Goal: Task Accomplishment & Management: Complete application form

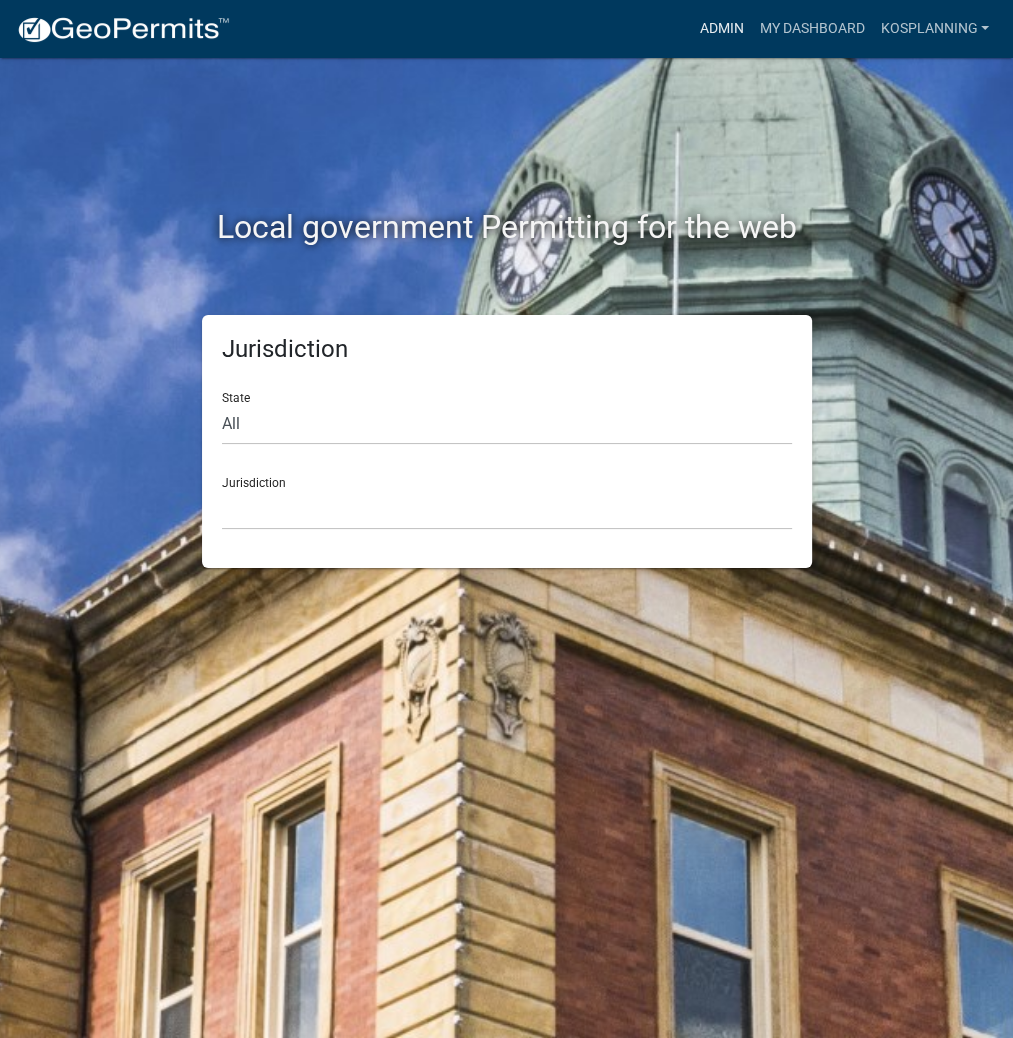
click at [736, 24] on link "Admin" at bounding box center [721, 29] width 60 height 38
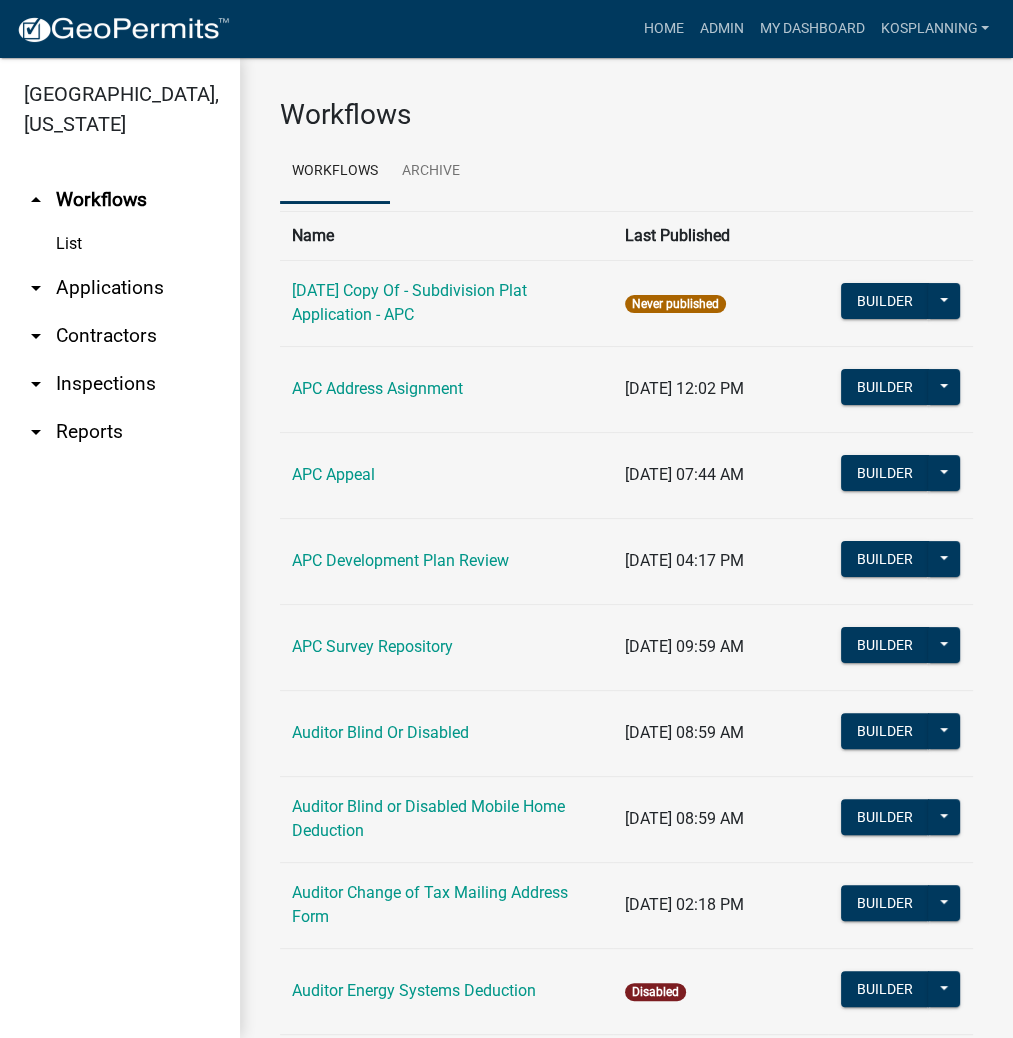
click at [129, 324] on link "arrow_drop_down Contractors" at bounding box center [120, 336] width 240 height 48
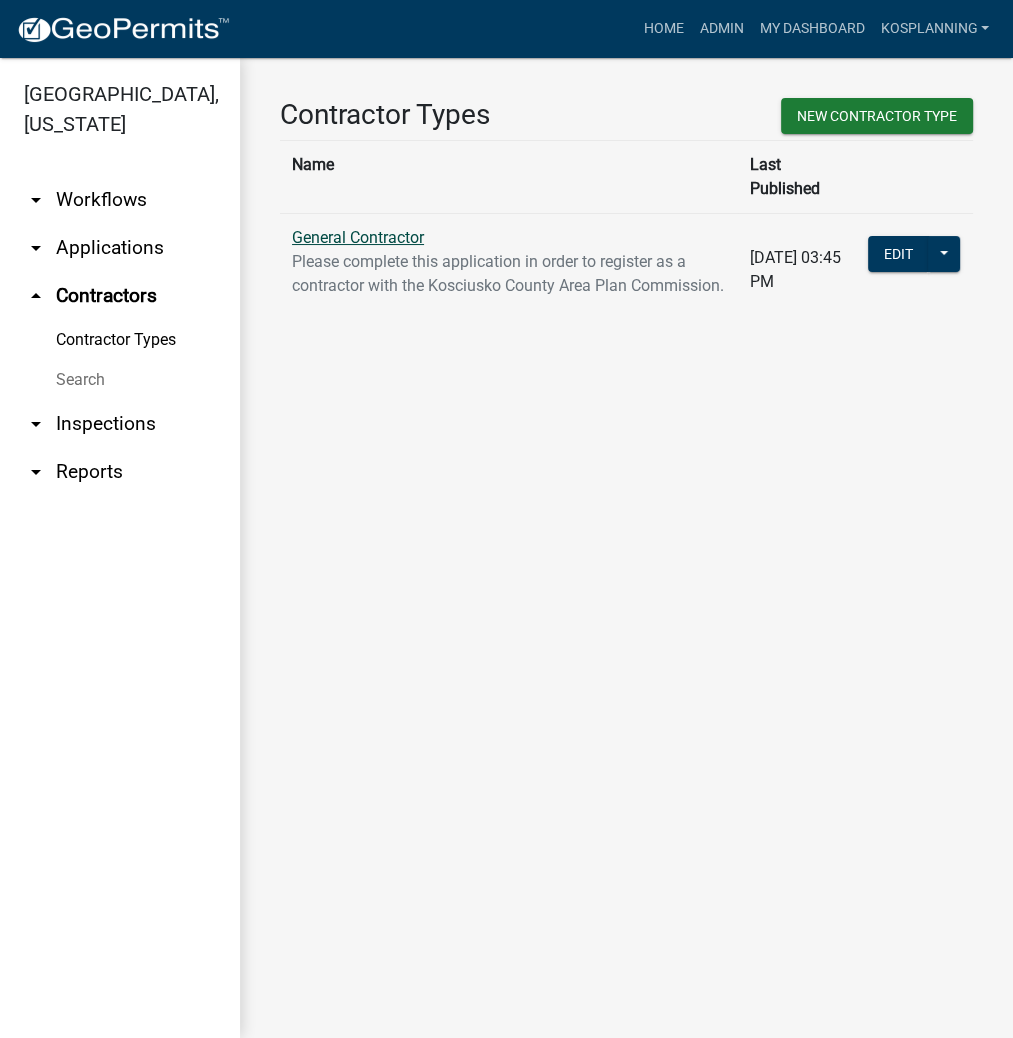
click at [304, 228] on link "General Contractor" at bounding box center [358, 237] width 132 height 19
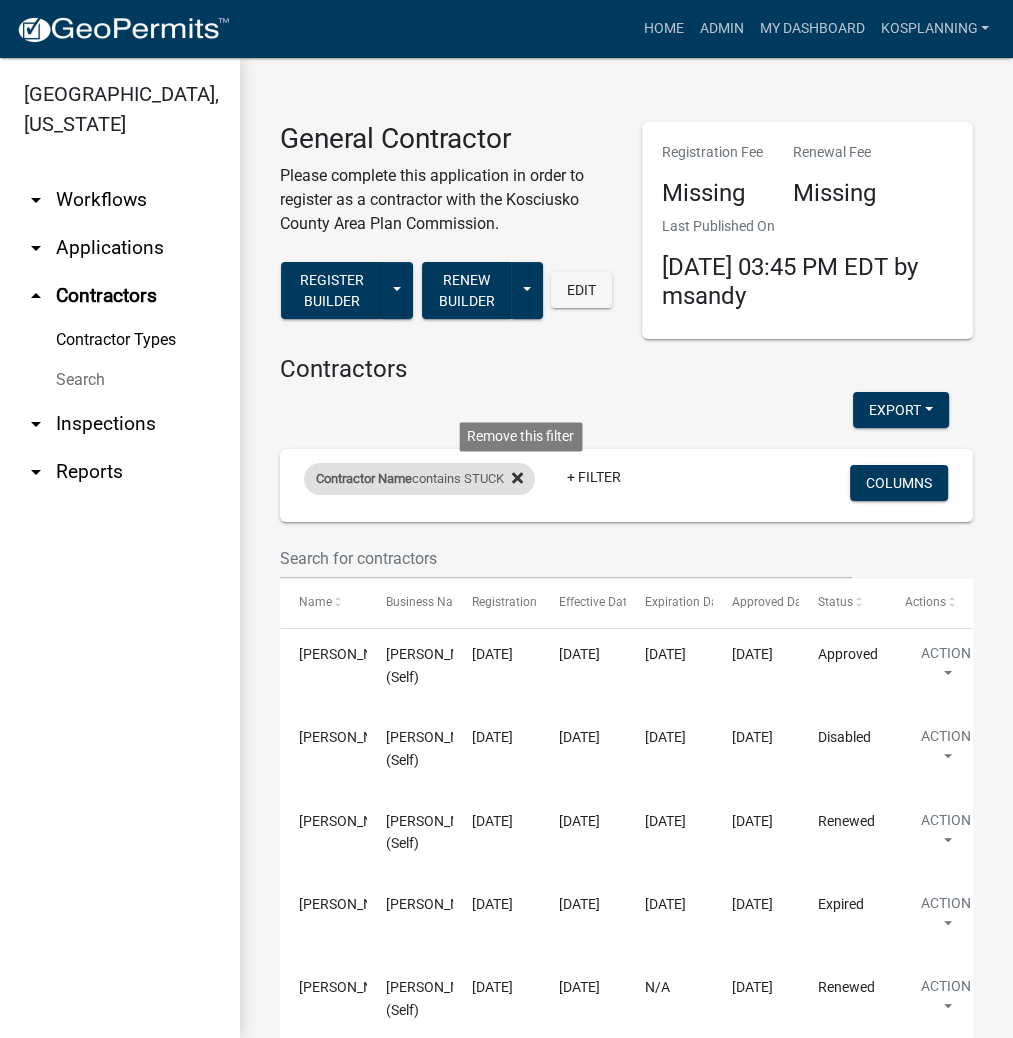
click at [521, 482] on icon at bounding box center [517, 478] width 11 height 11
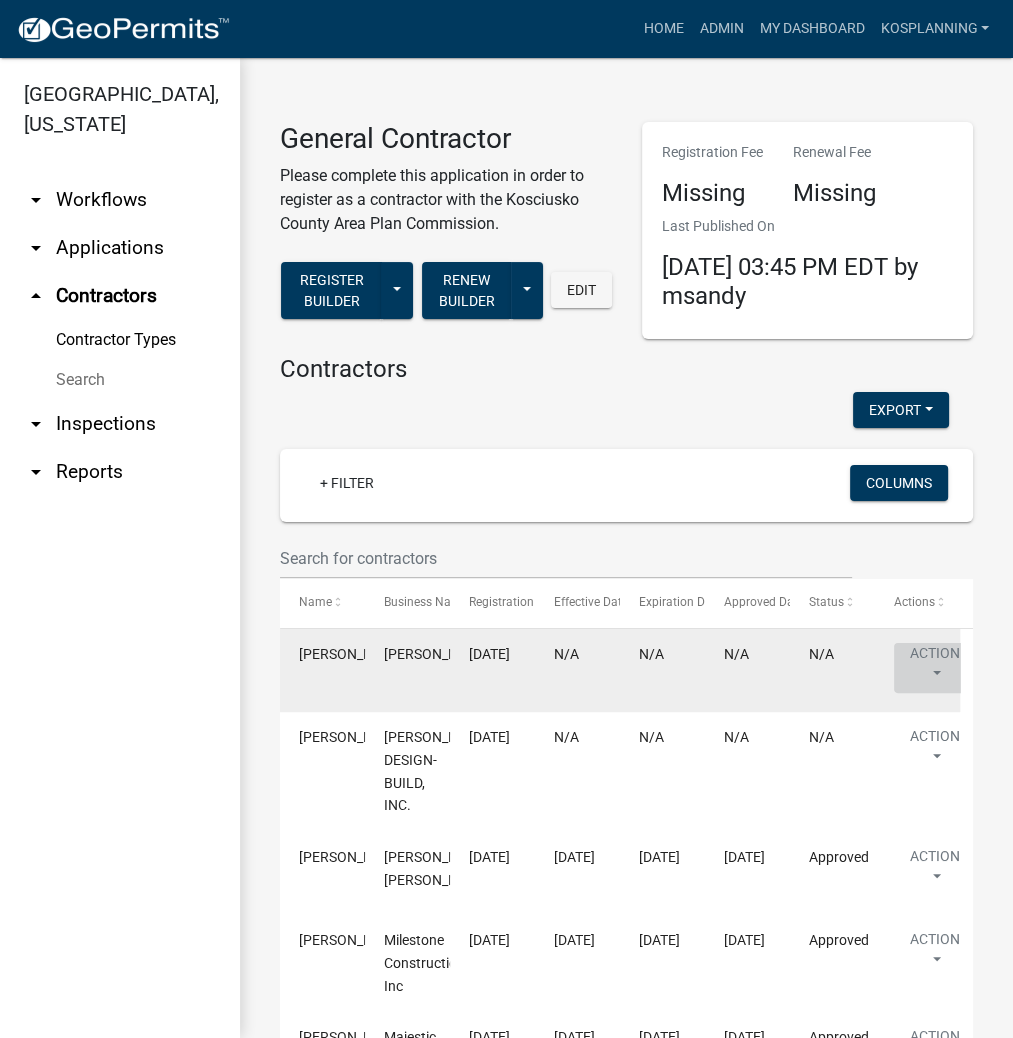
click at [932, 660] on button "Action" at bounding box center [935, 668] width 82 height 50
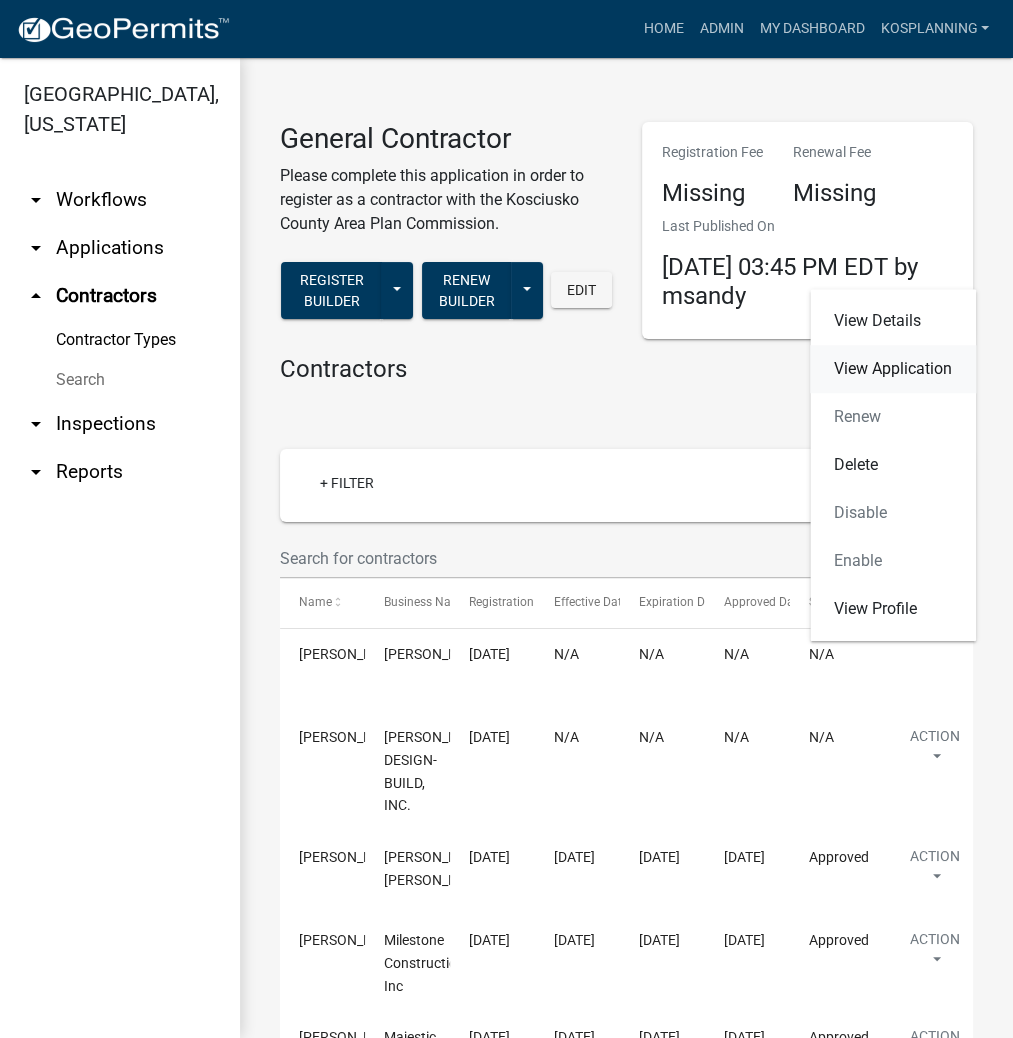
click at [885, 361] on link "View Application" at bounding box center [893, 369] width 166 height 48
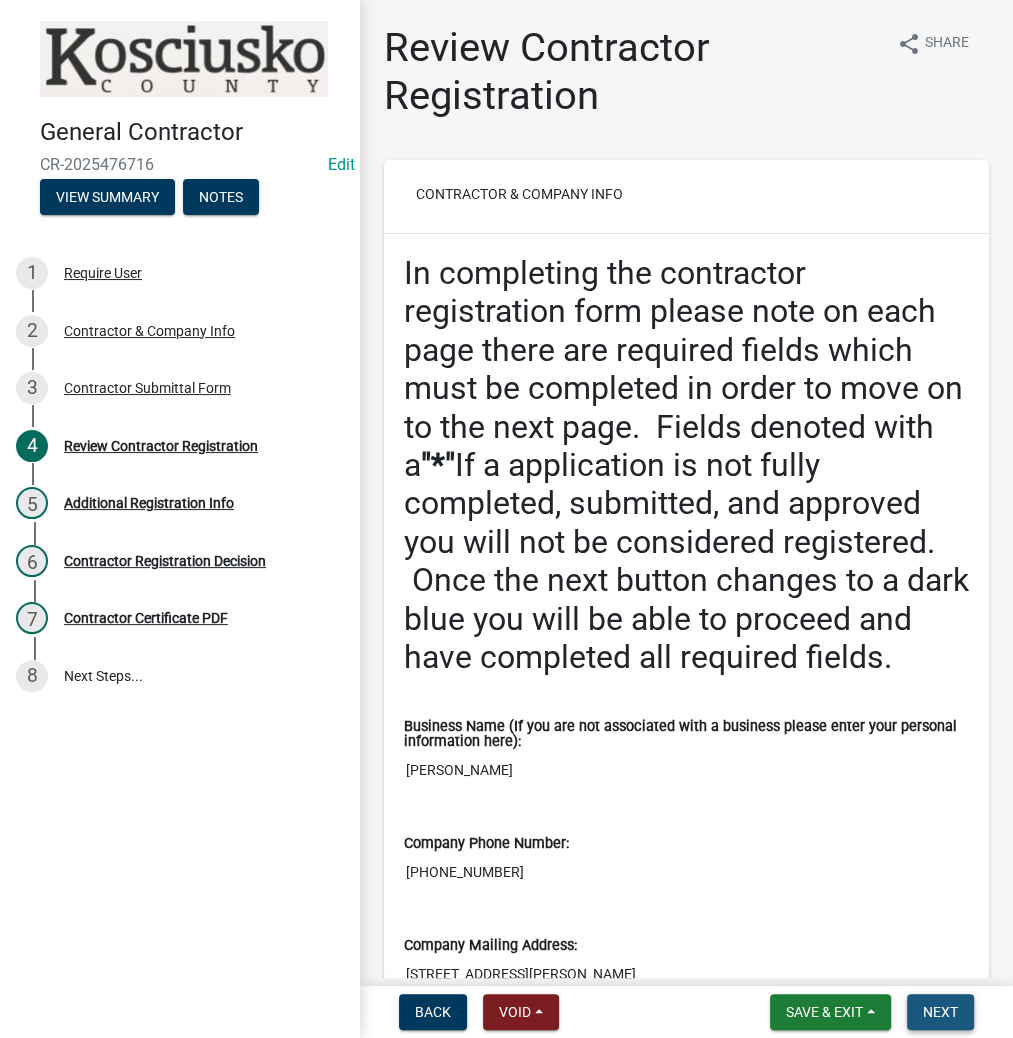
click at [931, 1010] on span "Next" at bounding box center [940, 1012] width 35 height 16
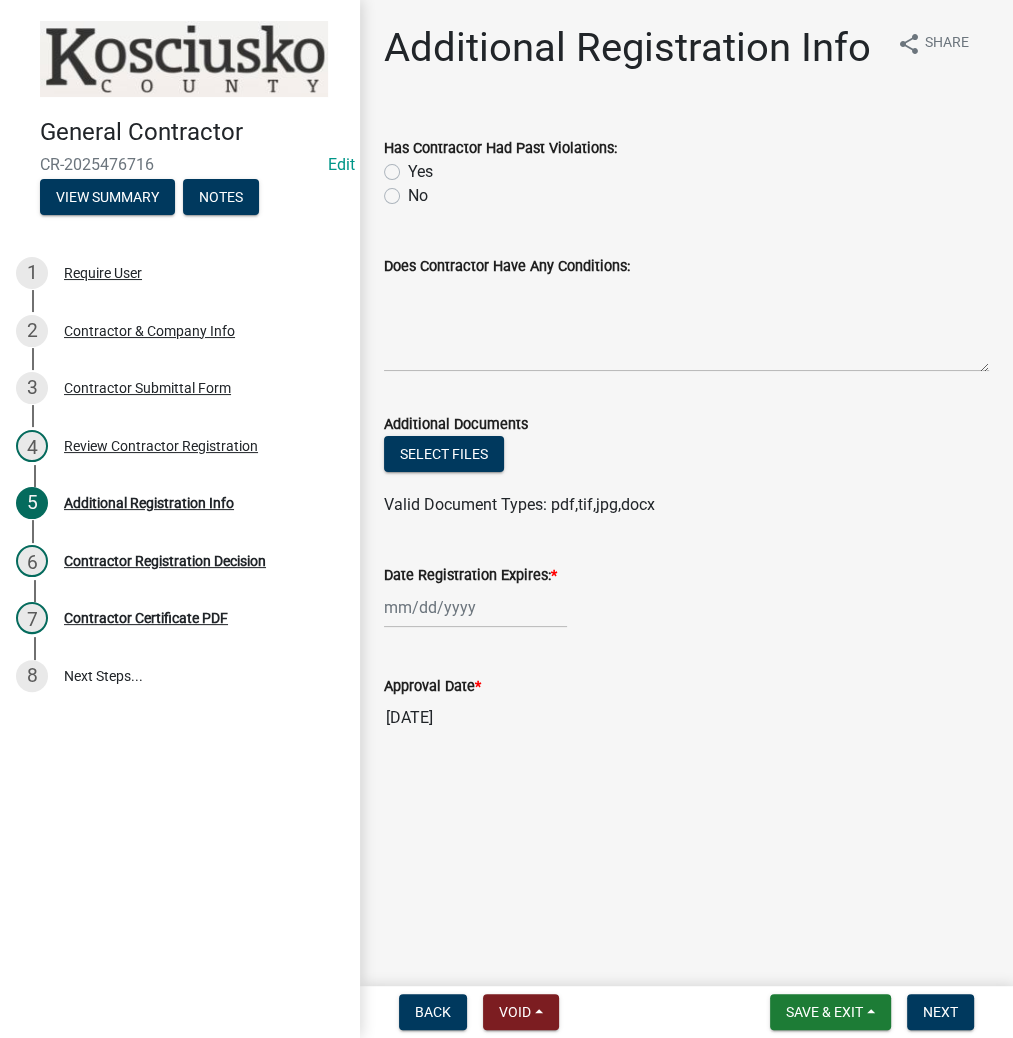
click at [378, 196] on div "Has Contractor Had Past Violations: Yes No" at bounding box center [686, 160] width 635 height 96
click at [383, 196] on div "Has Contractor Had Past Violations: Yes No" at bounding box center [686, 160] width 635 height 96
click at [408, 196] on label "No" at bounding box center [418, 196] width 20 height 24
click at [408, 196] on input "No" at bounding box center [414, 190] width 13 height 13
radio input "true"
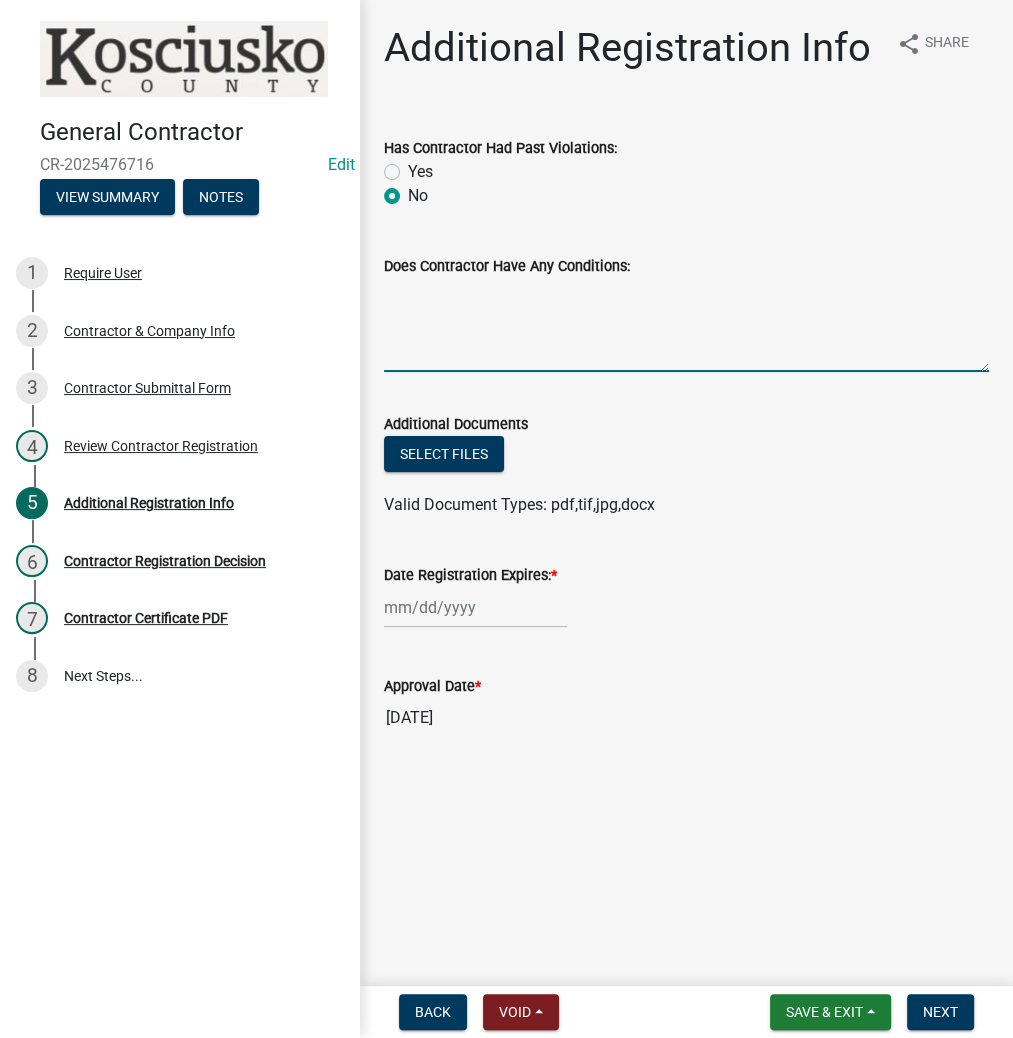
click at [441, 312] on textarea "Does Contractor Have Any Conditions:" at bounding box center [686, 325] width 605 height 94
type textarea "none"
click at [455, 624] on div at bounding box center [475, 607] width 183 height 41
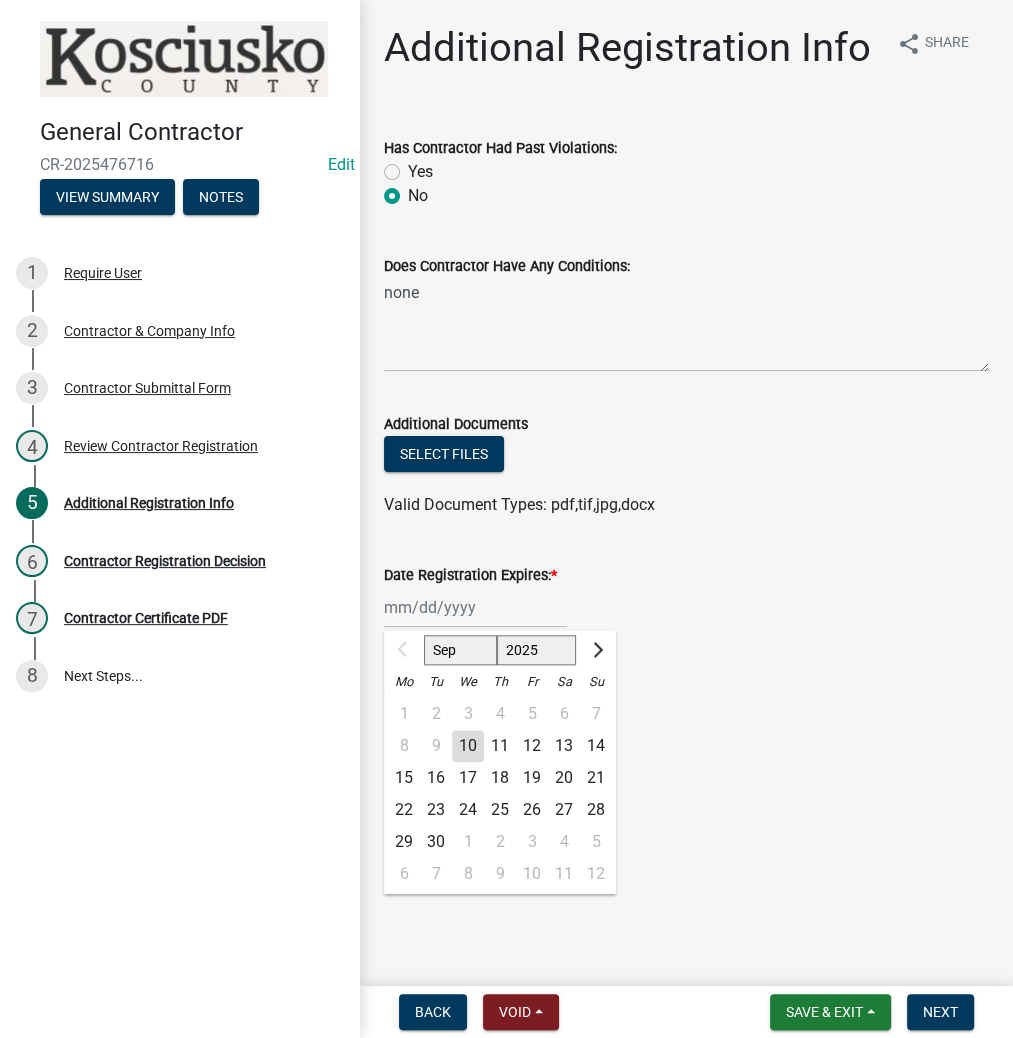
click at [520, 643] on select "2025 2026 2027 2028 2029 2030 2031 2032 2033 2034 2035 2036 2037 2038 2039 2040…" at bounding box center [537, 650] width 80 height 30
select select "2026"
click at [497, 635] on select "2025 2026 2027 2028 2029 2030 2031 2032 2033 2034 2035 2036 2037 2038 2039 2040…" at bounding box center [537, 650] width 80 height 30
click at [503, 743] on div "10" at bounding box center [500, 746] width 32 height 32
type input "[DATE]"
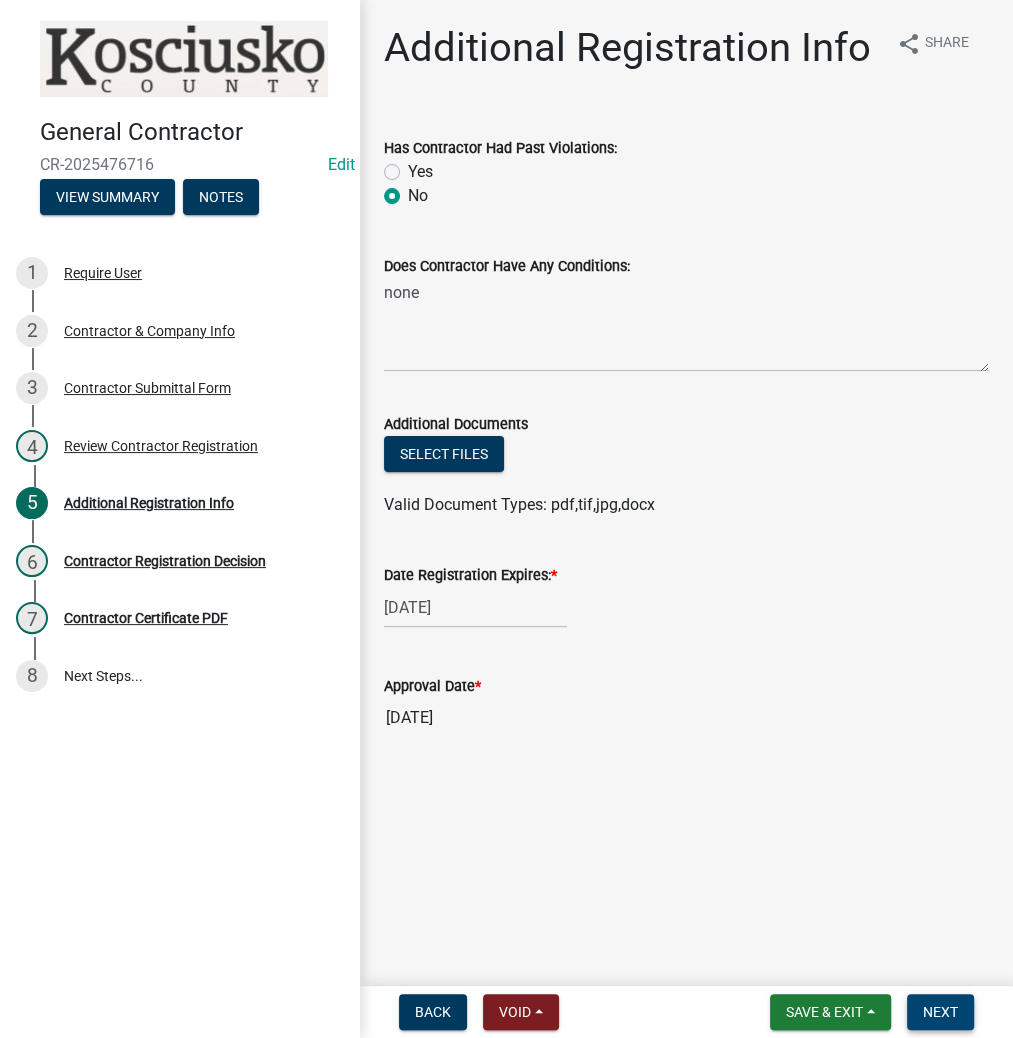
click at [924, 998] on button "Next" at bounding box center [940, 1012] width 67 height 36
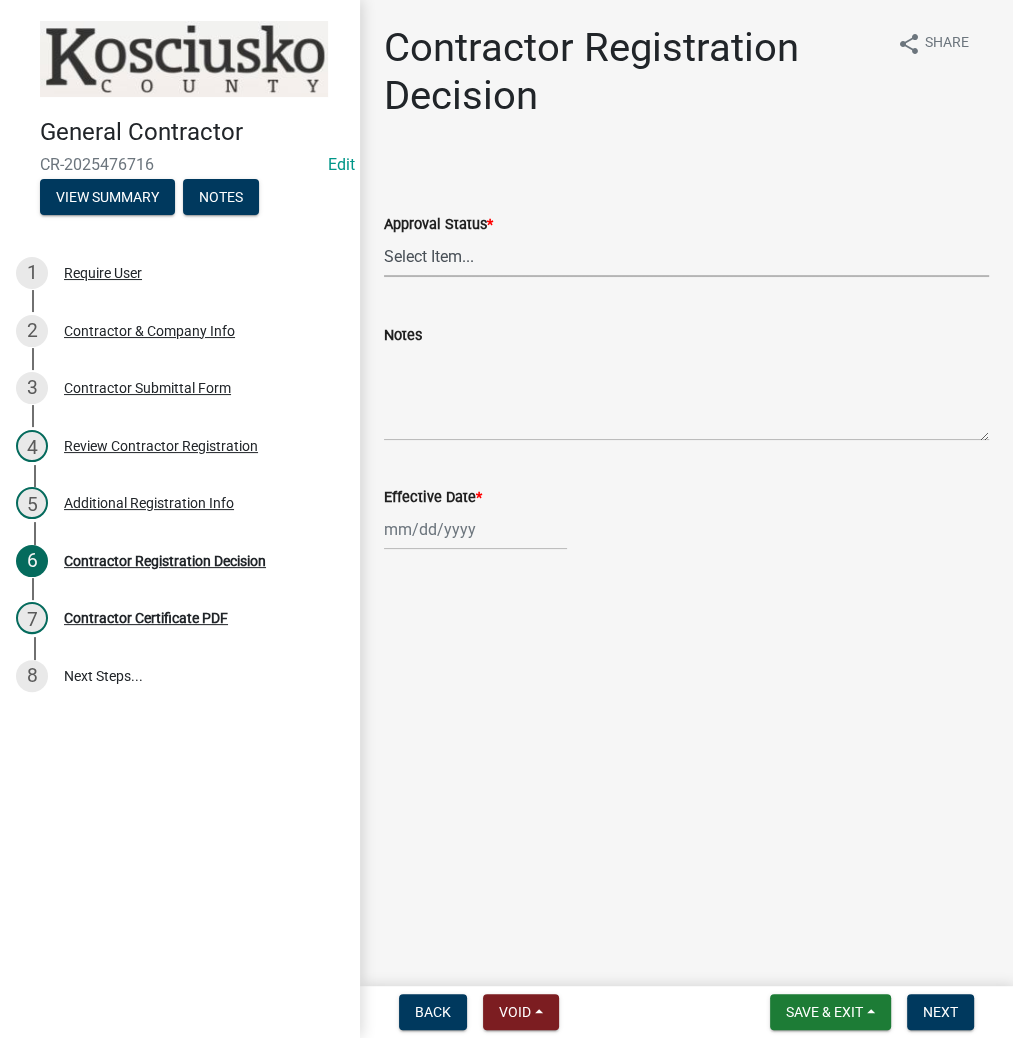
click at [486, 257] on select "Select Item... Approved Denied" at bounding box center [686, 256] width 605 height 41
click at [384, 236] on select "Select Item... Approved Denied" at bounding box center [686, 256] width 605 height 41
select select "8e4351d7-4ebf-4714-a7c9-c8187f00e083"
select select "9"
select select "2025"
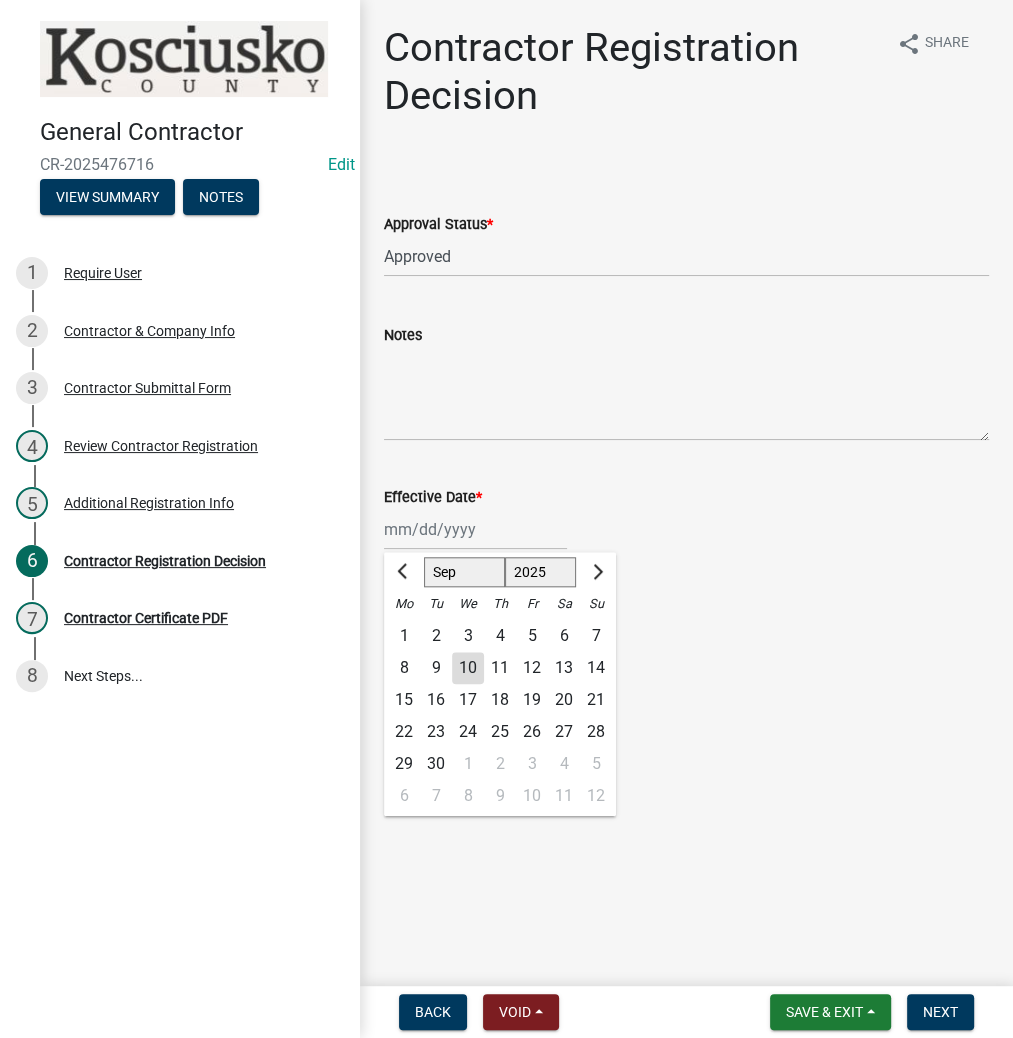
click at [440, 525] on div "[PERSON_NAME] Feb Mar Apr [PERSON_NAME][DATE] Oct Nov [DATE] 1526 1527 1528 152…" at bounding box center [475, 529] width 183 height 41
click at [463, 667] on div "10" at bounding box center [468, 668] width 32 height 32
type input "[DATE]"
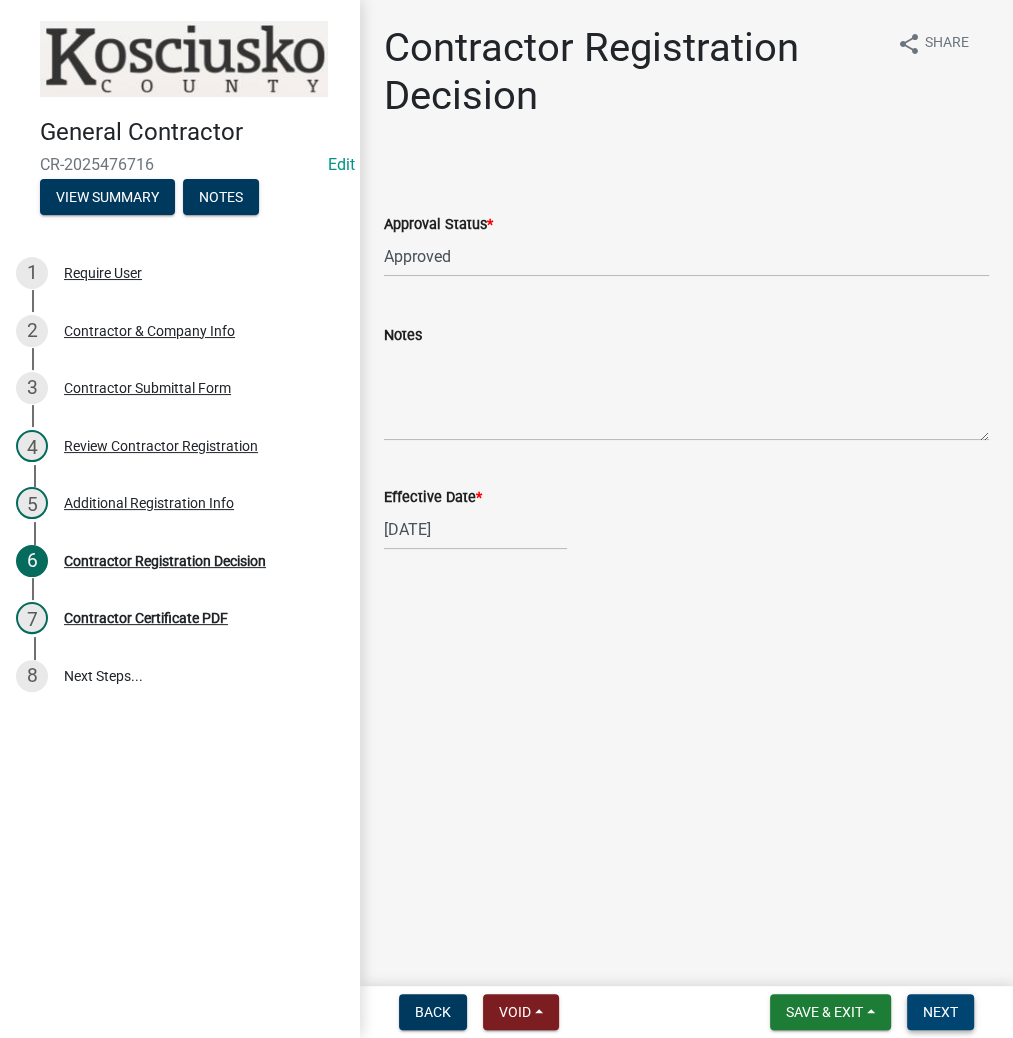
click at [909, 1007] on button "Next" at bounding box center [940, 1012] width 67 height 36
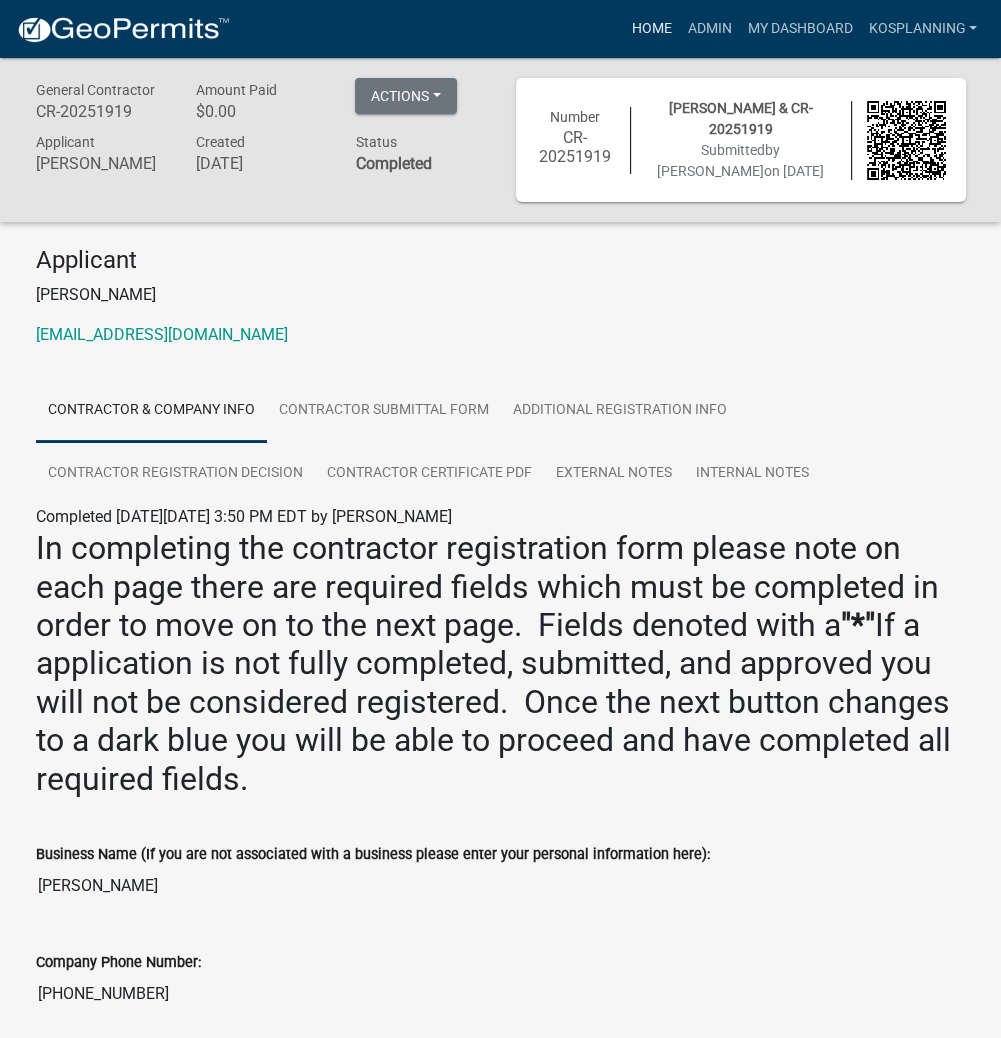
click at [645, 14] on link "Home" at bounding box center [651, 29] width 56 height 38
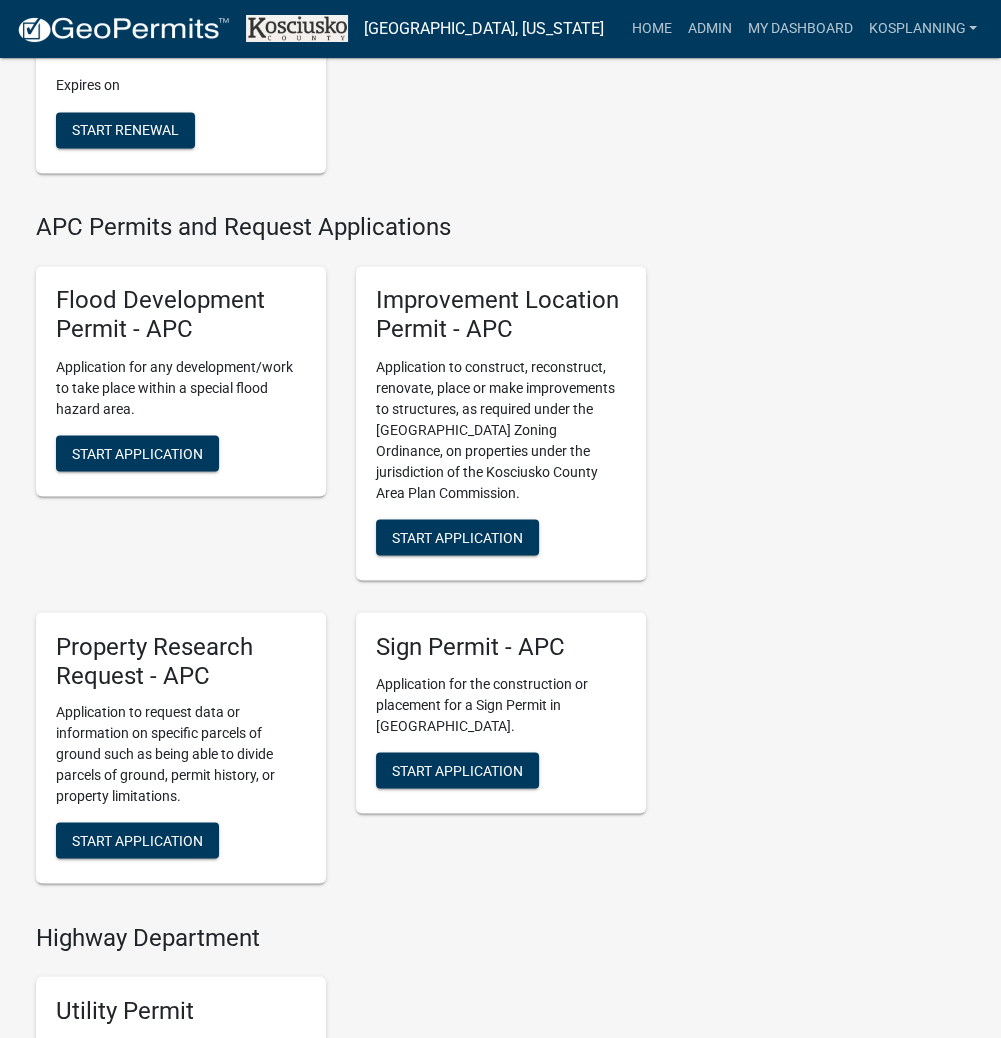
scroll to position [2159, 0]
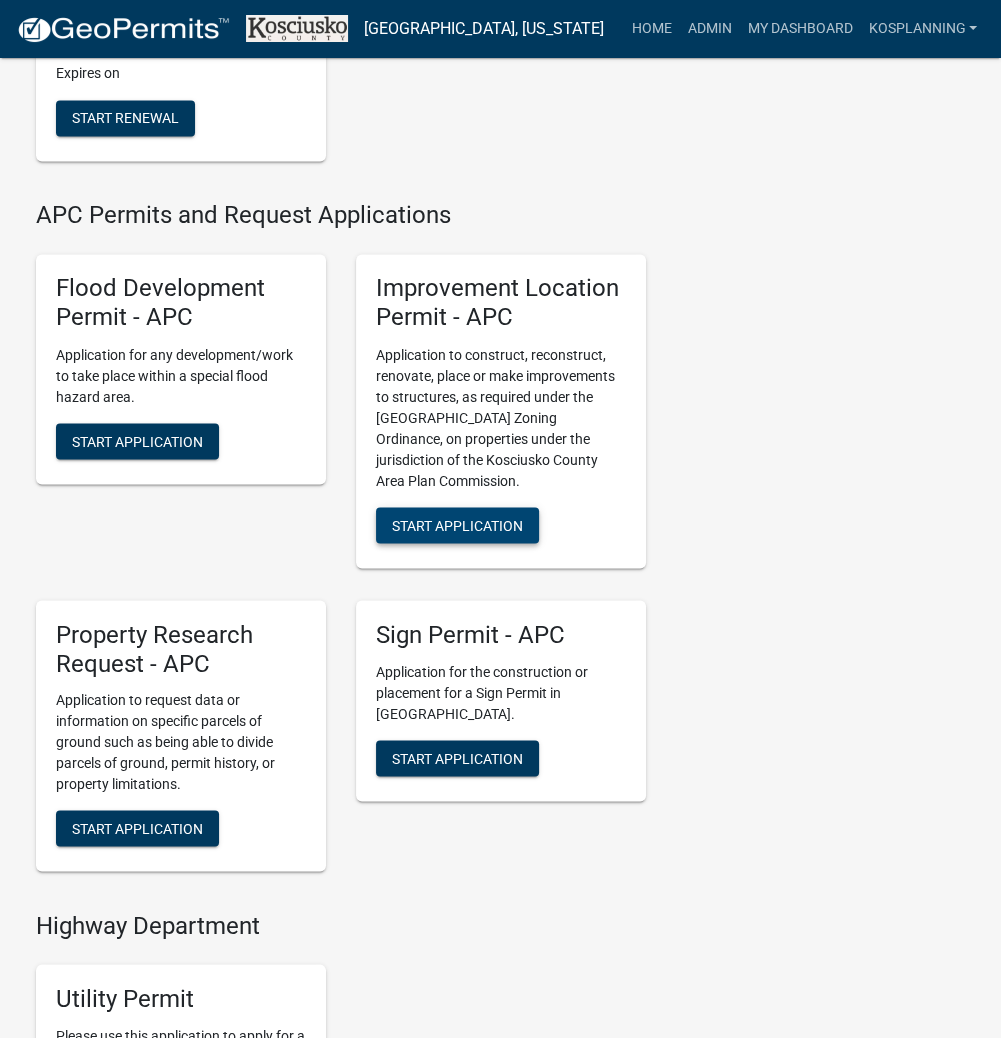
click at [508, 543] on button "Start Application" at bounding box center [457, 525] width 163 height 36
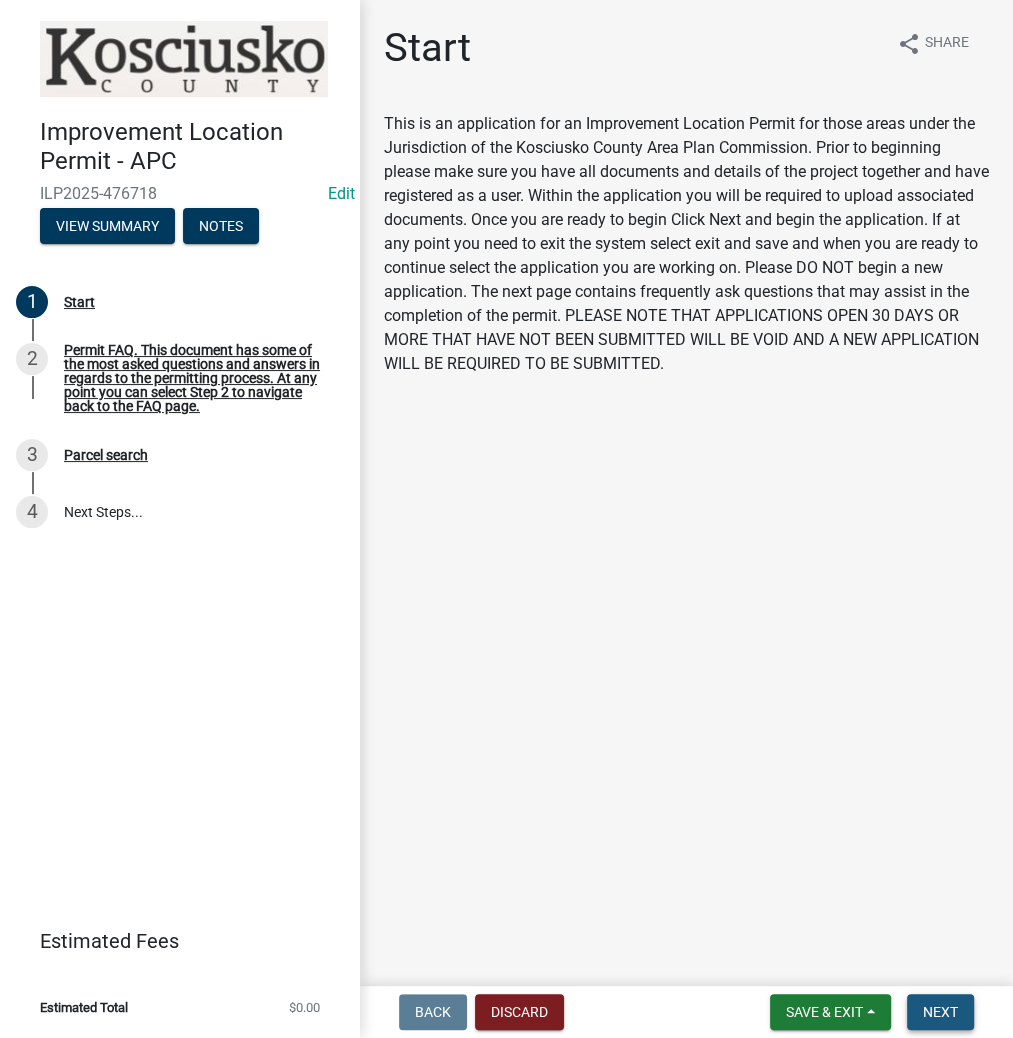
click at [956, 1001] on button "Next" at bounding box center [940, 1012] width 67 height 36
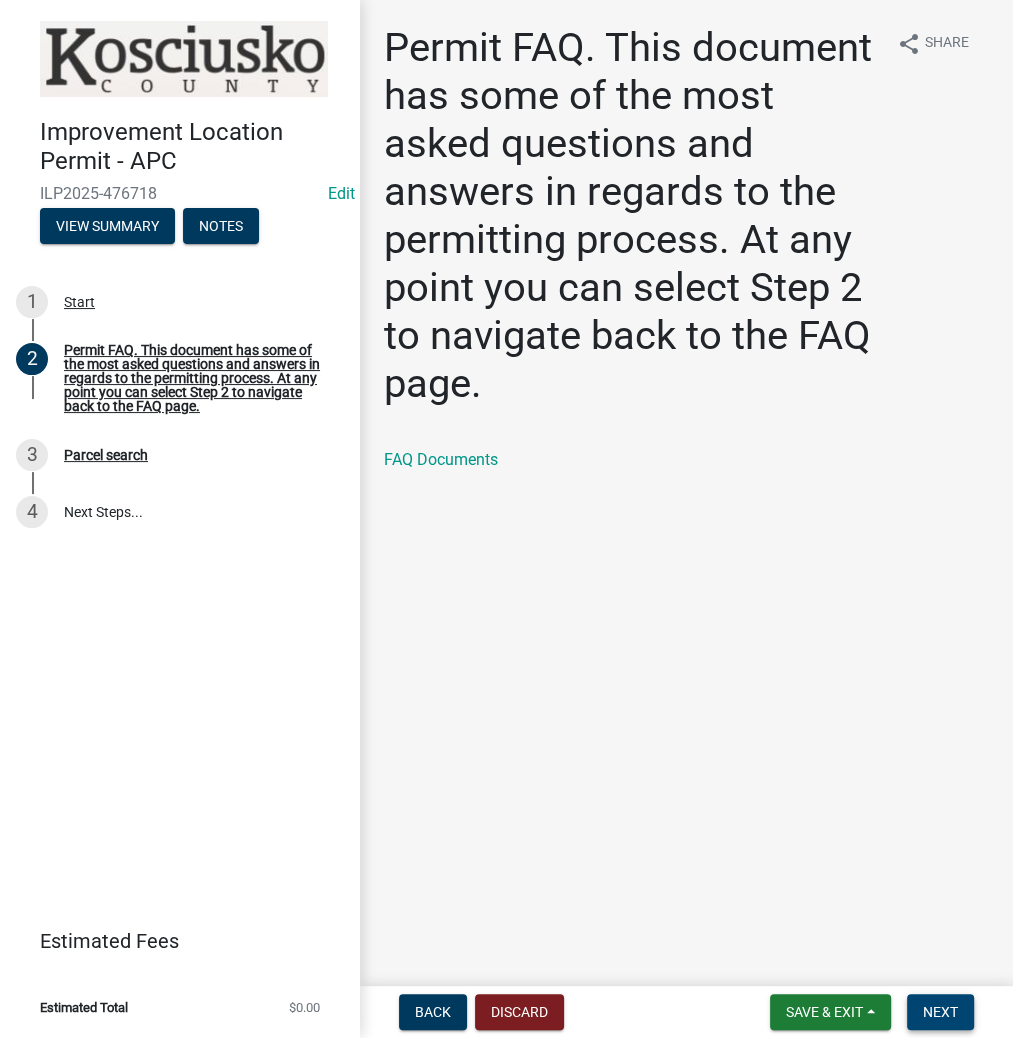
click at [913, 1026] on button "Next" at bounding box center [940, 1012] width 67 height 36
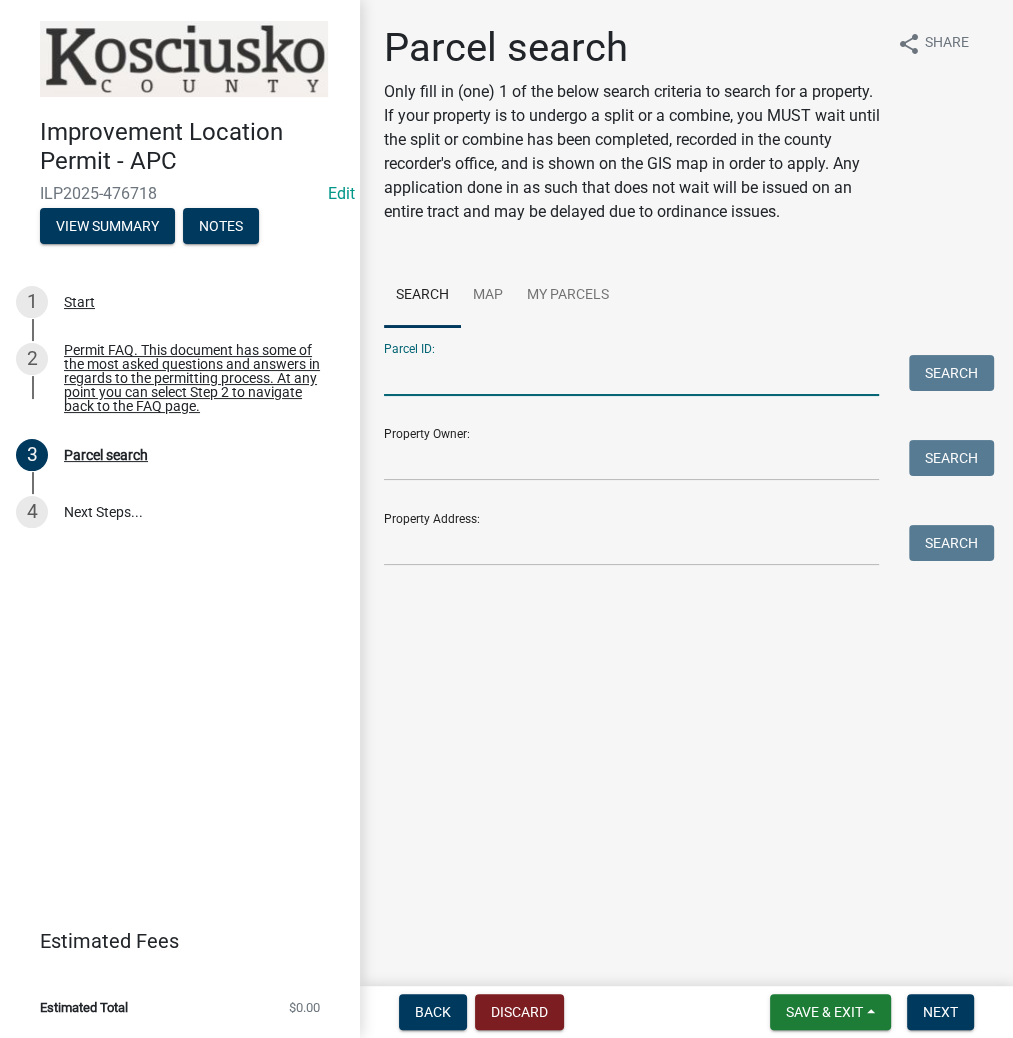
click at [453, 374] on input "Parcel ID:" at bounding box center [631, 375] width 495 height 41
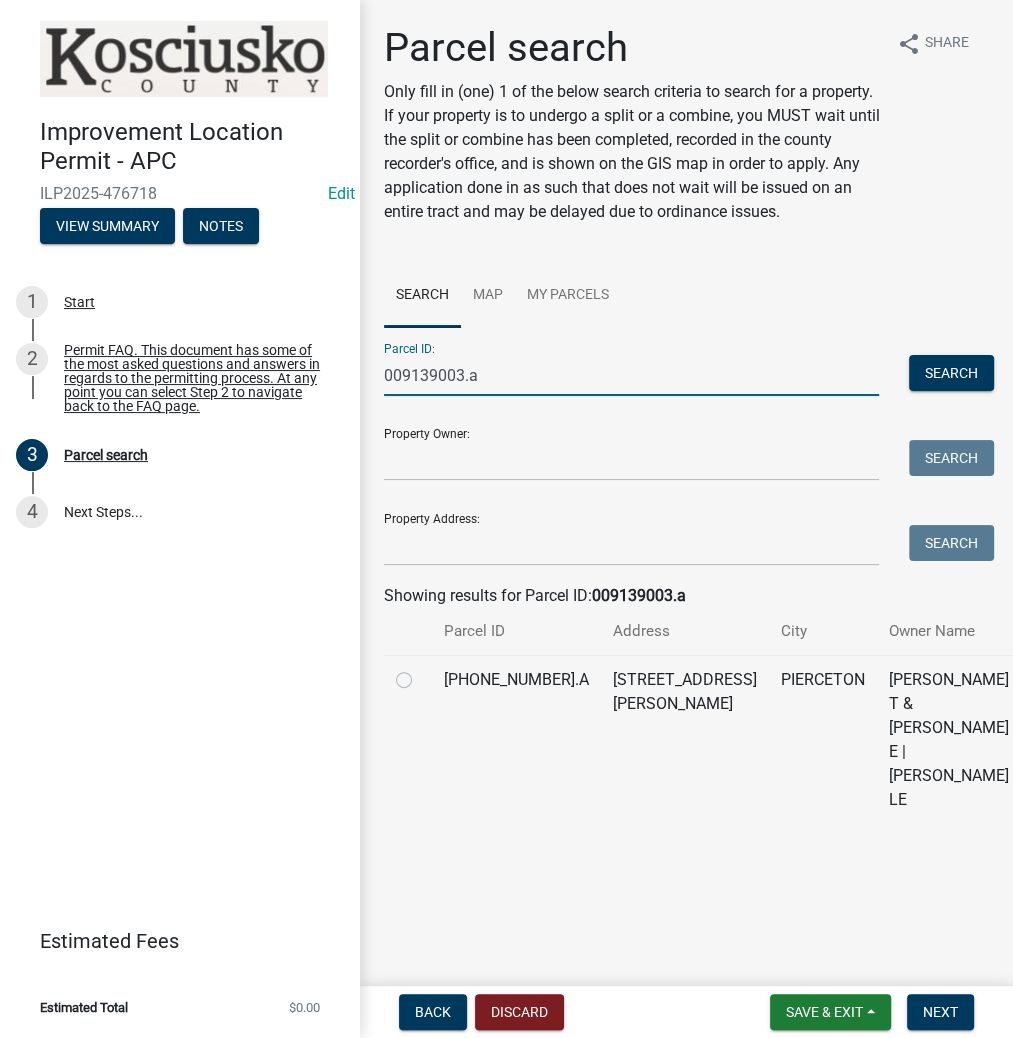
type input "009139003.a"
click at [420, 668] on label at bounding box center [420, 668] width 0 height 0
click at [420, 681] on input "radio" at bounding box center [426, 674] width 13 height 13
radio input "true"
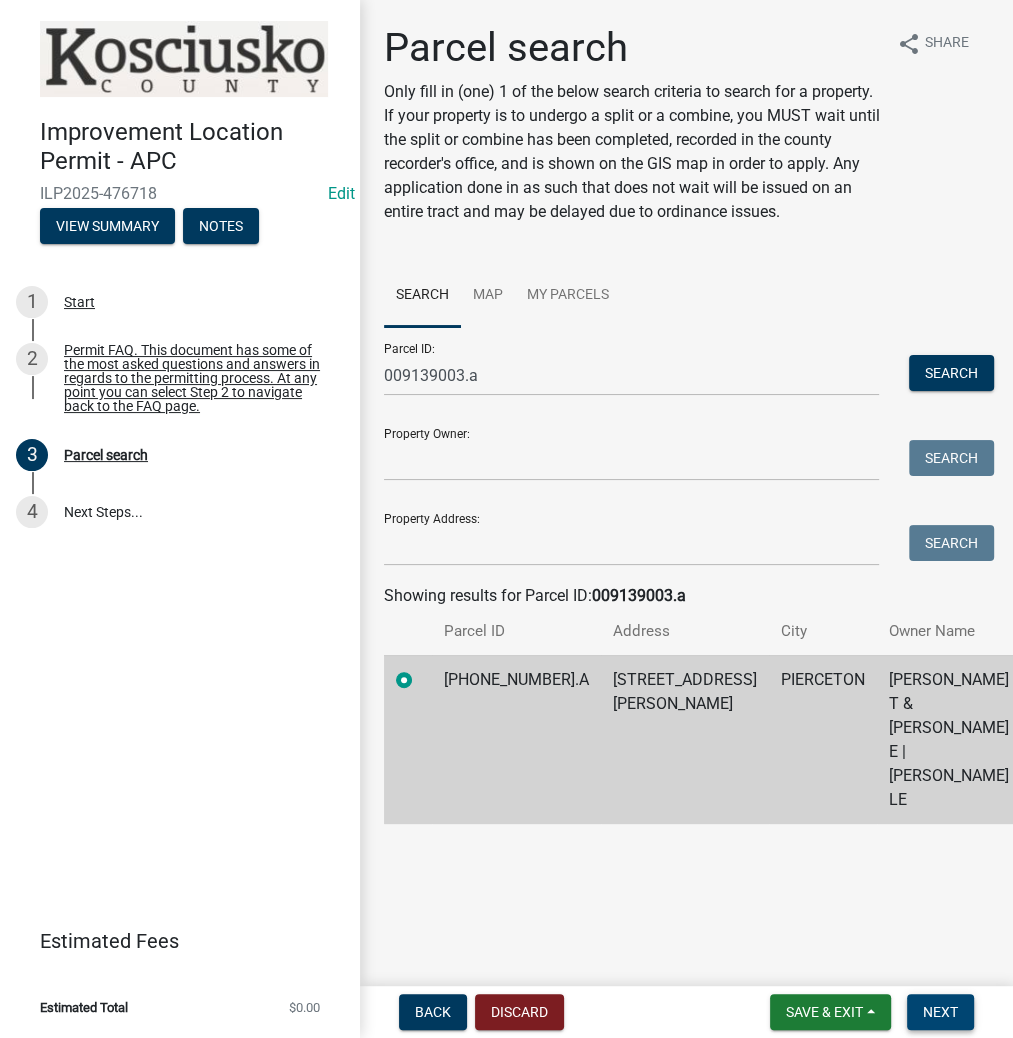
click at [924, 1021] on button "Next" at bounding box center [940, 1012] width 67 height 36
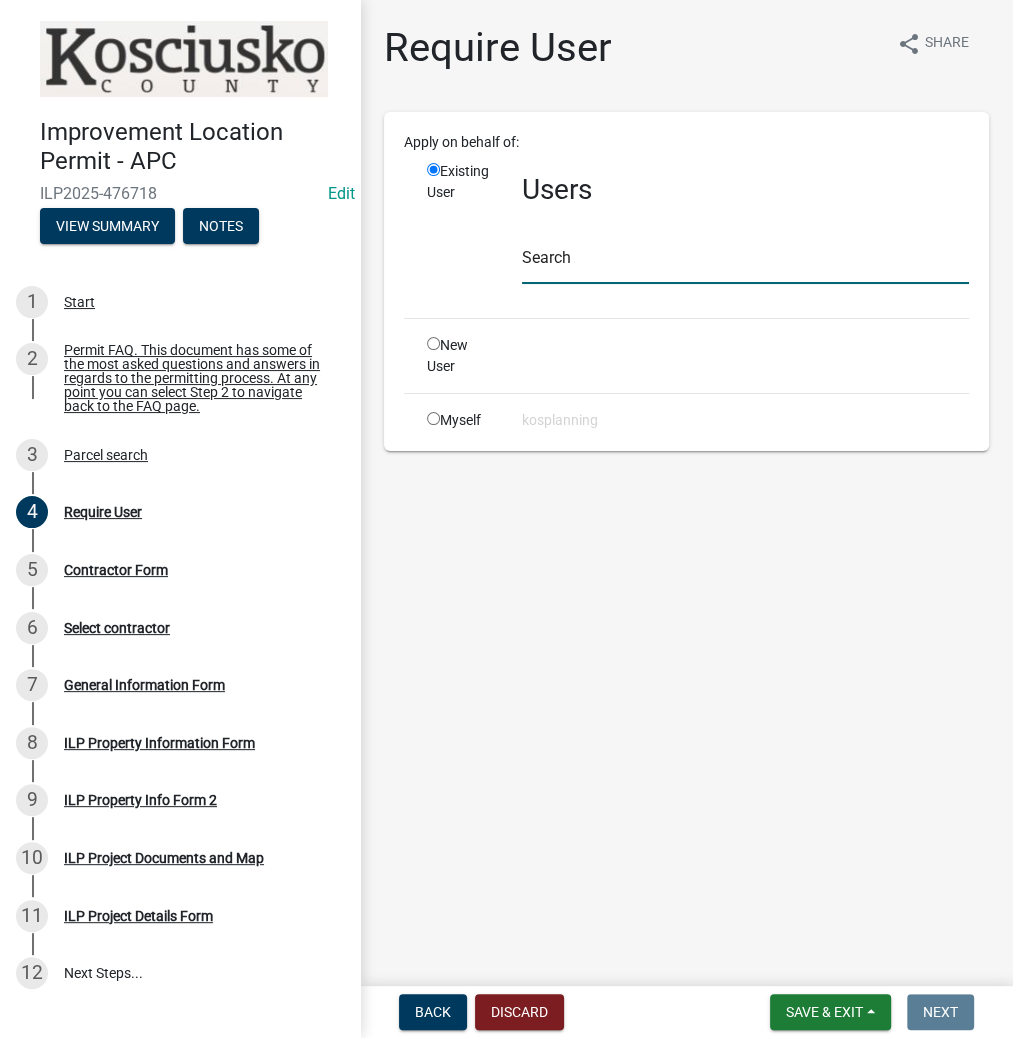
click at [548, 268] on input "text" at bounding box center [745, 263] width 447 height 41
paste input "DALEWILCOXSON"
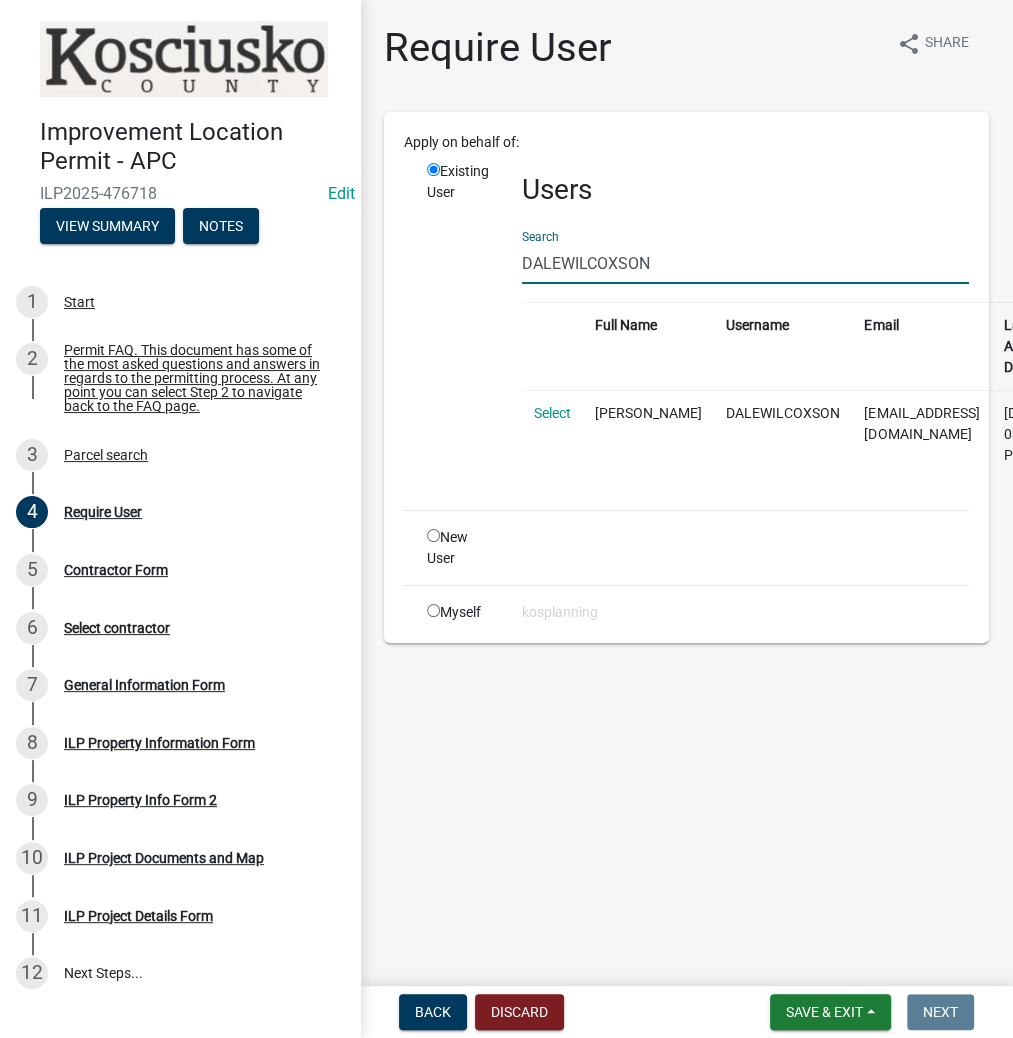
type input "DALEWILCOXSON"
drag, startPoint x: 576, startPoint y: 416, endPoint x: 563, endPoint y: 416, distance: 13.0
click at [576, 415] on td "Select" at bounding box center [552, 434] width 61 height 88
click at [563, 416] on link "Select" at bounding box center [552, 413] width 37 height 16
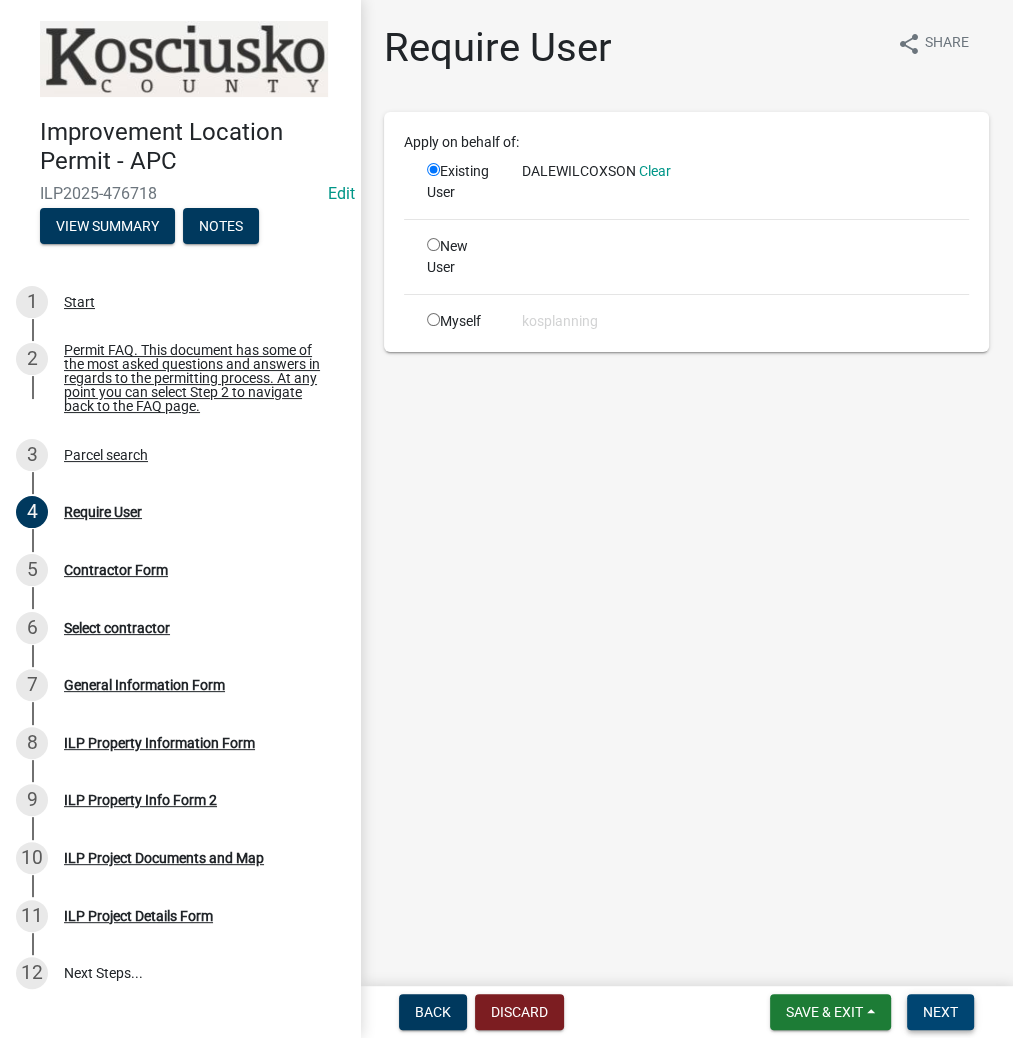
click at [935, 1016] on span "Next" at bounding box center [940, 1012] width 35 height 16
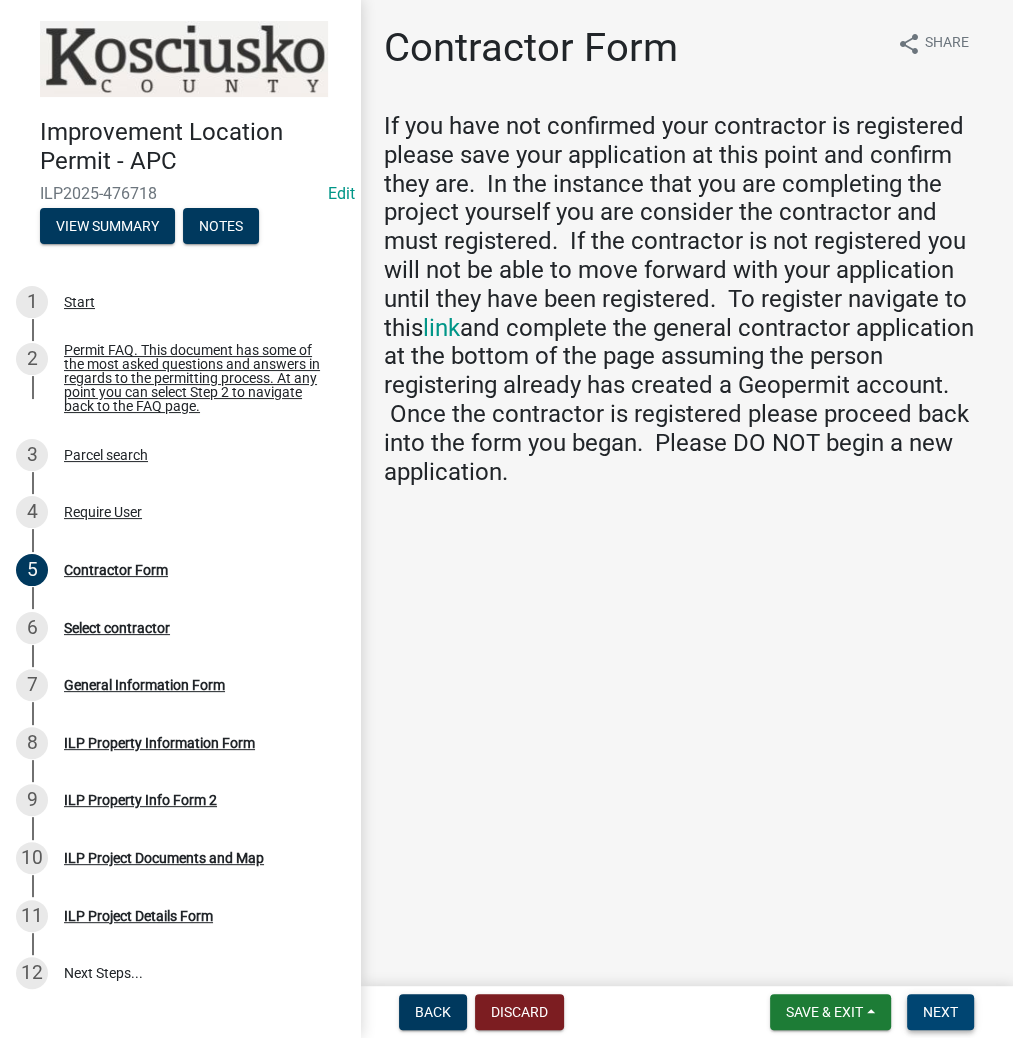
click at [937, 1028] on button "Next" at bounding box center [940, 1012] width 67 height 36
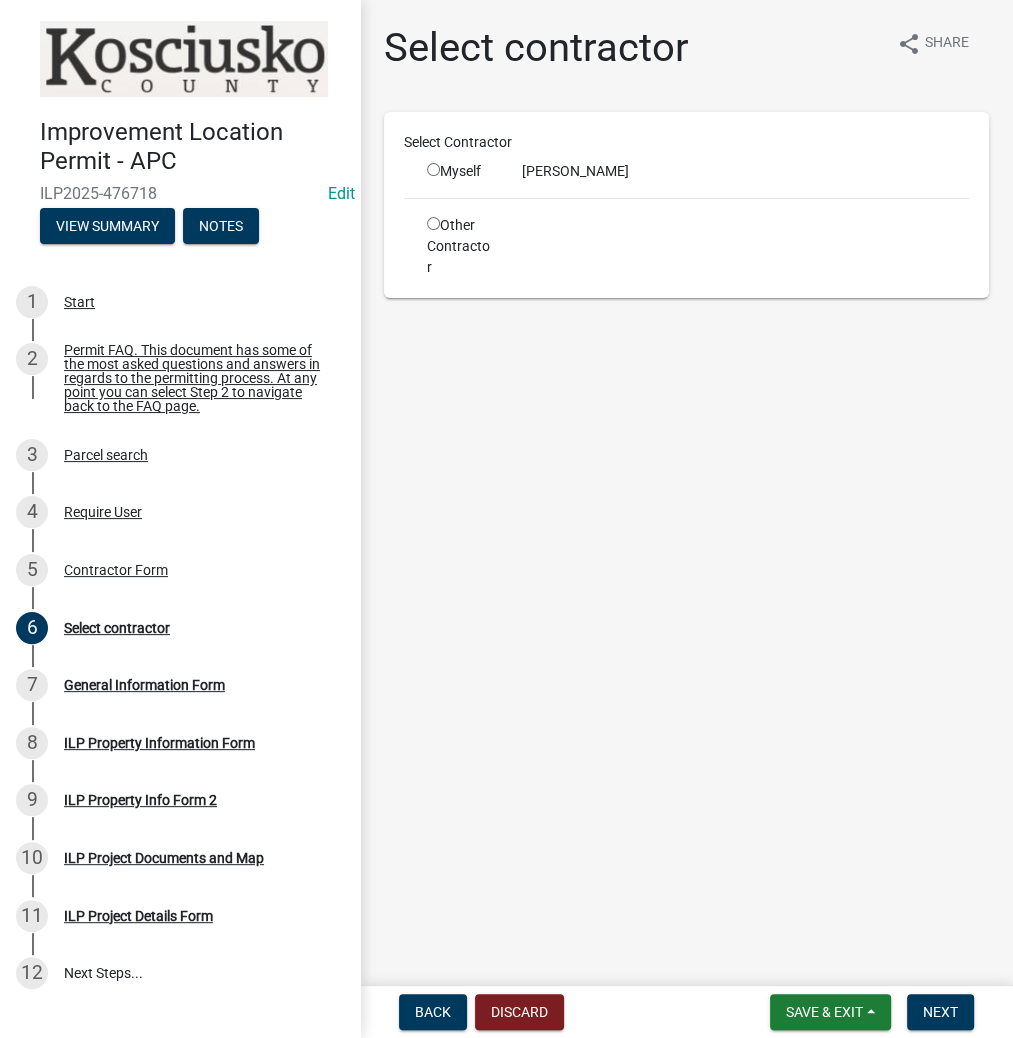
click at [432, 166] on input "radio" at bounding box center [433, 169] width 13 height 13
radio input "true"
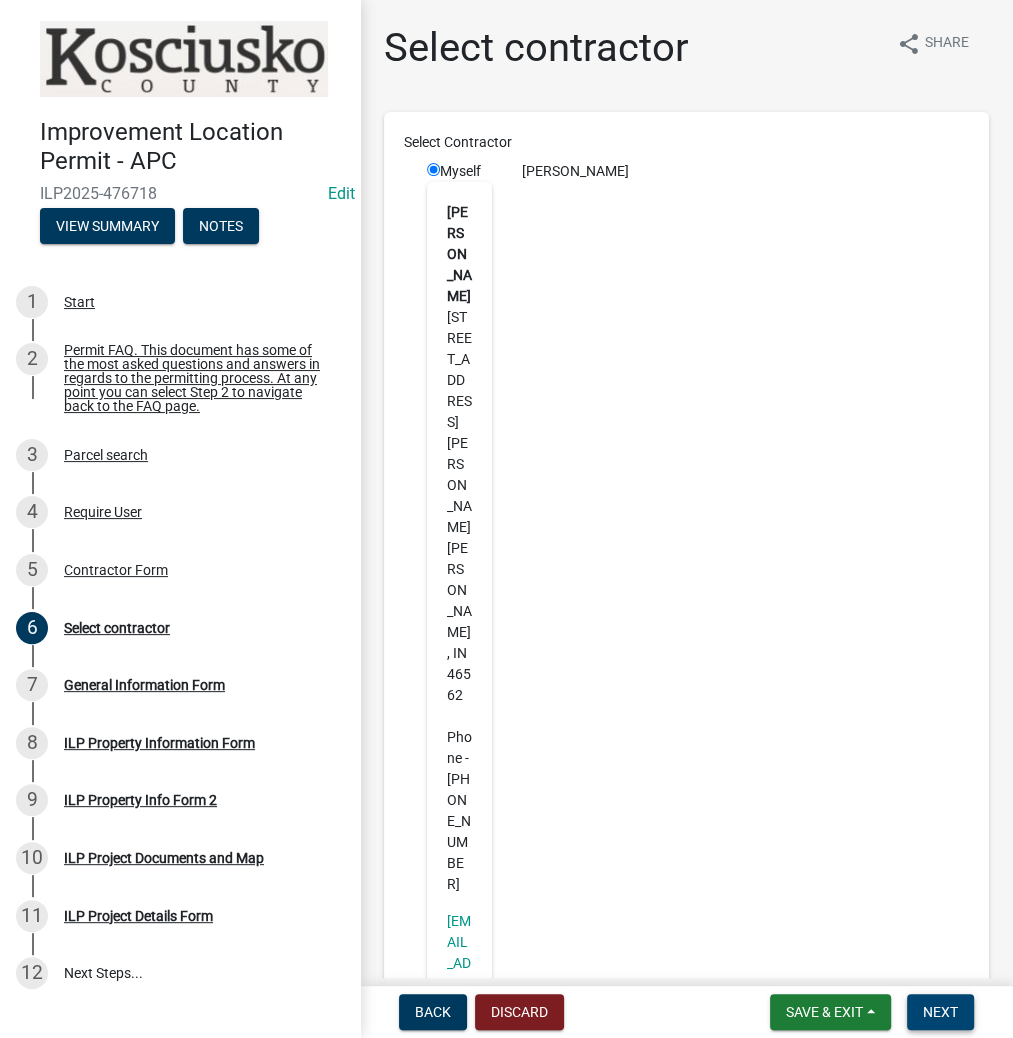
click at [946, 1004] on span "Next" at bounding box center [940, 1012] width 35 height 16
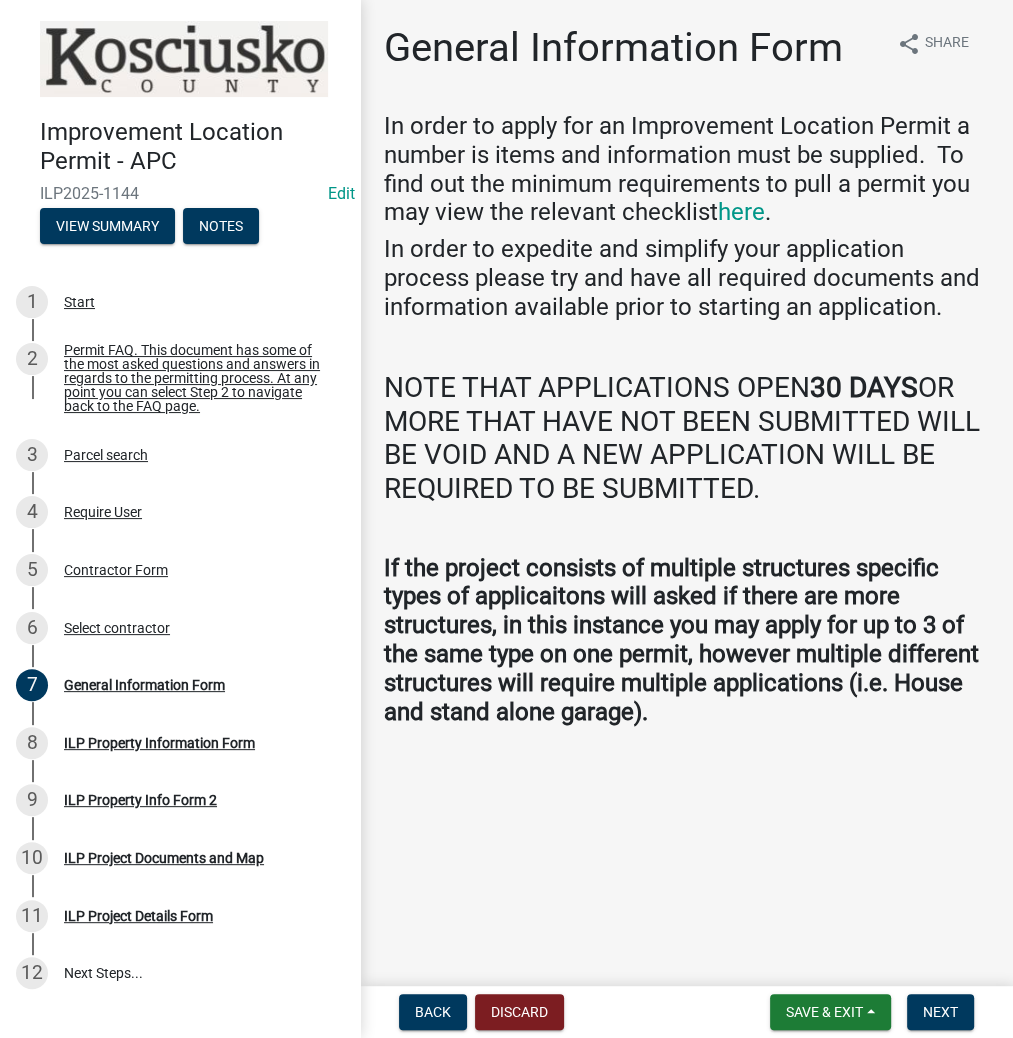
click at [956, 1032] on nav "Back Discard Save & Exit Save Save & Exit Next" at bounding box center [686, 1012] width 653 height 52
click at [955, 1016] on span "Next" at bounding box center [940, 1012] width 35 height 16
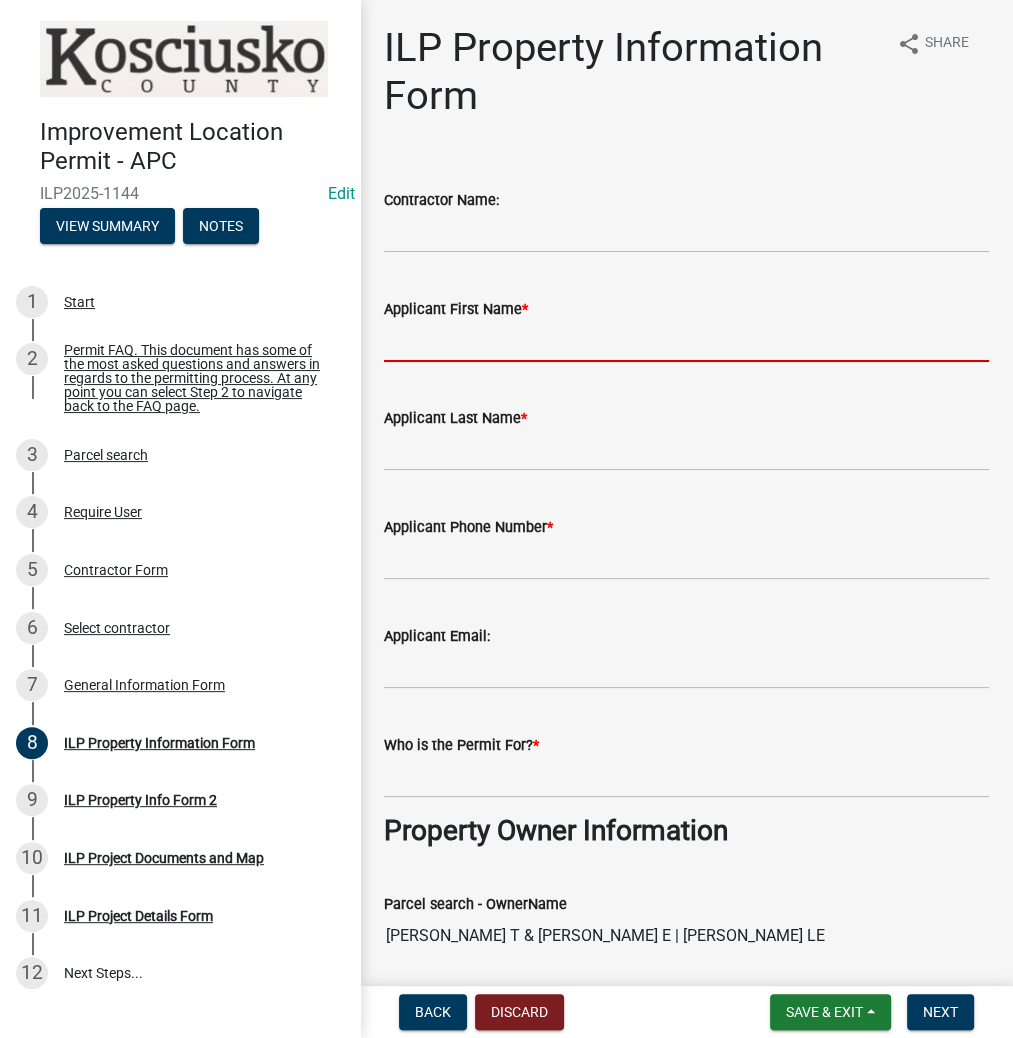
click at [427, 332] on input "Applicant First Name *" at bounding box center [686, 341] width 605 height 41
type input "[PERSON_NAME]"
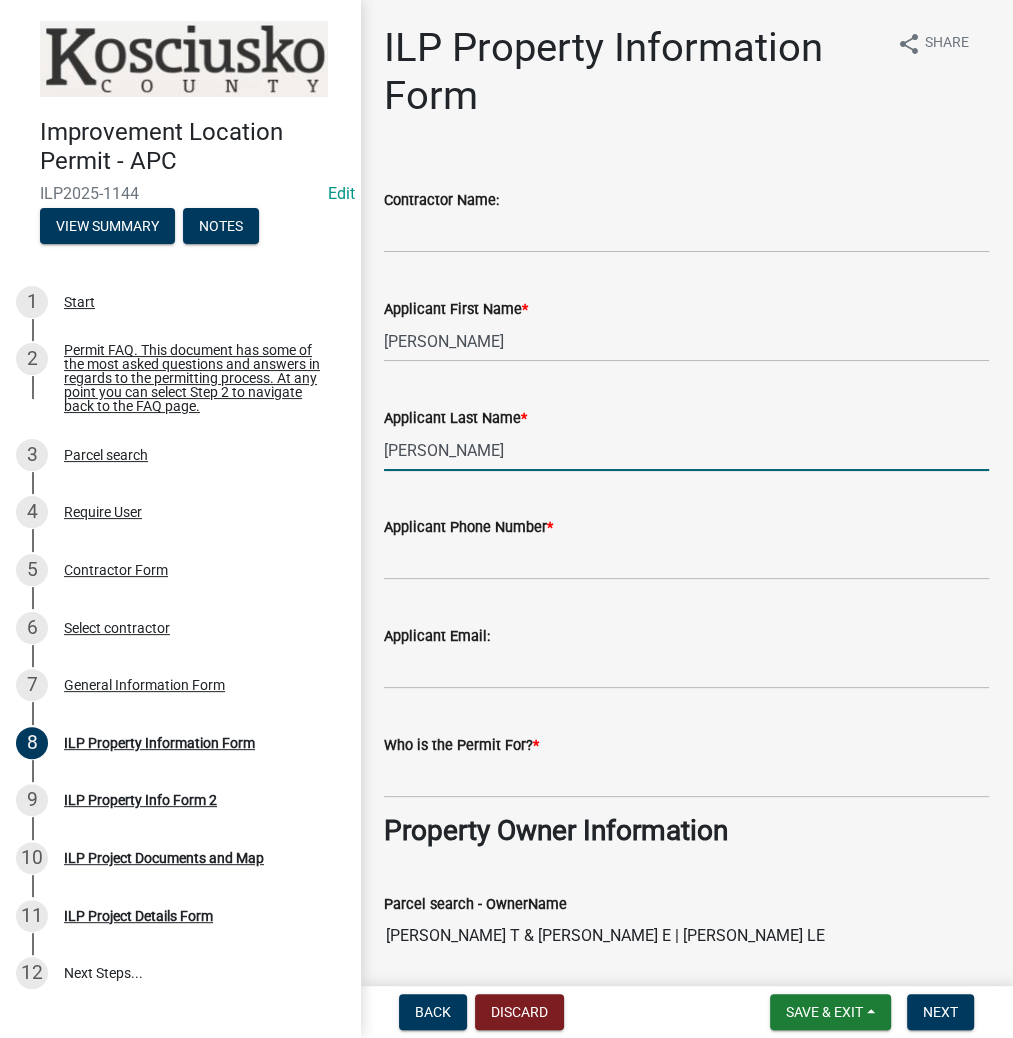
type input "[PERSON_NAME]"
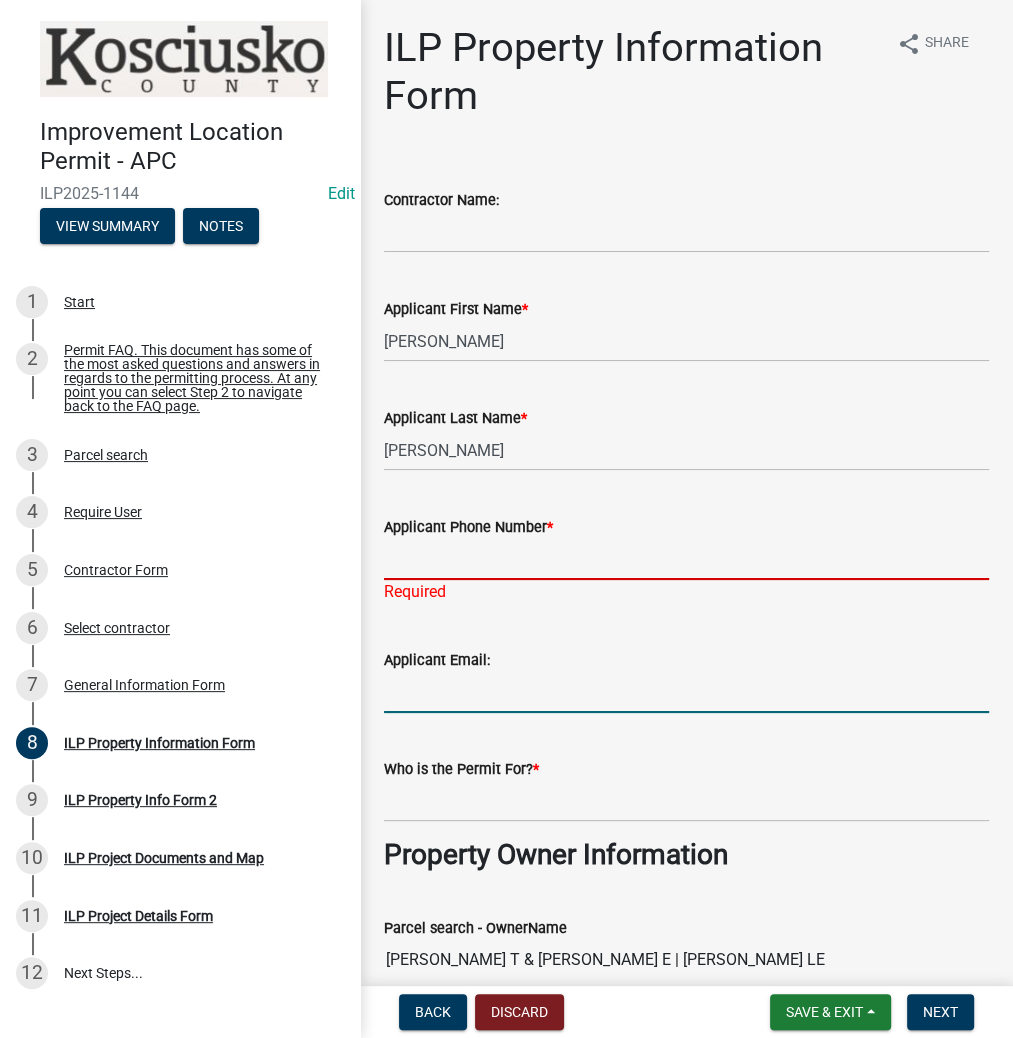
click at [416, 555] on input "Applicant Phone Number *" at bounding box center [686, 559] width 605 height 41
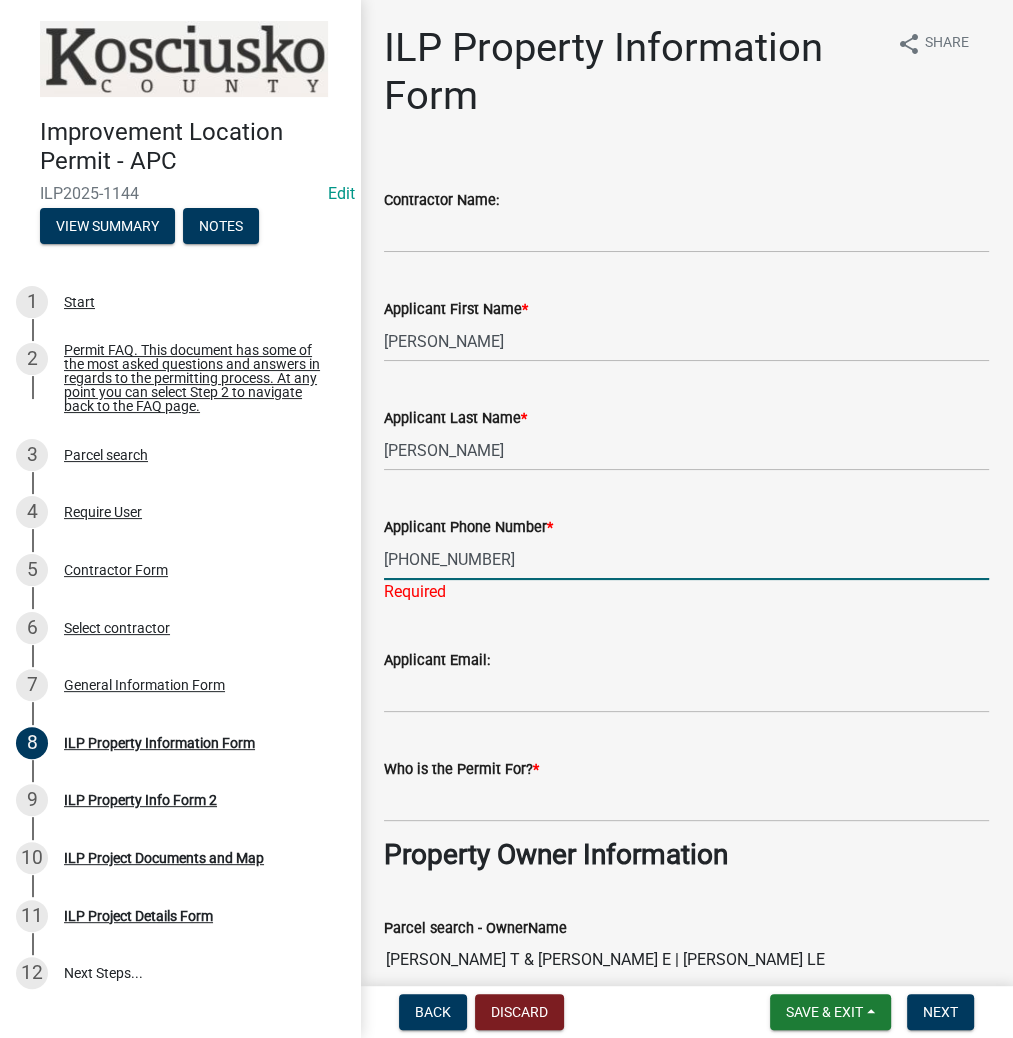
type input "[PHONE_NUMBER]"
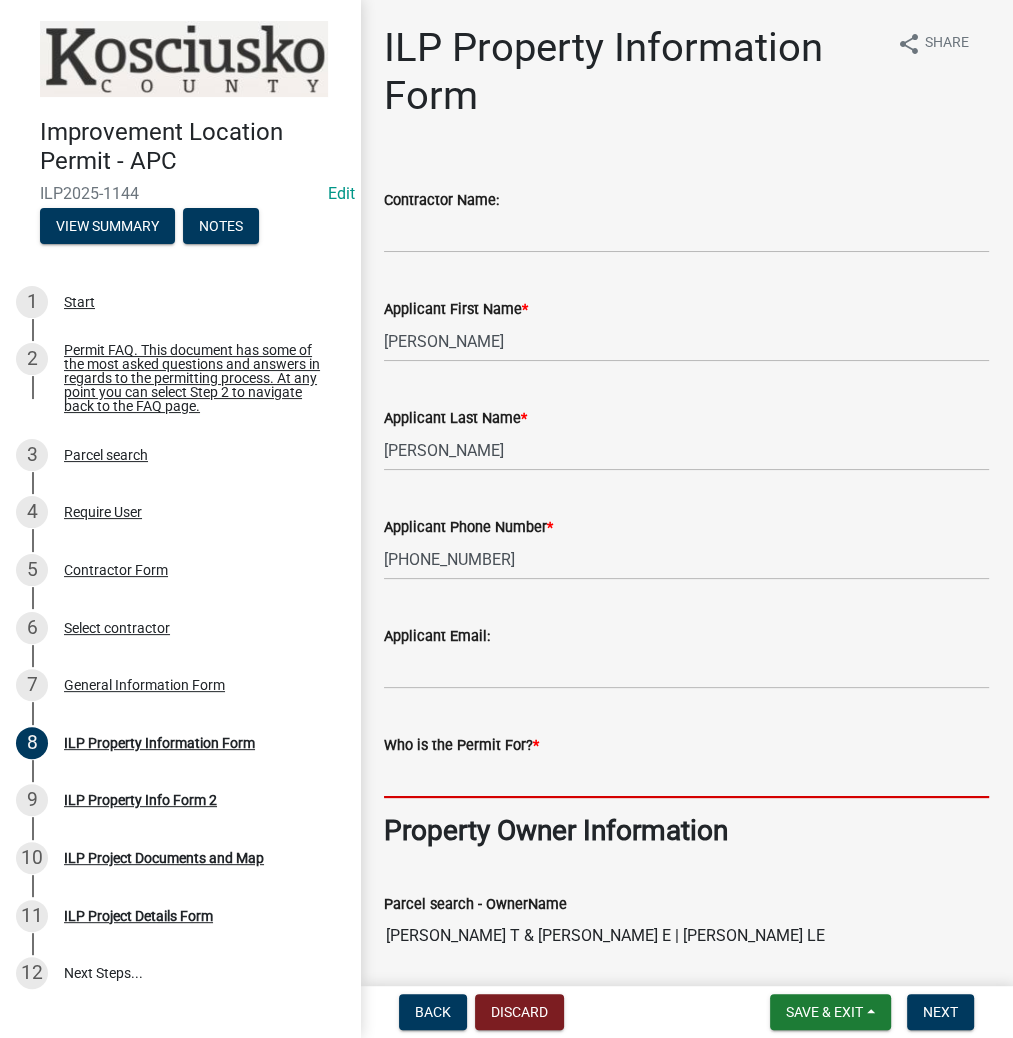
click at [423, 788] on input "Who is the Permit For? *" at bounding box center [686, 777] width 605 height 41
type input "D"
paste input "DALEWILCOXSON"
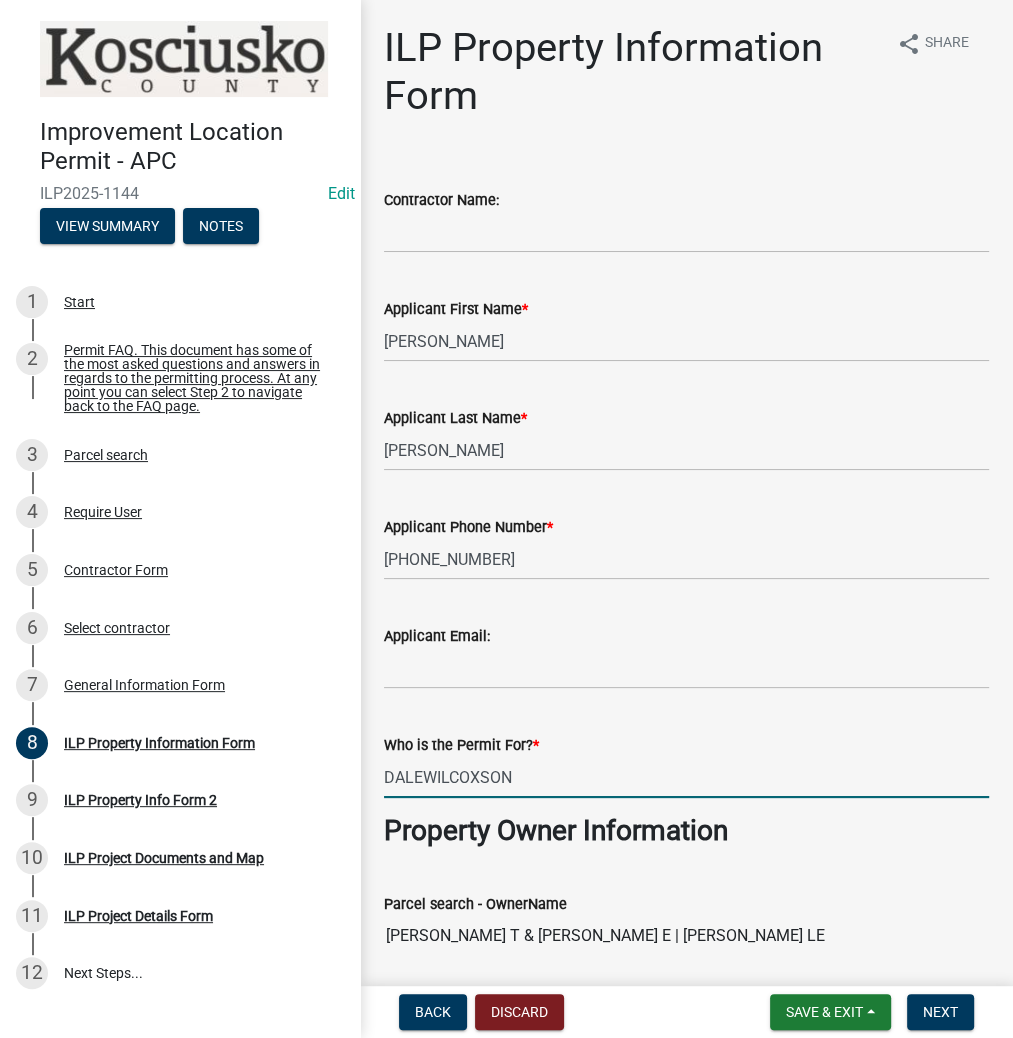
click at [422, 788] on input "DALEWILCOXSON" at bounding box center [686, 777] width 605 height 41
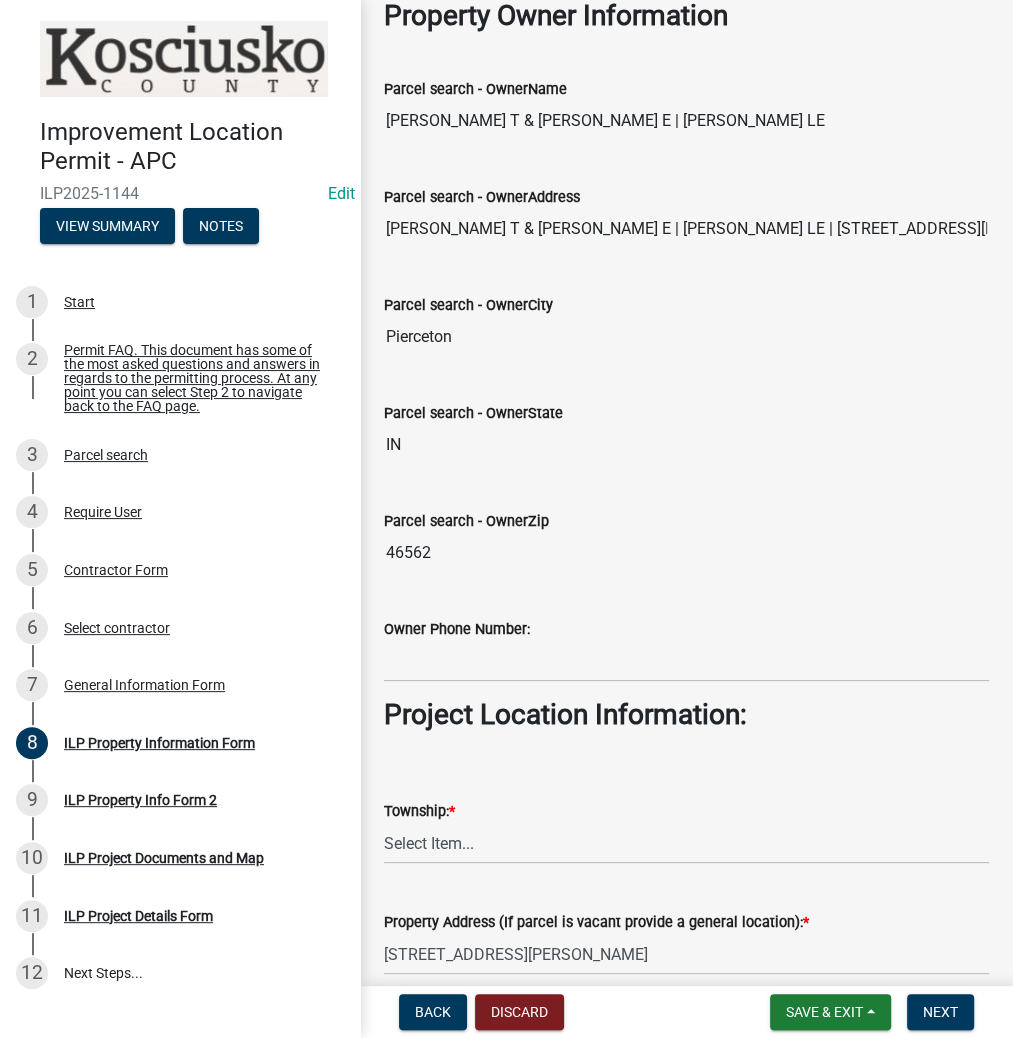
scroll to position [960, 0]
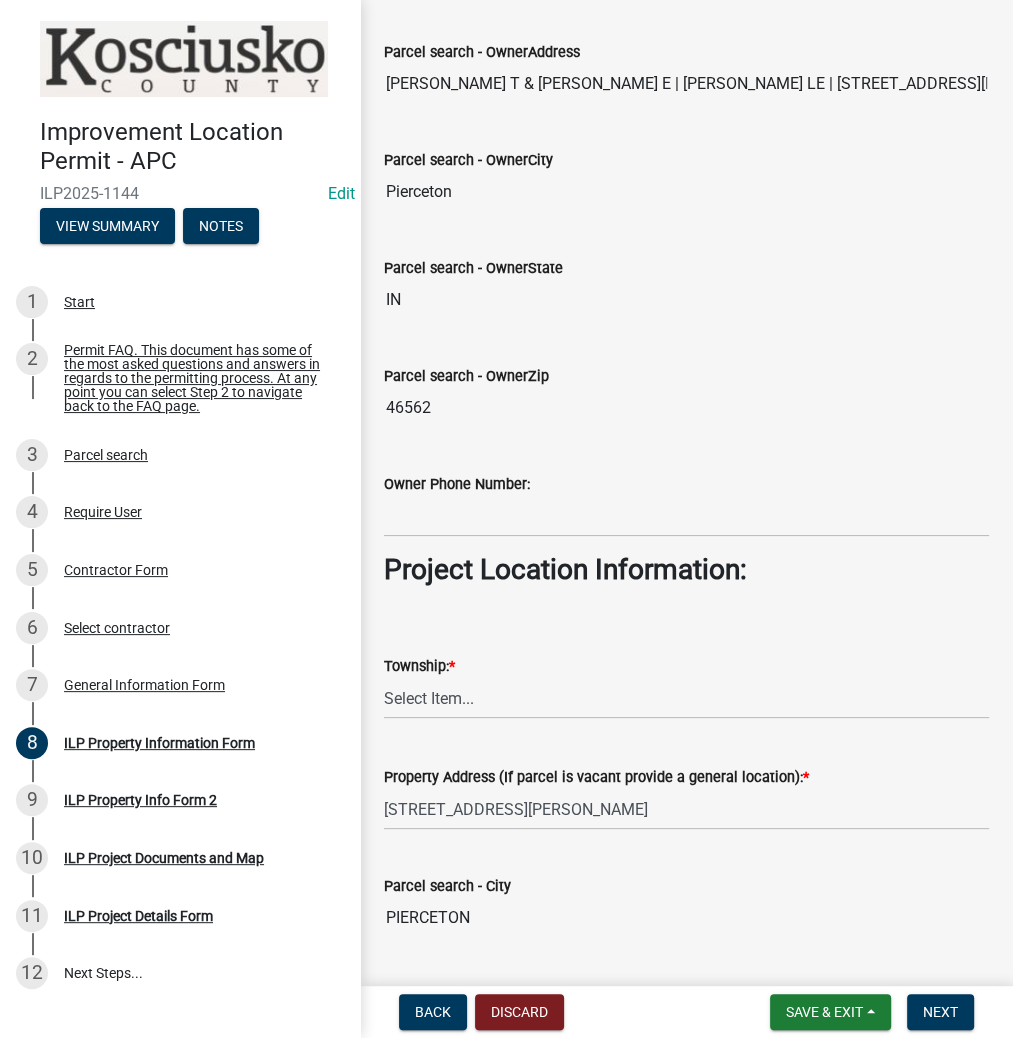
type input "[PERSON_NAME]"
click at [422, 688] on select "Select Item... [PERSON_NAME] - Elkhart Co Clay Etna [GEOGRAPHIC_DATA][PERSON_NA…" at bounding box center [686, 698] width 605 height 41
click at [384, 678] on select "Select Item... [PERSON_NAME] - Elkhart Co Clay Etna [GEOGRAPHIC_DATA][PERSON_NA…" at bounding box center [686, 698] width 605 height 41
select select "8c57e534-4bb7-4f1e-ba6a-a976fd74bead"
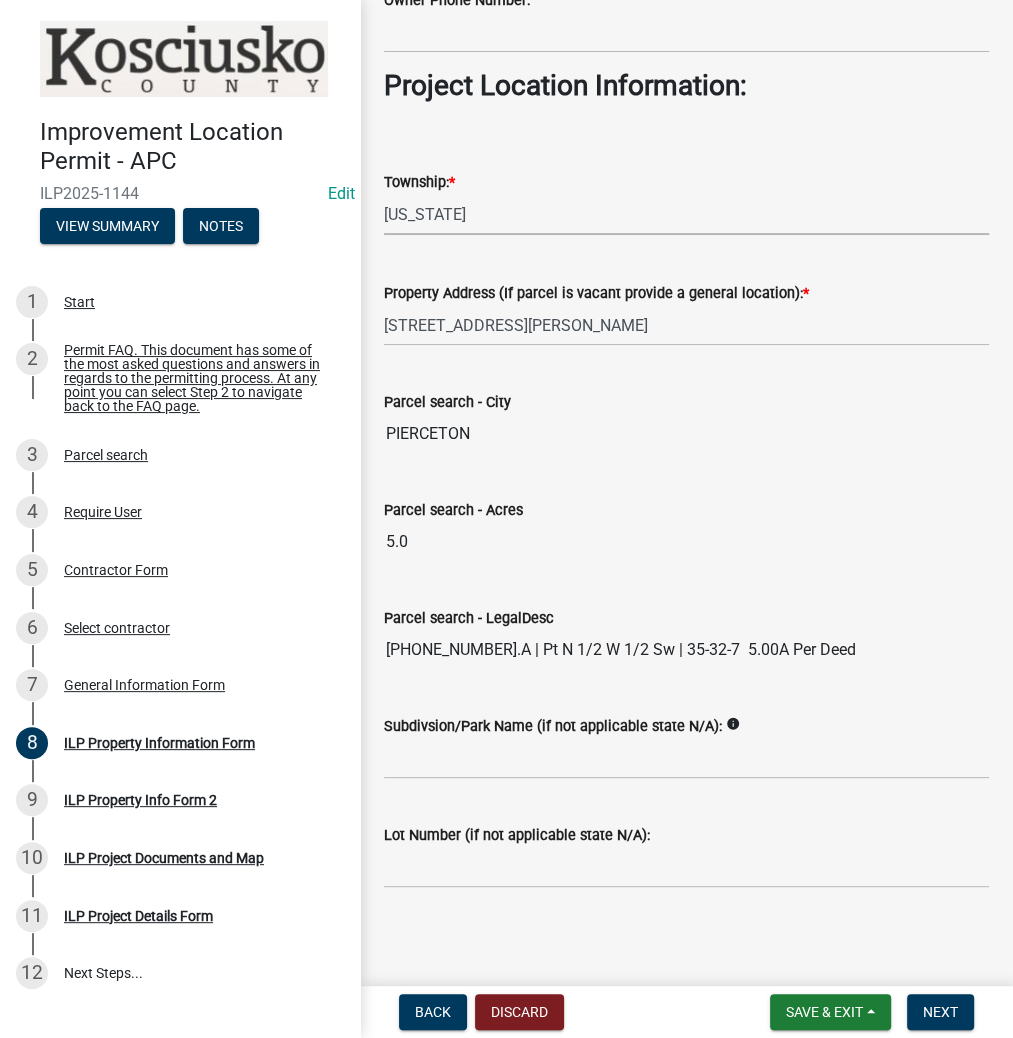
scroll to position [1445, 0]
click at [933, 1004] on span "Next" at bounding box center [940, 1012] width 35 height 16
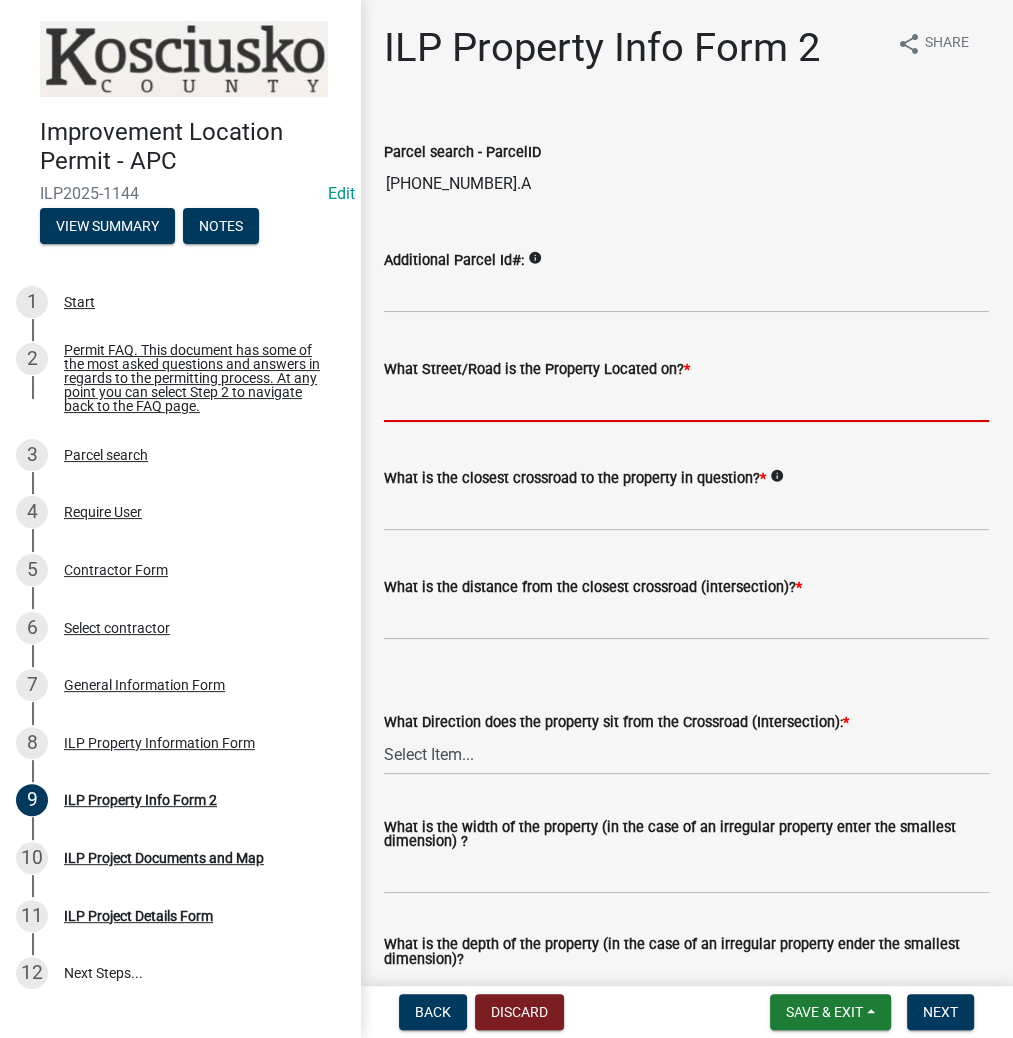
click at [412, 392] on input "What Street/Road is the Property Located on? *" at bounding box center [686, 401] width 605 height 41
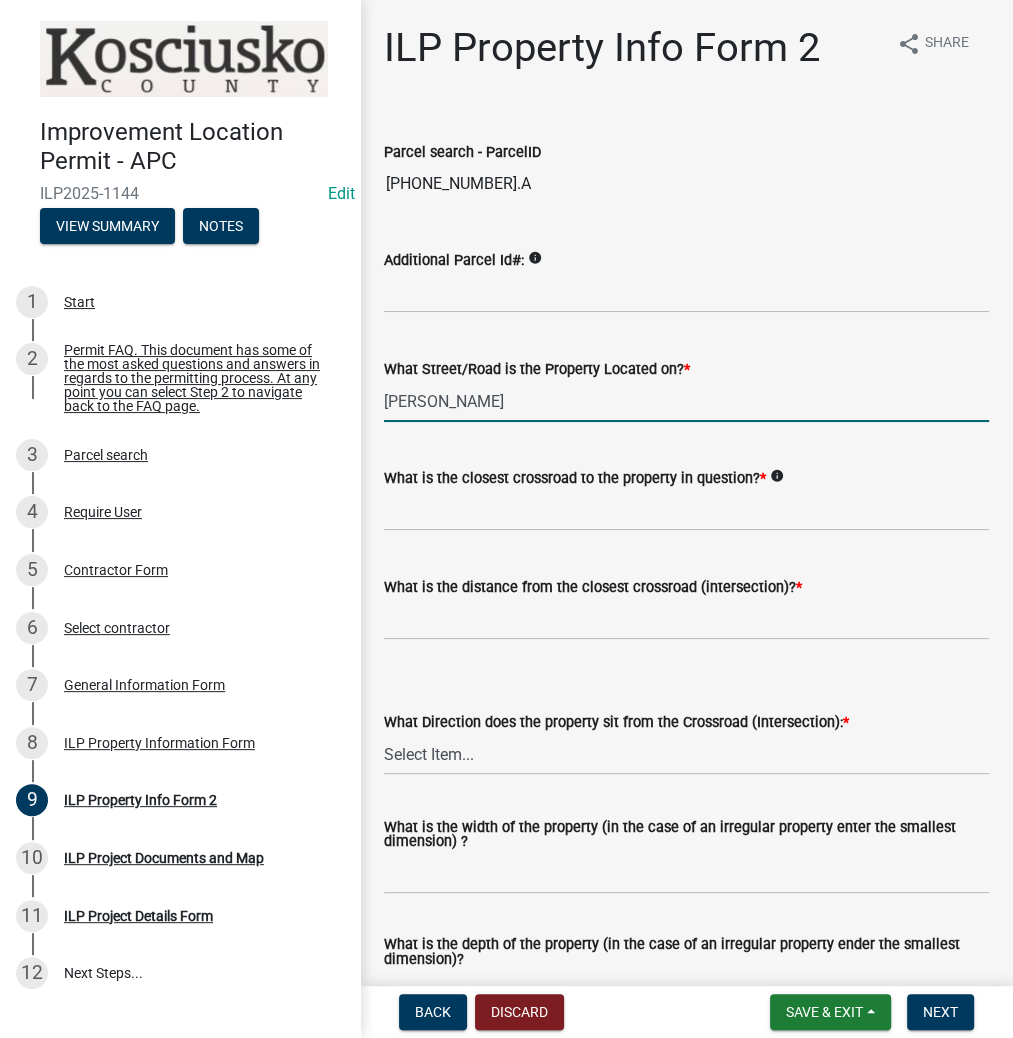
type input "[PERSON_NAME]"
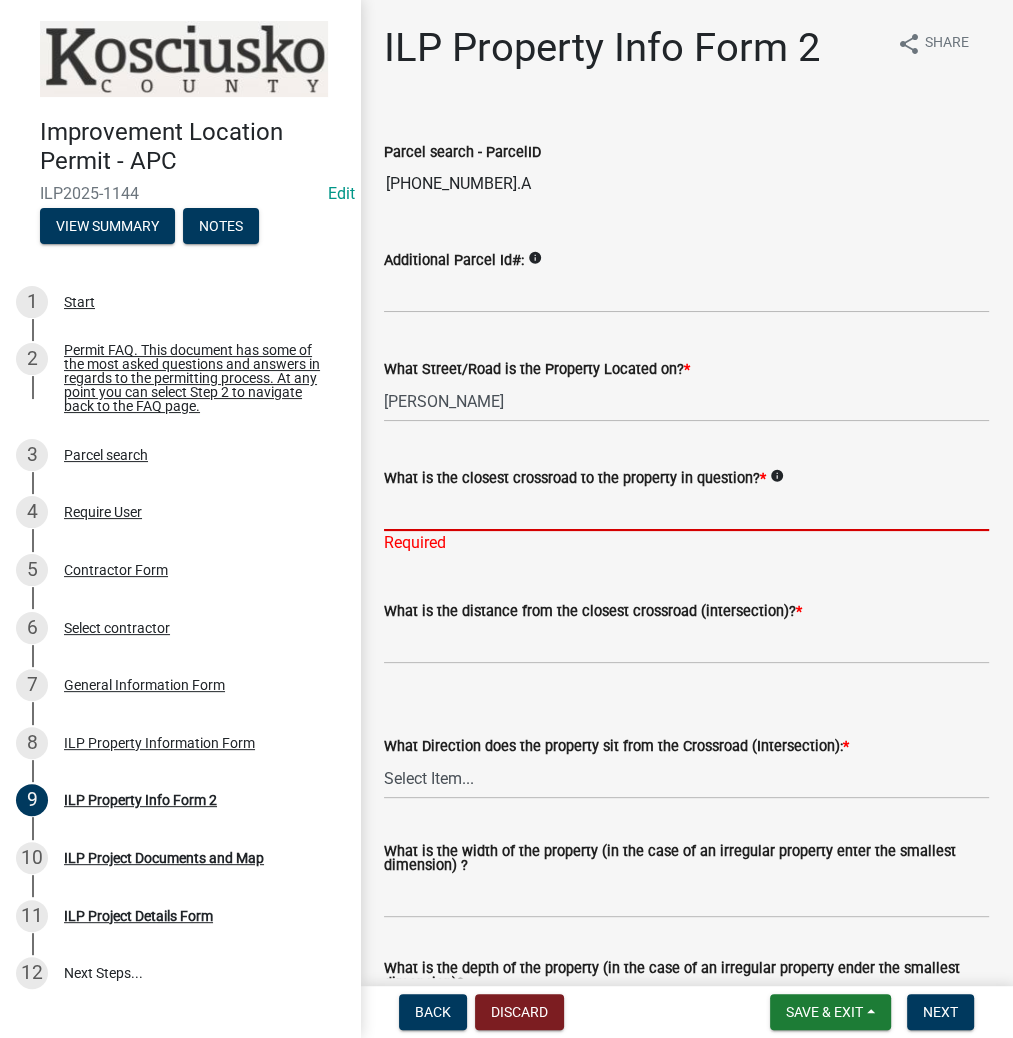
click at [429, 508] on input "What is the closest crossroad to the property in question? *" at bounding box center [686, 510] width 605 height 41
type input "750 E"
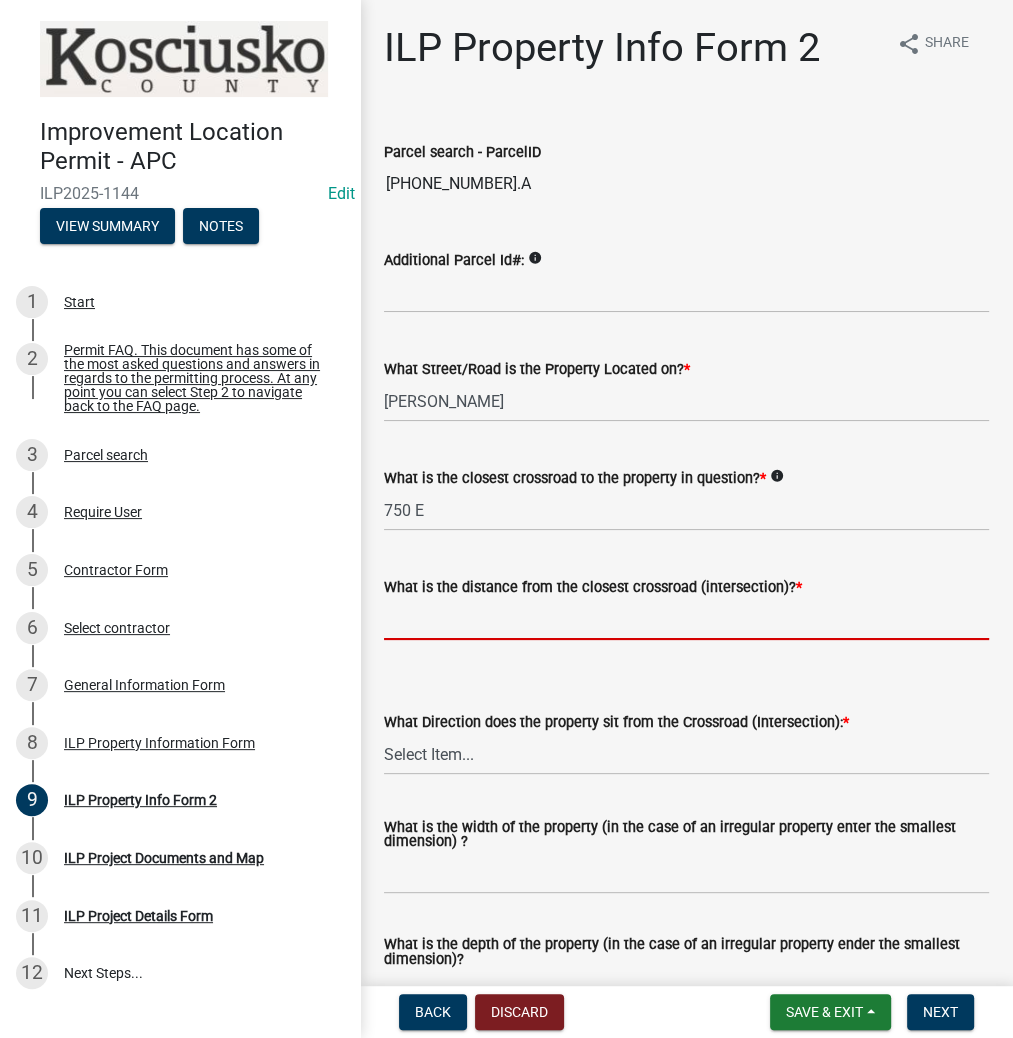
click at [423, 622] on input "text" at bounding box center [686, 619] width 605 height 41
type input "+"
type input "3680"
click at [451, 749] on select "Select Item... N NE NW S SE SW E W" at bounding box center [686, 754] width 605 height 41
click at [384, 734] on select "Select Item... N NE NW S SE SW E W" at bounding box center [686, 754] width 605 height 41
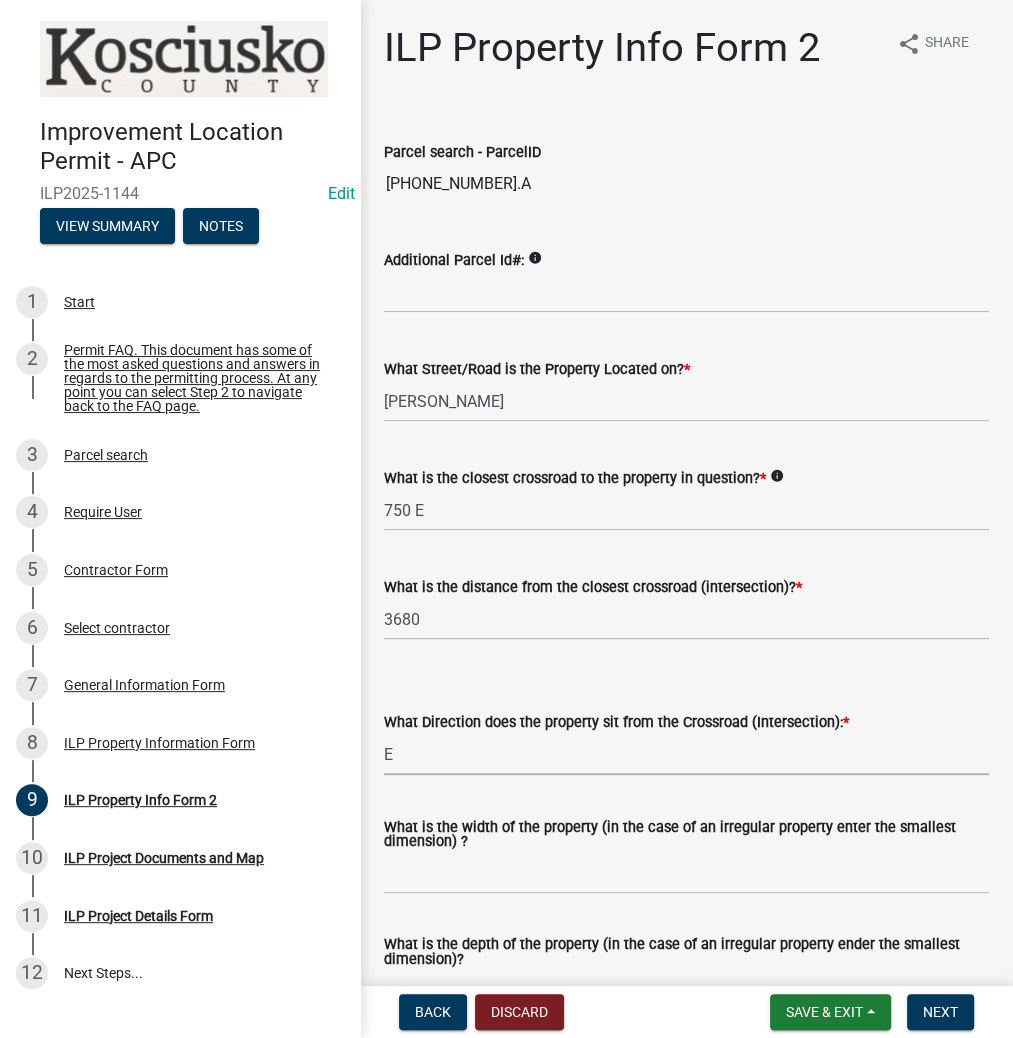
select select "5d8d9a6f-68f4-4910-b8ad-905844ed2da1"
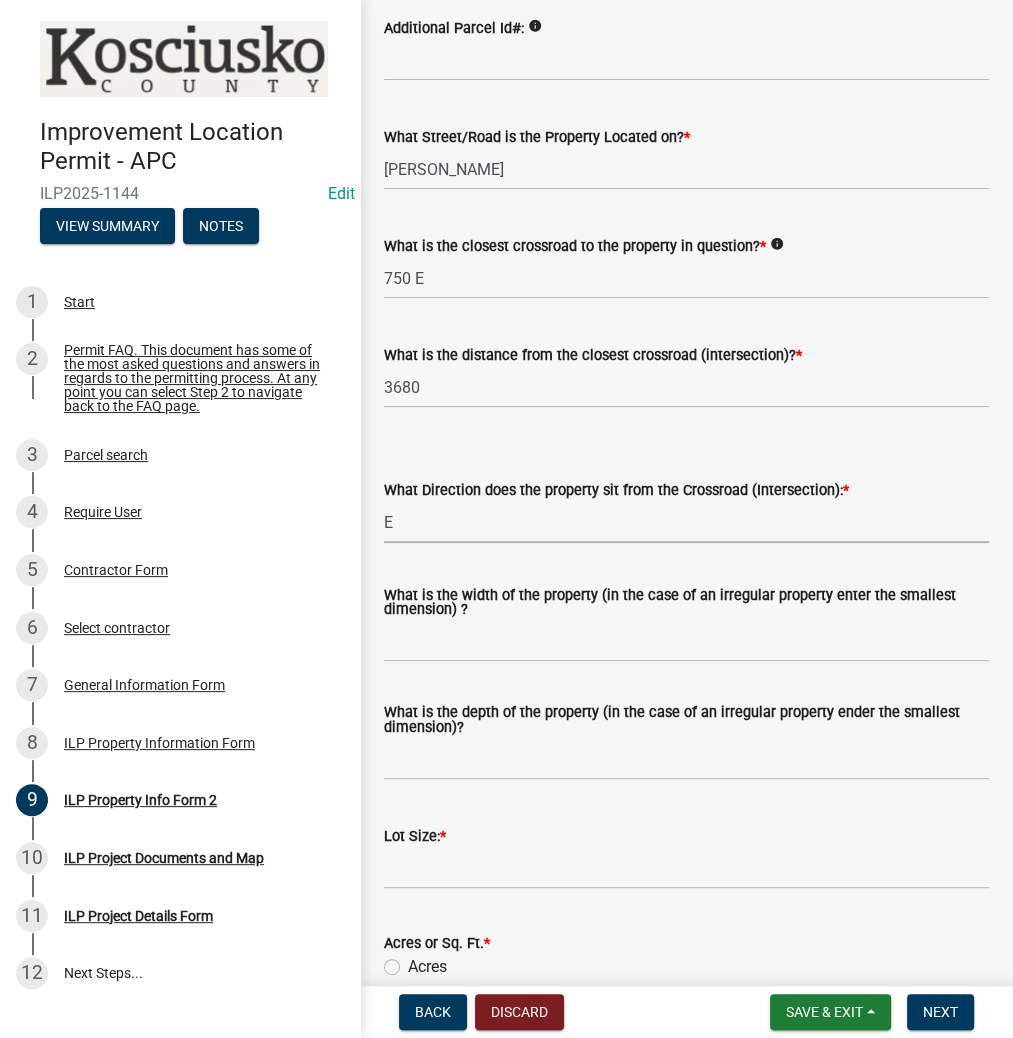
scroll to position [240, 0]
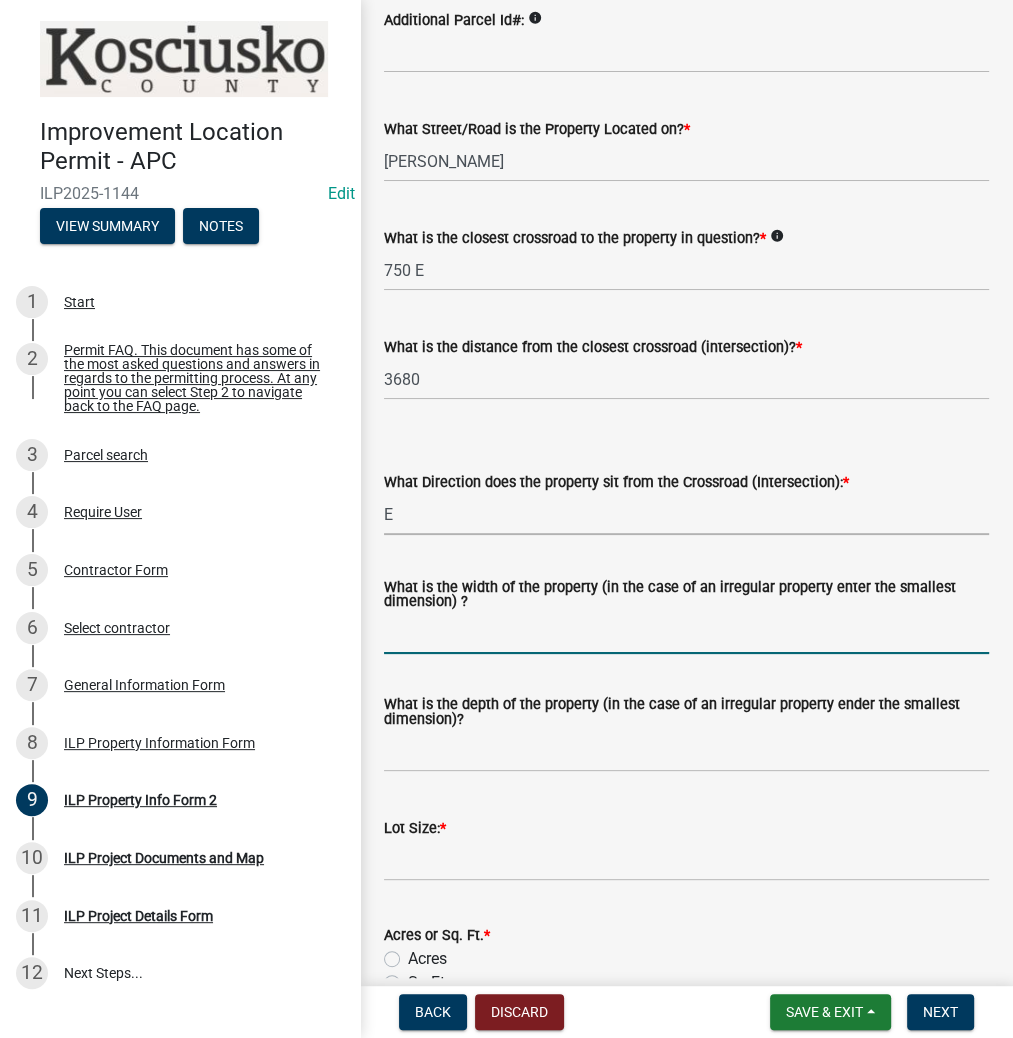
click at [408, 643] on input "What is the width of the property (in the case of an irregular property enter t…" at bounding box center [686, 633] width 605 height 41
type input "VARIES"
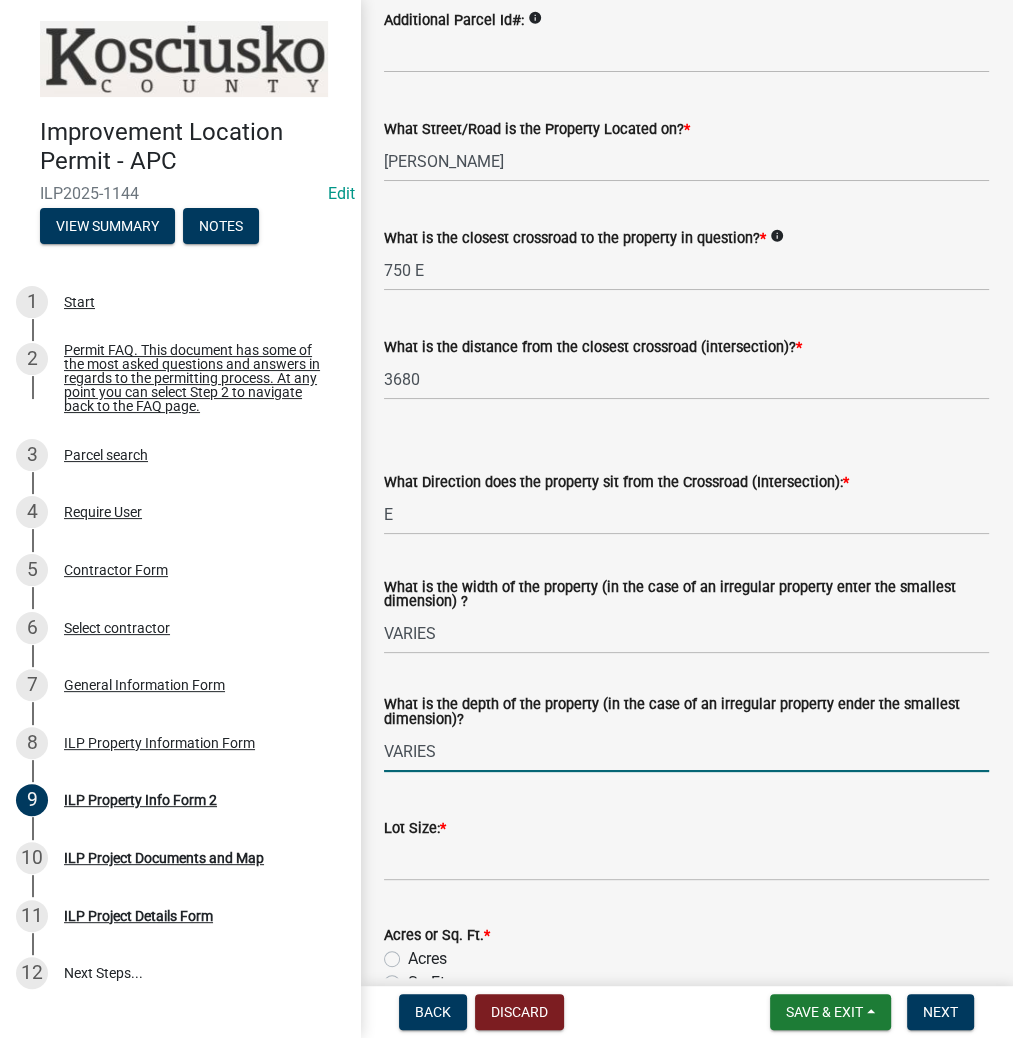
type input "VARIES"
type input "5"
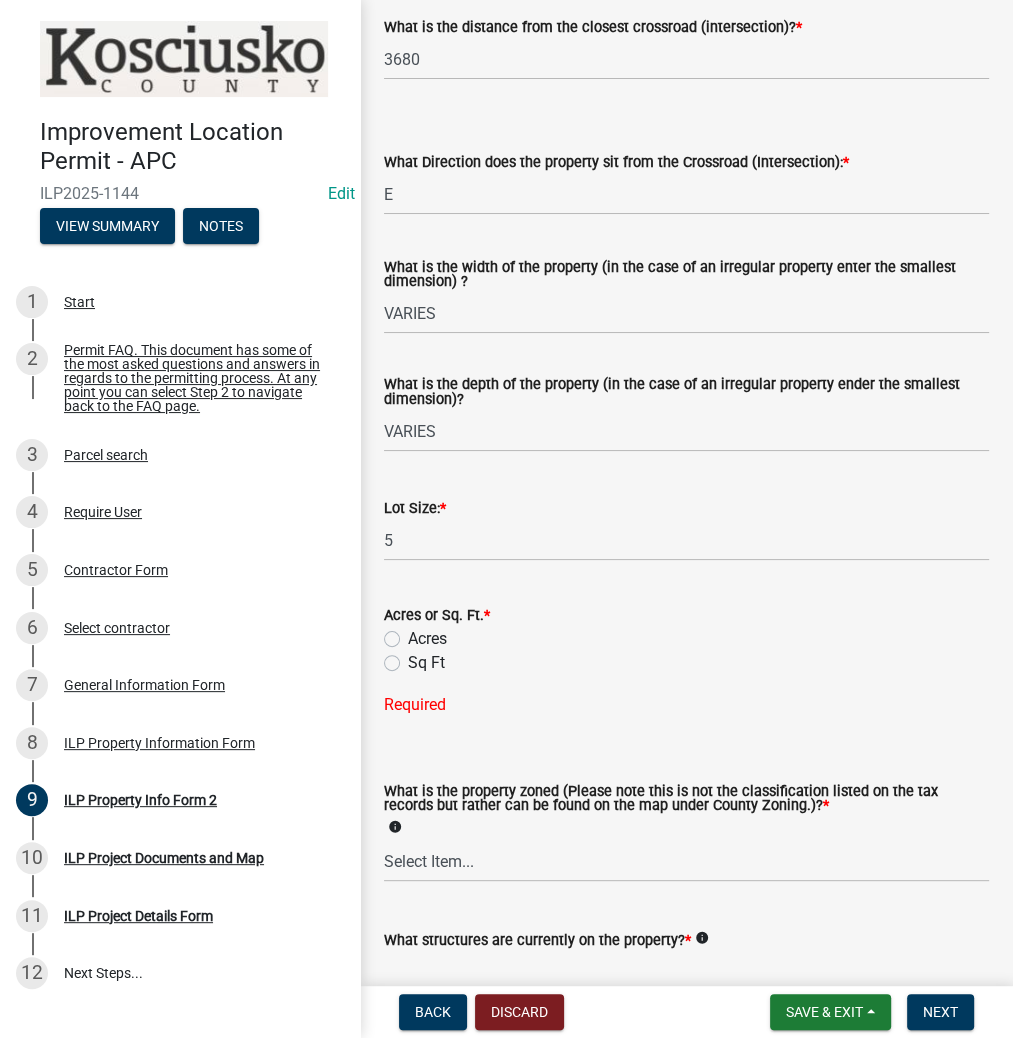
click at [408, 635] on label "Acres" at bounding box center [427, 639] width 39 height 24
click at [408, 635] on input "Acres" at bounding box center [414, 633] width 13 height 13
radio input "true"
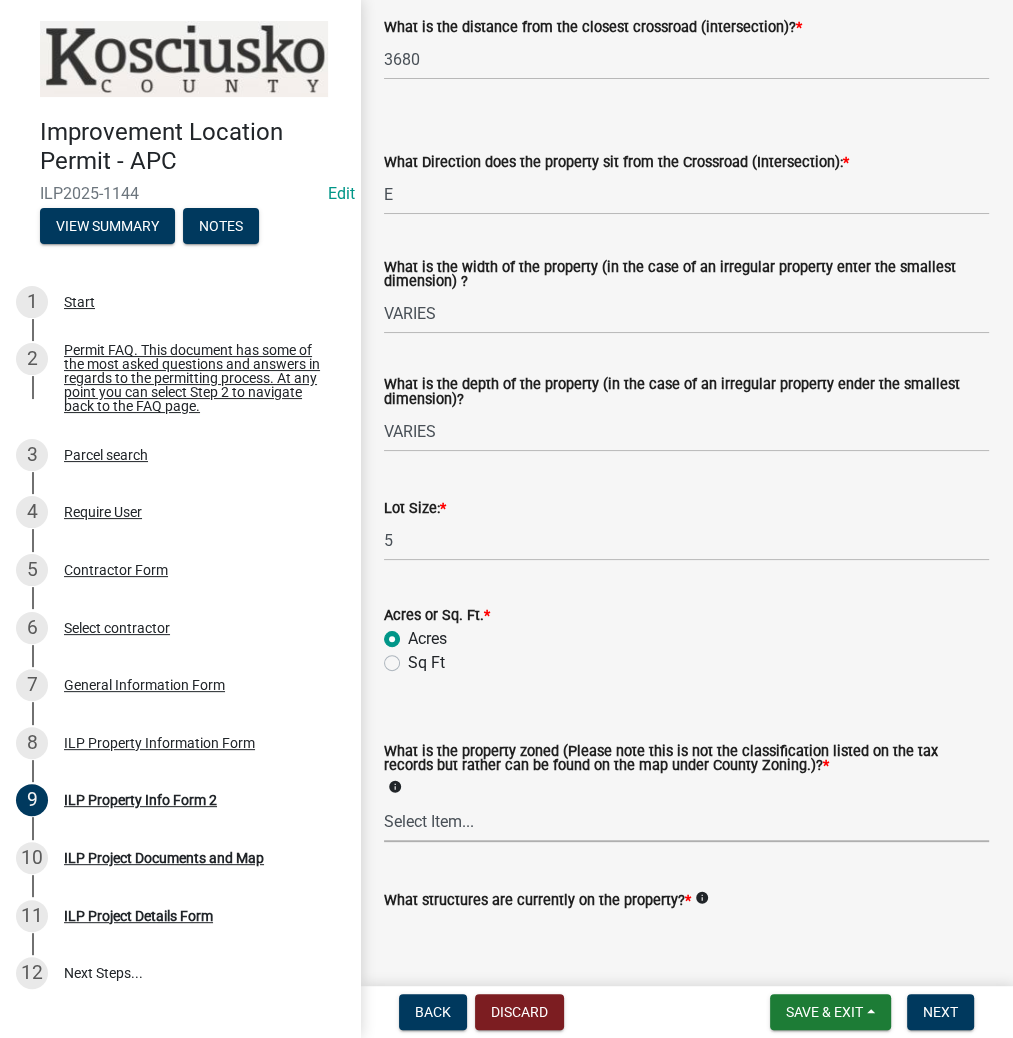
click at [428, 814] on select "Select Item... Agricultural Agricultural 2 Commercial Environmental Industrial …" at bounding box center [686, 821] width 605 height 41
click at [384, 802] on select "Select Item... Agricultural Agricultural 2 Commercial Environmental Industrial …" at bounding box center [686, 821] width 605 height 41
select select "ea119d11-e52e-4559-b746-af06211fe819"
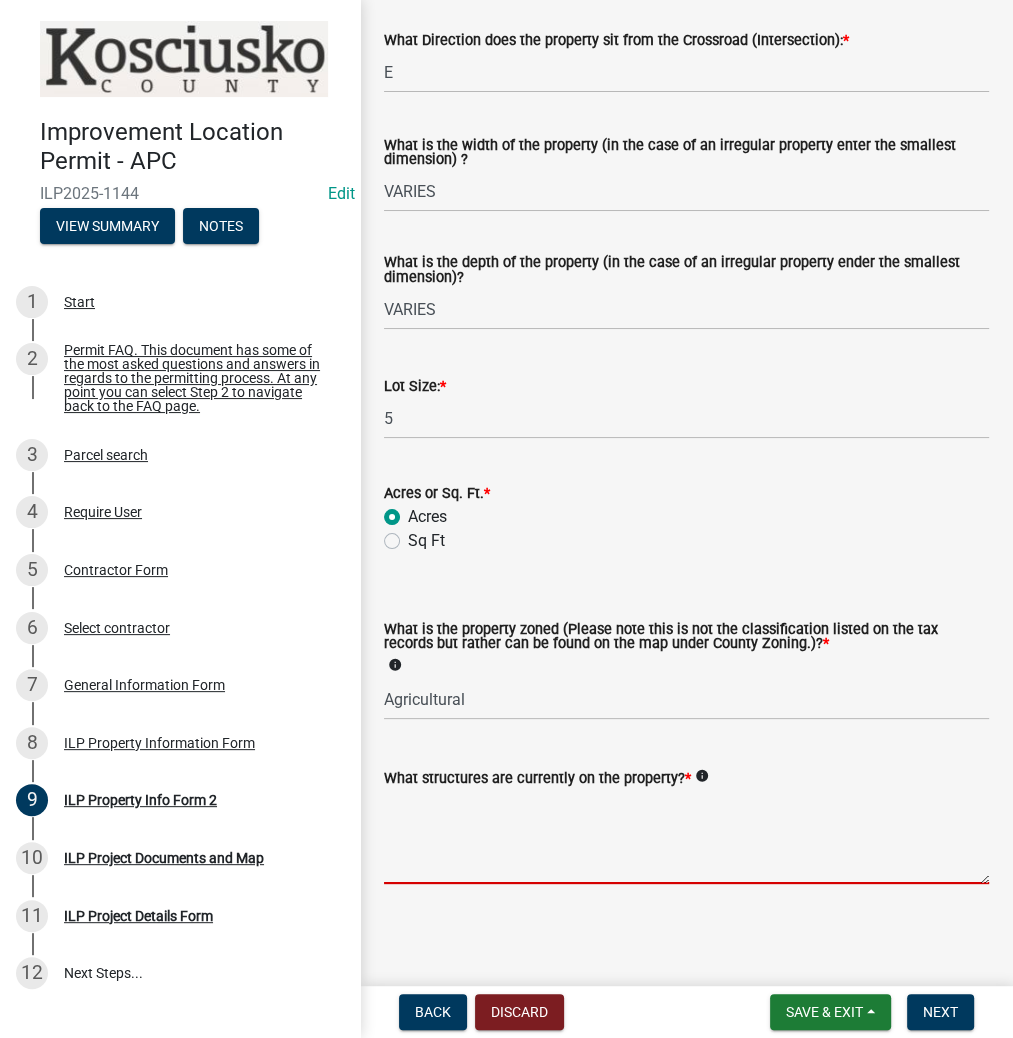
click at [428, 800] on textarea "What structures are currently on the property? *" at bounding box center [686, 837] width 605 height 94
click at [496, 808] on textarea "RESIDENCE" at bounding box center [686, 837] width 605 height 94
type textarea "RESIDENCE, SHEDS & AG ACC BLDGS"
click at [953, 1007] on span "Next" at bounding box center [940, 1012] width 35 height 16
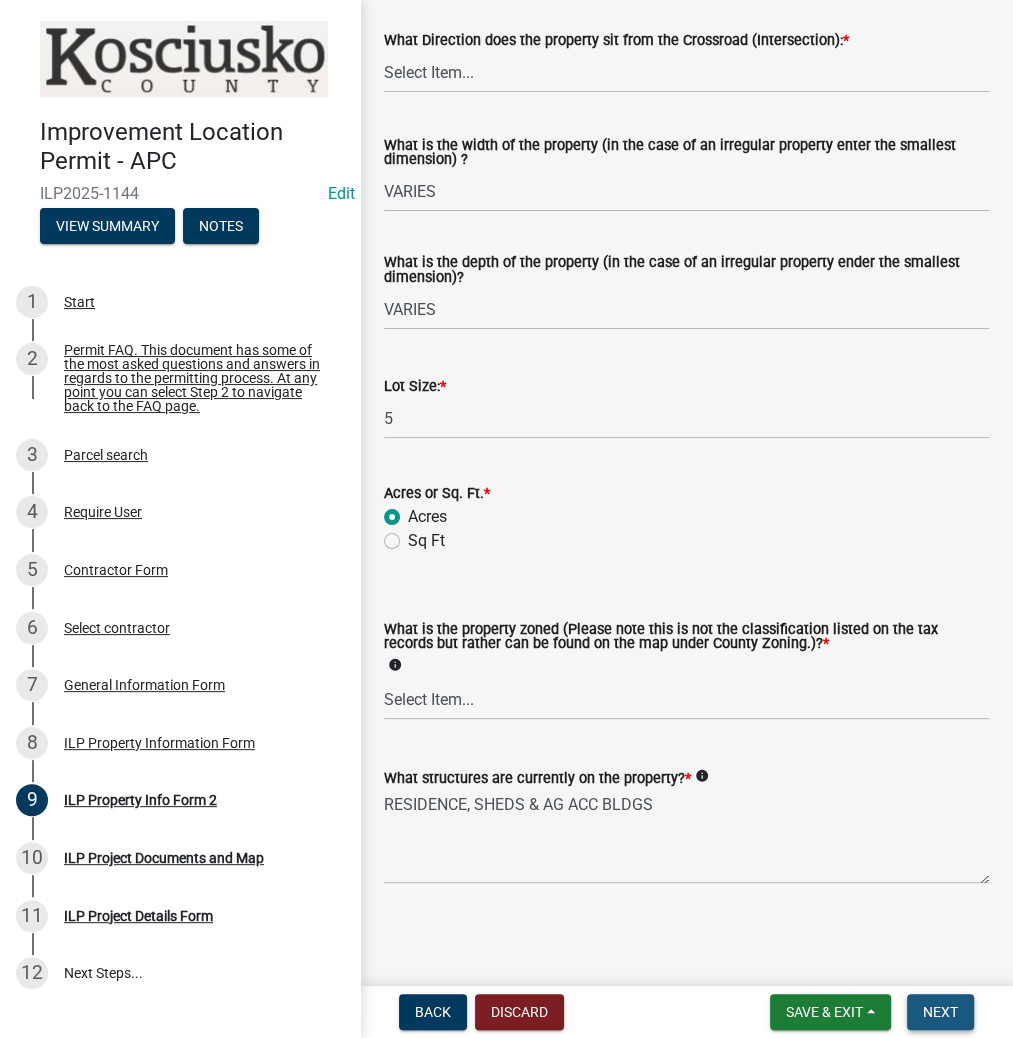
scroll to position [0, 0]
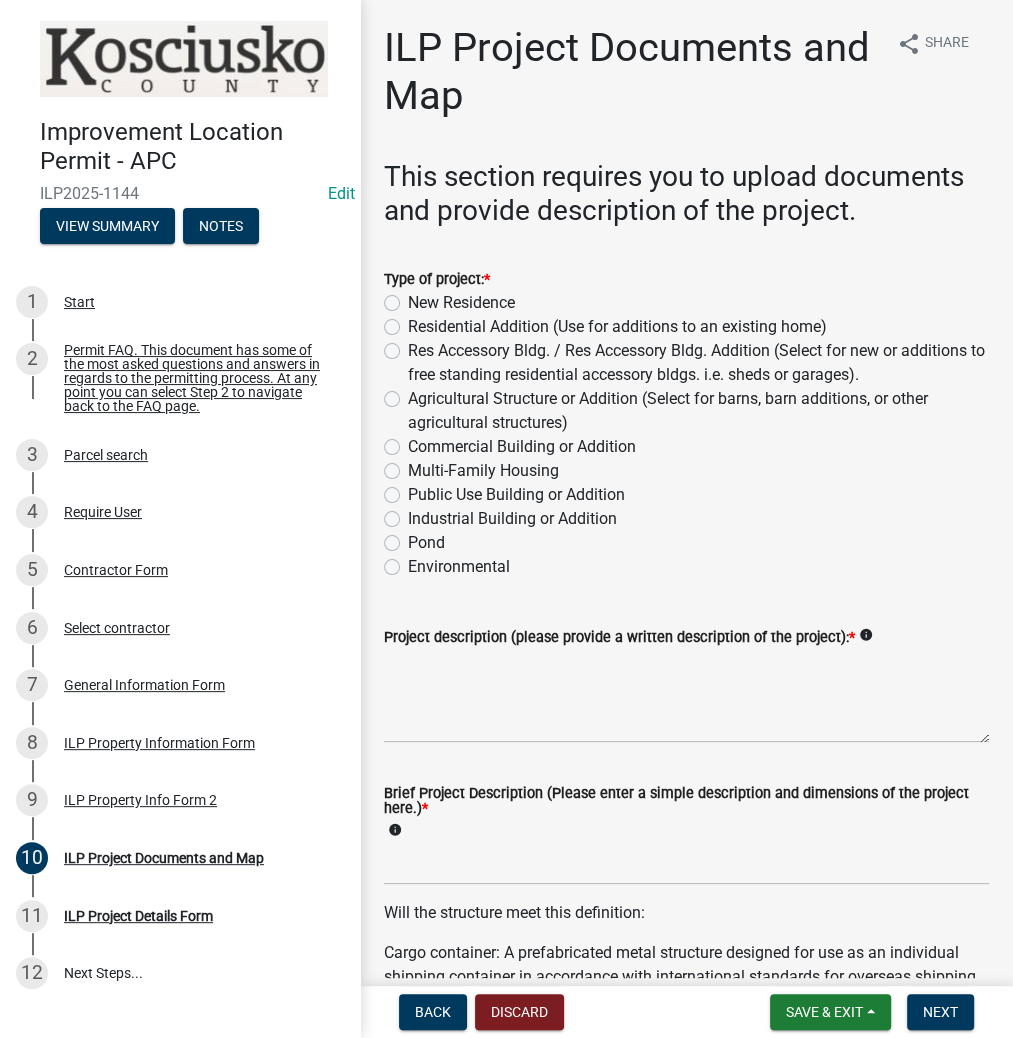
click at [408, 330] on label "Residential Addition (Use for additions to an existing home)" at bounding box center [617, 327] width 419 height 24
click at [408, 328] on input "Residential Addition (Use for additions to an existing home)" at bounding box center [414, 321] width 13 height 13
radio input "true"
click at [497, 669] on textarea "Project description (please provide a written description of the project): *" at bounding box center [686, 696] width 605 height 94
type textarea "18X21, 26X25 RES ADDITIONS"
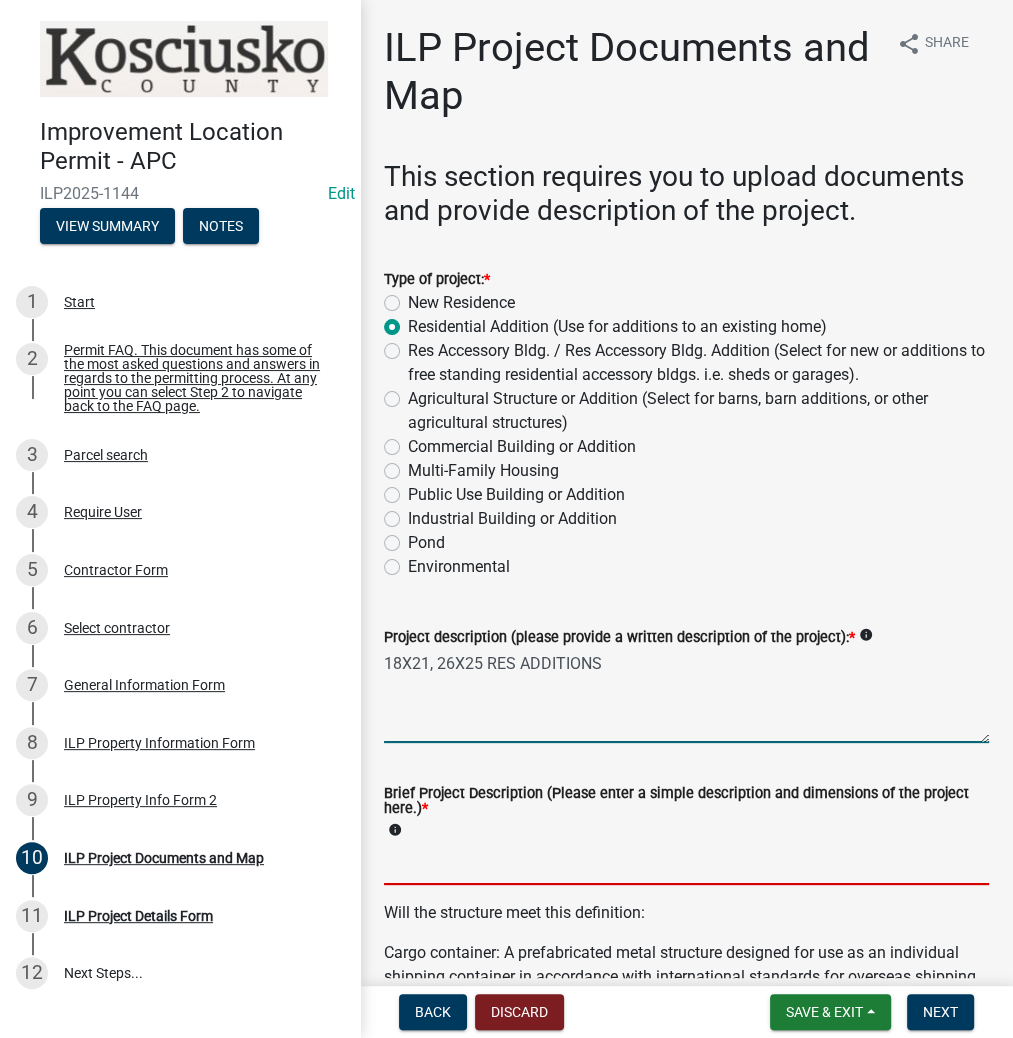
click at [390, 872] on input "Brief Project Description (Please enter a simple description and dimensions of …" at bounding box center [686, 864] width 605 height 41
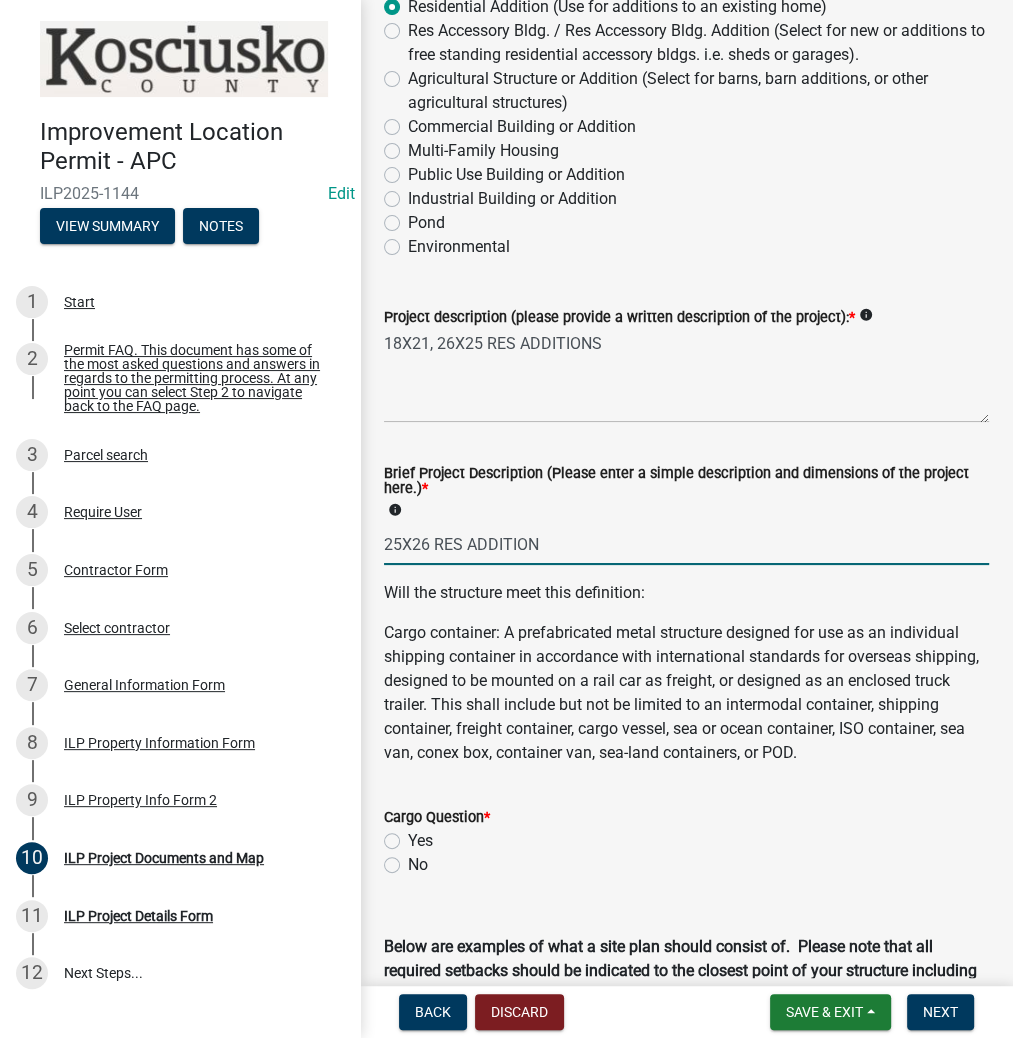
scroll to position [560, 0]
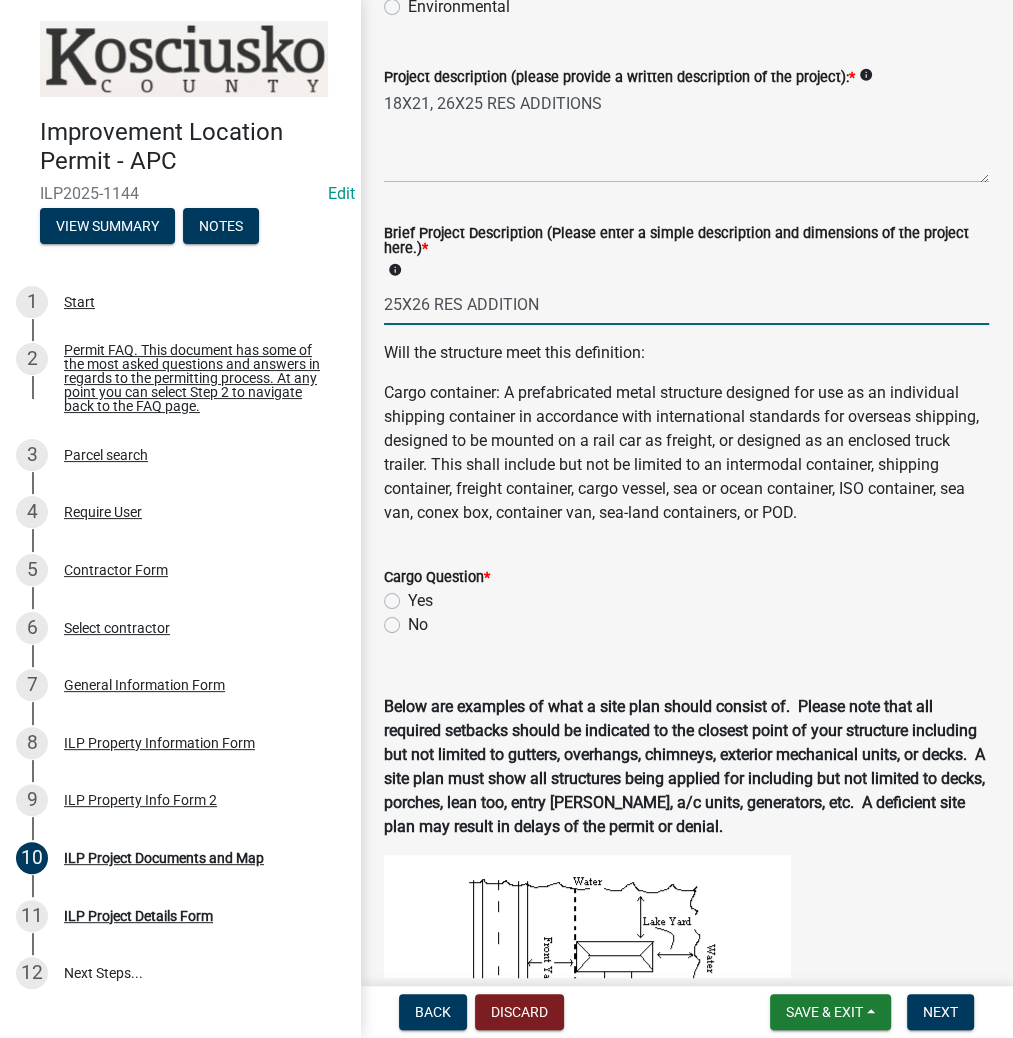
type input "25X26 RES ADDITION"
click at [408, 637] on label "No" at bounding box center [418, 625] width 20 height 24
click at [408, 626] on input "No" at bounding box center [414, 619] width 13 height 13
radio input "true"
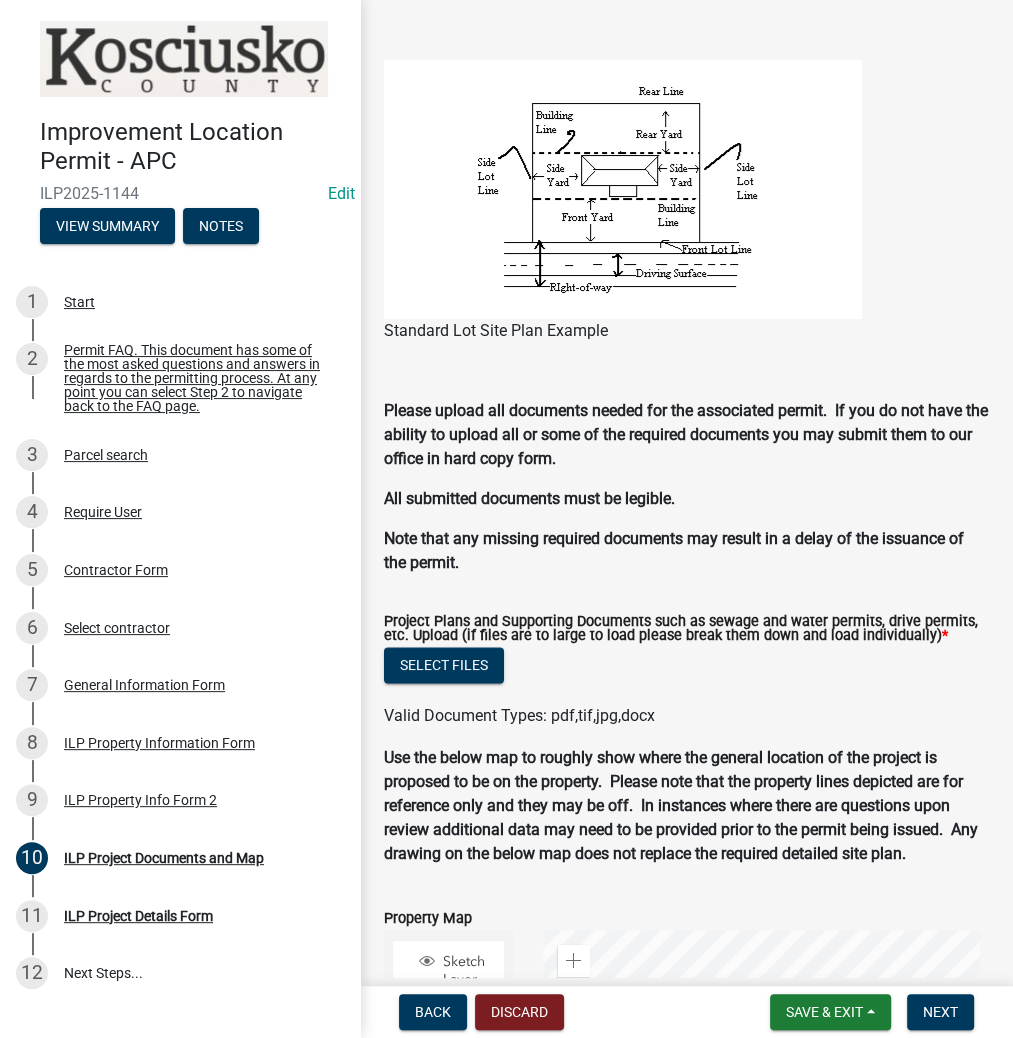
scroll to position [1920, 0]
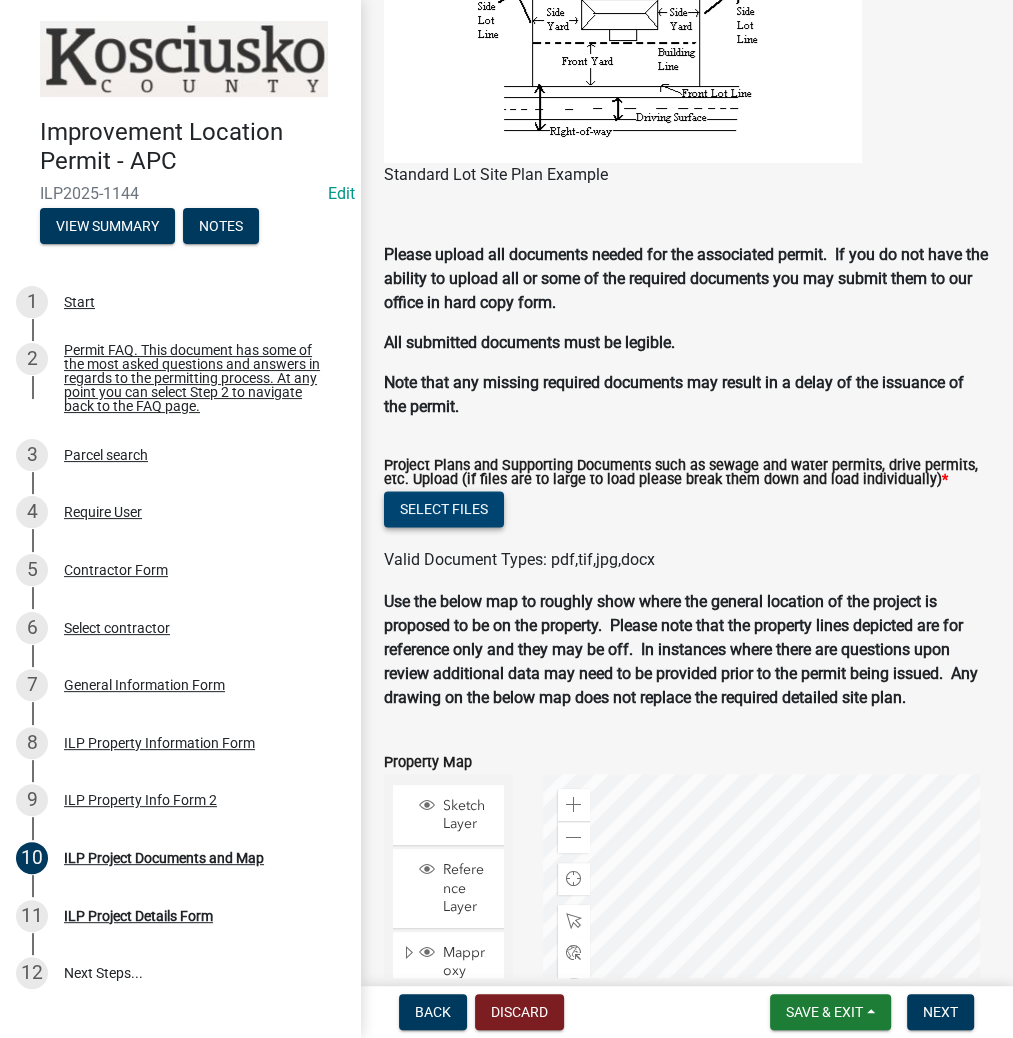
click at [445, 527] on button "Select files" at bounding box center [444, 509] width 120 height 36
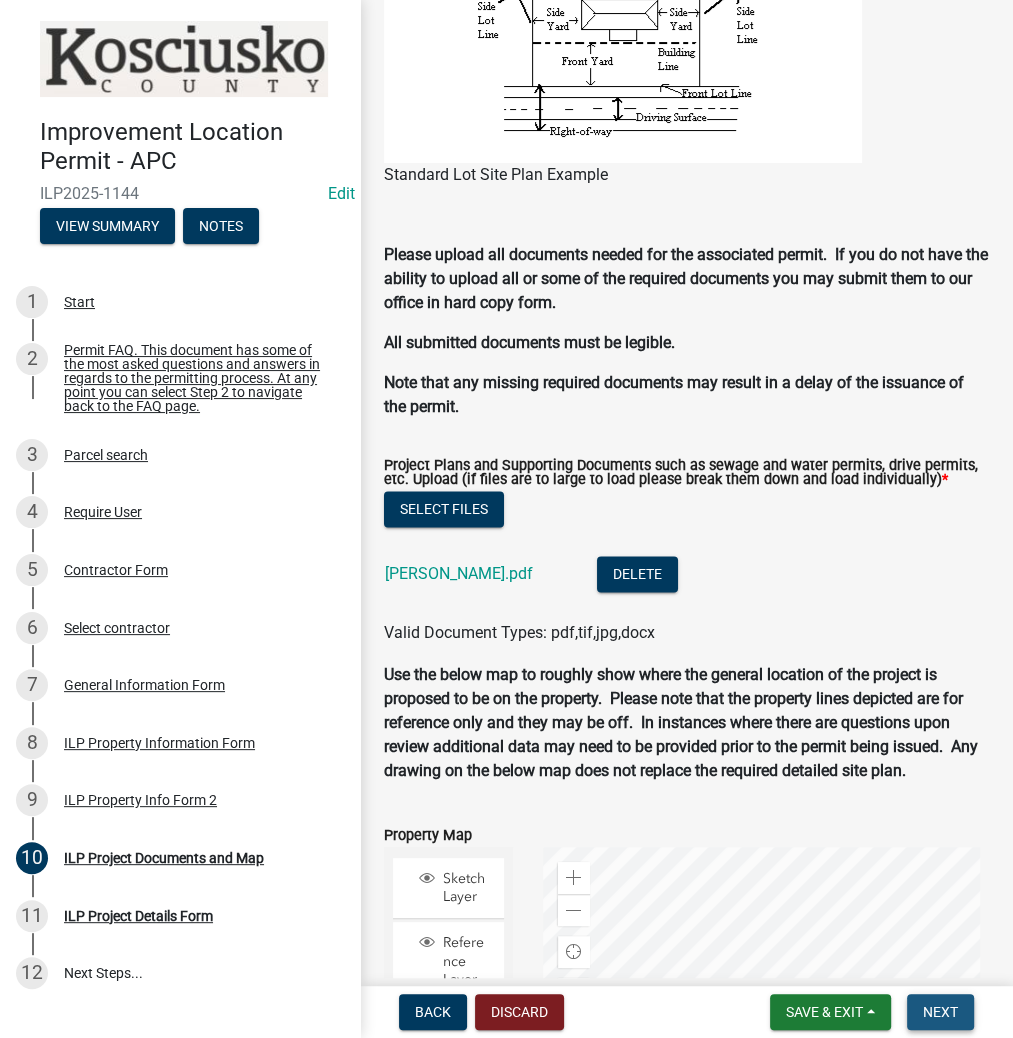
click at [957, 1013] on button "Next" at bounding box center [940, 1012] width 67 height 36
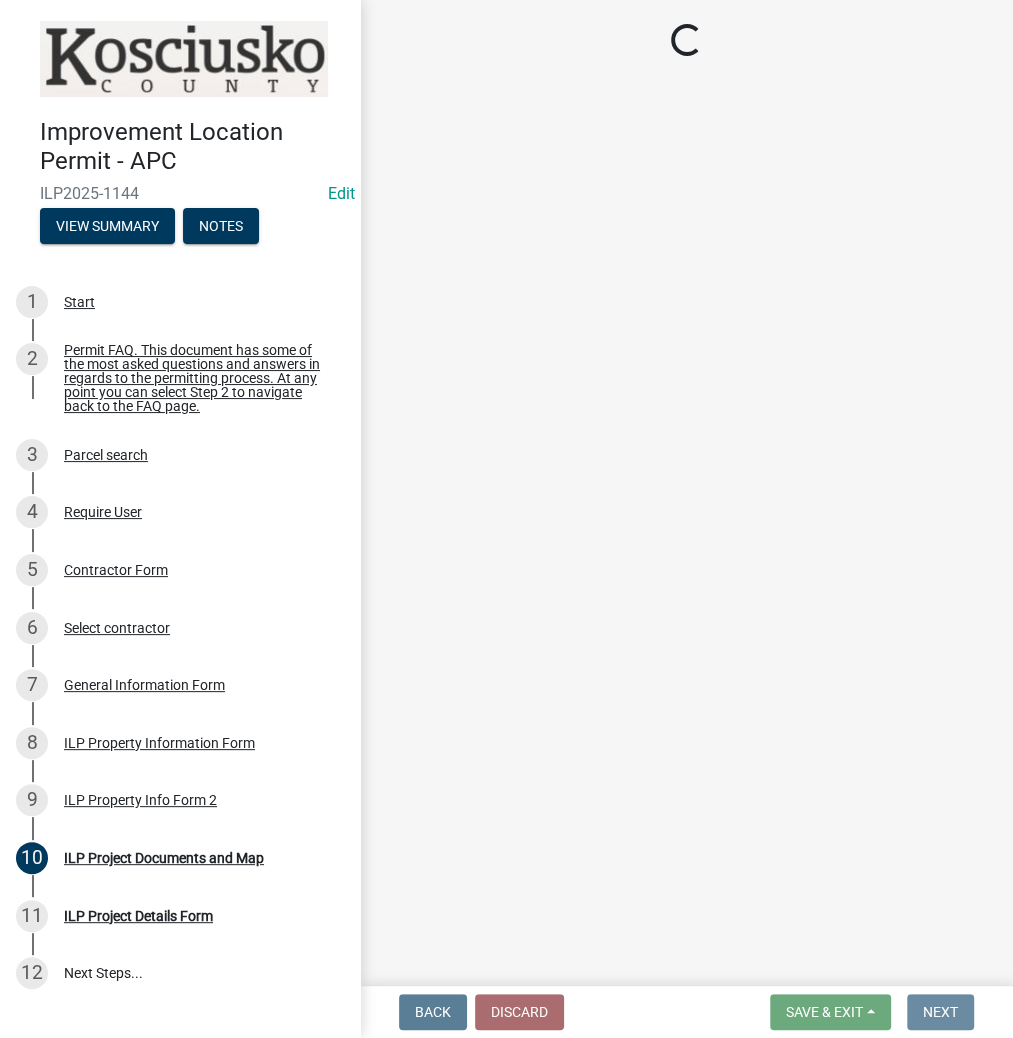
scroll to position [0, 0]
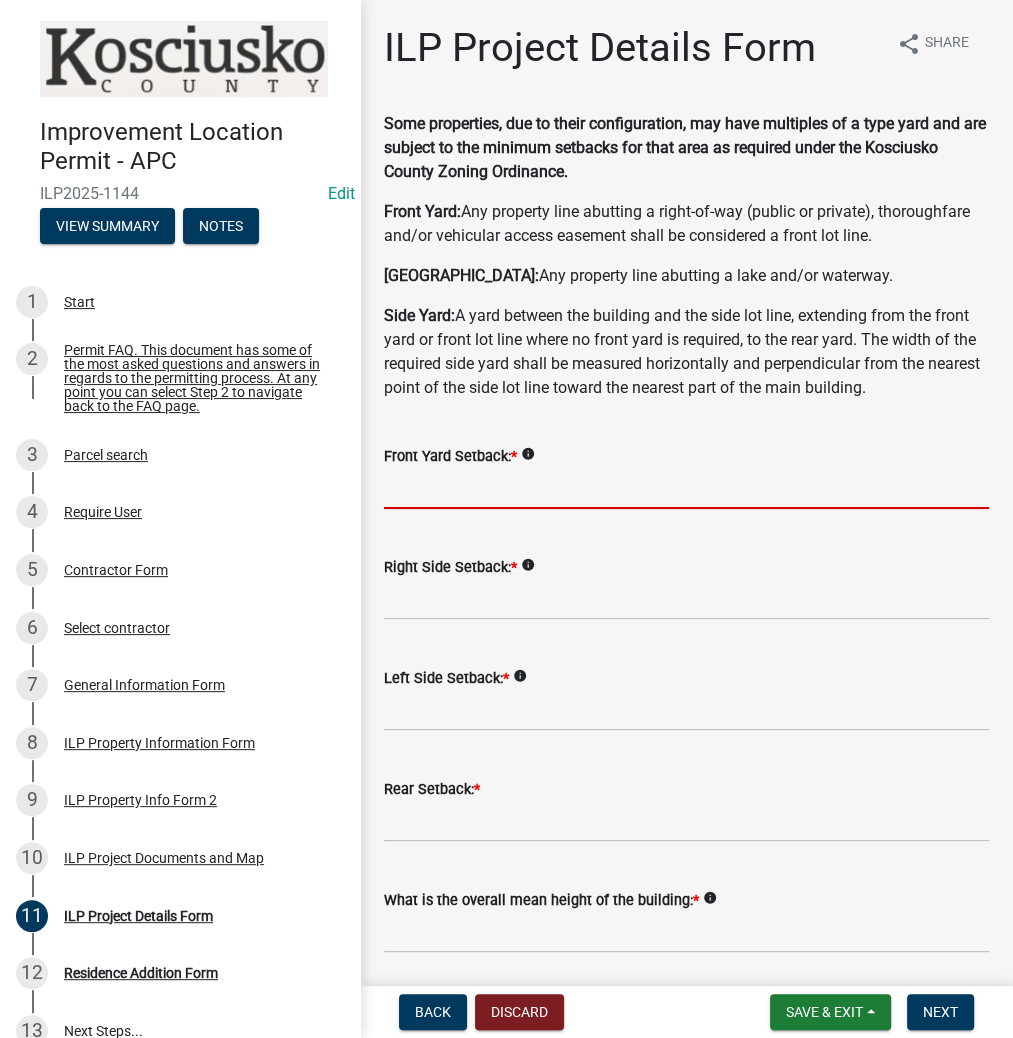
click at [428, 484] on input "text" at bounding box center [686, 488] width 605 height 41
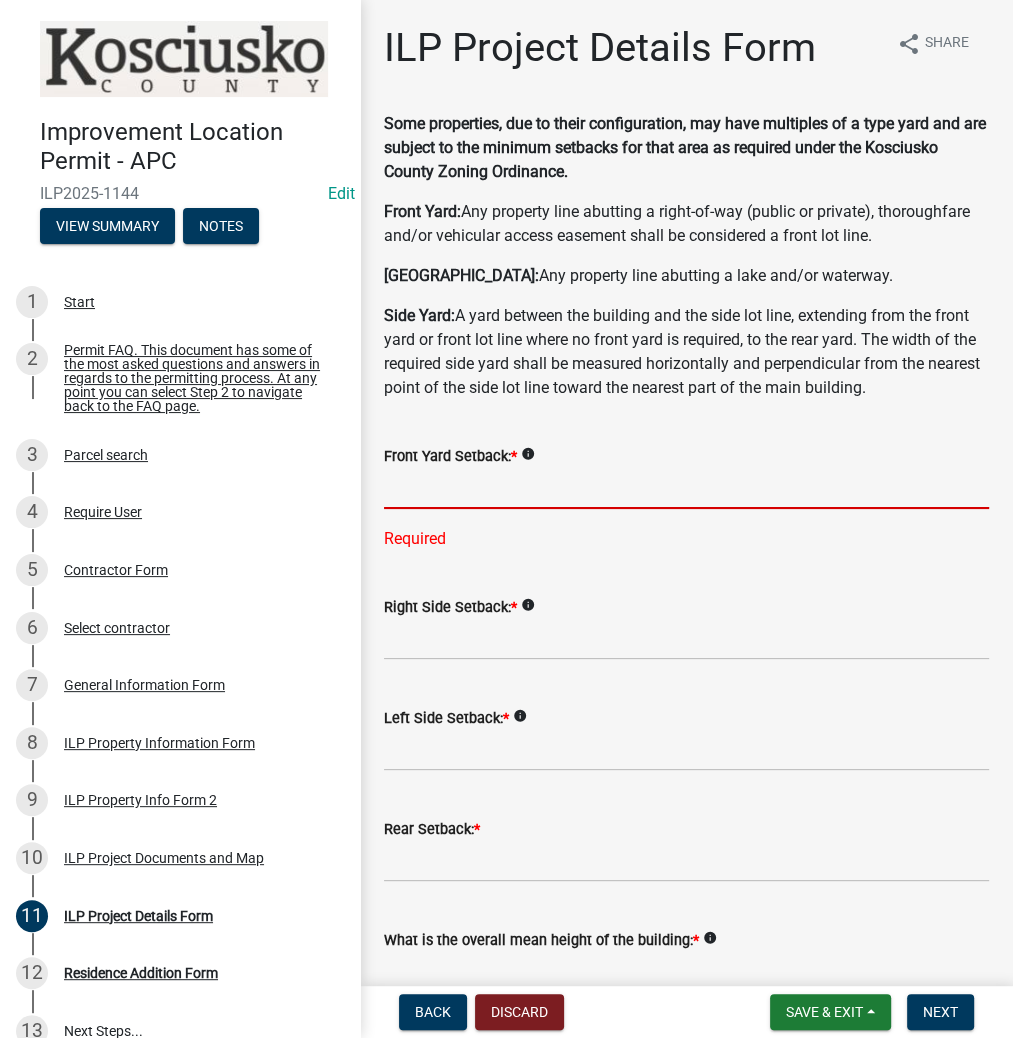
click at [440, 475] on input "text" at bounding box center [686, 488] width 605 height 41
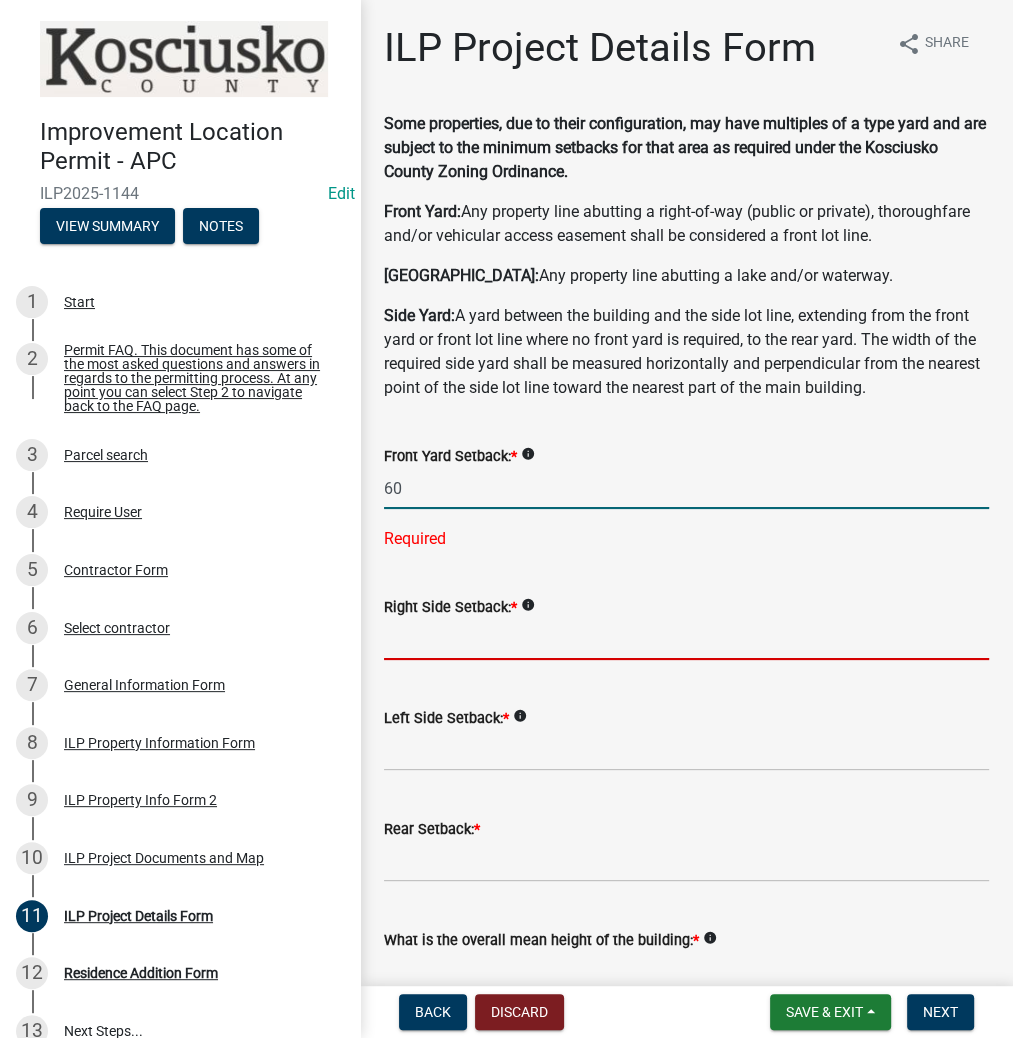
type input "60.0"
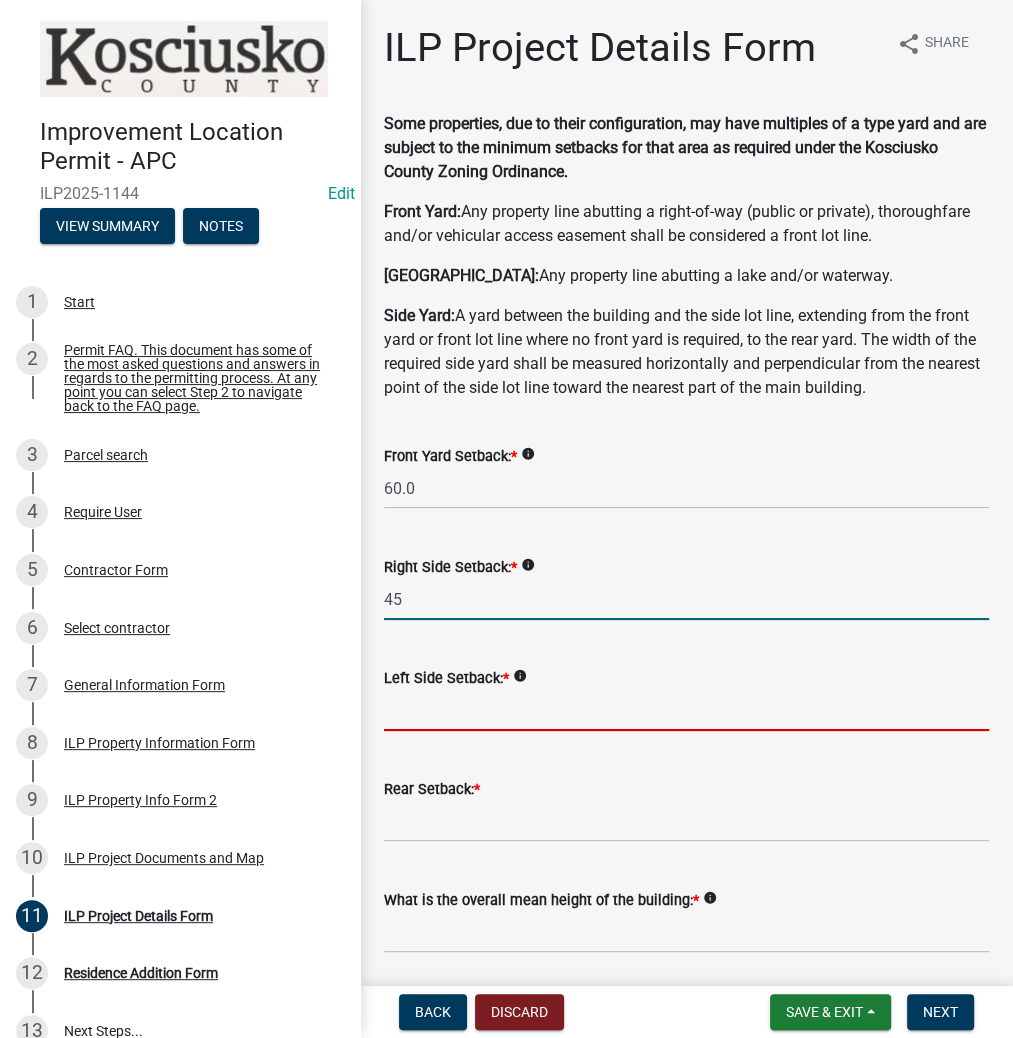
type input "45.0"
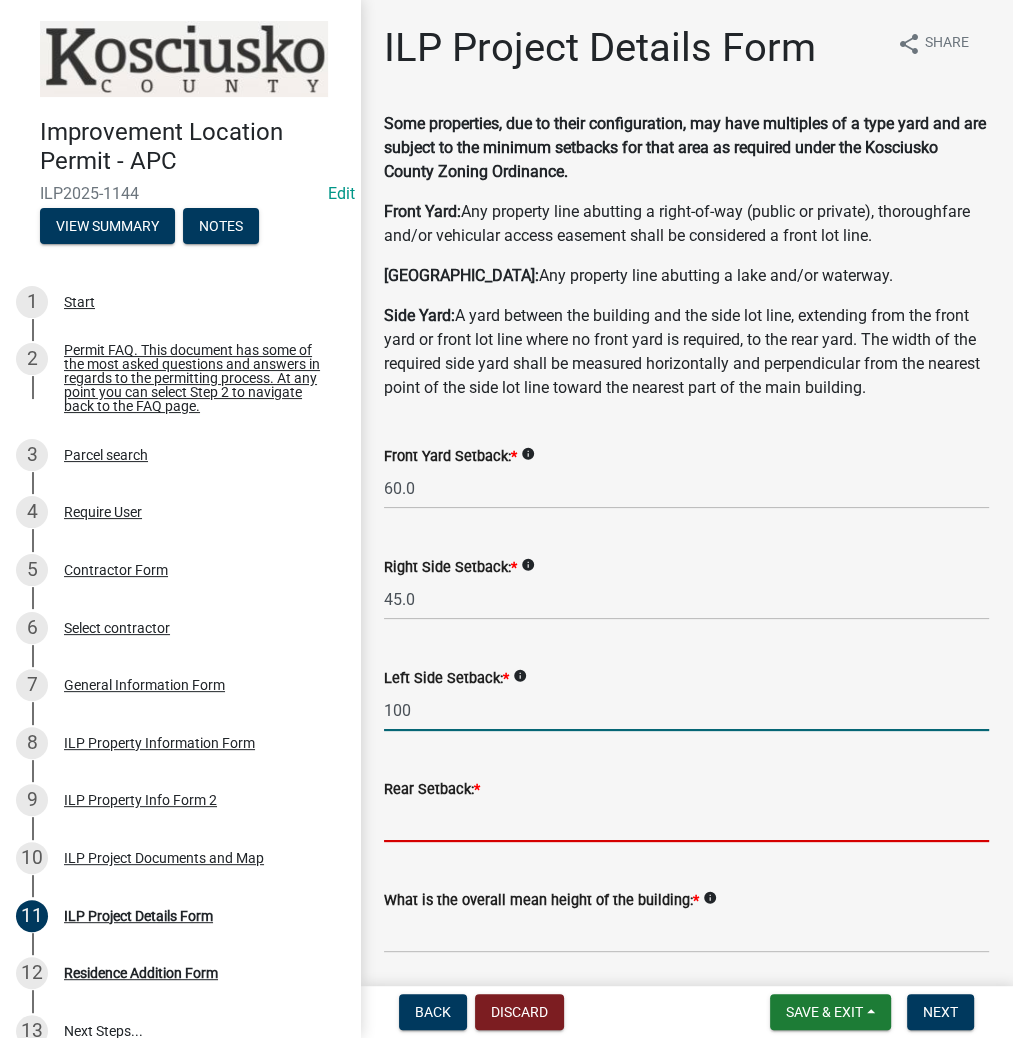
type input "100.0"
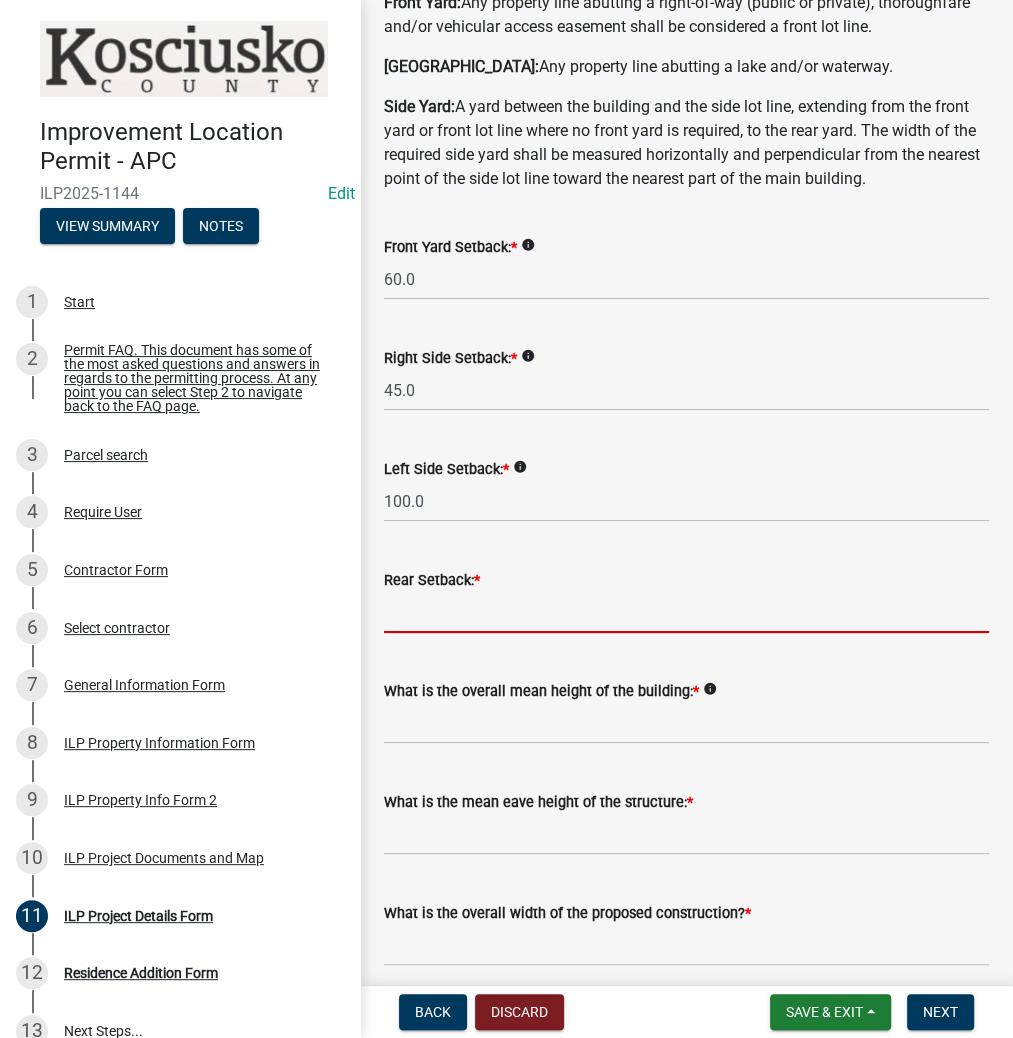
scroll to position [240, 0]
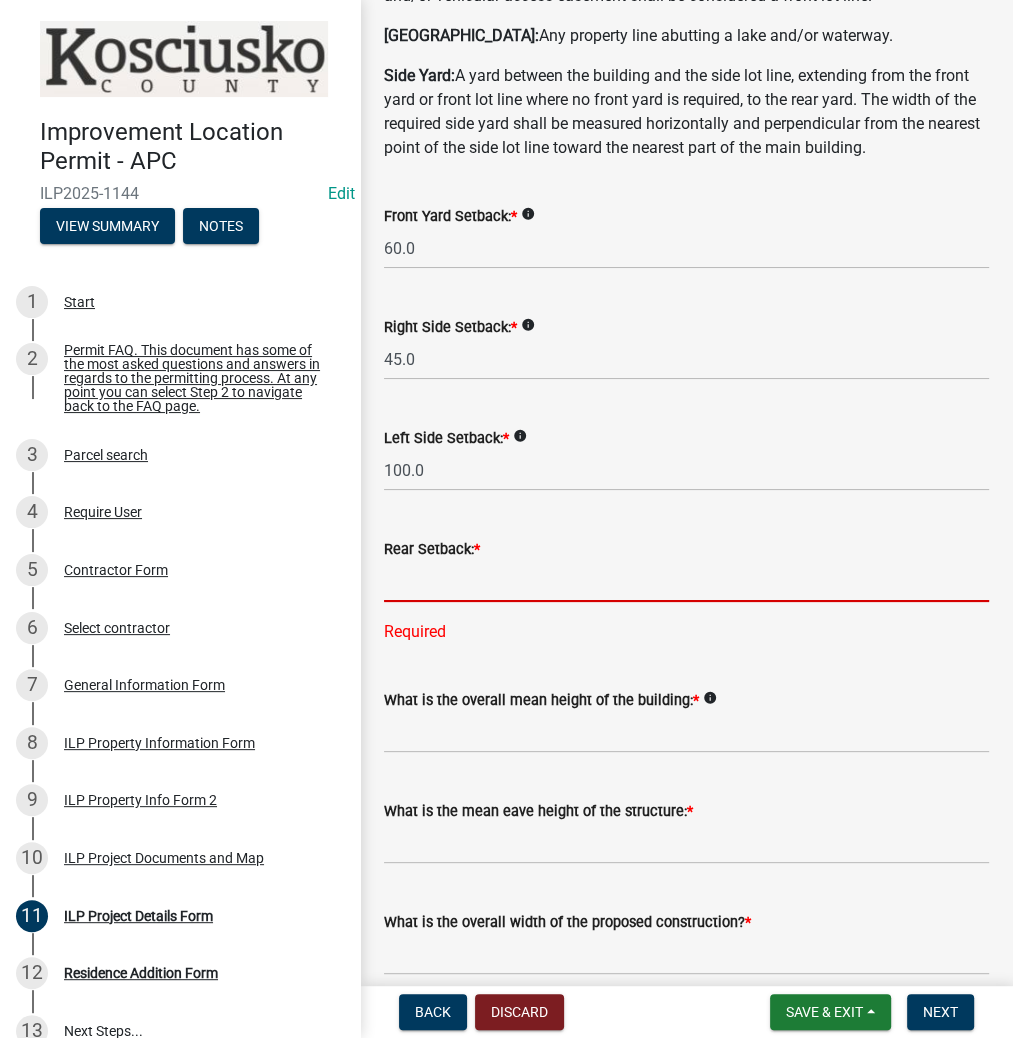
click at [430, 581] on input "text" at bounding box center [686, 581] width 605 height 41
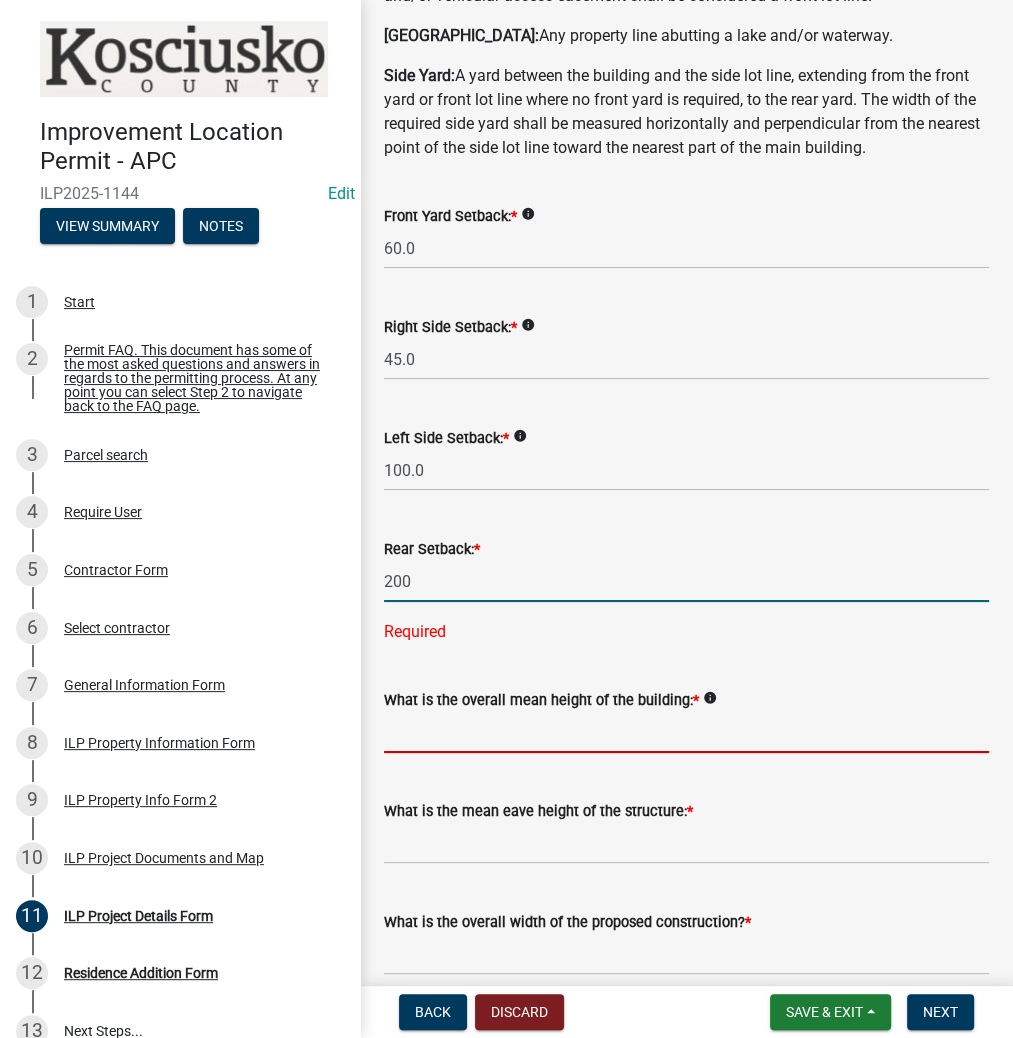
type input "200.0"
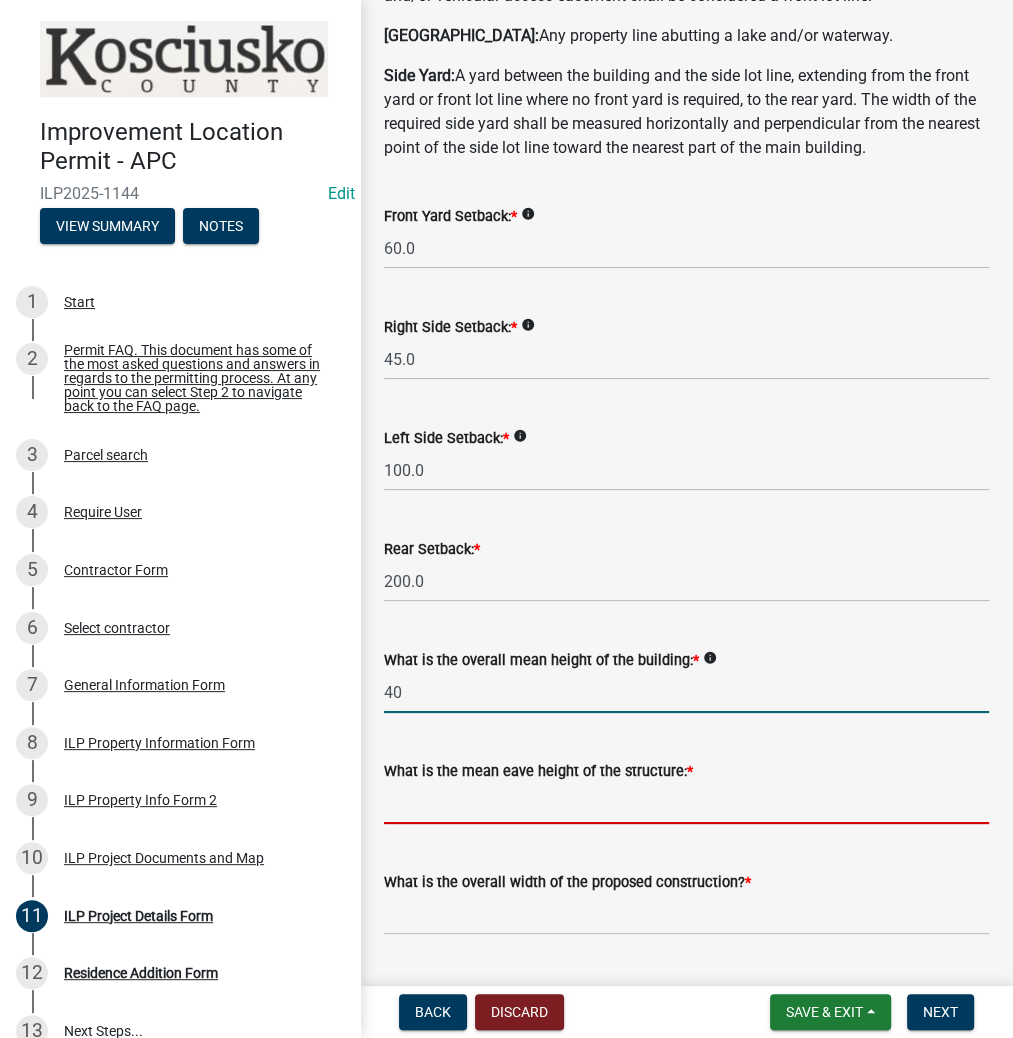
type input "40.0"
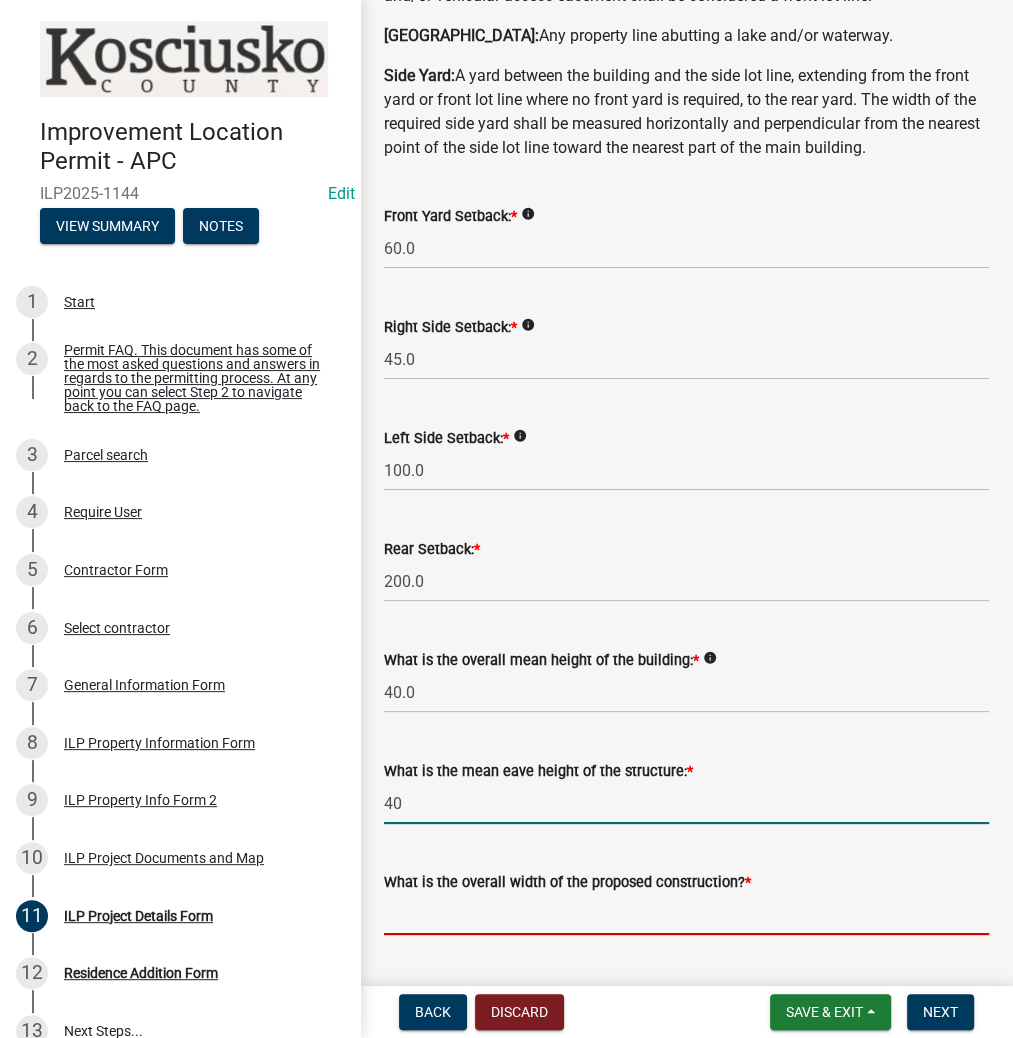
type input "40.0"
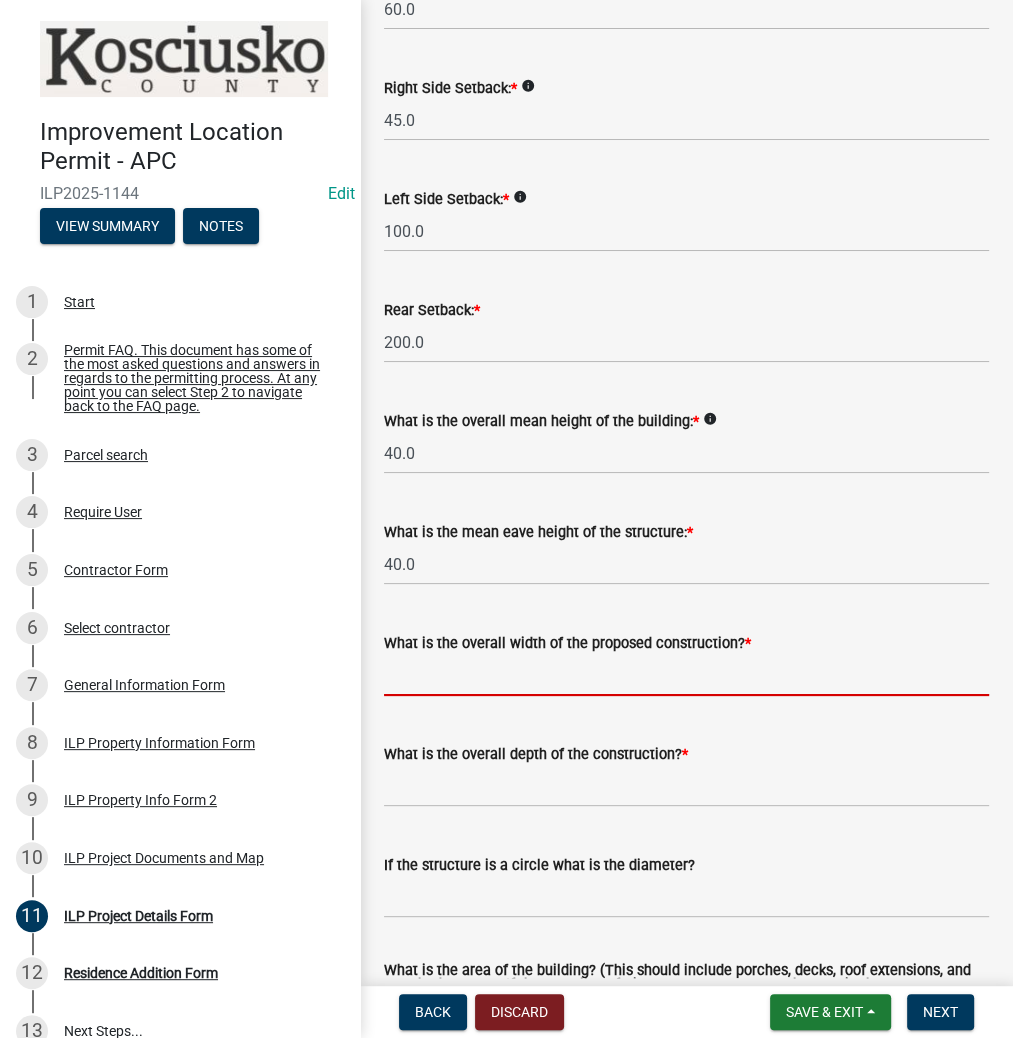
scroll to position [480, 0]
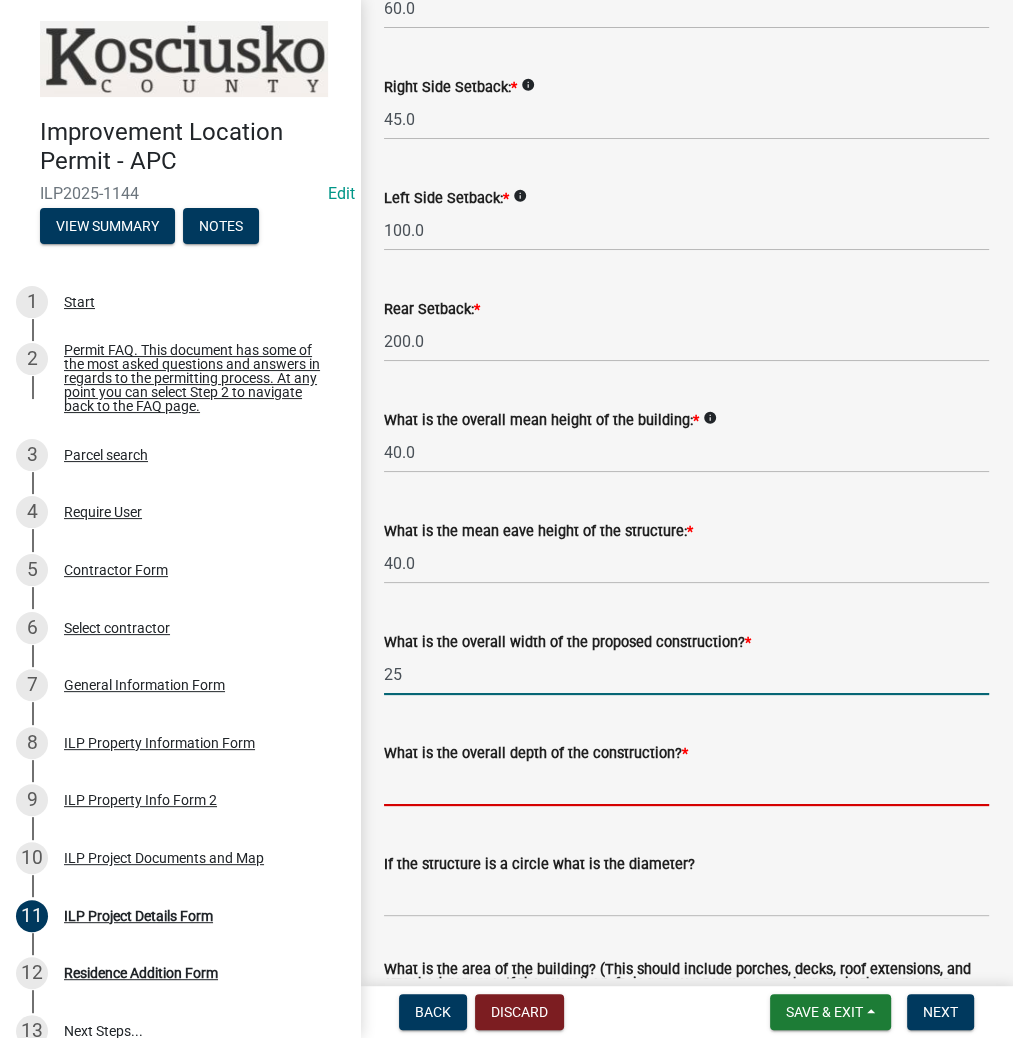
type input "25.00"
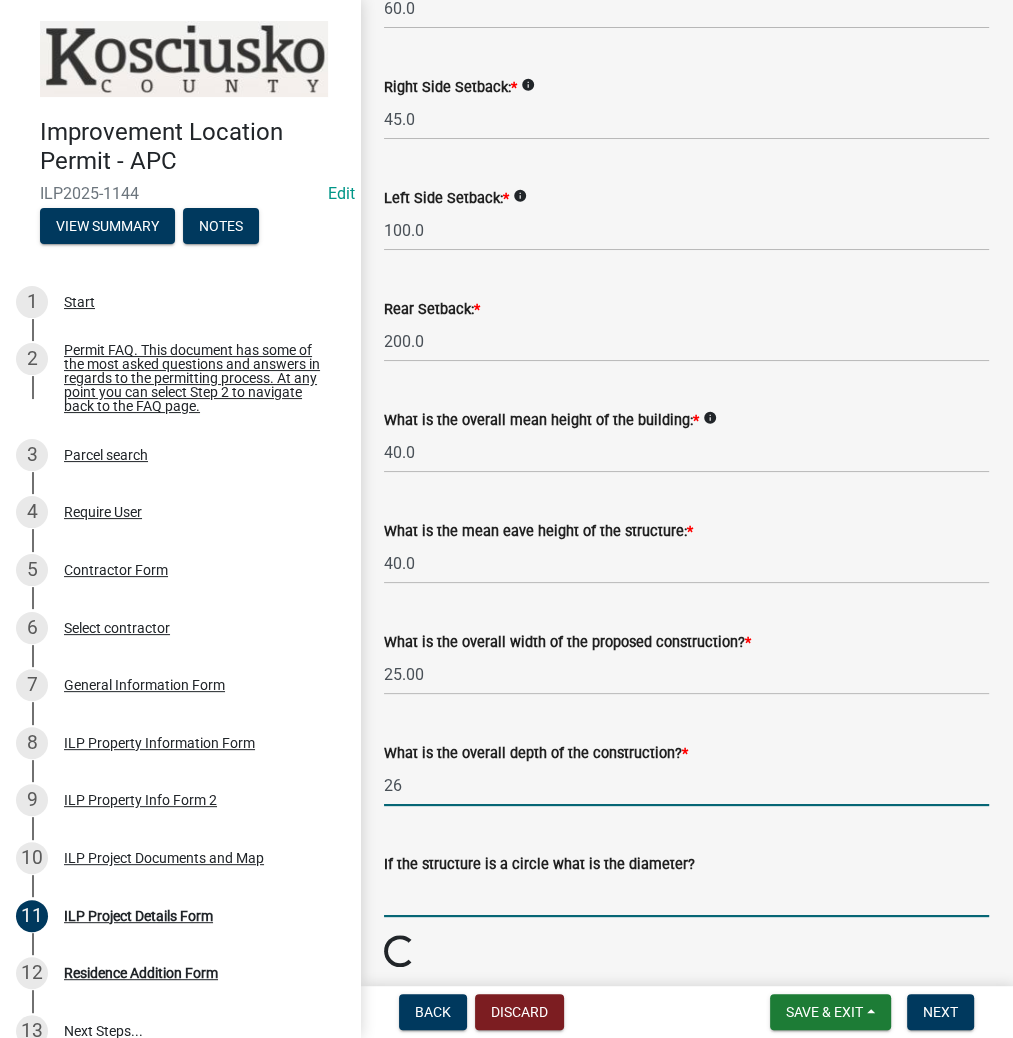
type input "26.00"
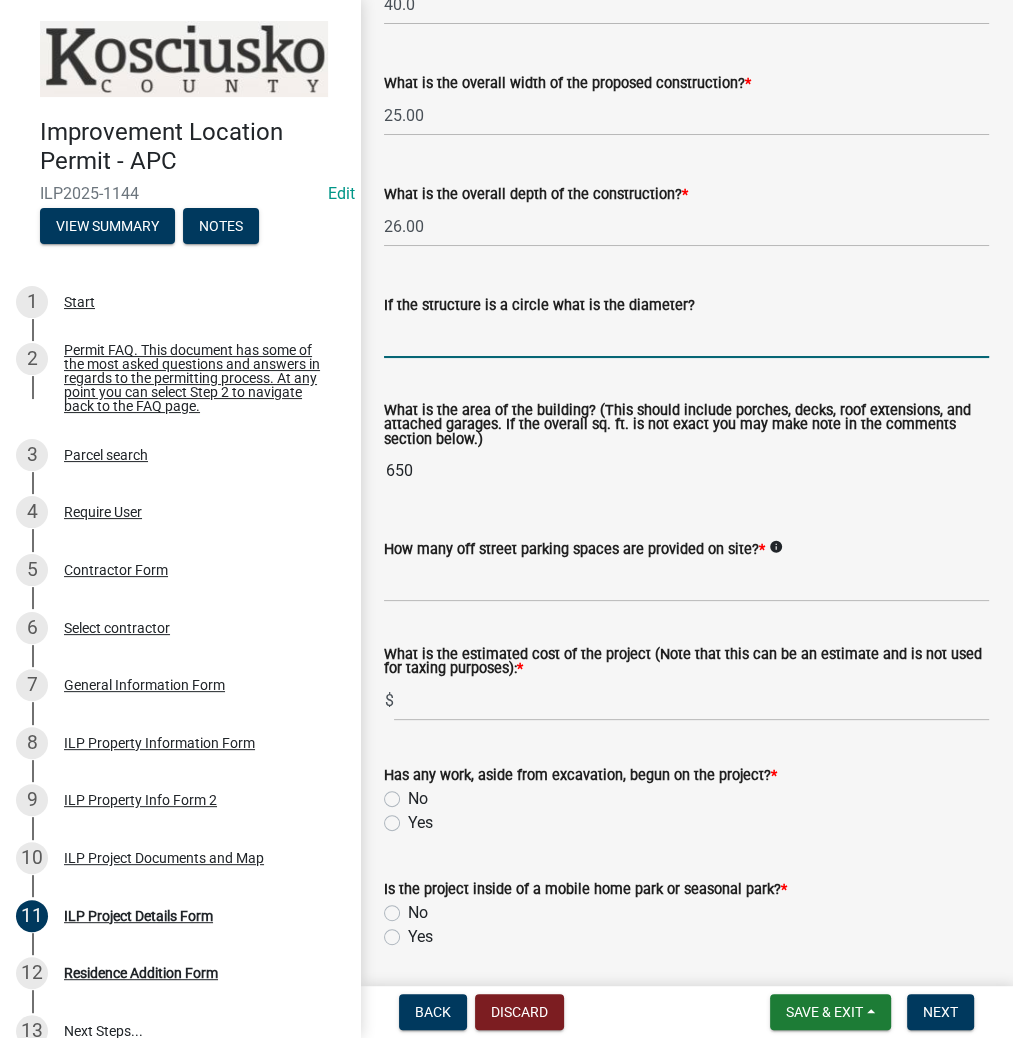
scroll to position [1040, 0]
click at [395, 588] on input "text" at bounding box center [686, 580] width 605 height 41
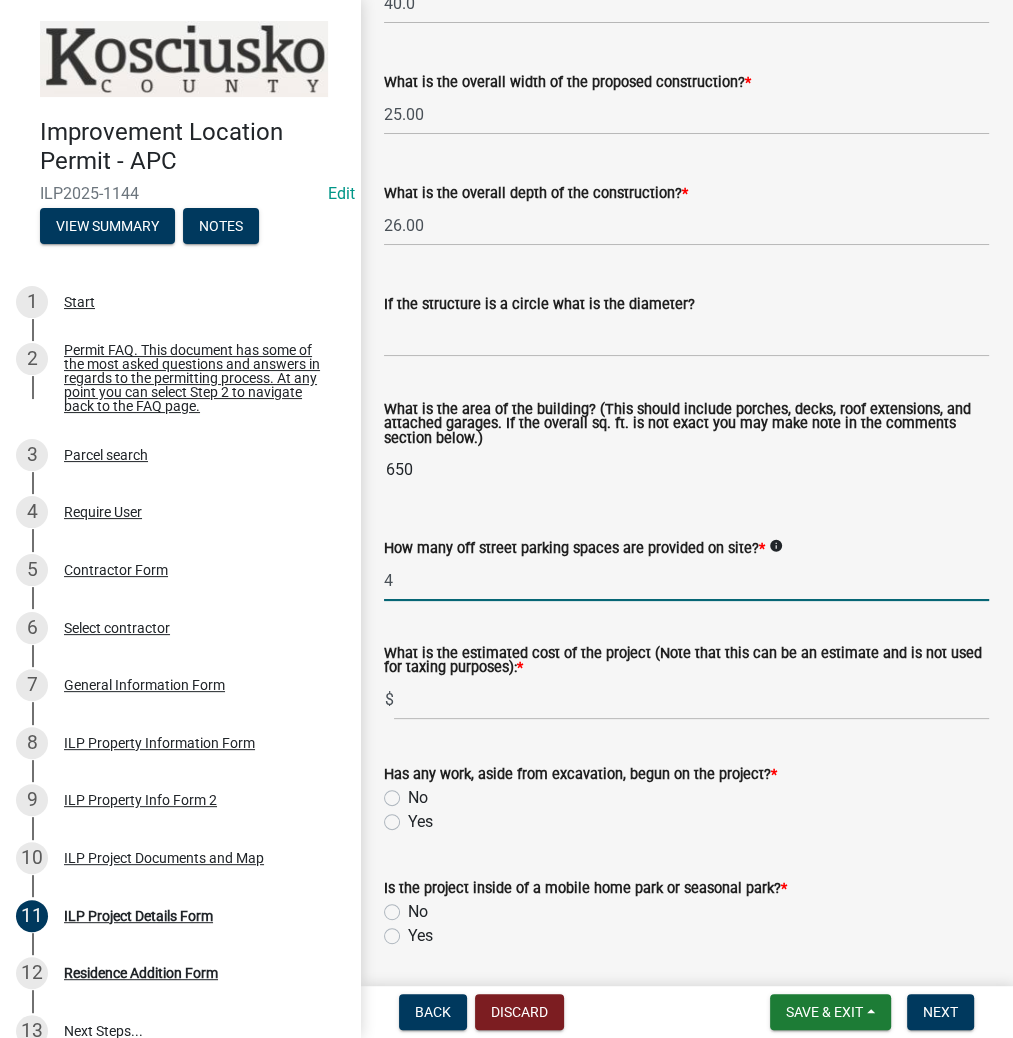
type input "4"
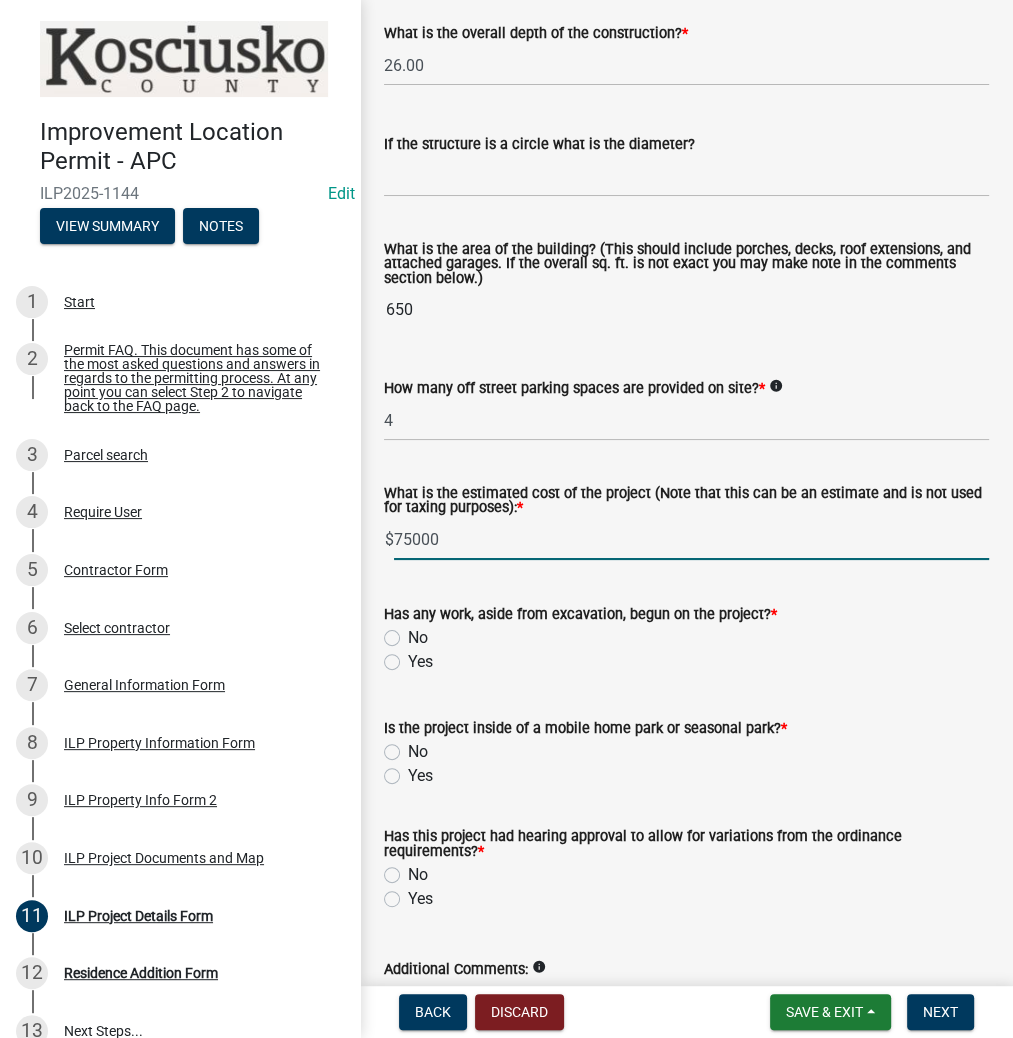
type input "75000"
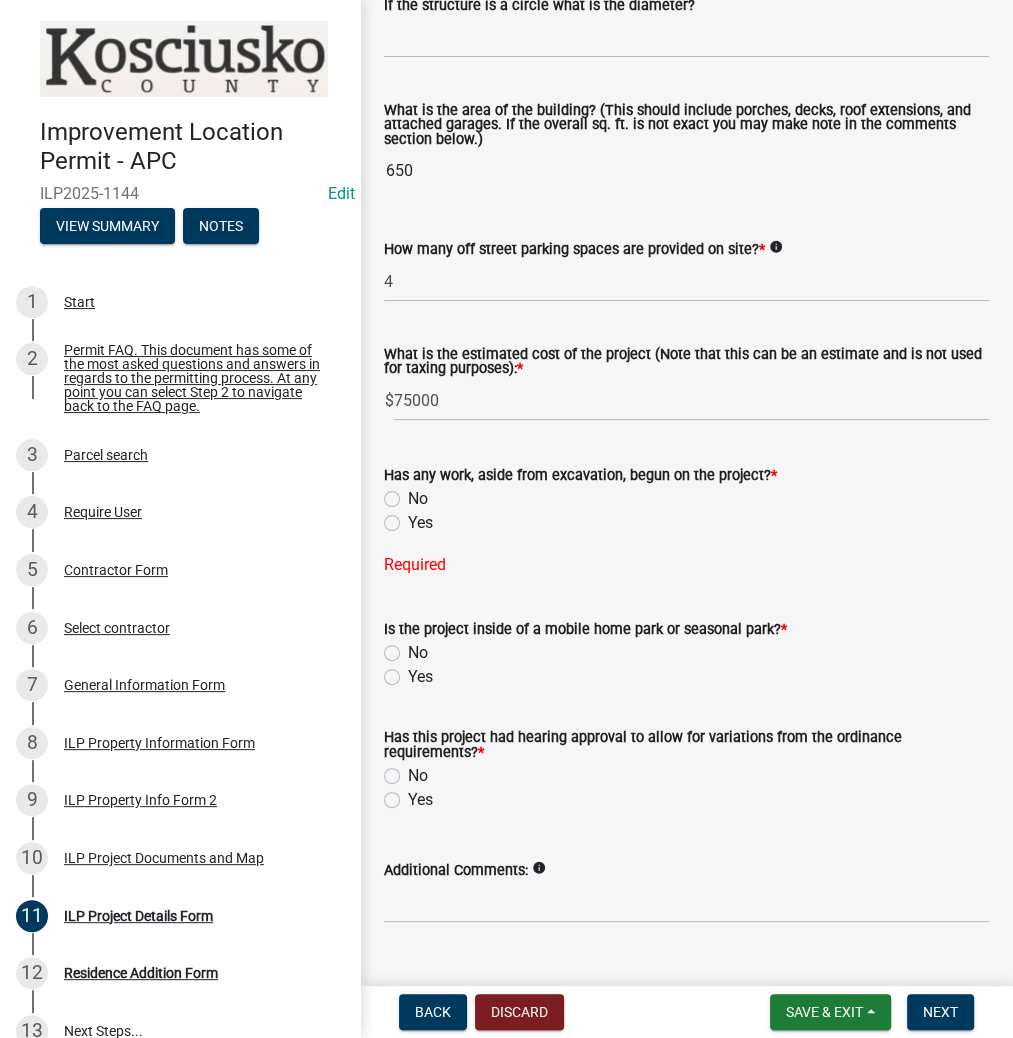
click at [408, 492] on label "No" at bounding box center [418, 499] width 20 height 24
click at [408, 492] on input "No" at bounding box center [414, 493] width 13 height 13
radio input "true"
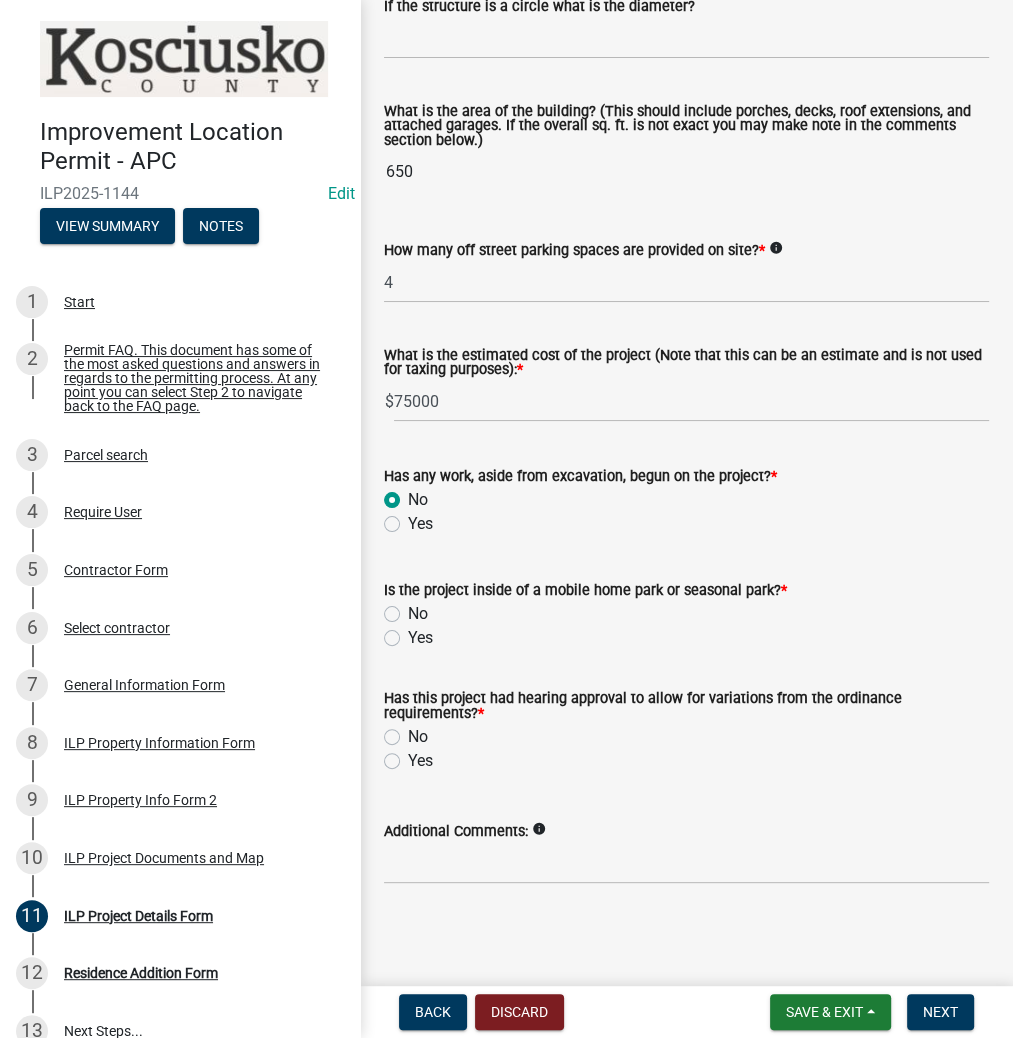
click at [400, 608] on div "No" at bounding box center [686, 614] width 605 height 24
click at [408, 611] on label "No" at bounding box center [418, 614] width 20 height 24
click at [408, 611] on input "No" at bounding box center [414, 608] width 13 height 13
radio input "true"
click at [408, 731] on label "No" at bounding box center [418, 737] width 20 height 24
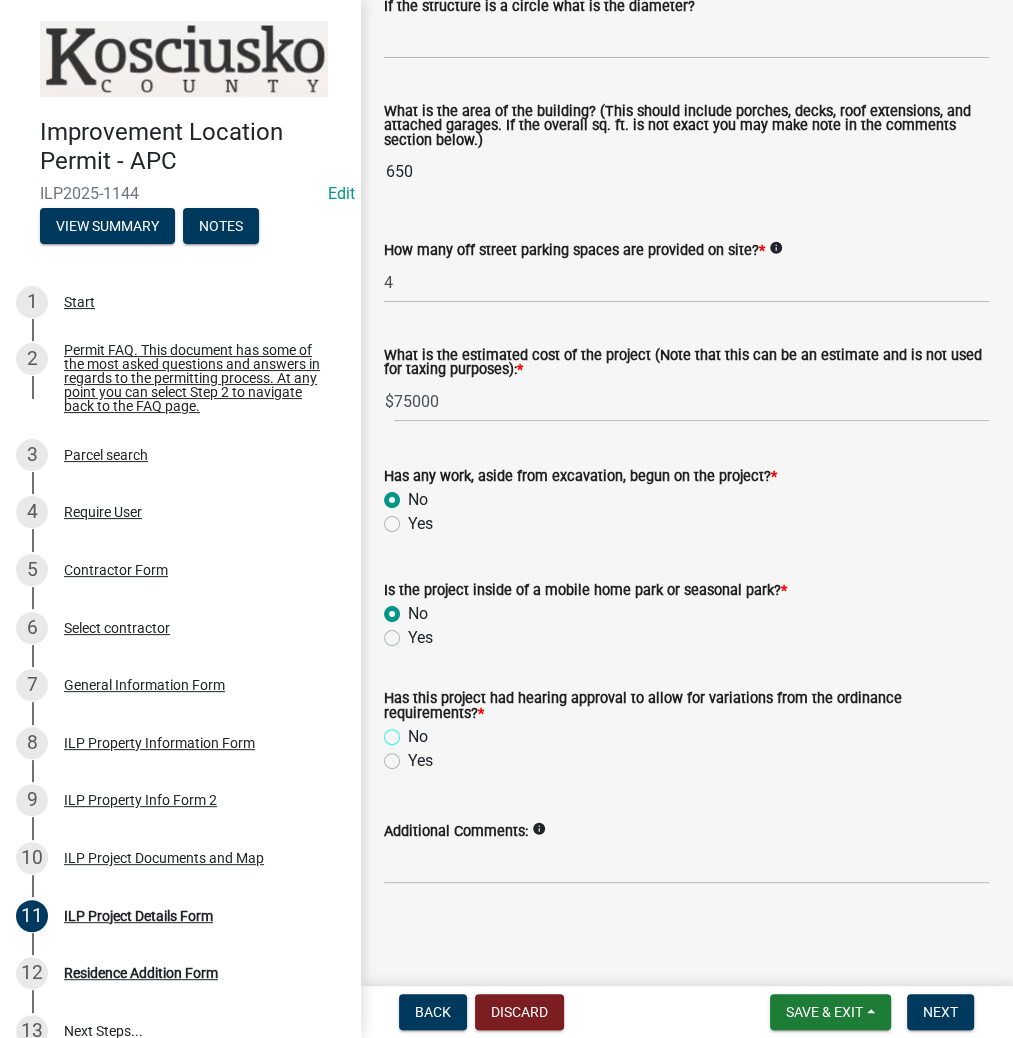
click at [408, 731] on input "No" at bounding box center [414, 731] width 13 height 13
radio input "true"
click at [922, 998] on button "Next" at bounding box center [940, 1012] width 67 height 36
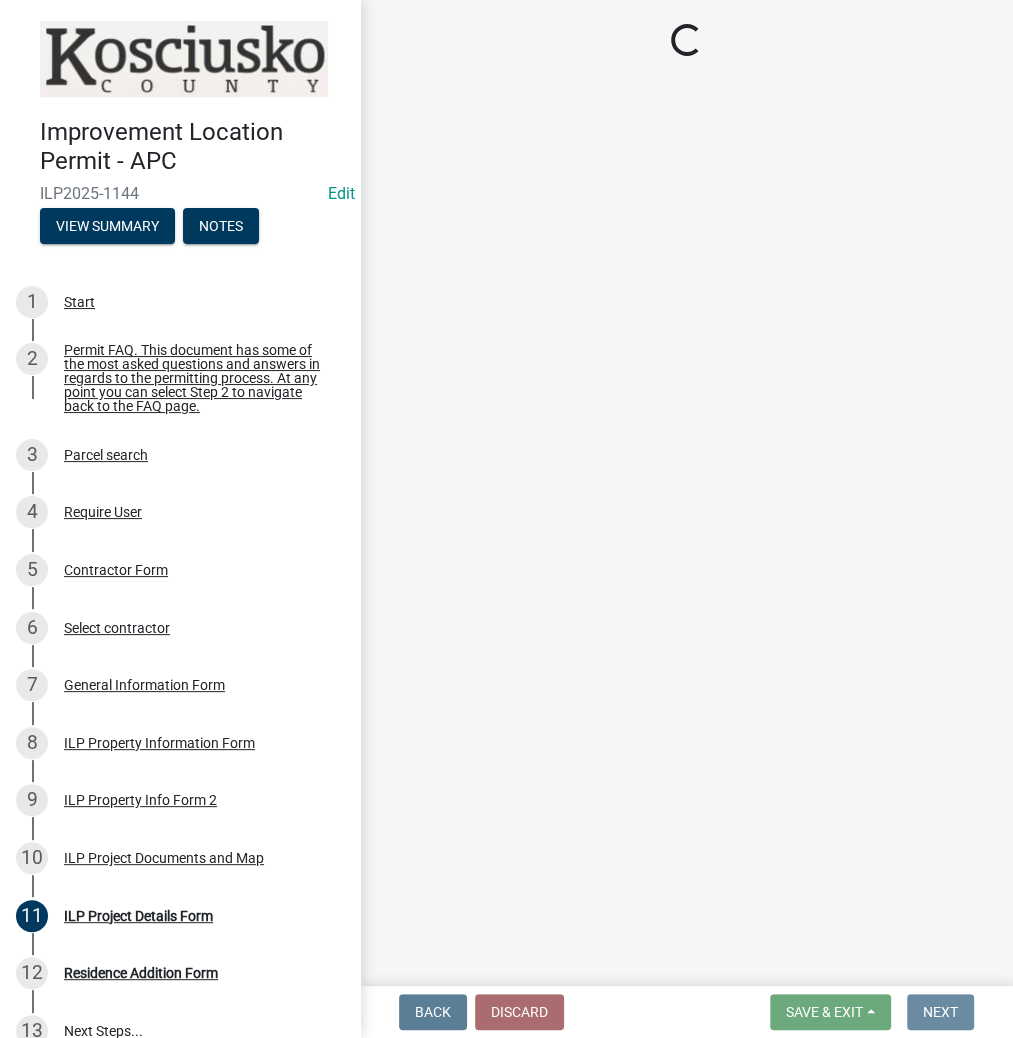
scroll to position [0, 0]
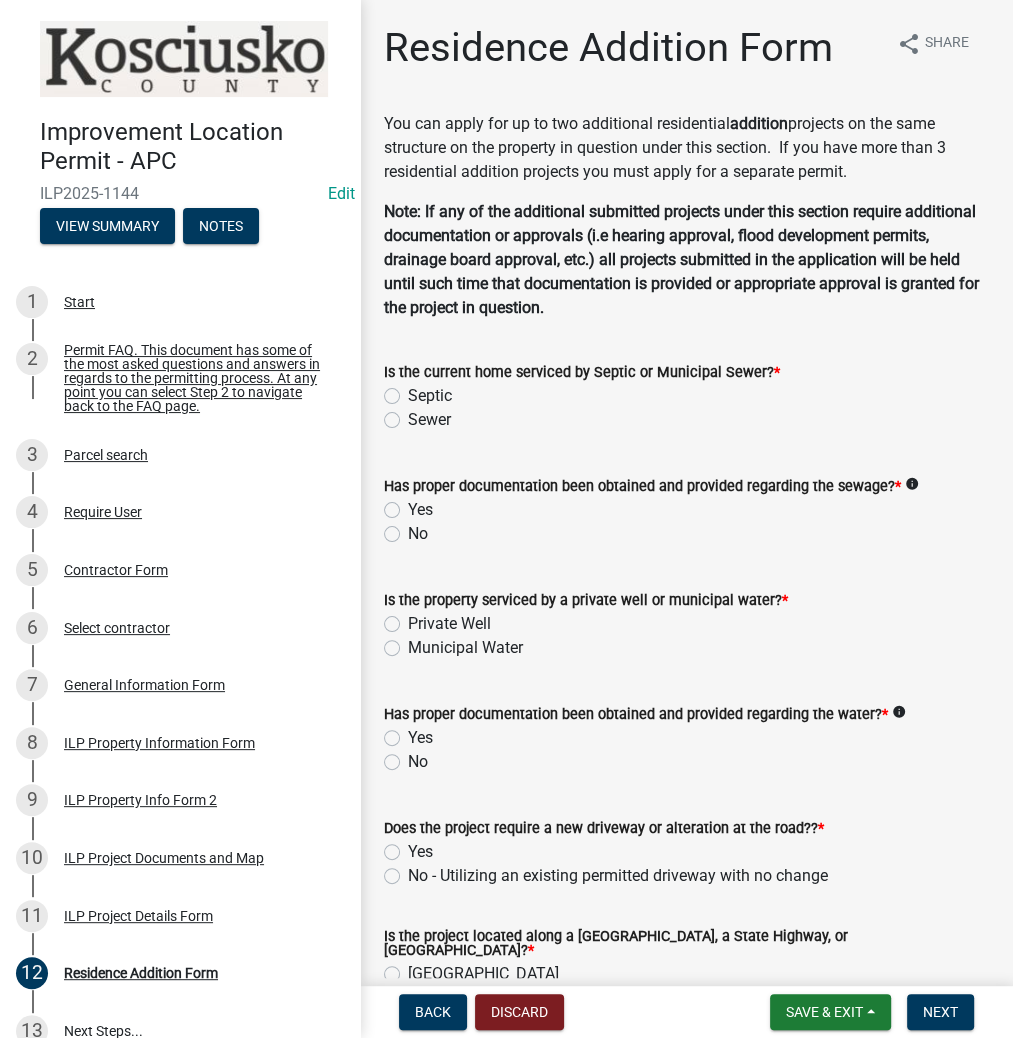
click at [408, 396] on label "Septic" at bounding box center [430, 396] width 44 height 24
click at [408, 396] on input "Septic" at bounding box center [414, 390] width 13 height 13
radio input "true"
click at [408, 512] on label "Yes" at bounding box center [420, 510] width 25 height 24
click at [408, 511] on input "Yes" at bounding box center [414, 504] width 13 height 13
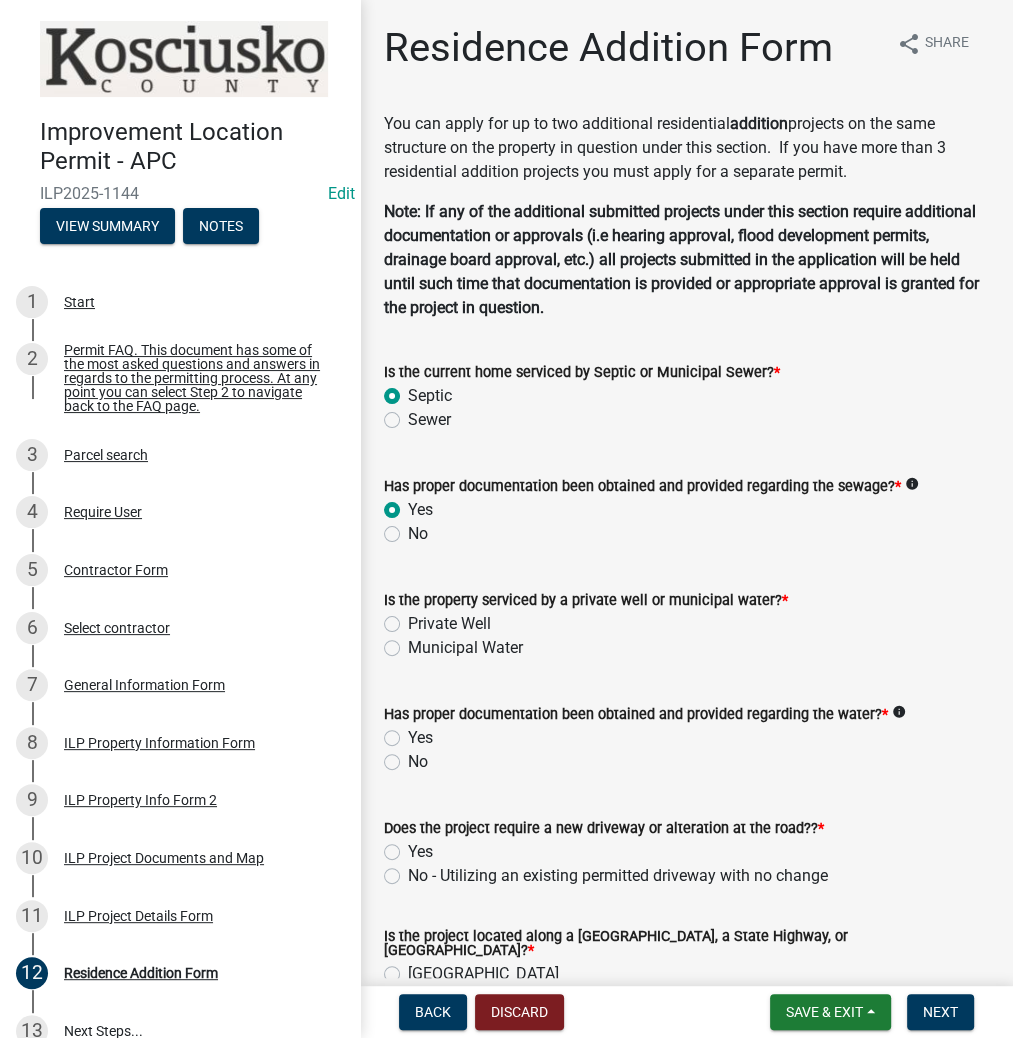
radio input "true"
click at [408, 623] on label "Private Well" at bounding box center [449, 624] width 83 height 24
click at [408, 623] on input "Private Well" at bounding box center [414, 618] width 13 height 13
radio input "true"
click at [408, 737] on label "Yes" at bounding box center [420, 738] width 25 height 24
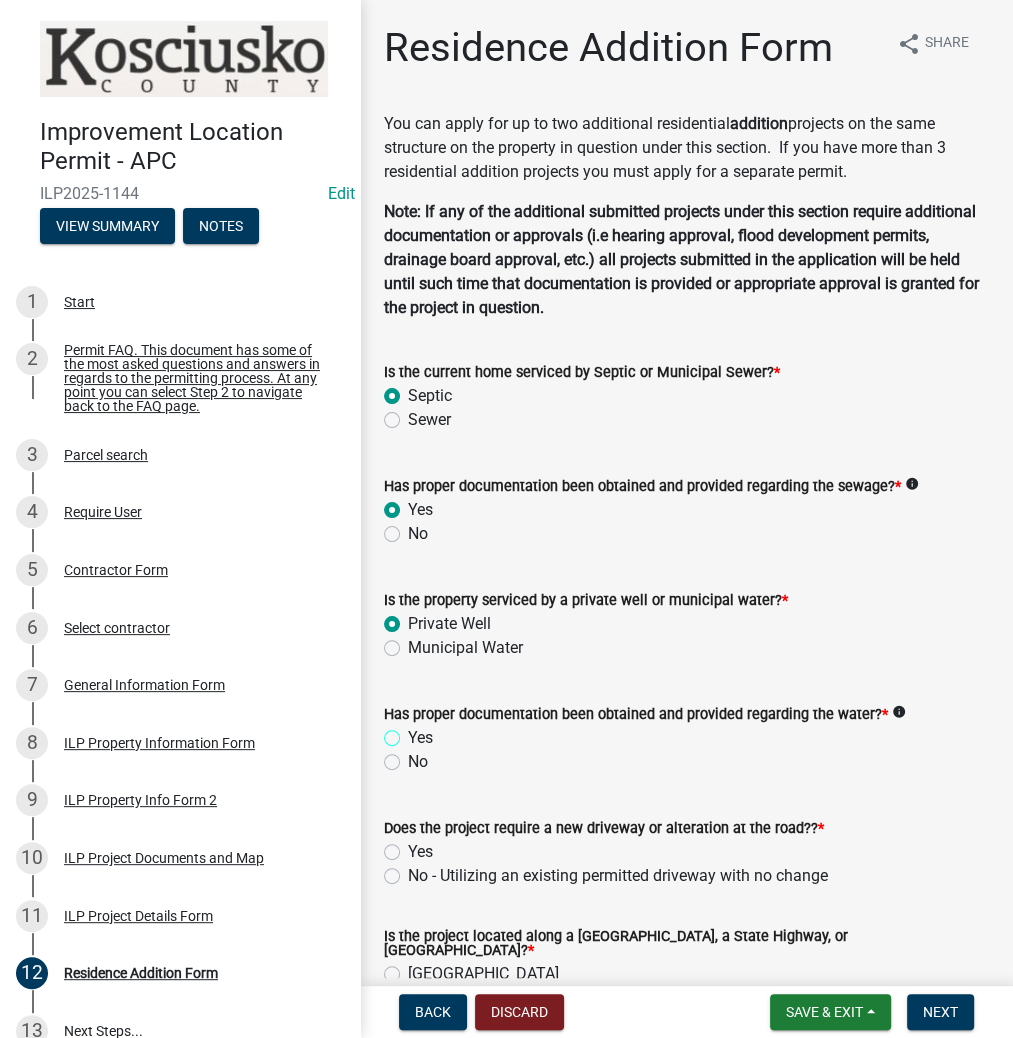
click at [408, 737] on input "Yes" at bounding box center [414, 732] width 13 height 13
radio input "true"
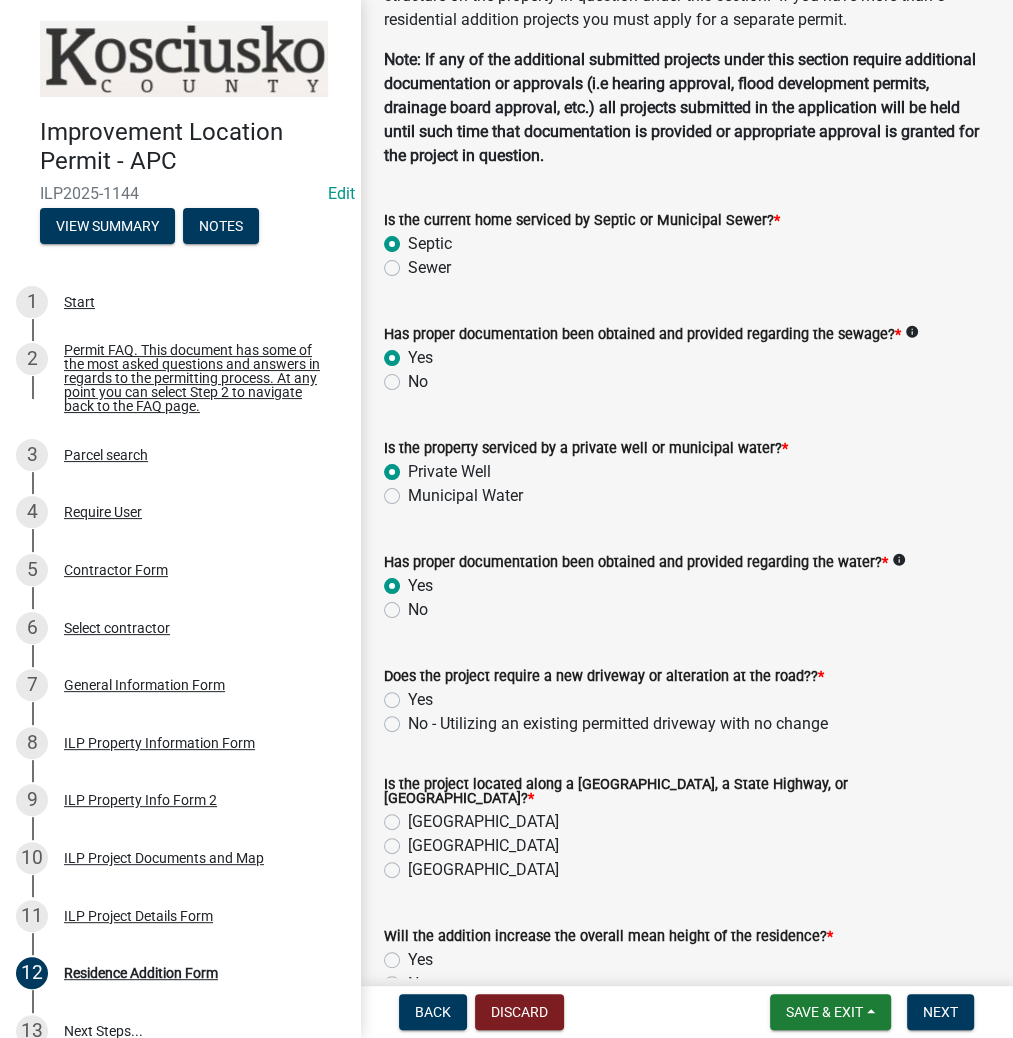
scroll to position [240, 0]
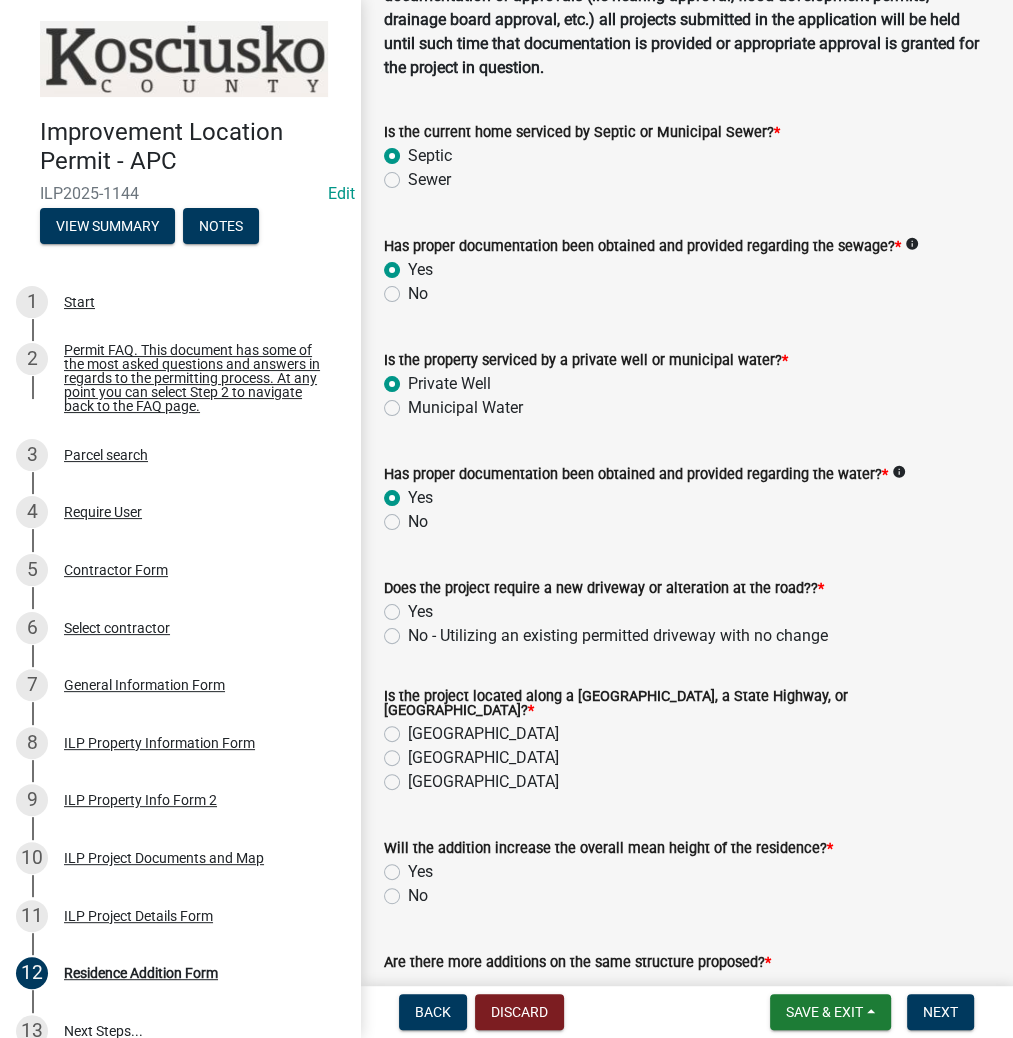
click at [408, 629] on label "No - Utilizing an existing permitted driveway with no change" at bounding box center [618, 636] width 420 height 24
click at [408, 629] on input "No - Utilizing an existing permitted driveway with no change" at bounding box center [414, 630] width 13 height 13
radio input "true"
click at [408, 724] on label "[GEOGRAPHIC_DATA]" at bounding box center [483, 734] width 151 height 24
click at [408, 724] on input "[GEOGRAPHIC_DATA]" at bounding box center [414, 728] width 13 height 13
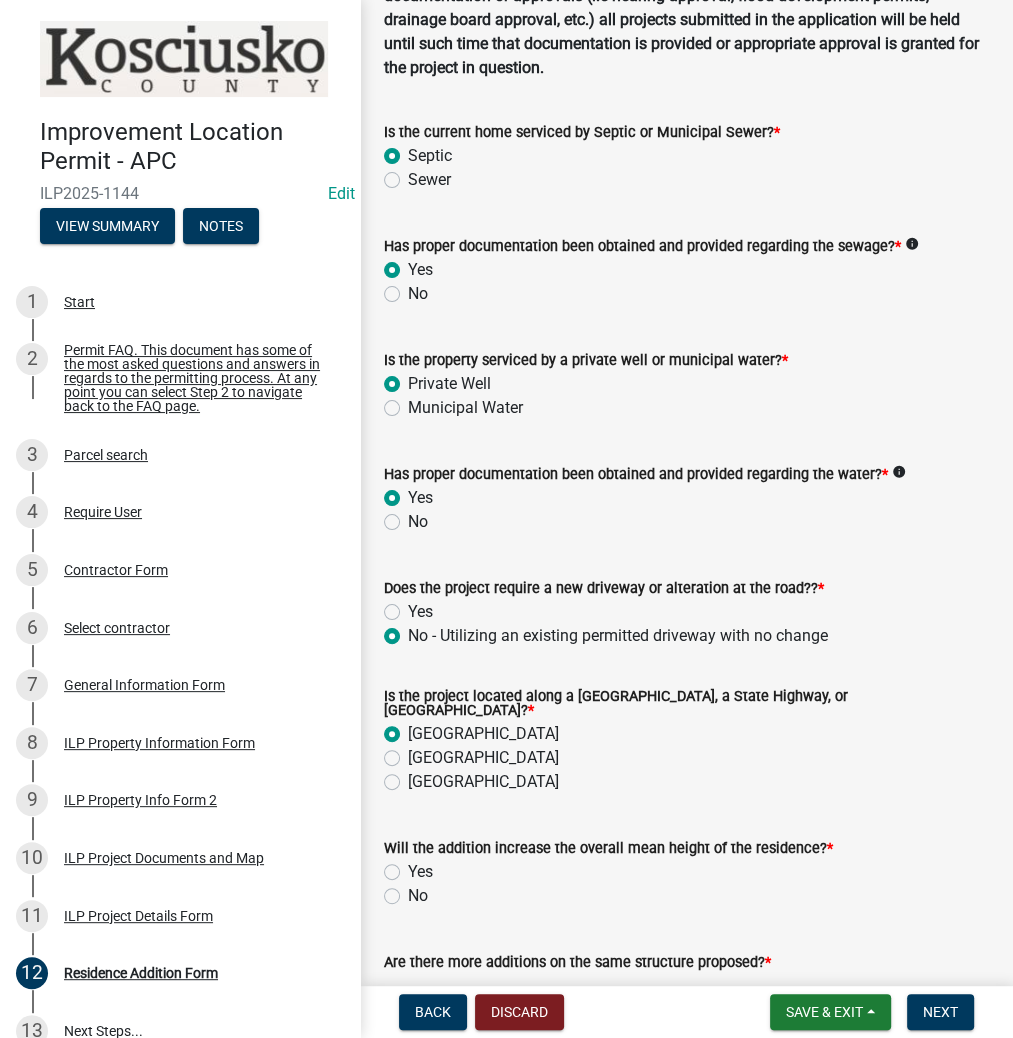
radio input "true"
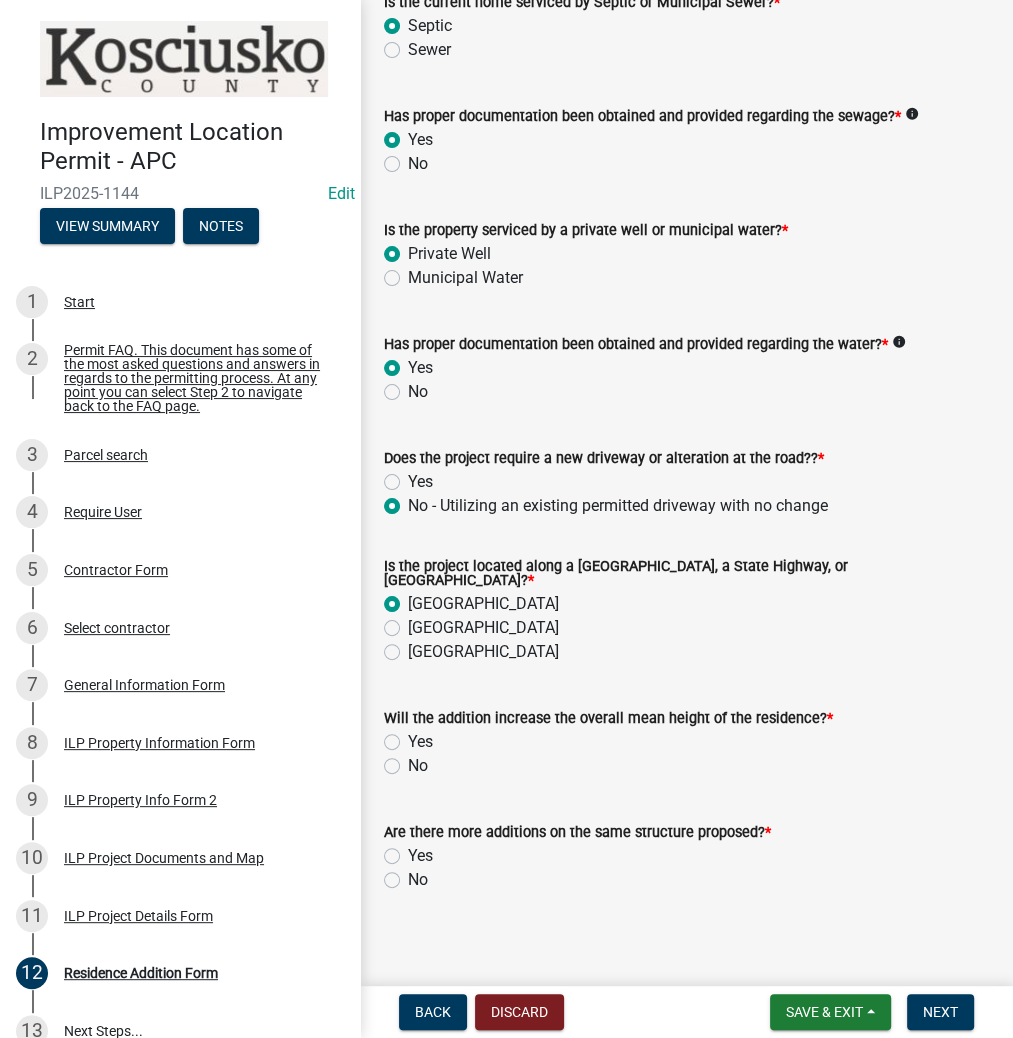
scroll to position [372, 0]
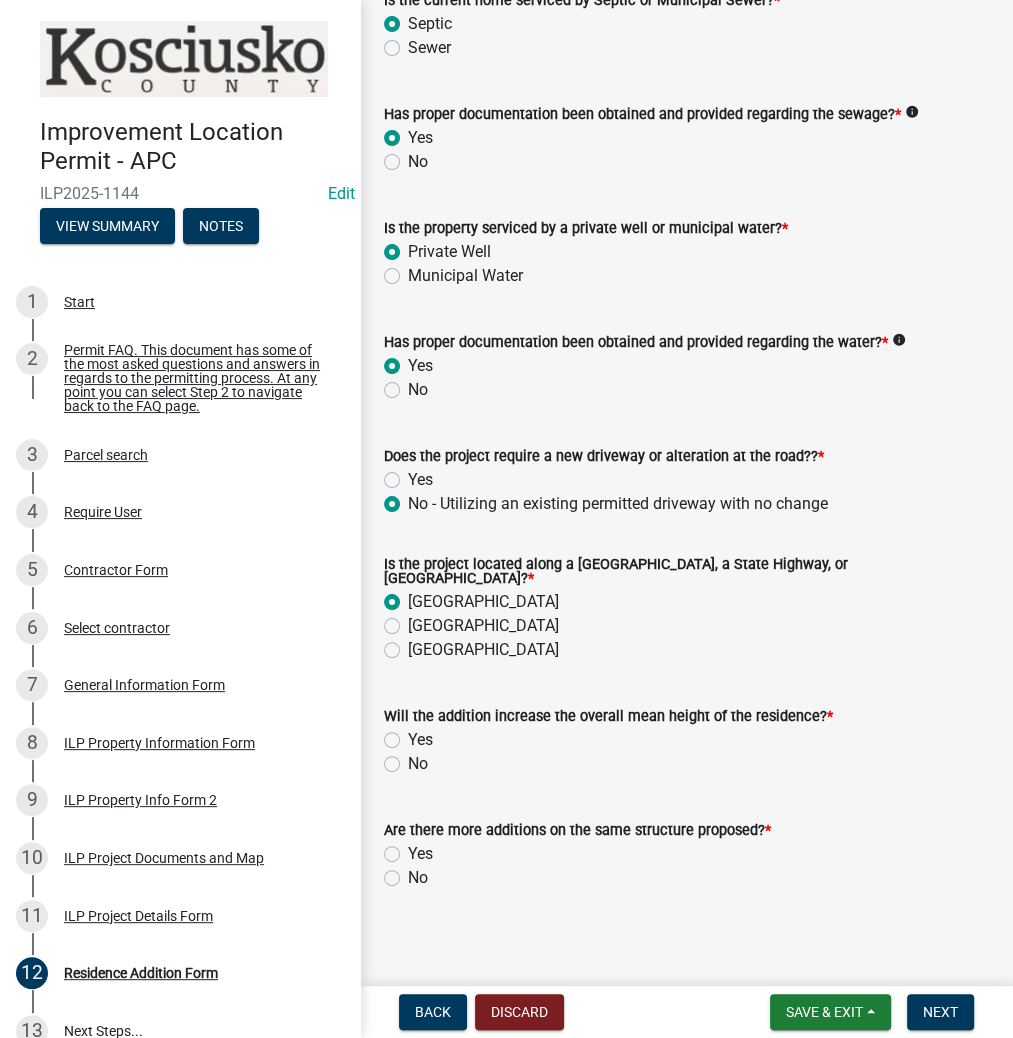
click at [408, 752] on label "No" at bounding box center [418, 764] width 20 height 24
click at [408, 752] on input "No" at bounding box center [414, 758] width 13 height 13
radio input "true"
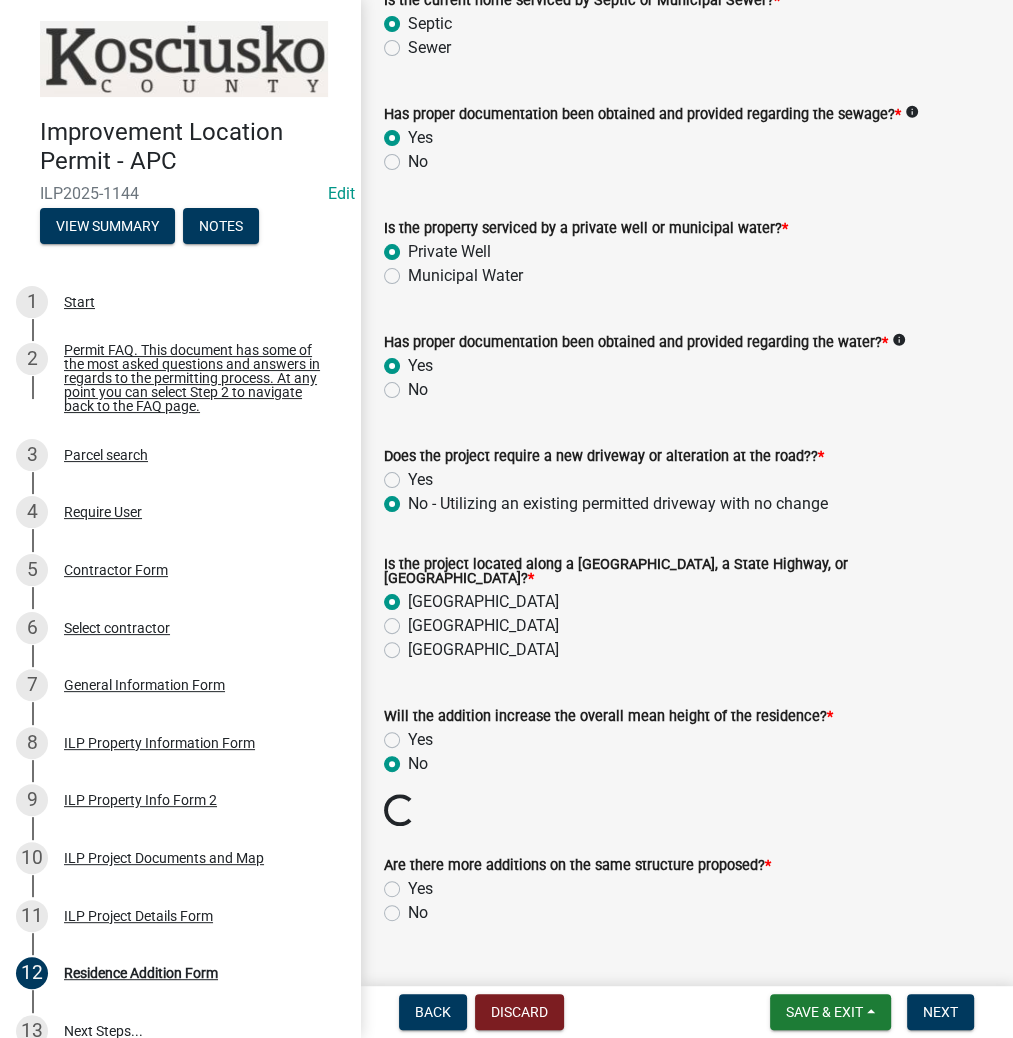
click at [408, 878] on label "Yes" at bounding box center [420, 889] width 25 height 24
click at [408, 878] on input "Yes" at bounding box center [414, 883] width 13 height 13
radio input "true"
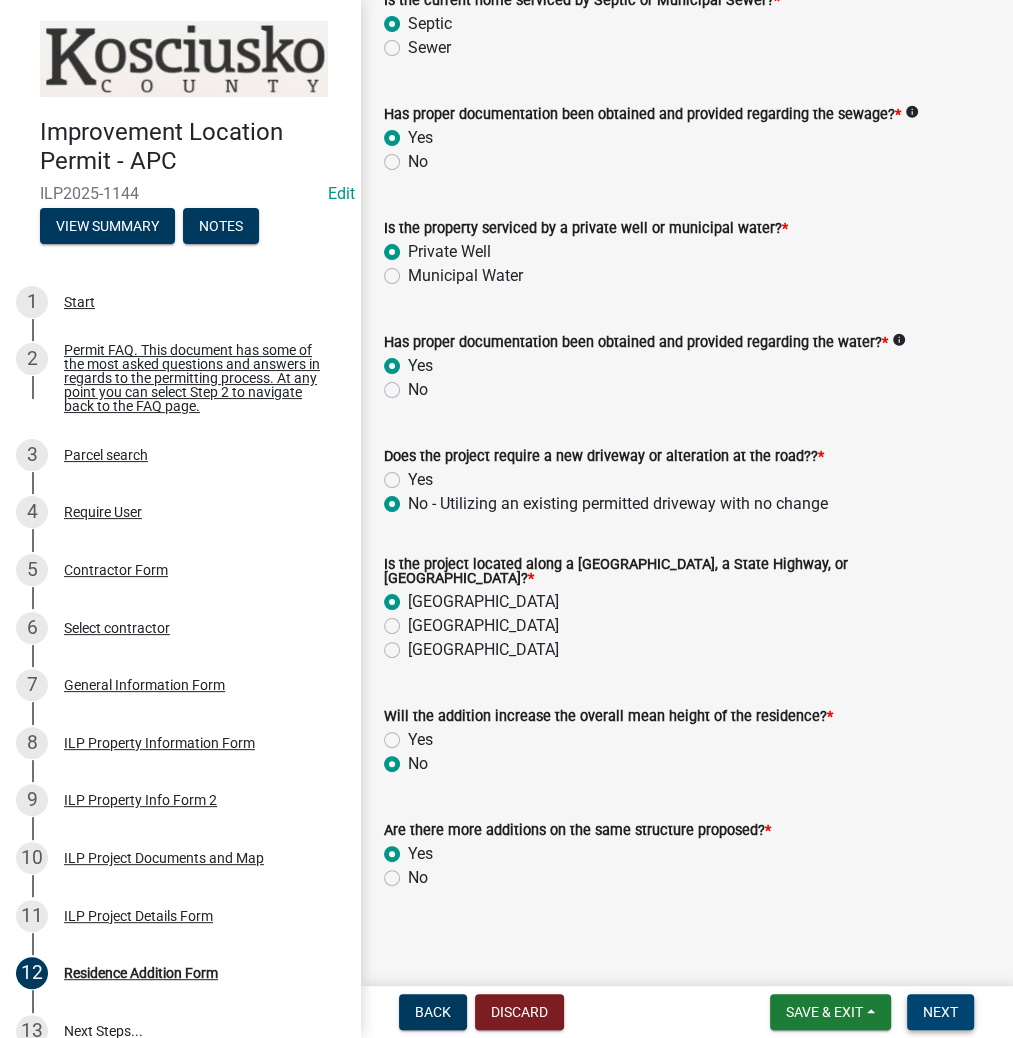
click at [938, 1020] on button "Next" at bounding box center [940, 1012] width 67 height 36
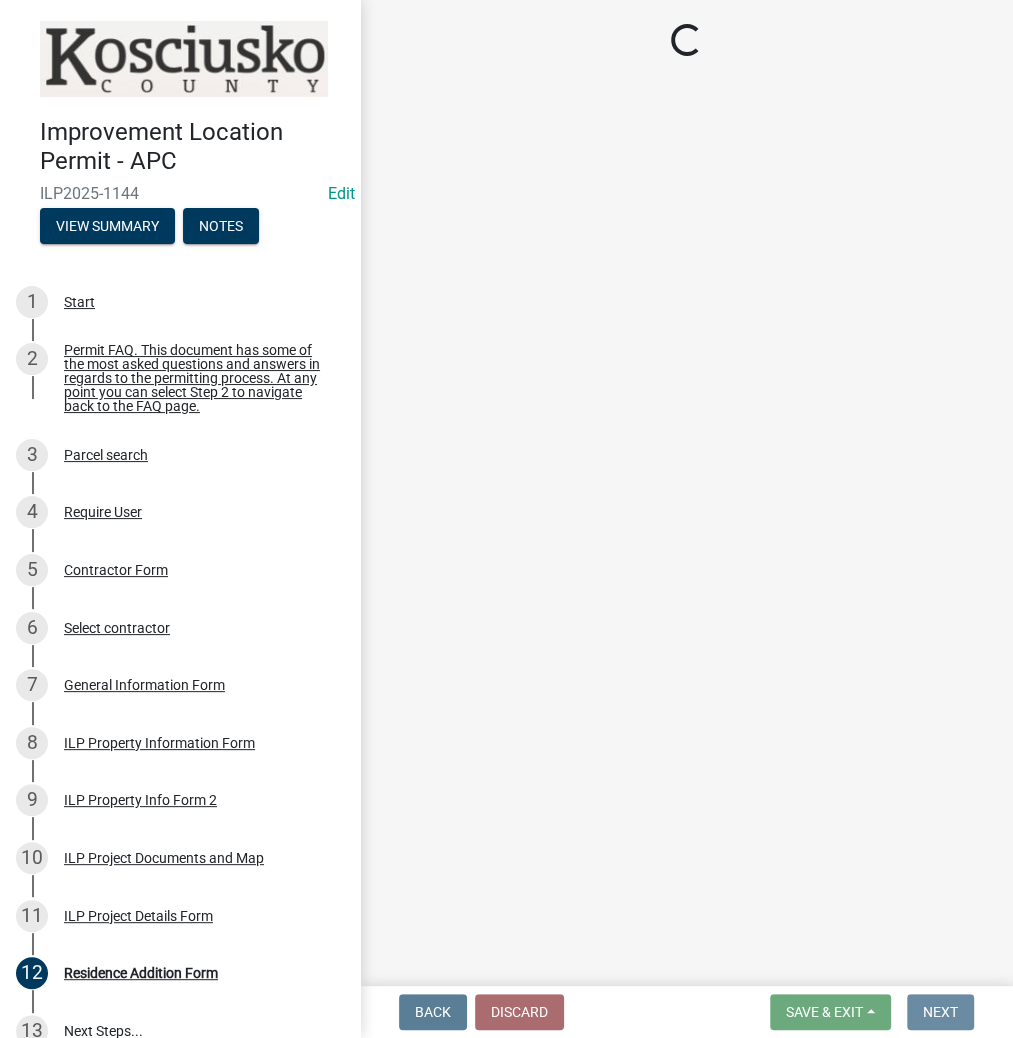
scroll to position [0, 0]
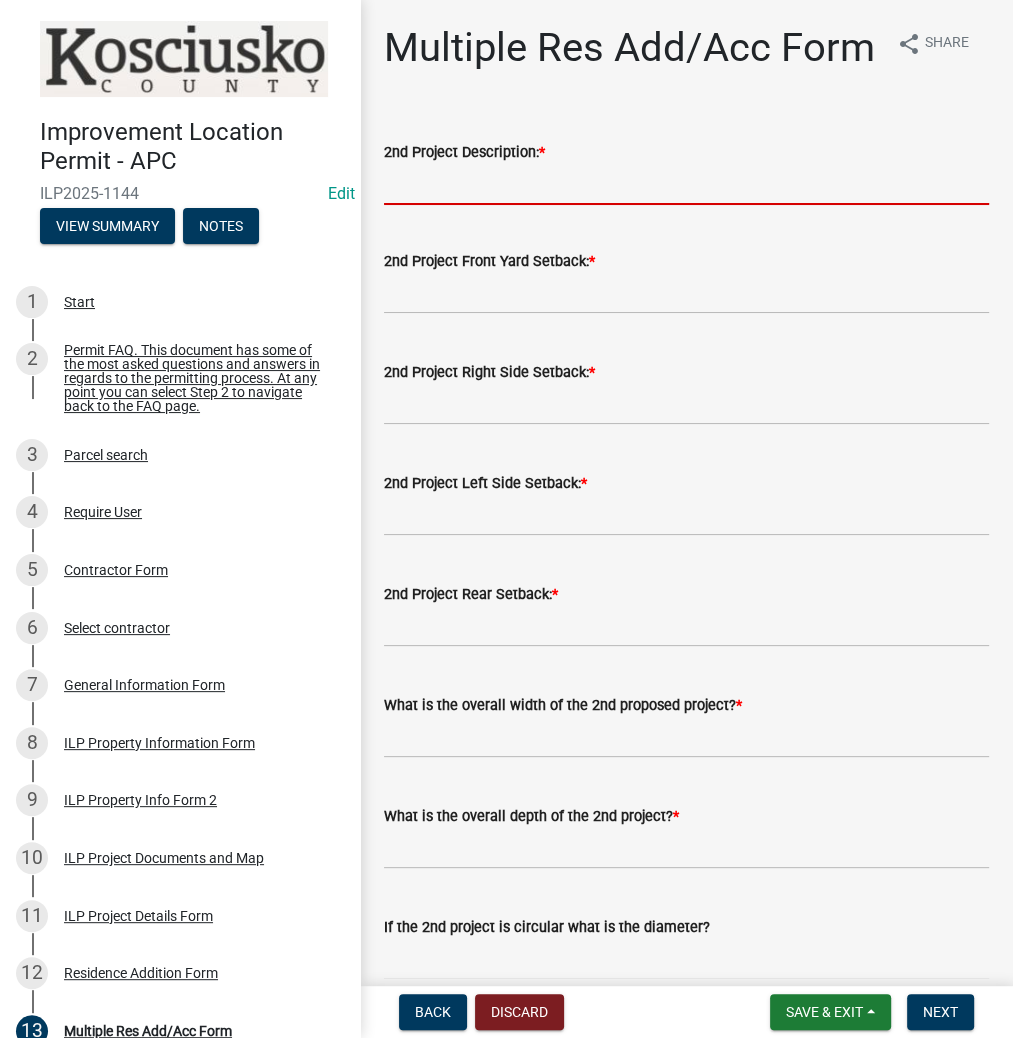
drag, startPoint x: 420, startPoint y: 233, endPoint x: 408, endPoint y: 225, distance: 14.4
click at [420, 205] on input "2nd Project Description: *" at bounding box center [686, 184] width 605 height 41
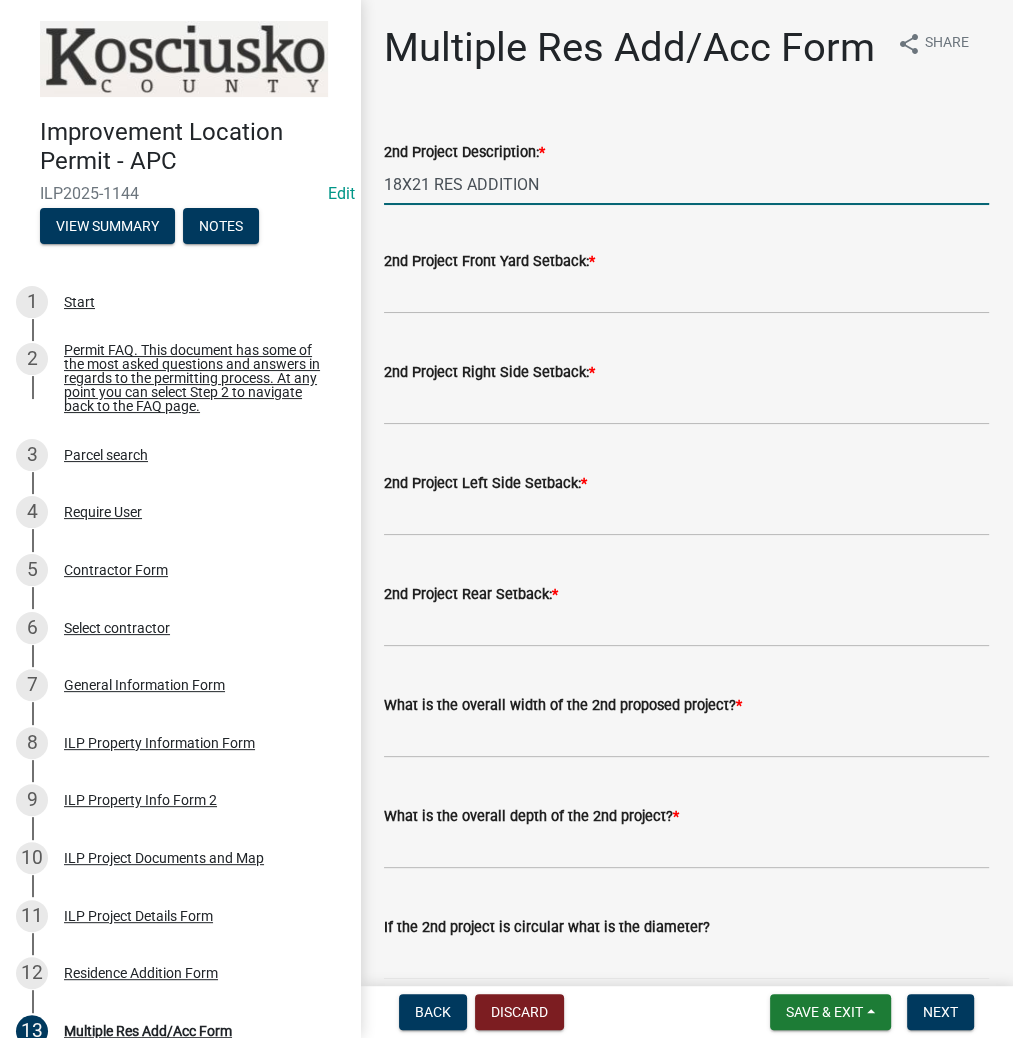
type input "18X21 RES ADDITION"
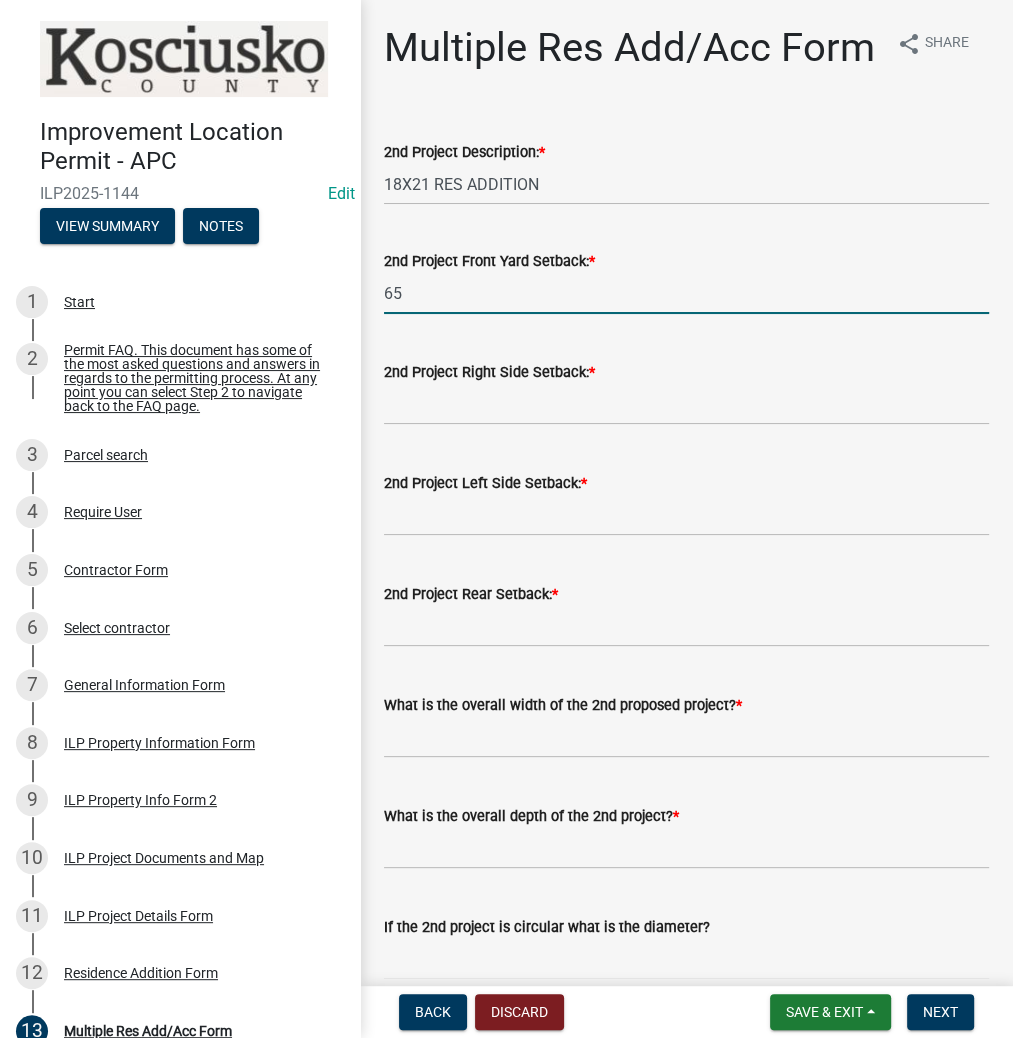
type input "65"
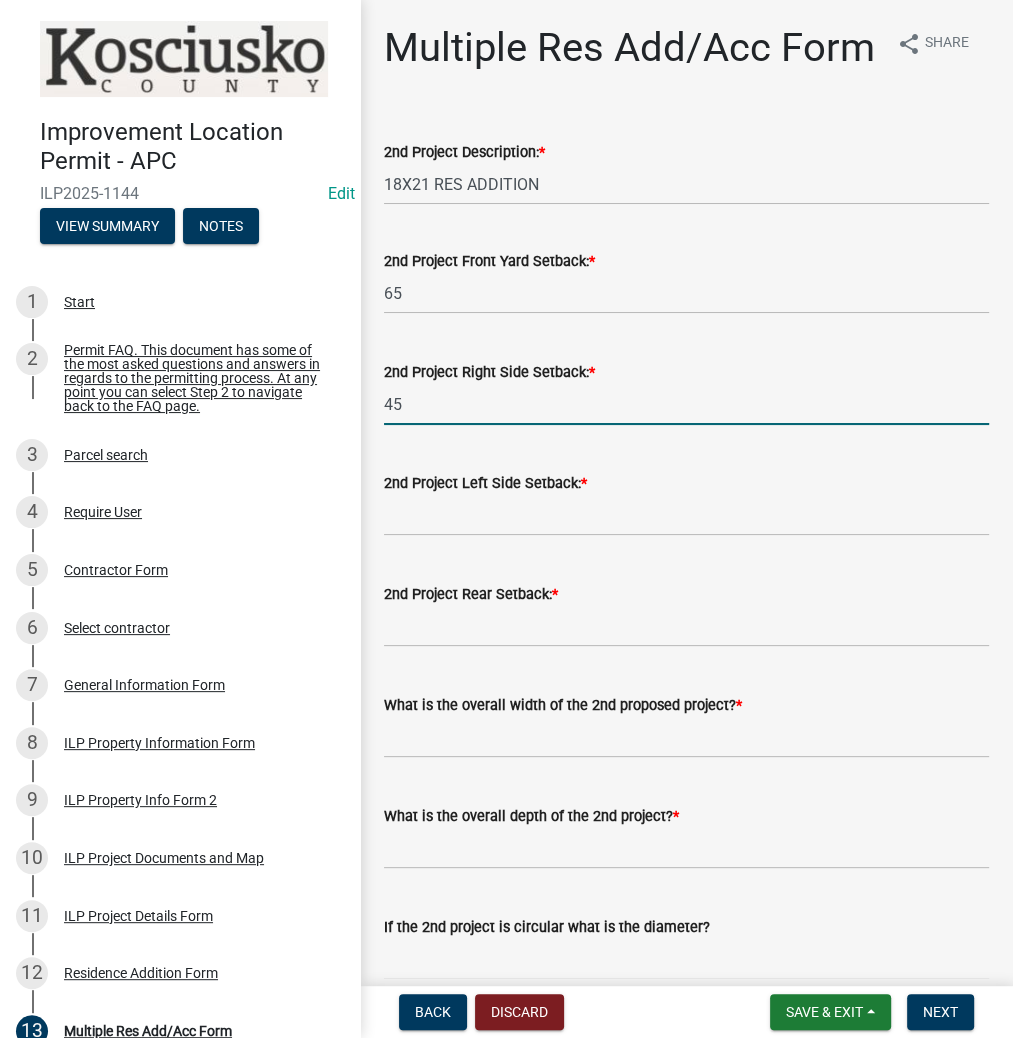
type input "45"
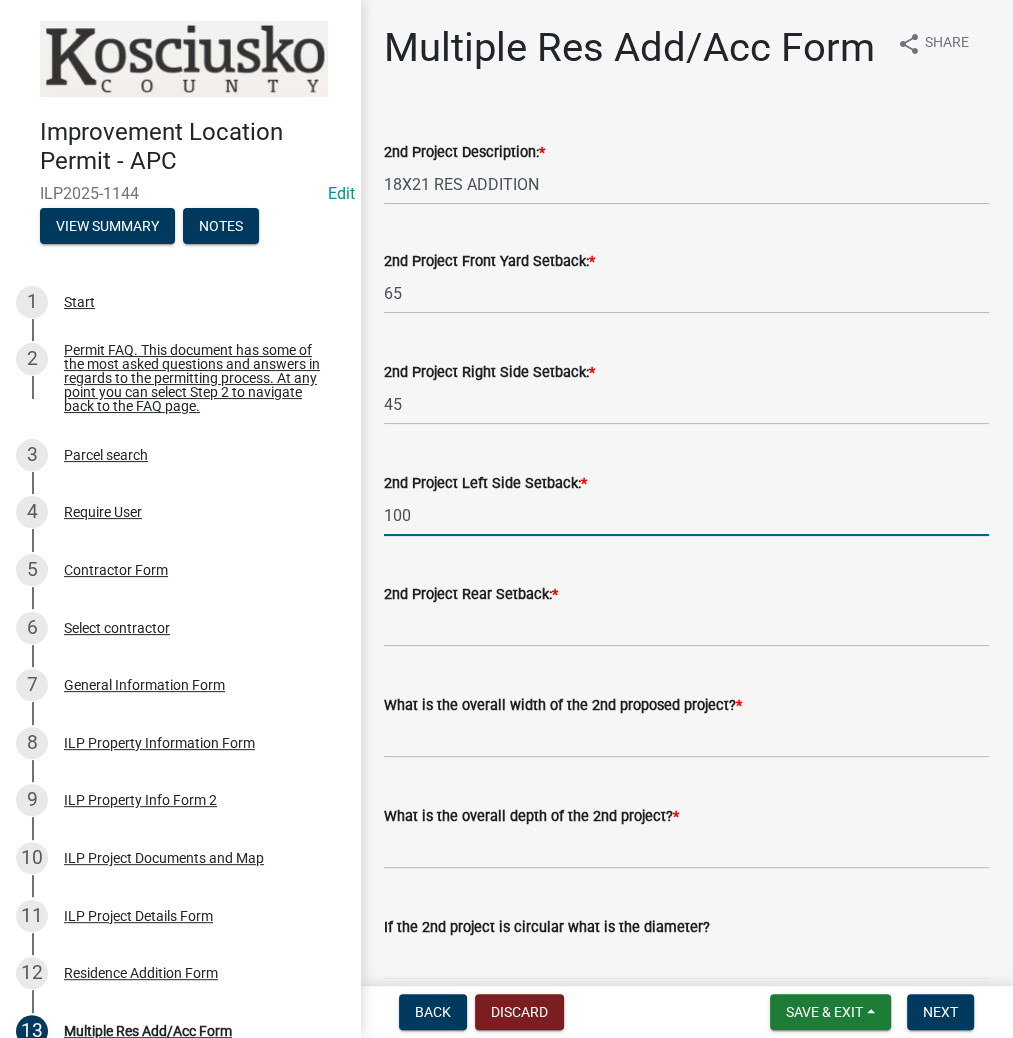
type input "100"
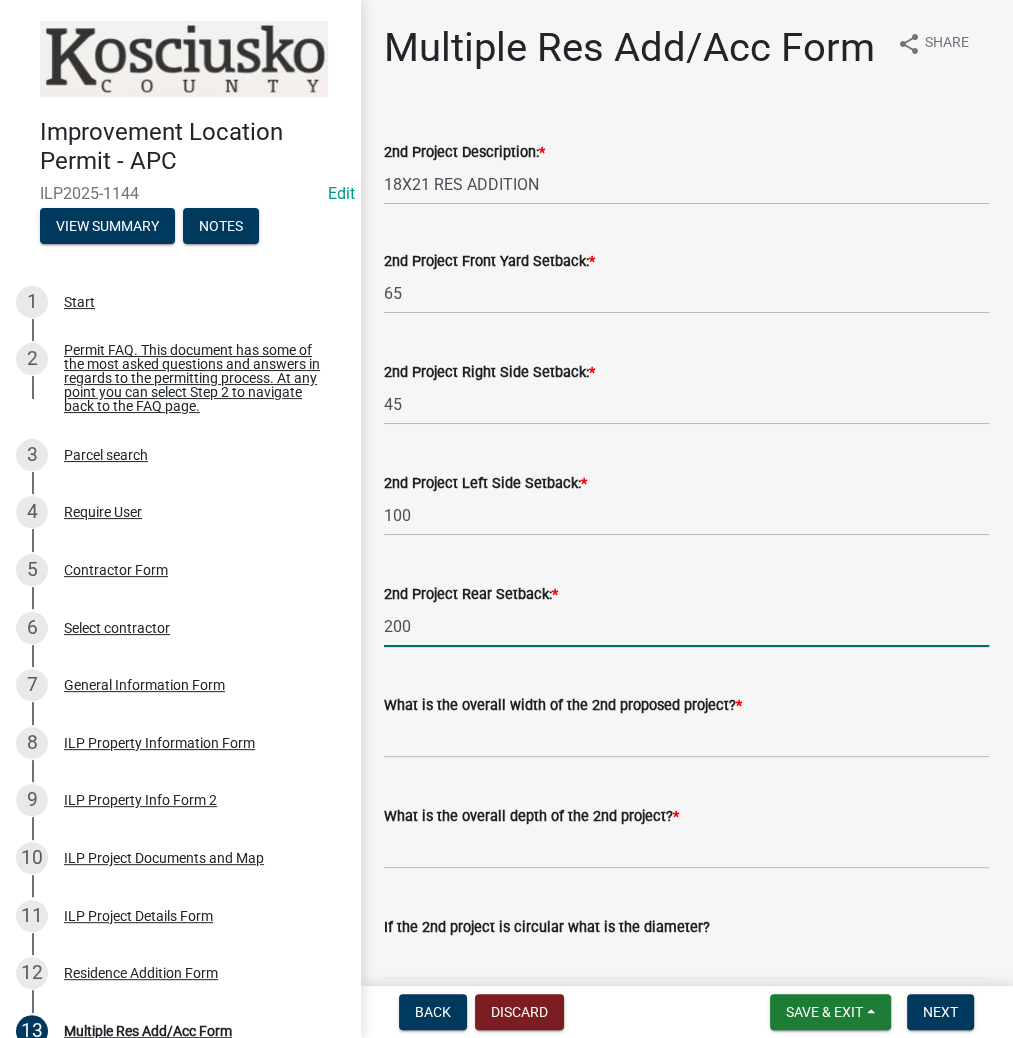
type input "200"
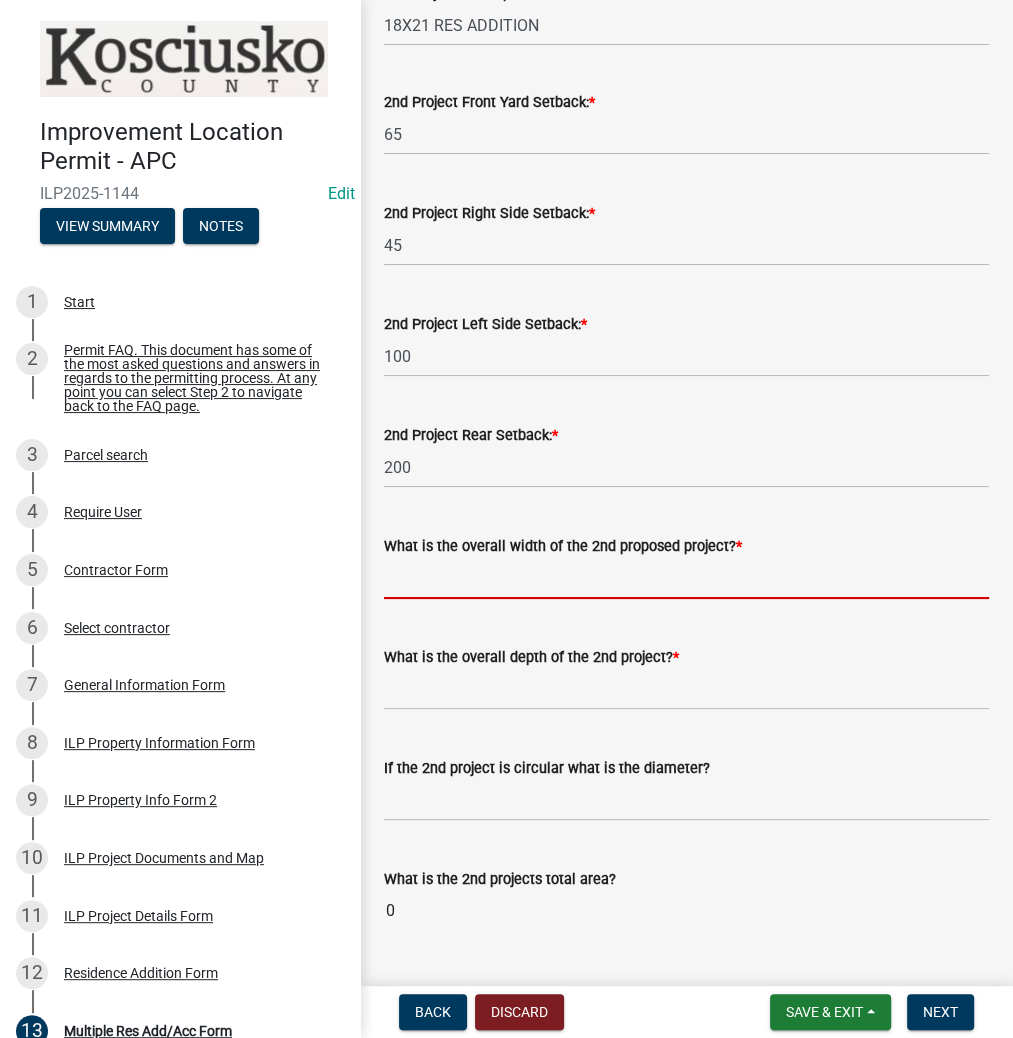
scroll to position [160, 0]
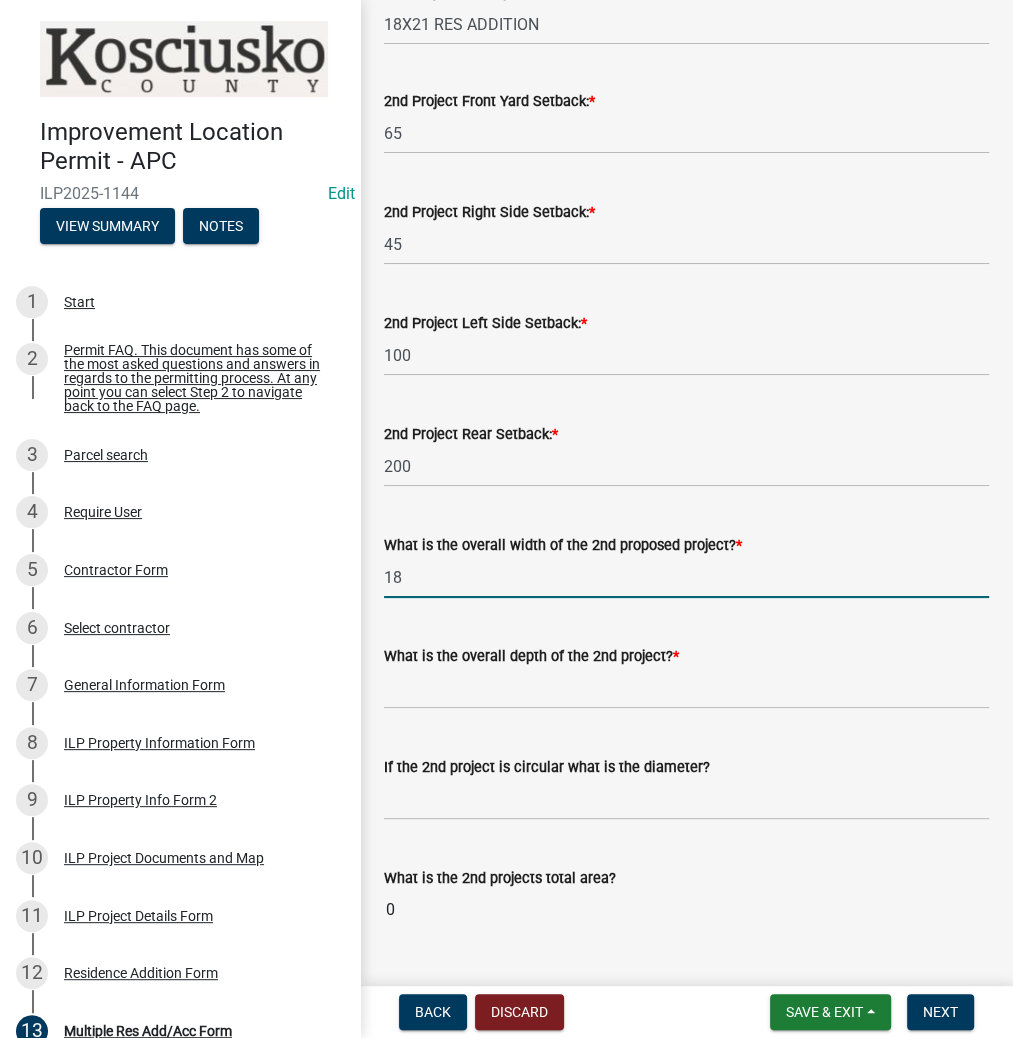
type input "18"
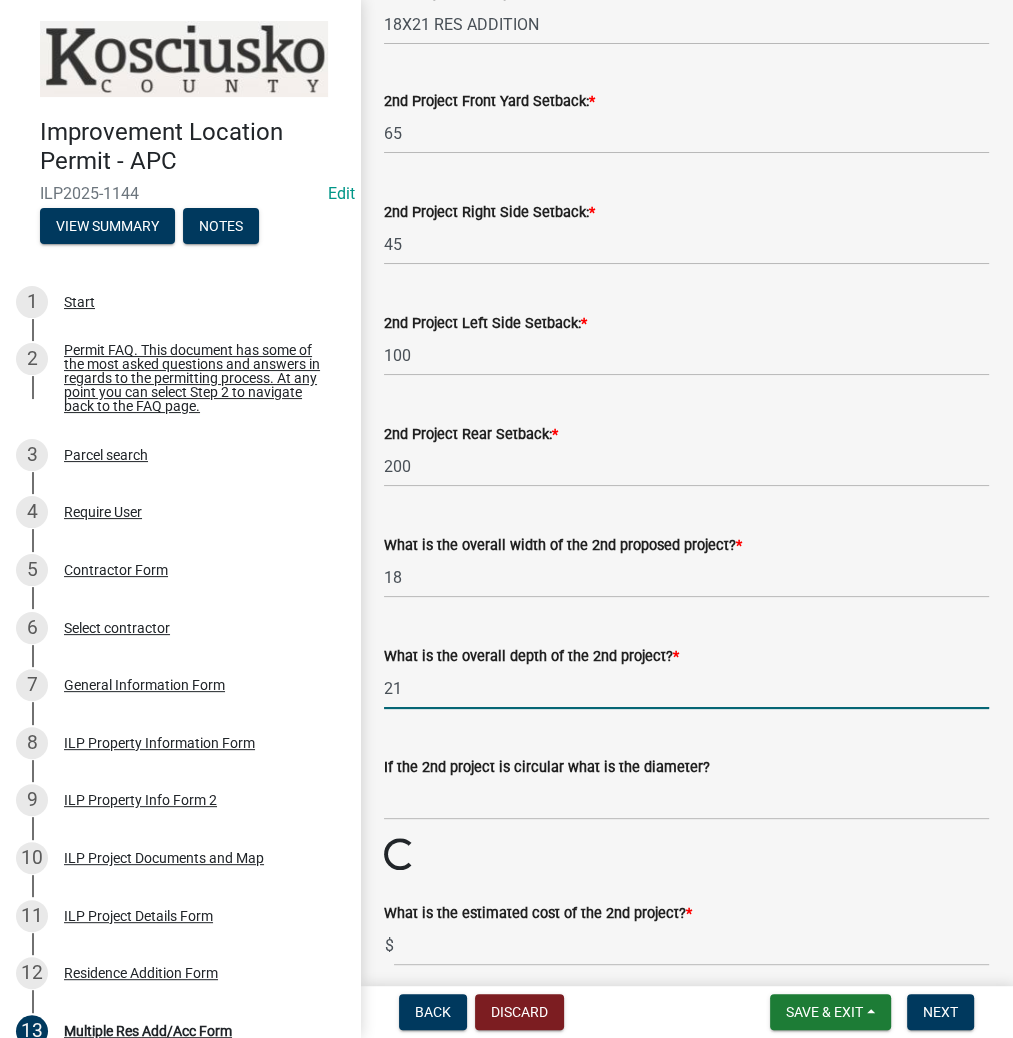
type input "21"
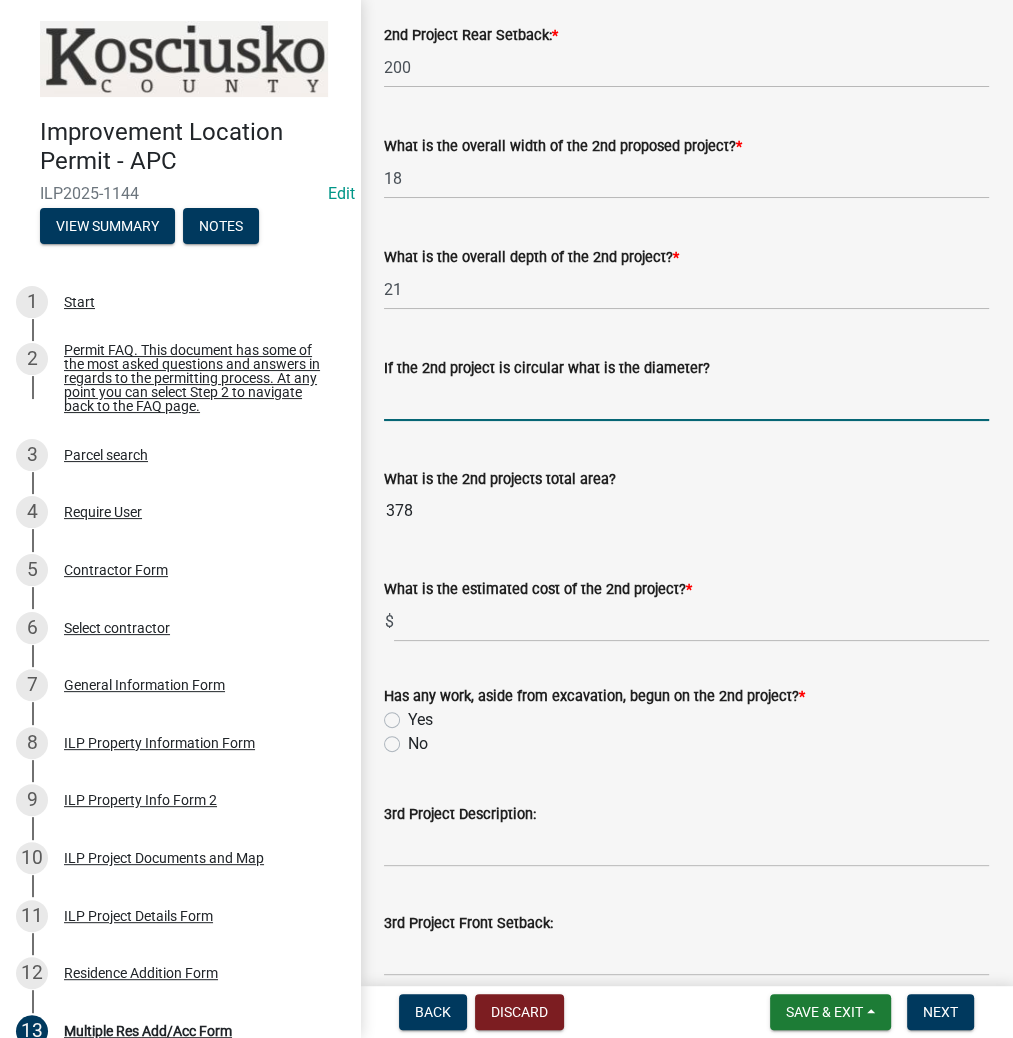
scroll to position [560, 0]
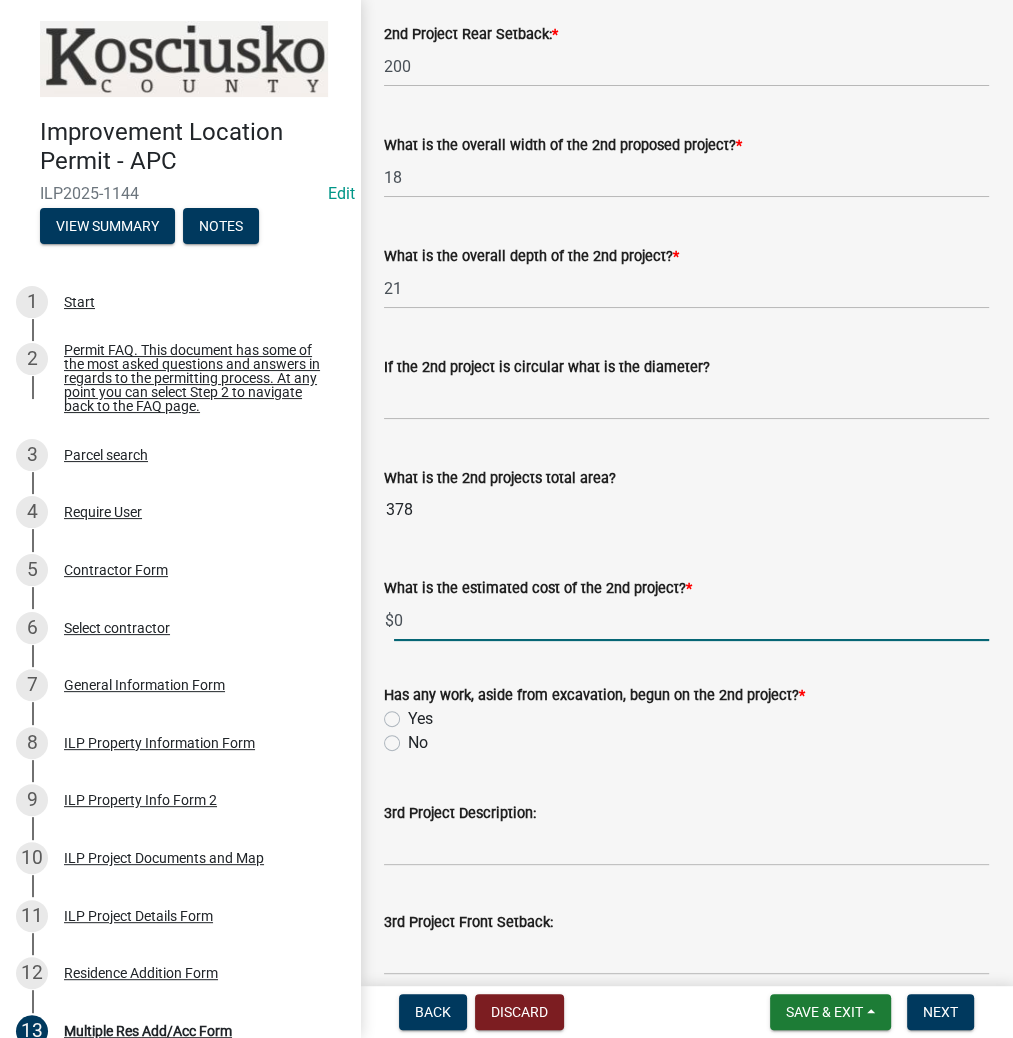
type input "0"
click at [408, 755] on label "No" at bounding box center [418, 743] width 20 height 24
click at [408, 744] on input "No" at bounding box center [414, 737] width 13 height 13
radio input "true"
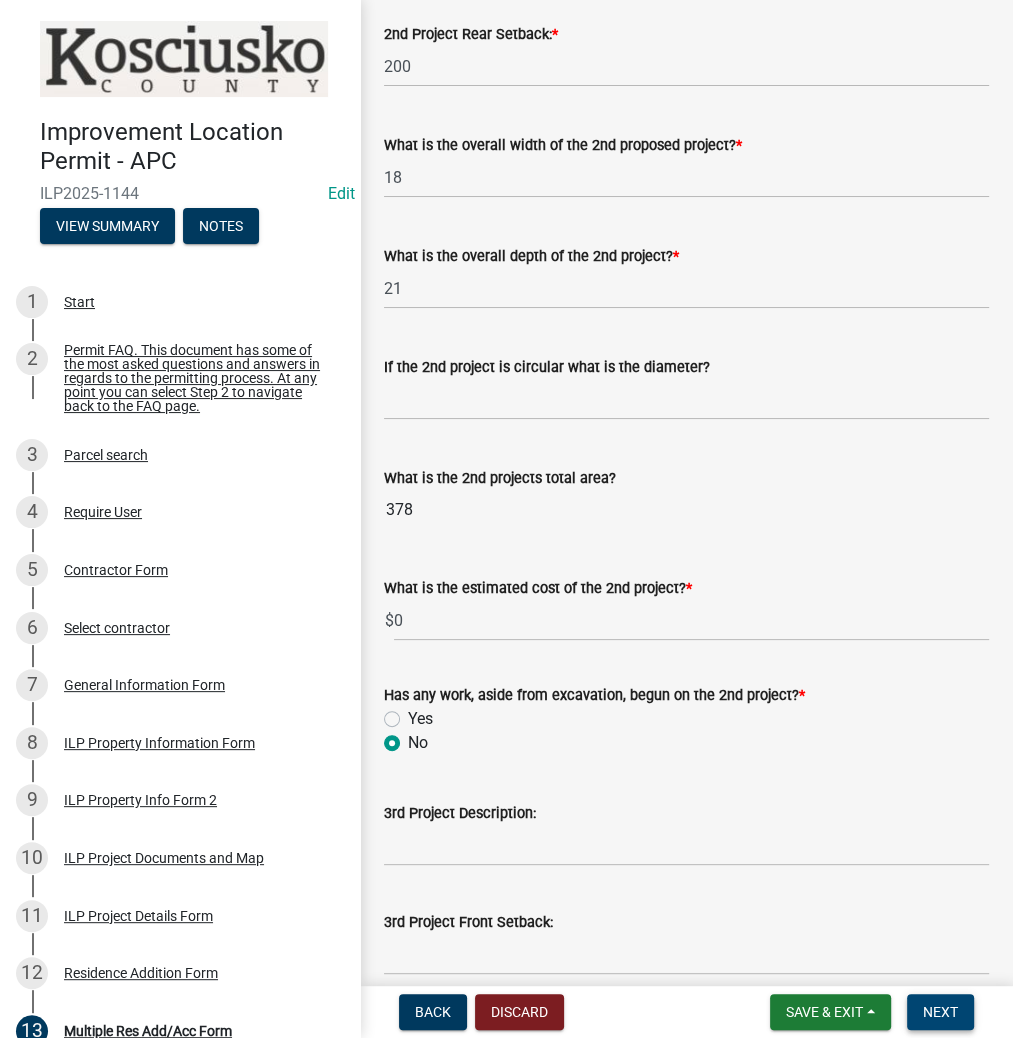
click at [940, 1005] on span "Next" at bounding box center [940, 1012] width 35 height 16
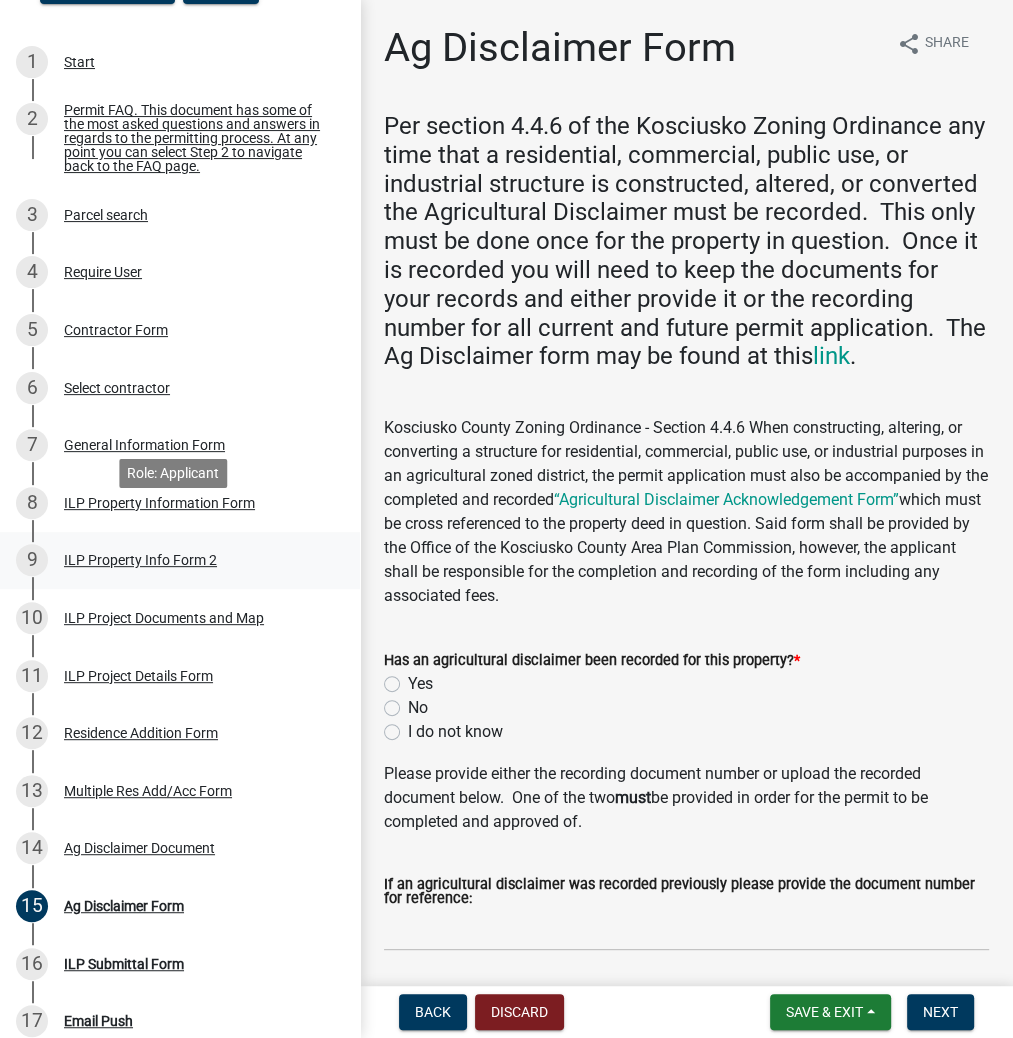
scroll to position [480, 0]
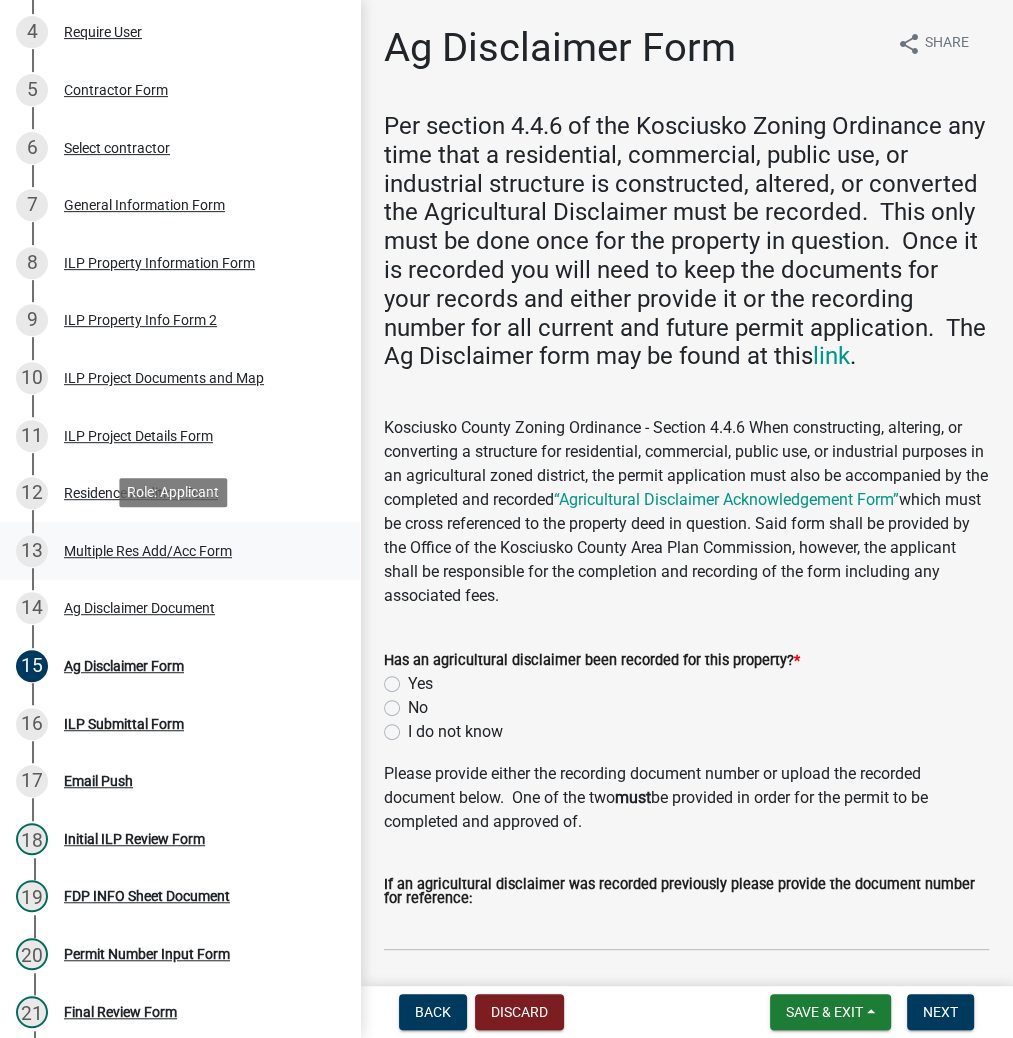
click at [113, 554] on div "Multiple Res Add/Acc Form" at bounding box center [148, 551] width 168 height 14
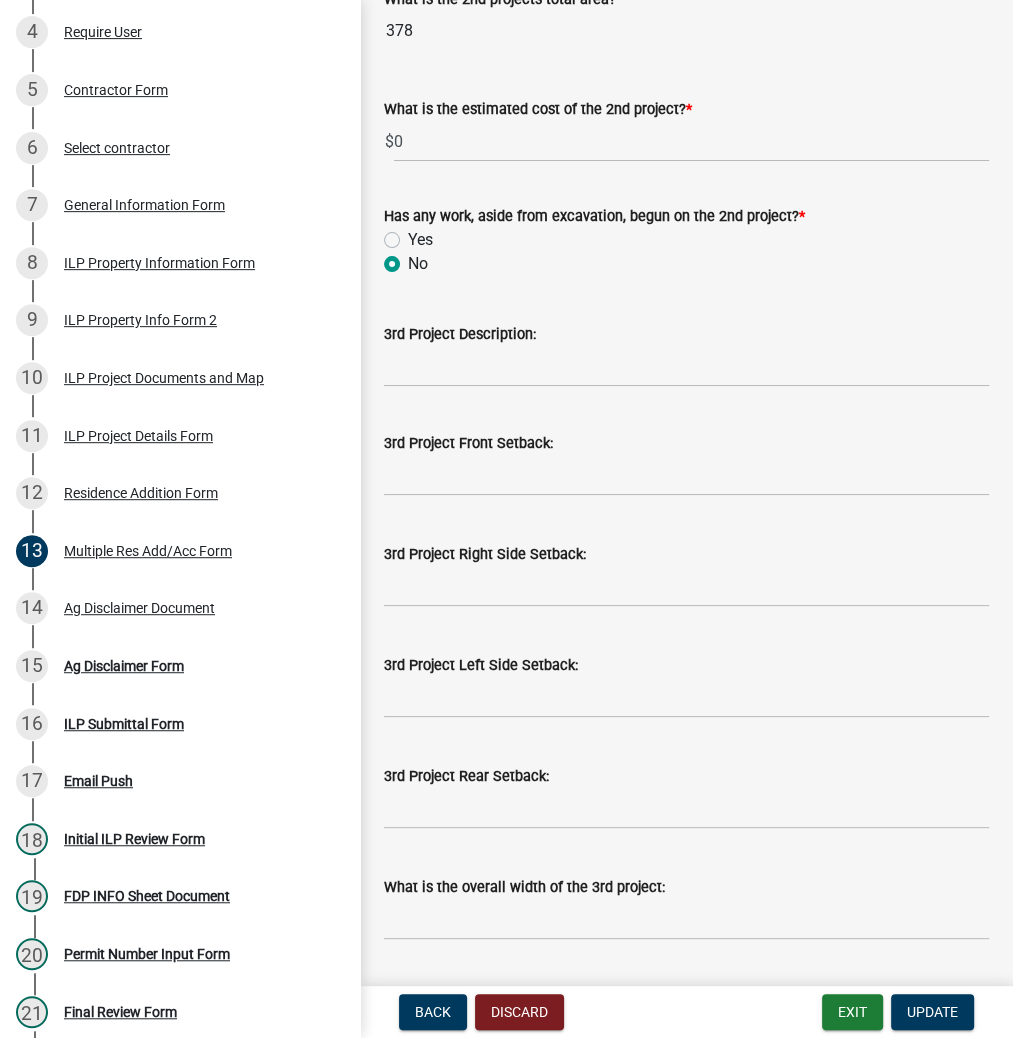
scroll to position [1040, 0]
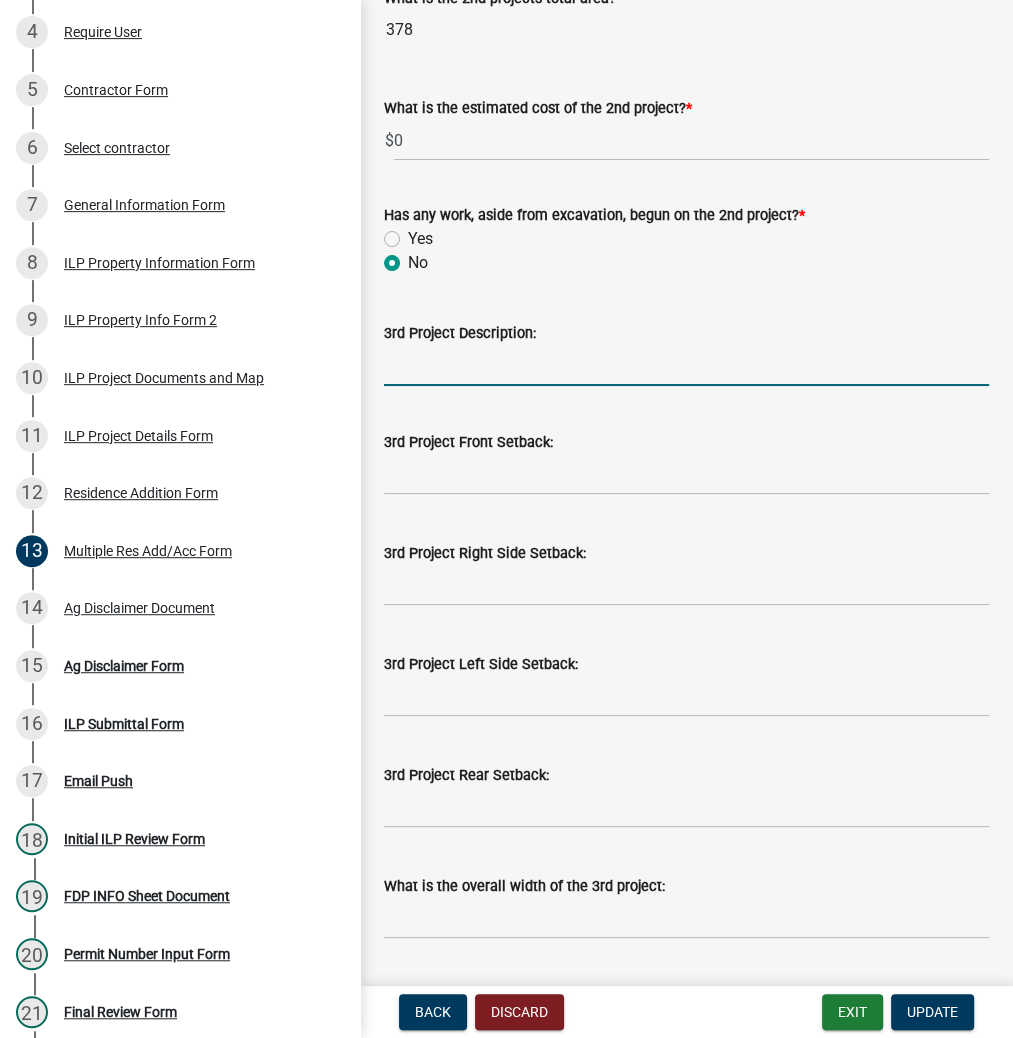
click at [416, 386] on input "3rd Project Description:" at bounding box center [686, 365] width 605 height 41
type input "5X7 DORMER ON 2ND STORY"
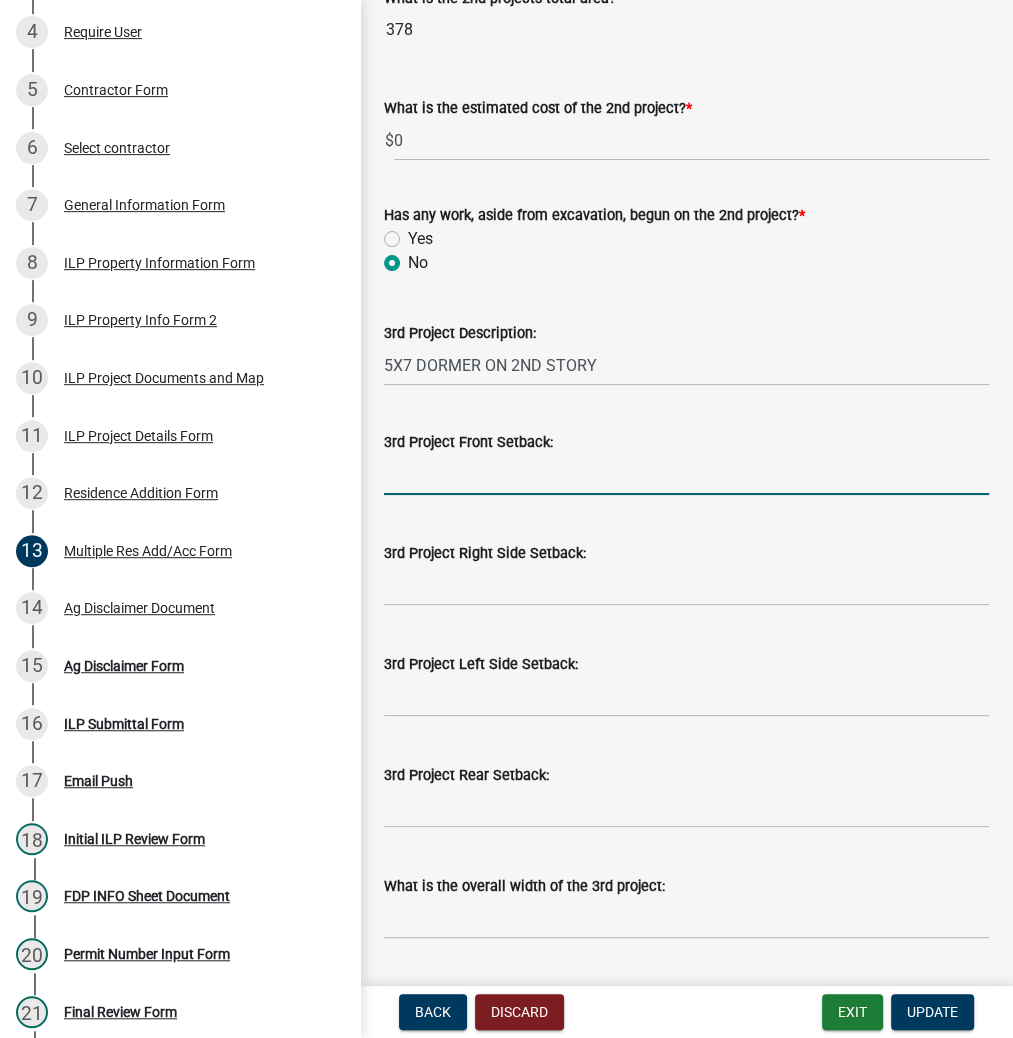
click at [424, 495] on input "text" at bounding box center [686, 474] width 605 height 41
type input "50"
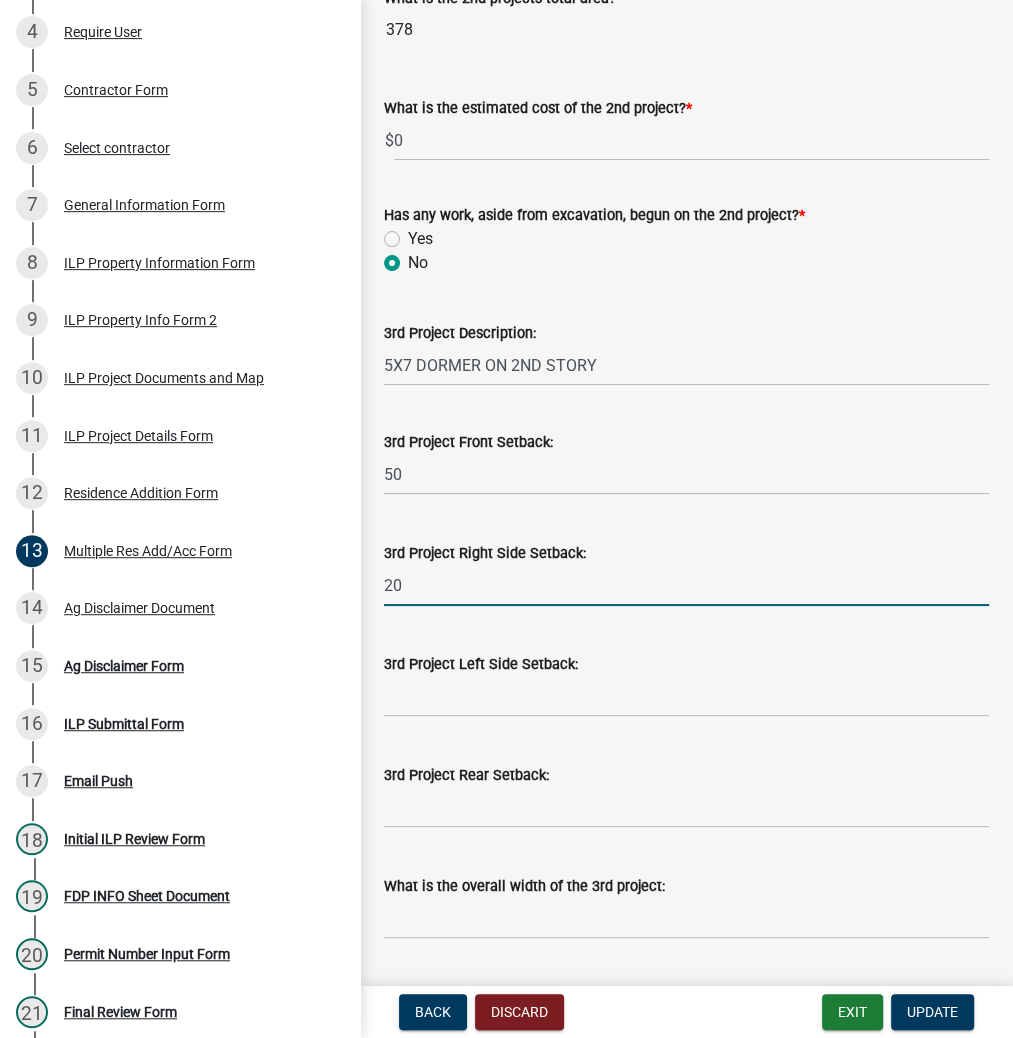
type input "20"
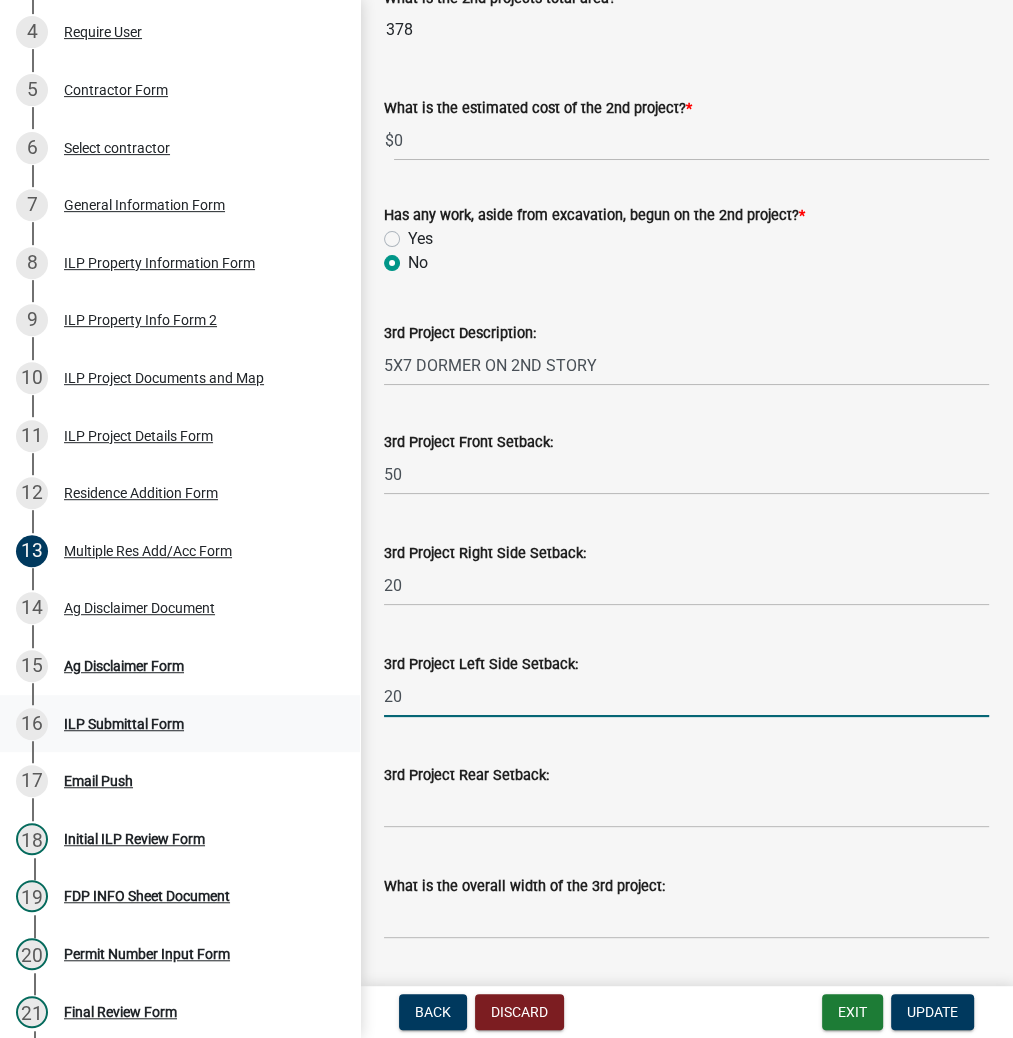
drag, startPoint x: 428, startPoint y: 738, endPoint x: 299, endPoint y: 741, distance: 129.0
click at [299, 741] on div "Improvement Location Permit - APC ILP2025-1144 Edit View Summary Notes 1 Start …" at bounding box center [506, 519] width 1013 height 1038
type input "100"
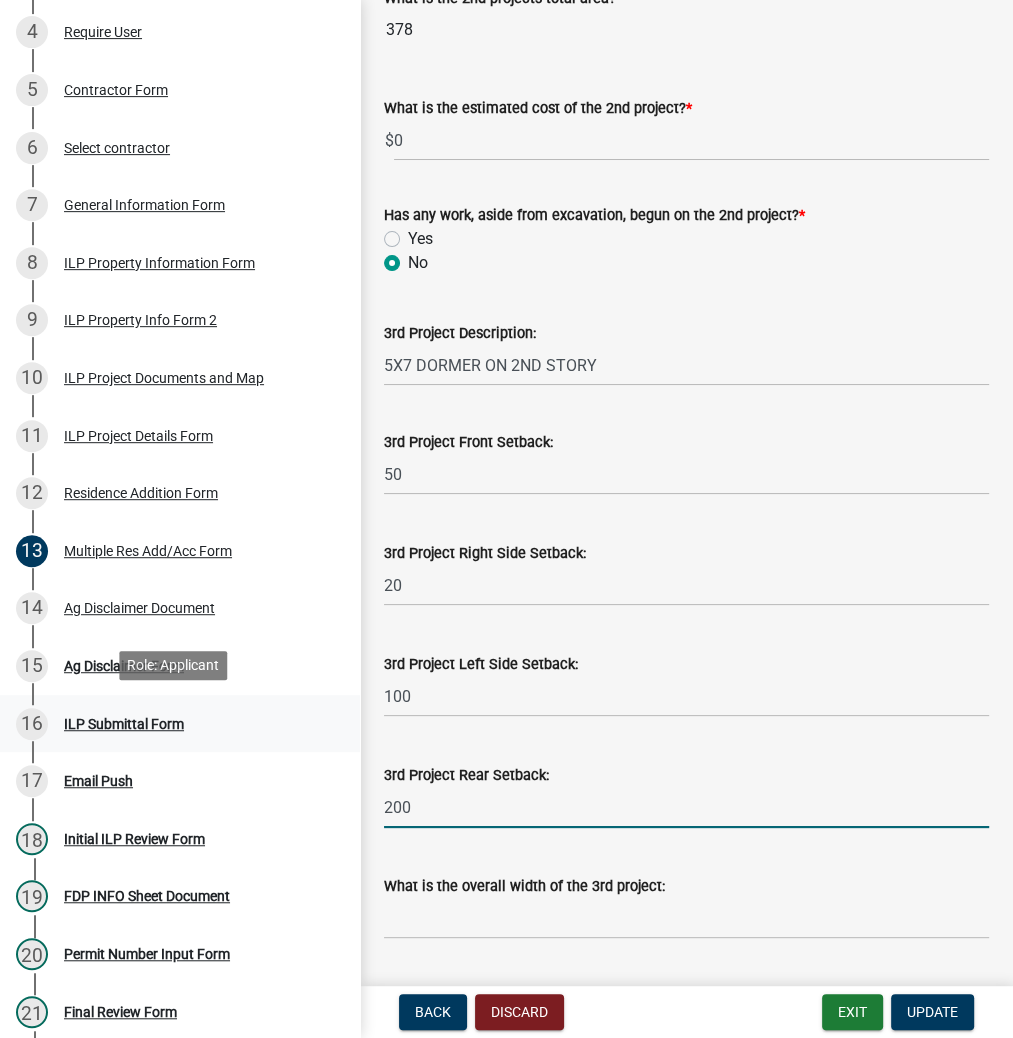
type input "200"
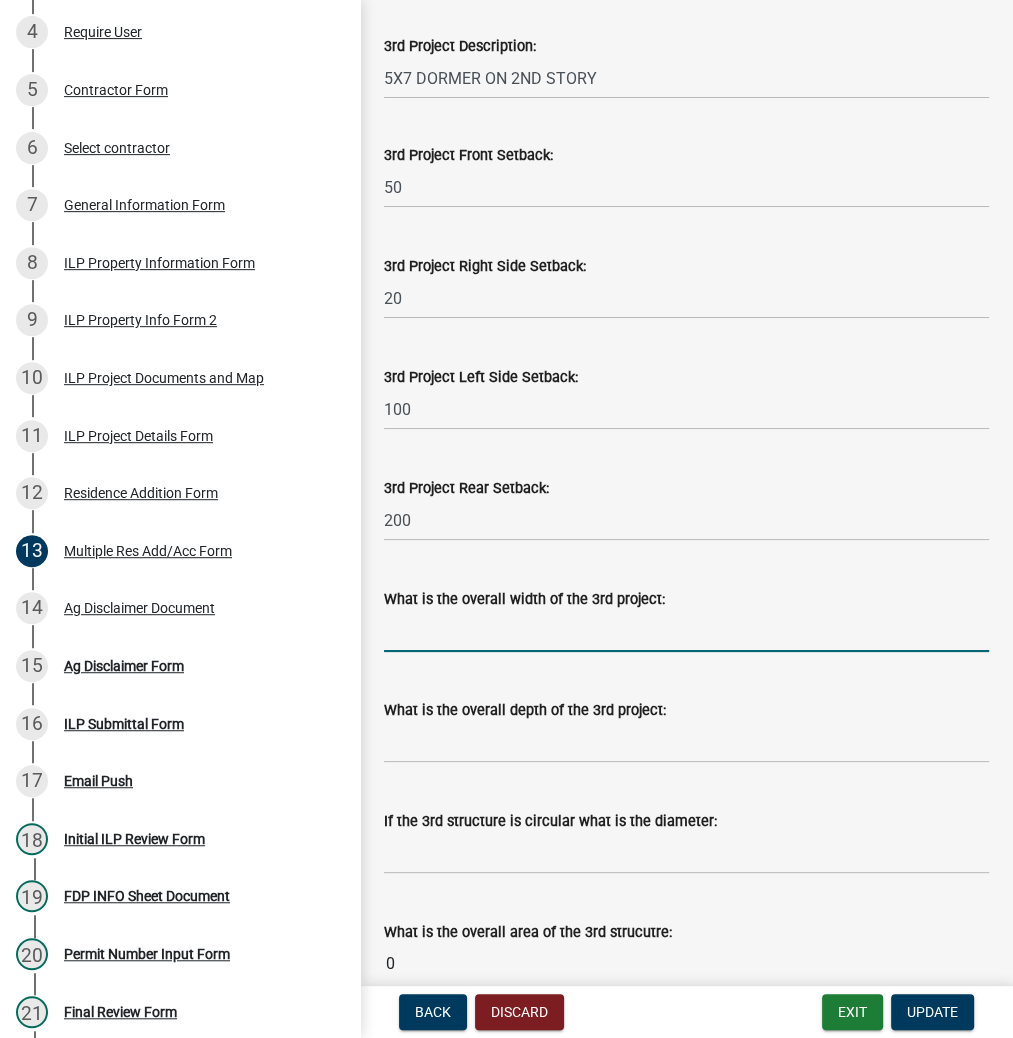
scroll to position [1368, 0]
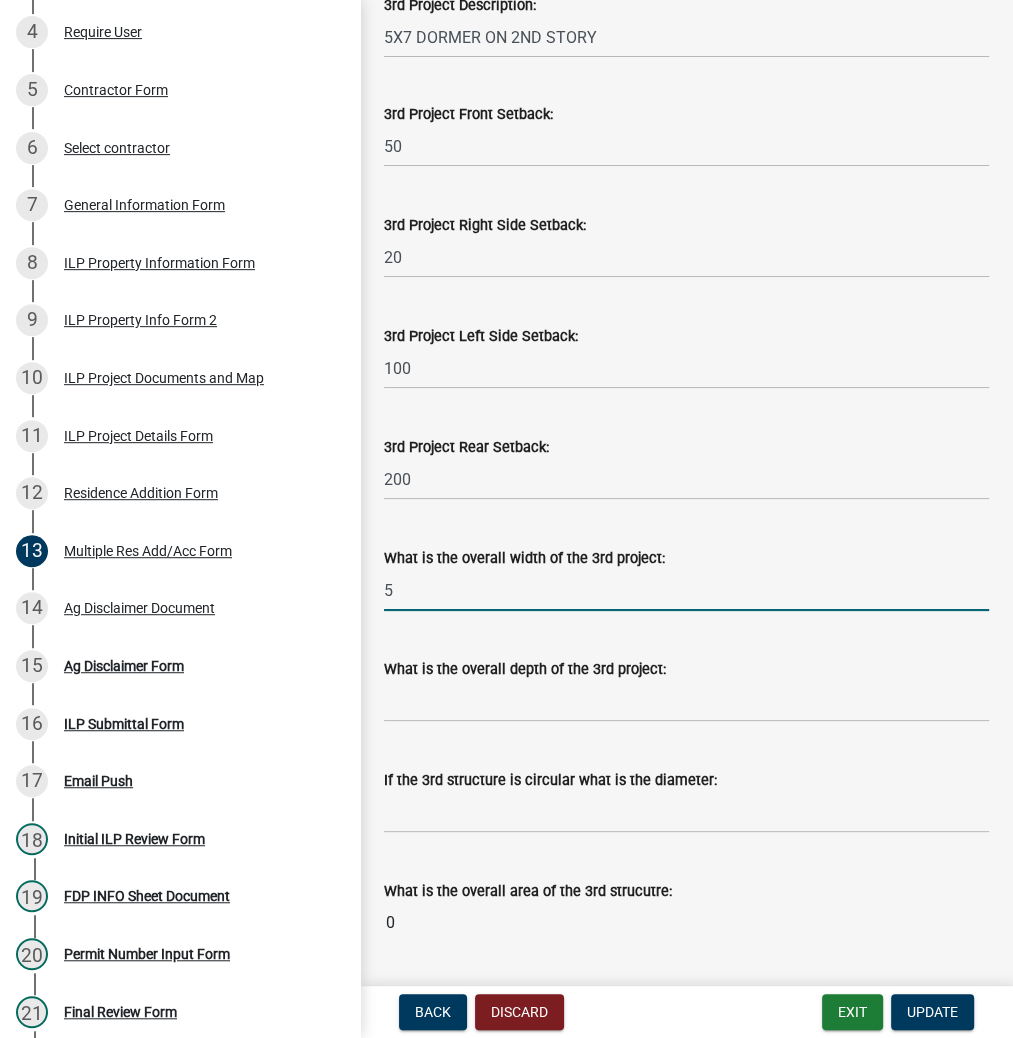
type input "5"
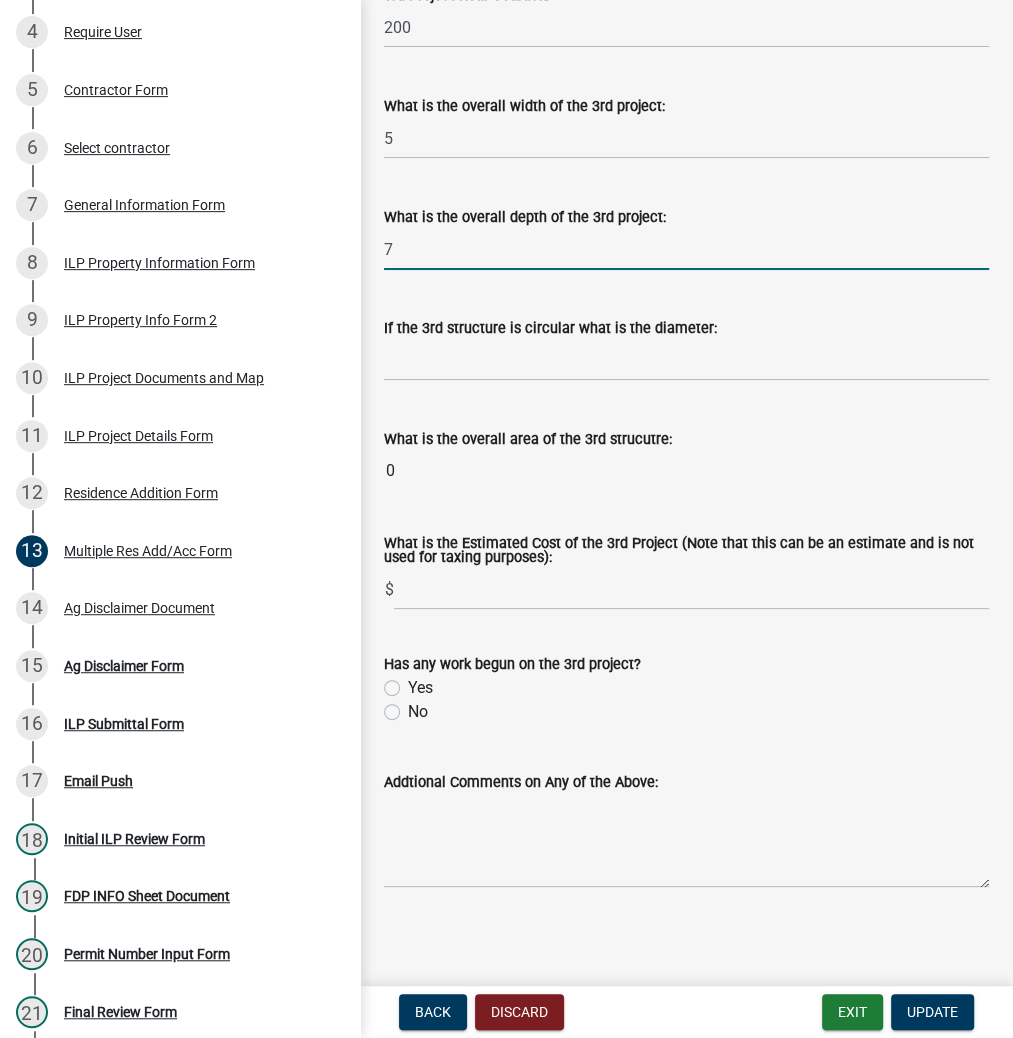
scroll to position [1848, 0]
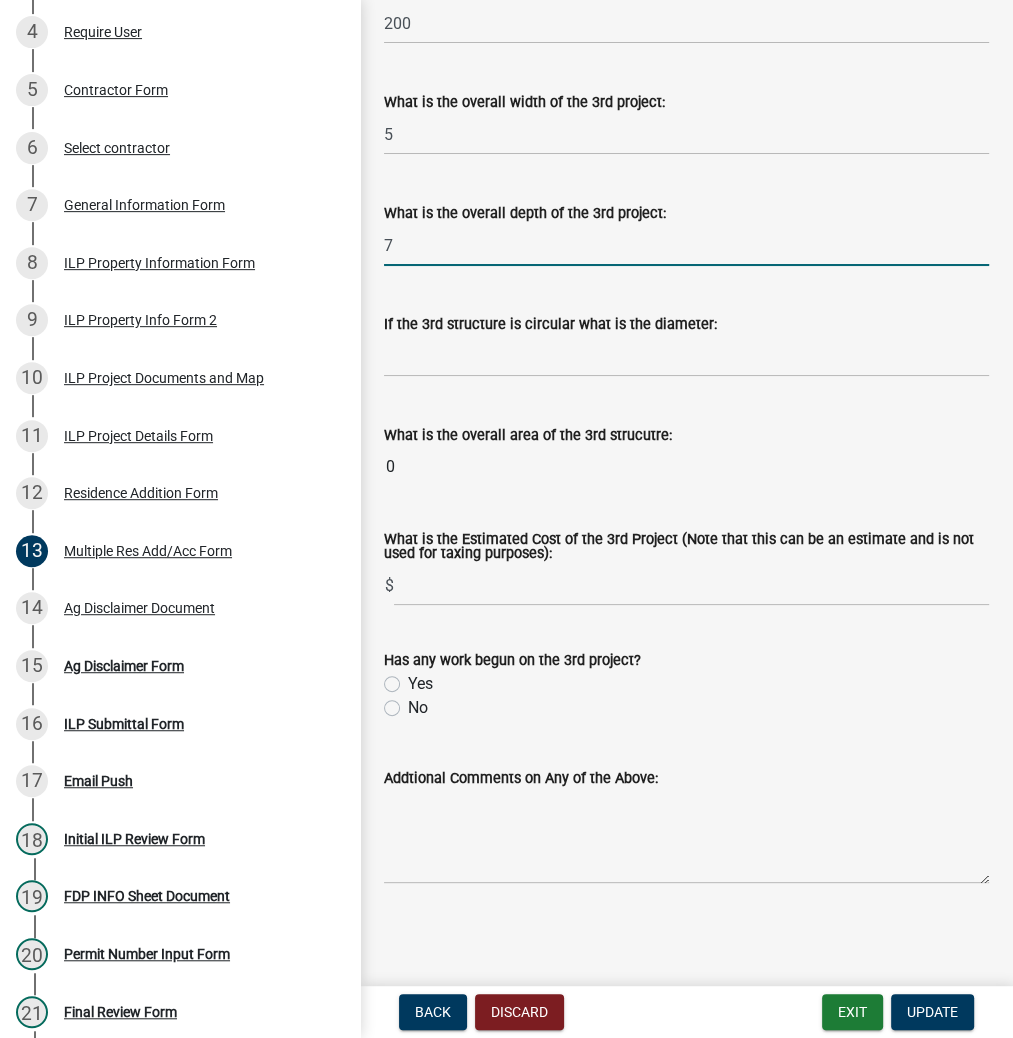
type input "7"
drag, startPoint x: 448, startPoint y: 608, endPoint x: 358, endPoint y: 617, distance: 90.4
click at [448, 608] on wm-data-entity-input "What is the Estimated Cost of the 3rd Project (Note that this can be an estimat…" at bounding box center [686, 564] width 605 height 119
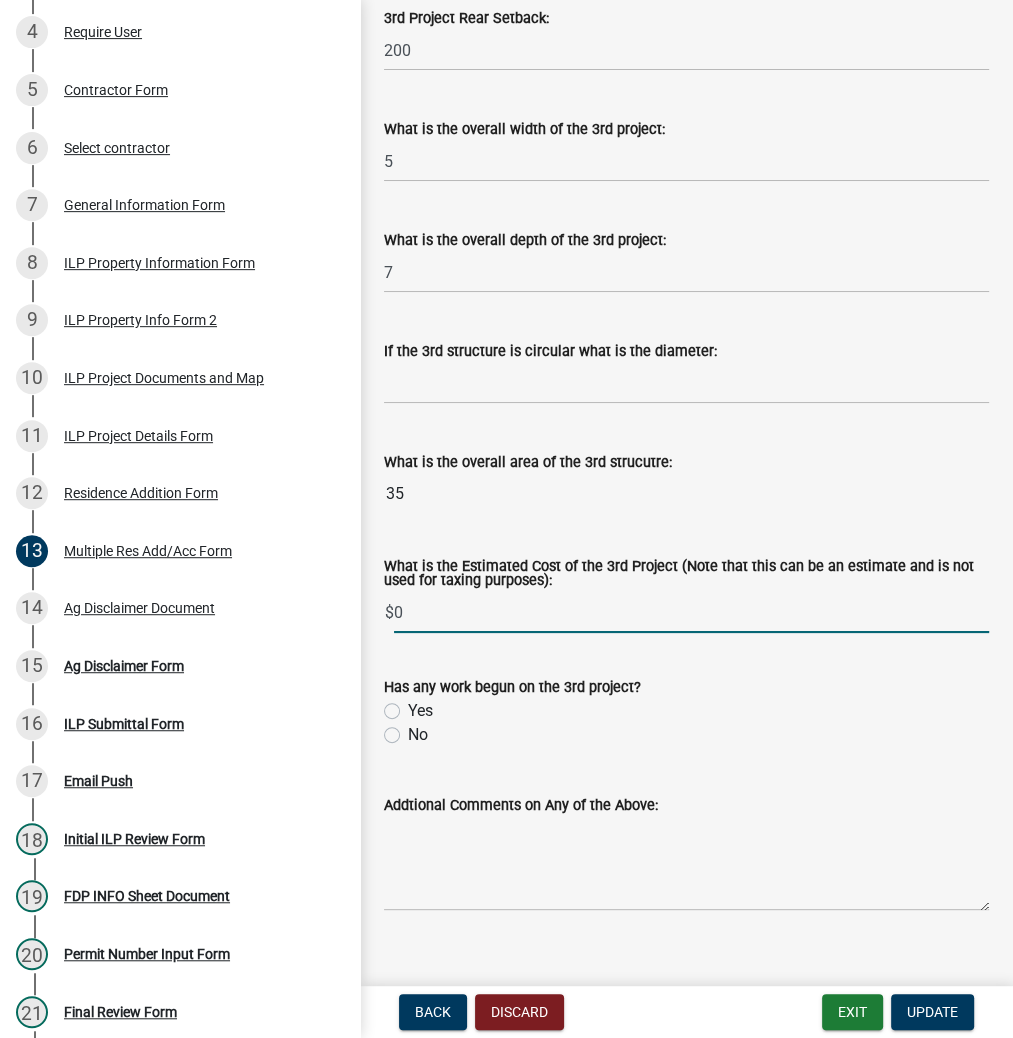
type input "0"
click at [408, 747] on label "No" at bounding box center [418, 735] width 20 height 24
click at [408, 736] on input "No" at bounding box center [414, 729] width 13 height 13
radio input "true"
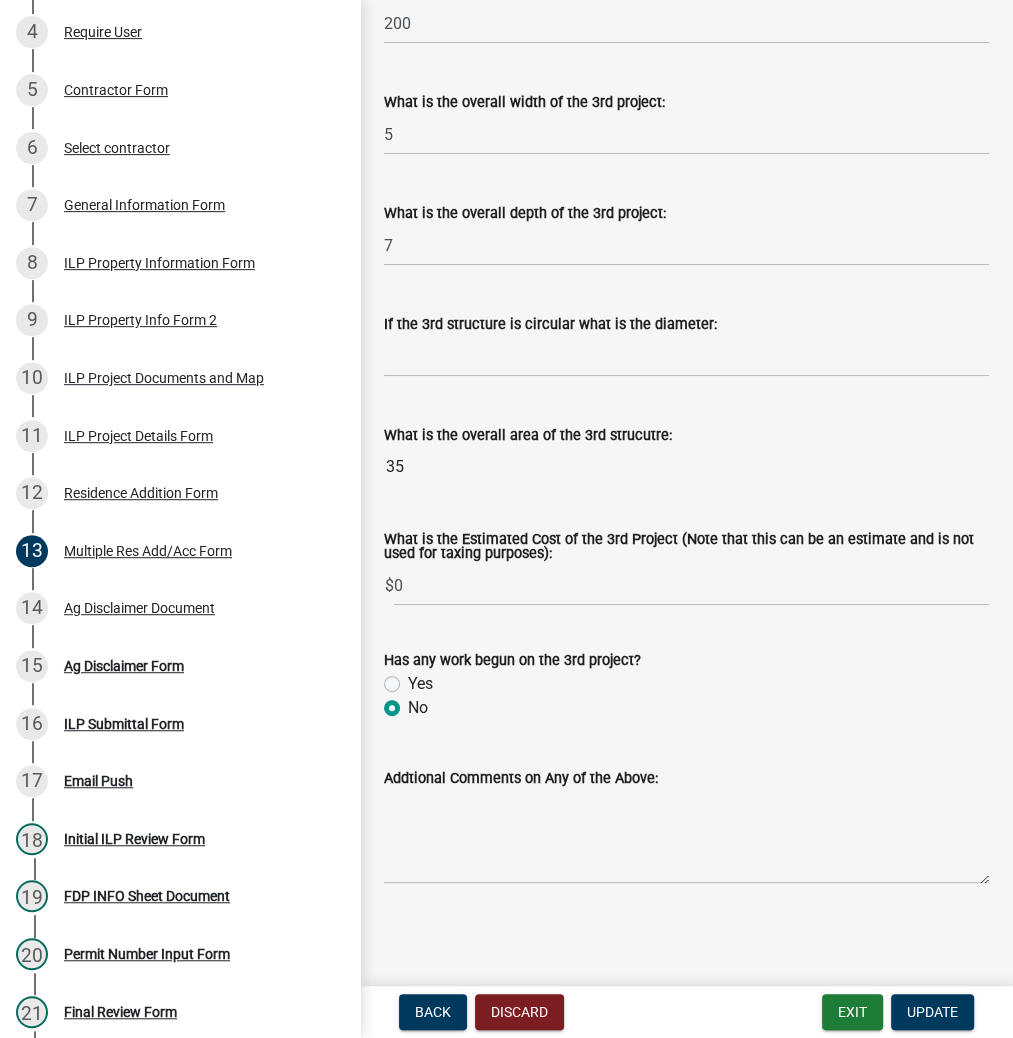
scroll to position [1872, 0]
click at [923, 1010] on span "Update" at bounding box center [932, 1012] width 51 height 16
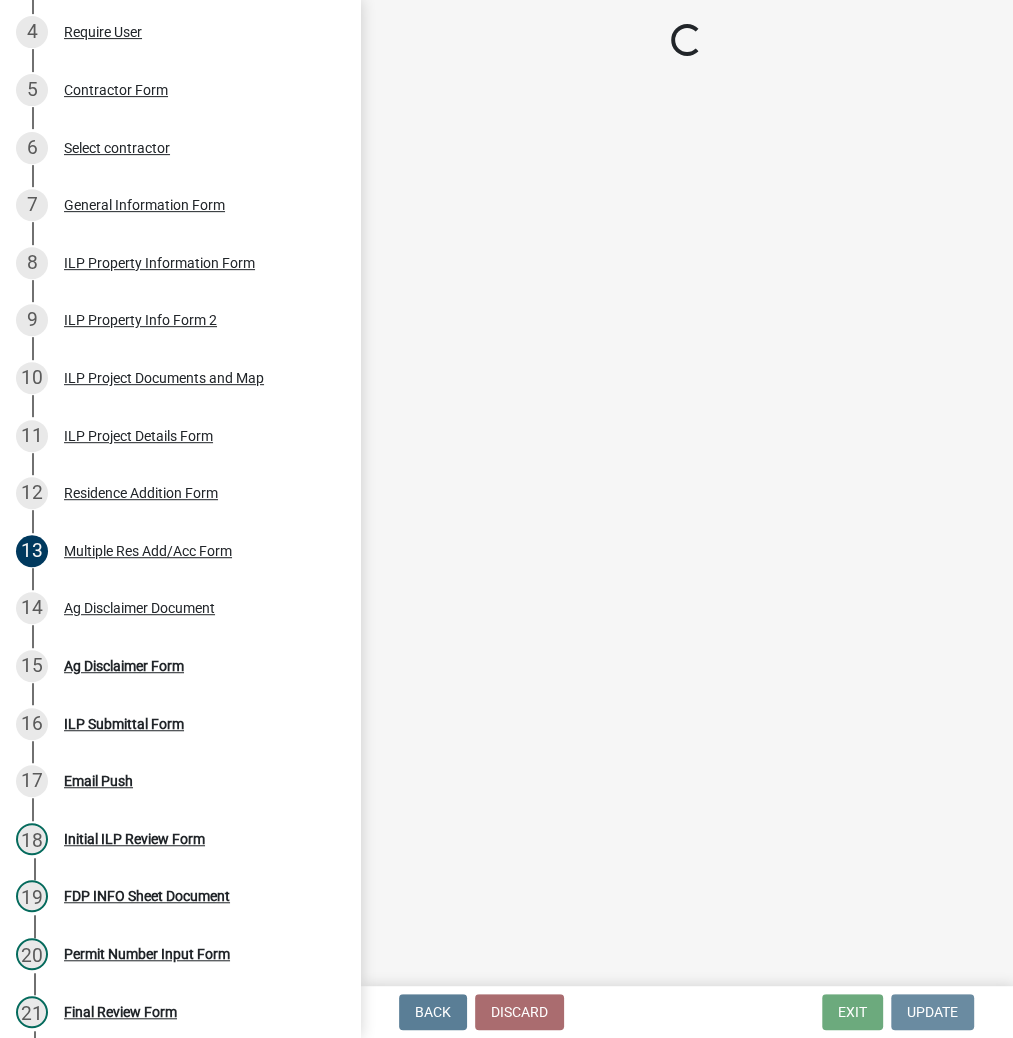
scroll to position [0, 0]
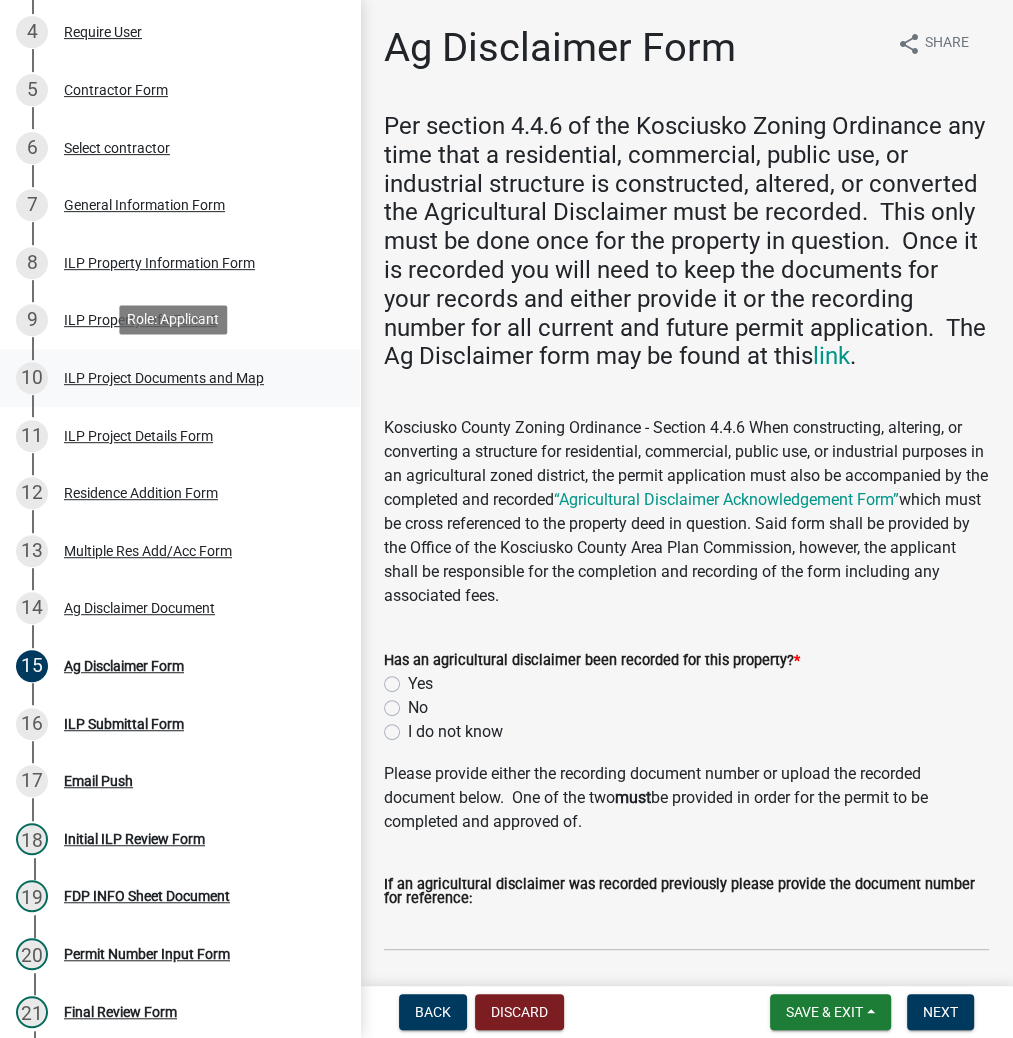
click at [123, 376] on div "ILP Project Documents and Map" at bounding box center [164, 378] width 200 height 14
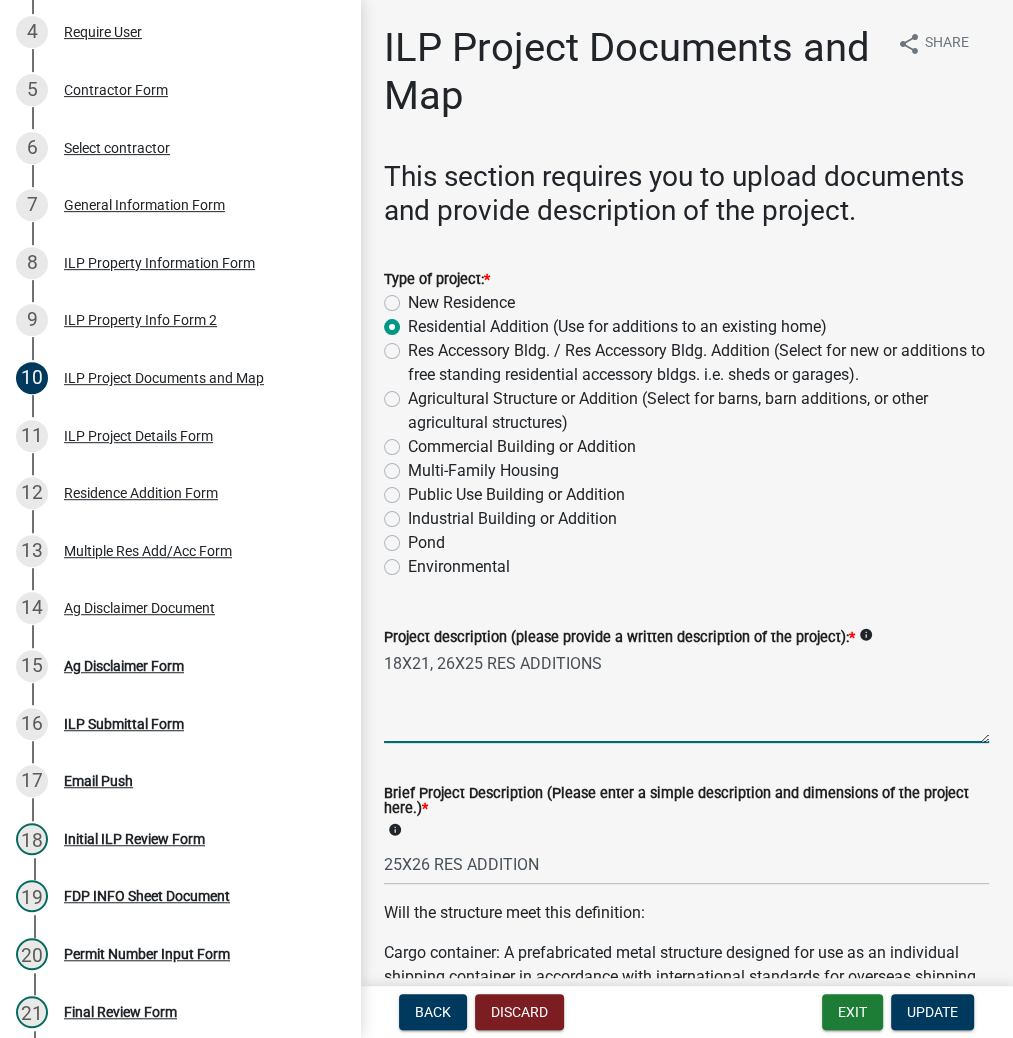
click at [637, 664] on textarea "18X21, 26X25 RES ADDITIONS" at bounding box center [686, 696] width 605 height 94
type textarea "18X21, 26X25 RES ADDITIONS & 1-DORMER ON 2ND STORY, [GEOGRAPHIC_DATA]"
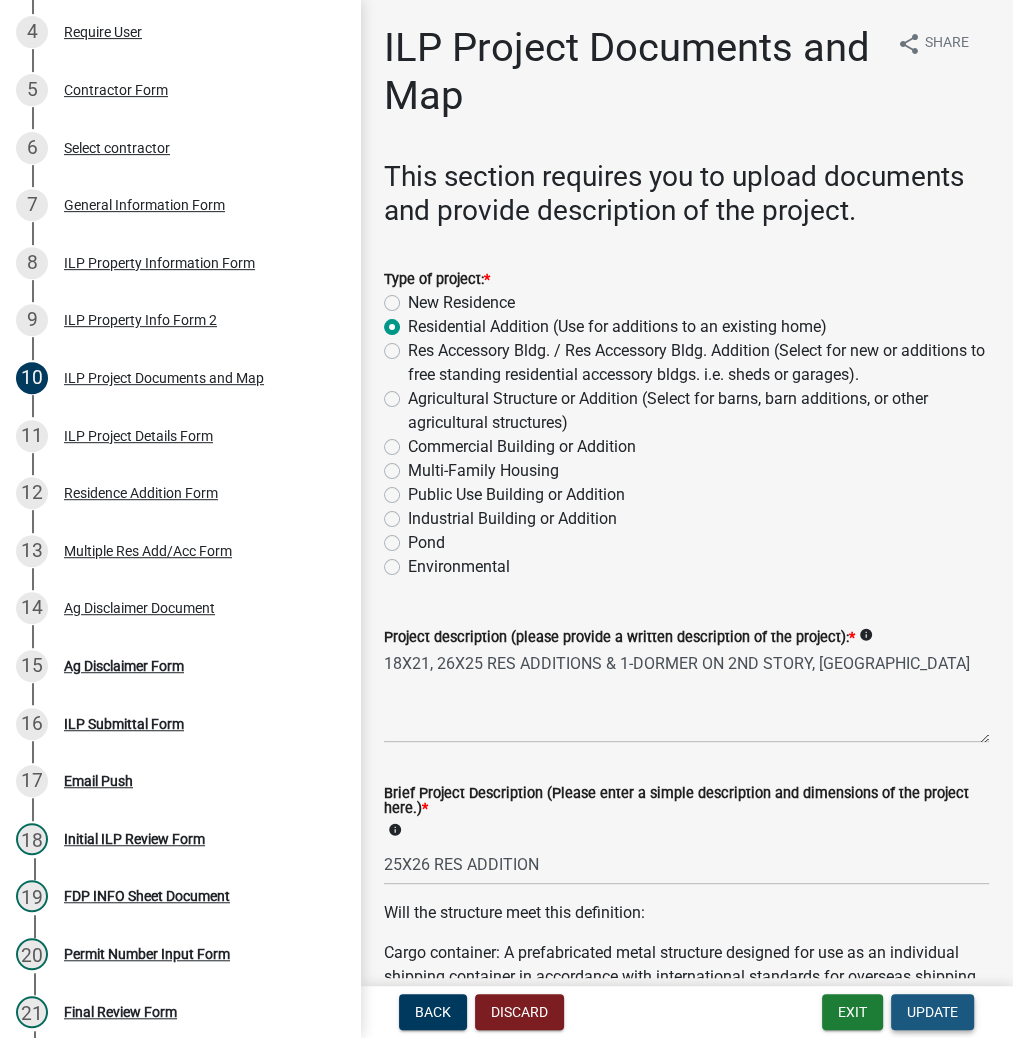
click at [941, 1005] on span "Update" at bounding box center [932, 1012] width 51 height 16
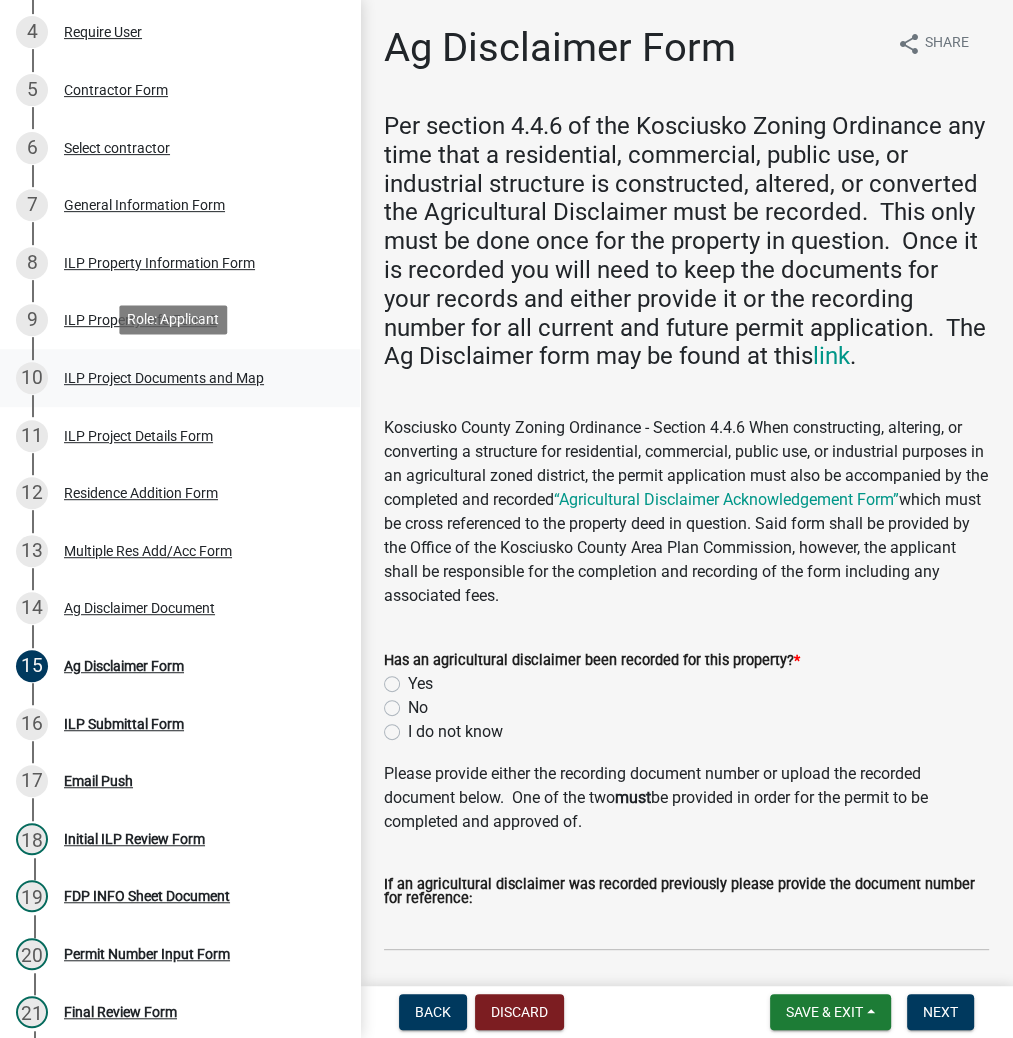
click at [95, 376] on div "ILP Project Documents and Map" at bounding box center [164, 378] width 200 height 14
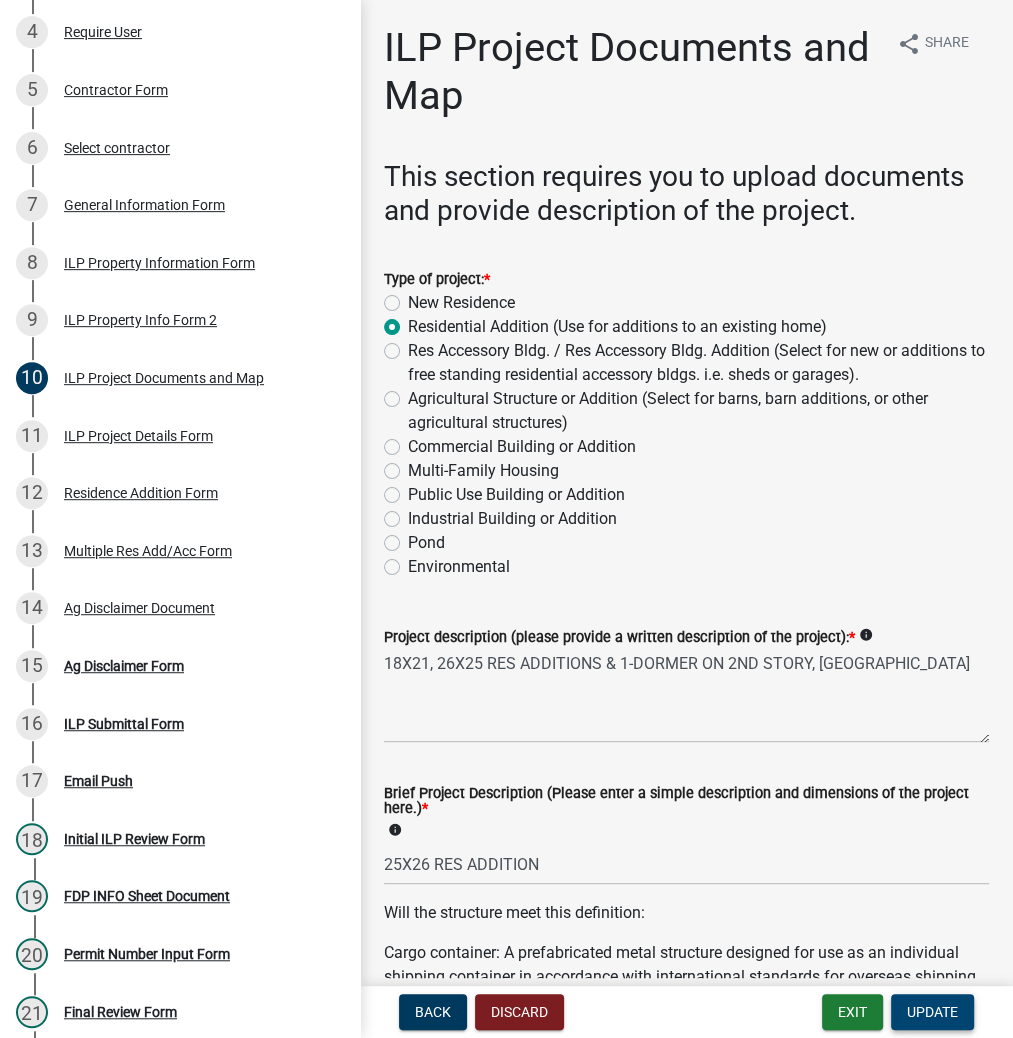
click at [922, 1008] on span "Update" at bounding box center [932, 1012] width 51 height 16
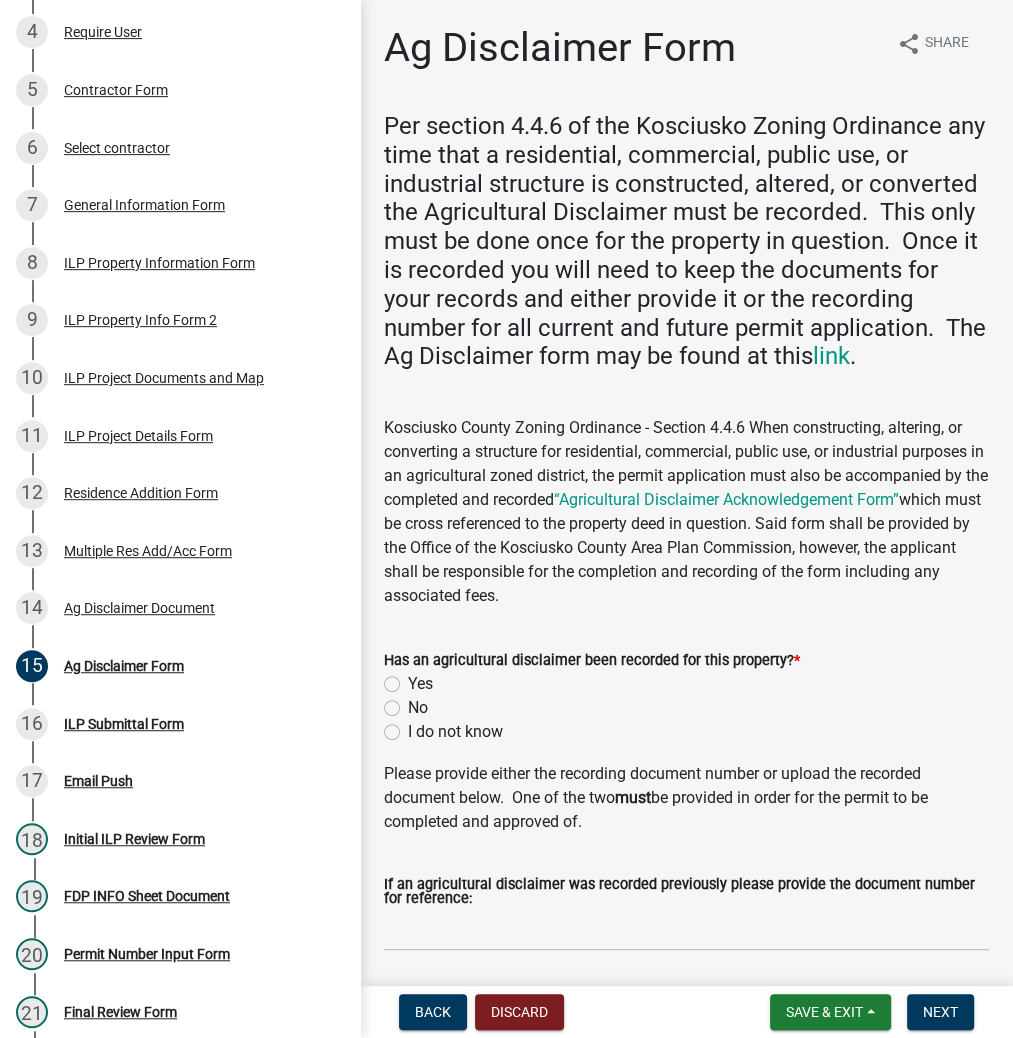
click at [408, 684] on label "Yes" at bounding box center [420, 684] width 25 height 24
click at [408, 684] on input "Yes" at bounding box center [414, 678] width 13 height 13
radio input "true"
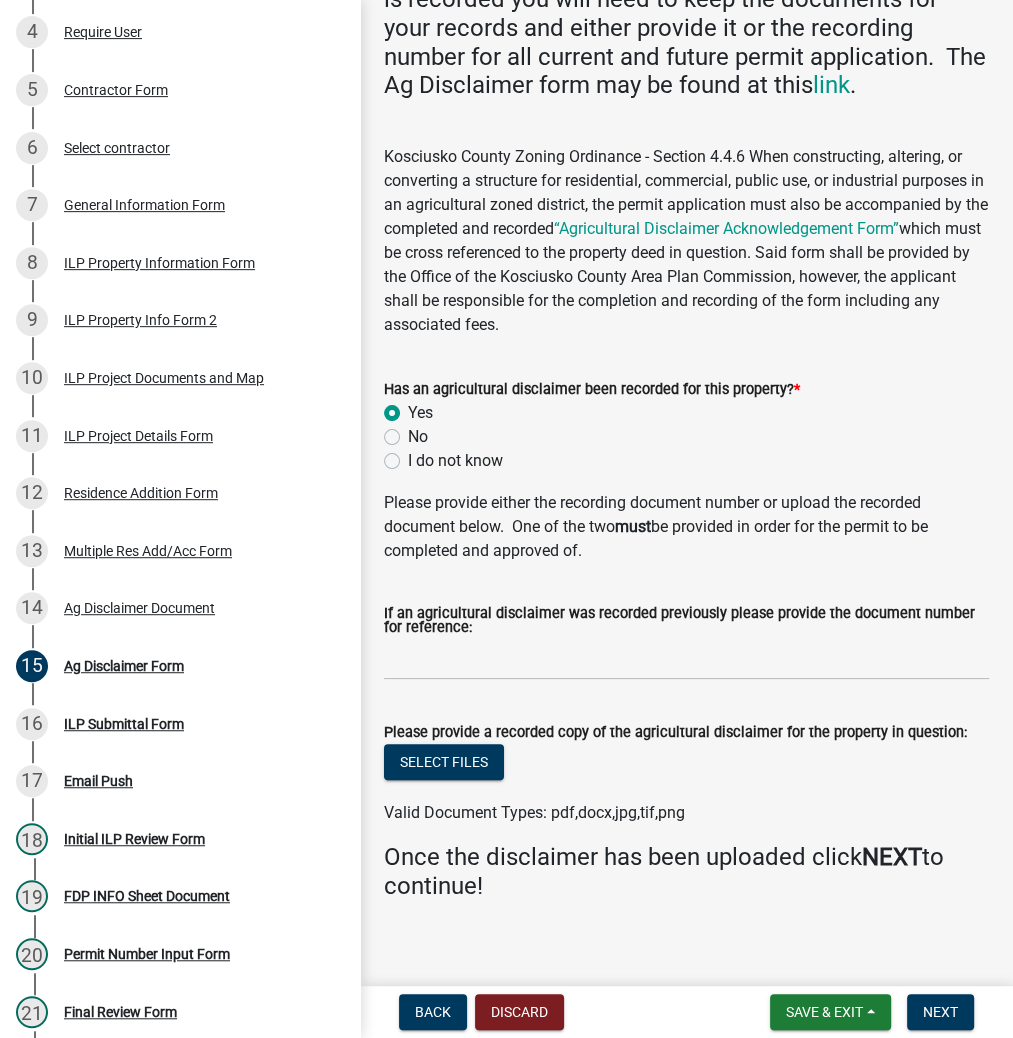
scroll to position [288, 0]
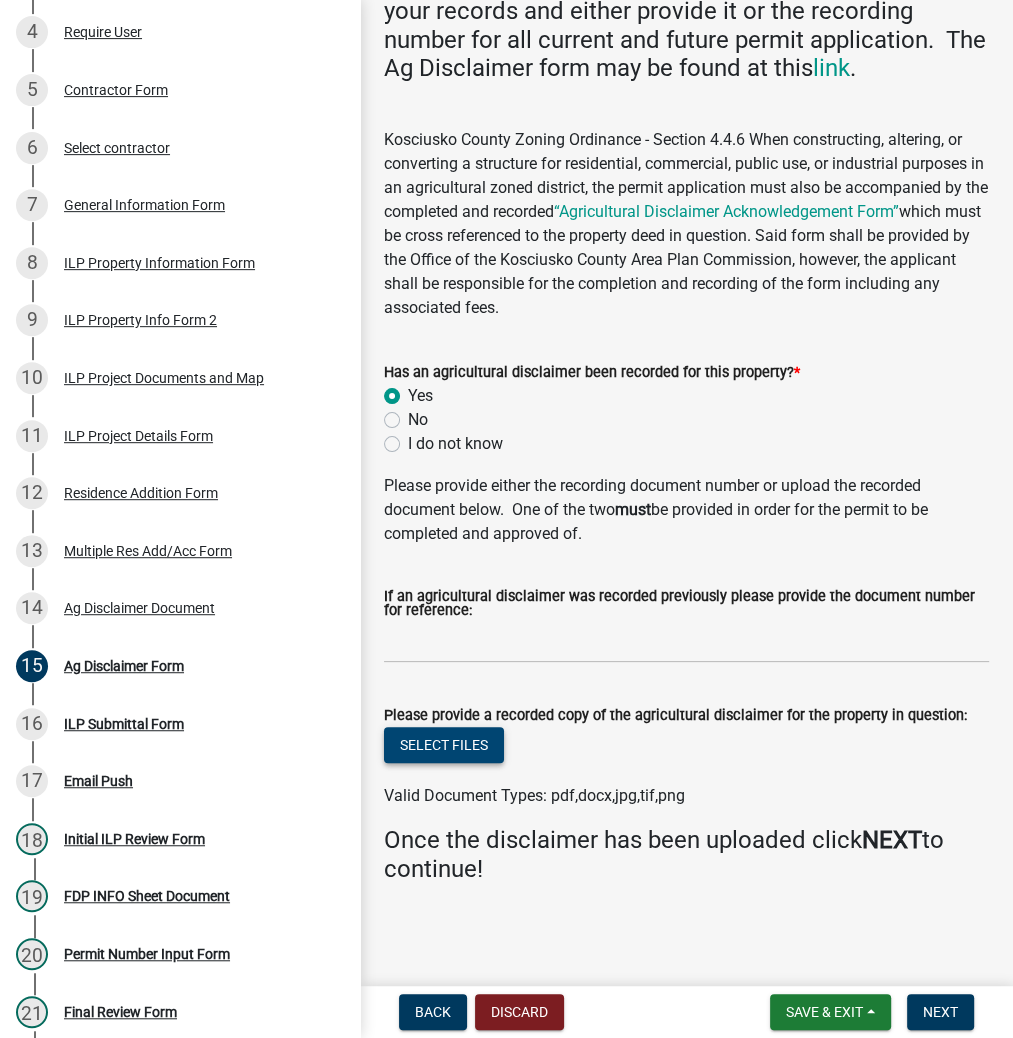
click at [482, 743] on button "Select files" at bounding box center [444, 745] width 120 height 36
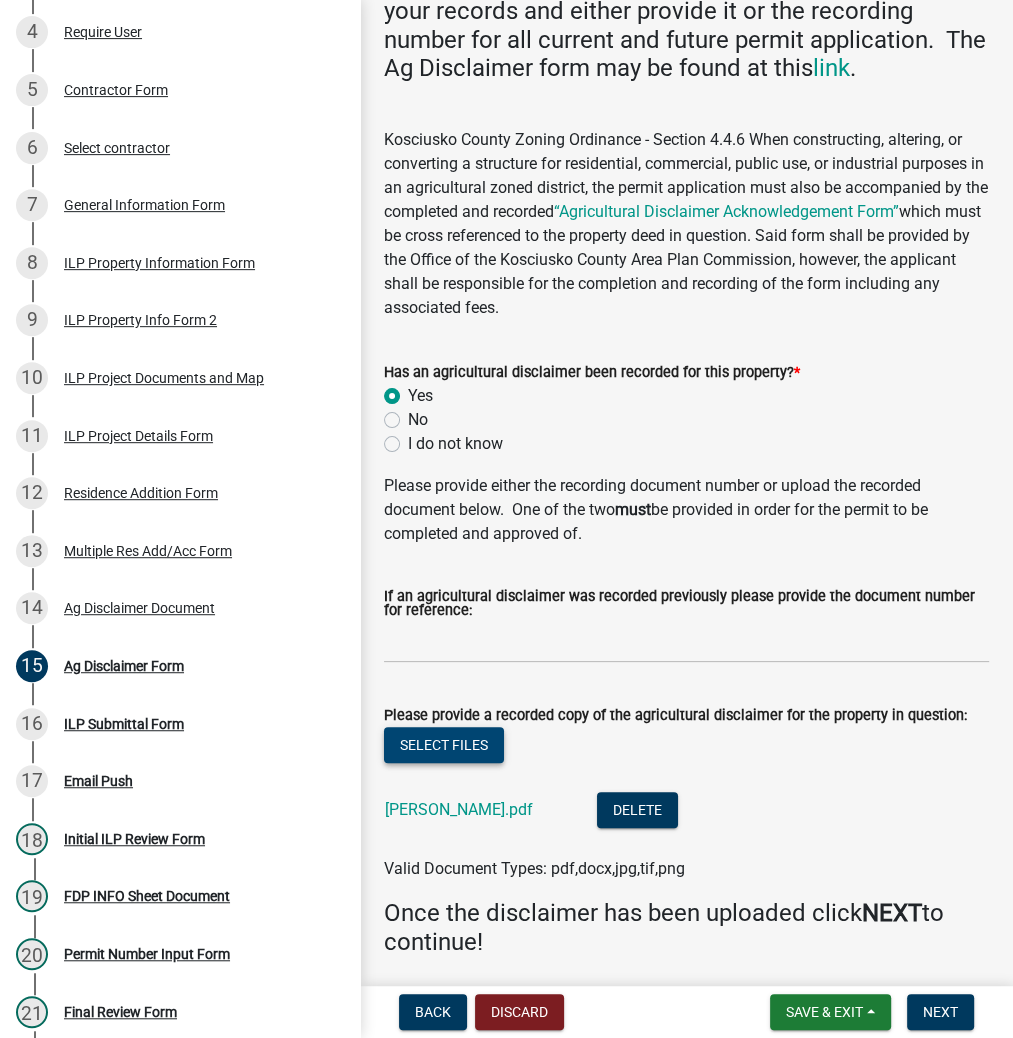
scroll to position [361, 0]
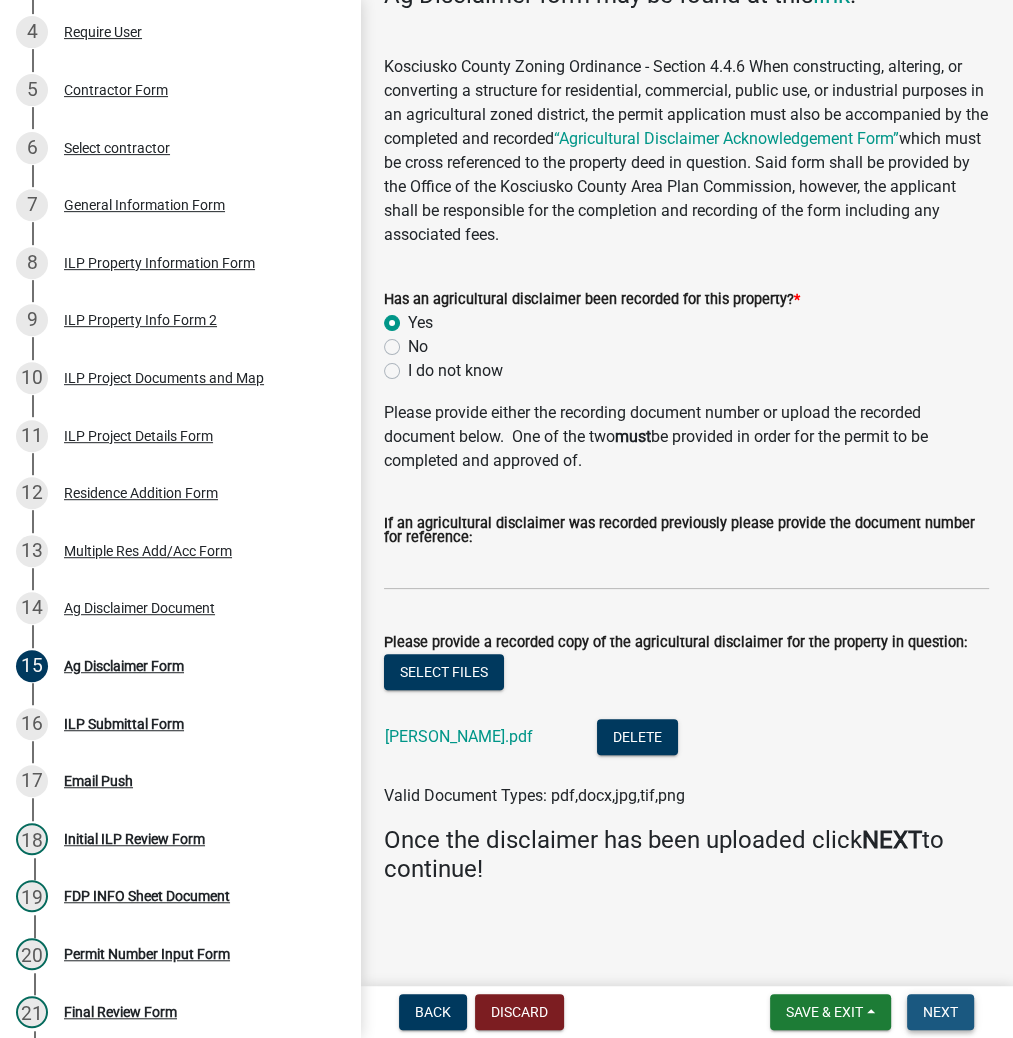
click at [932, 1017] on span "Next" at bounding box center [940, 1012] width 35 height 16
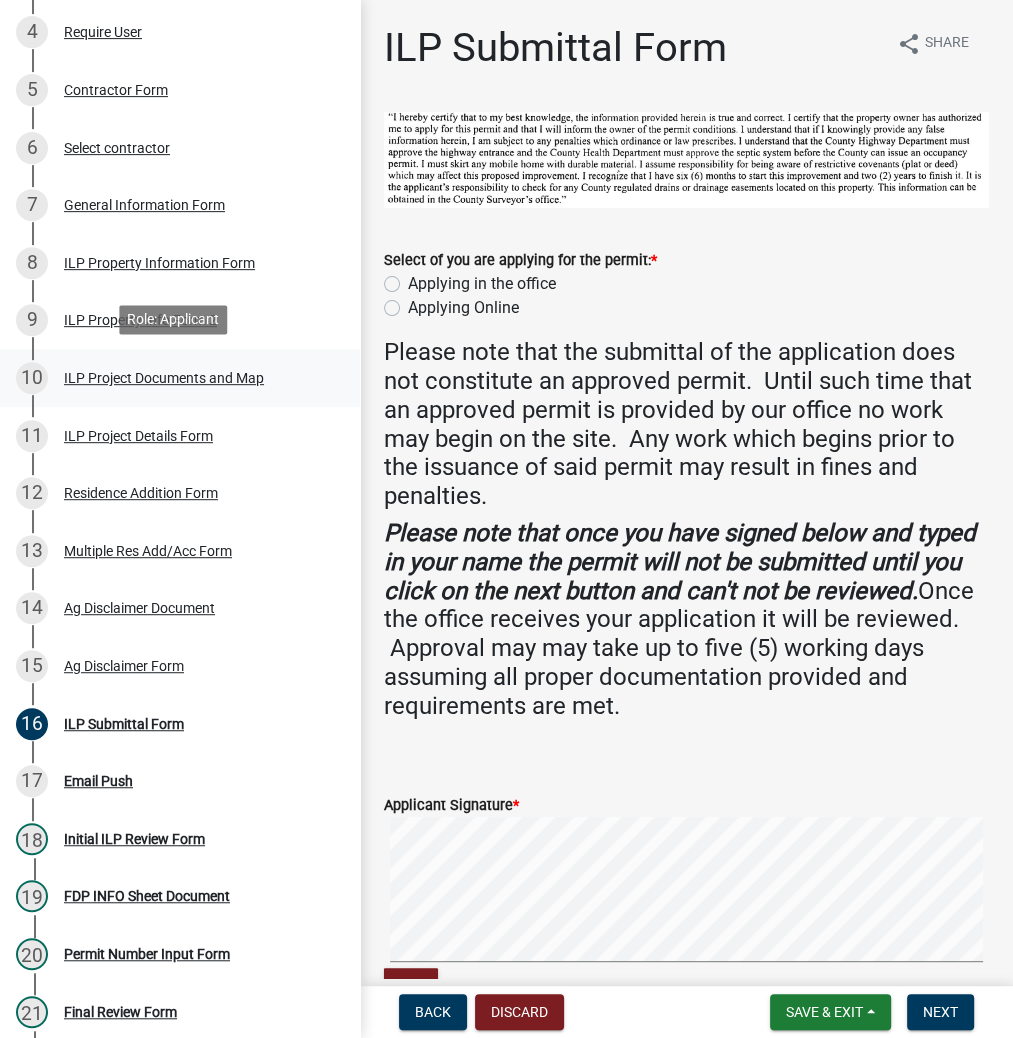
click at [167, 377] on div "ILP Project Documents and Map" at bounding box center [164, 378] width 200 height 14
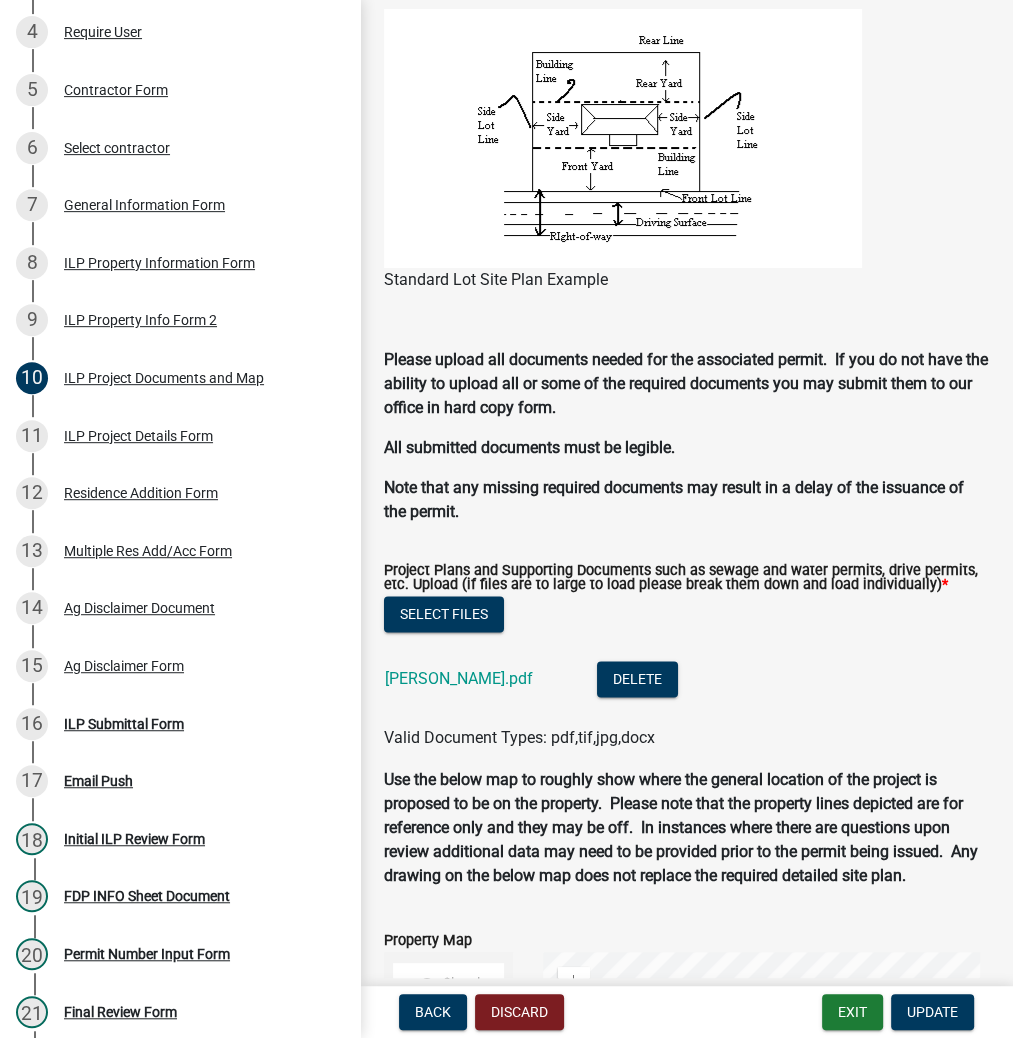
scroll to position [1920, 0]
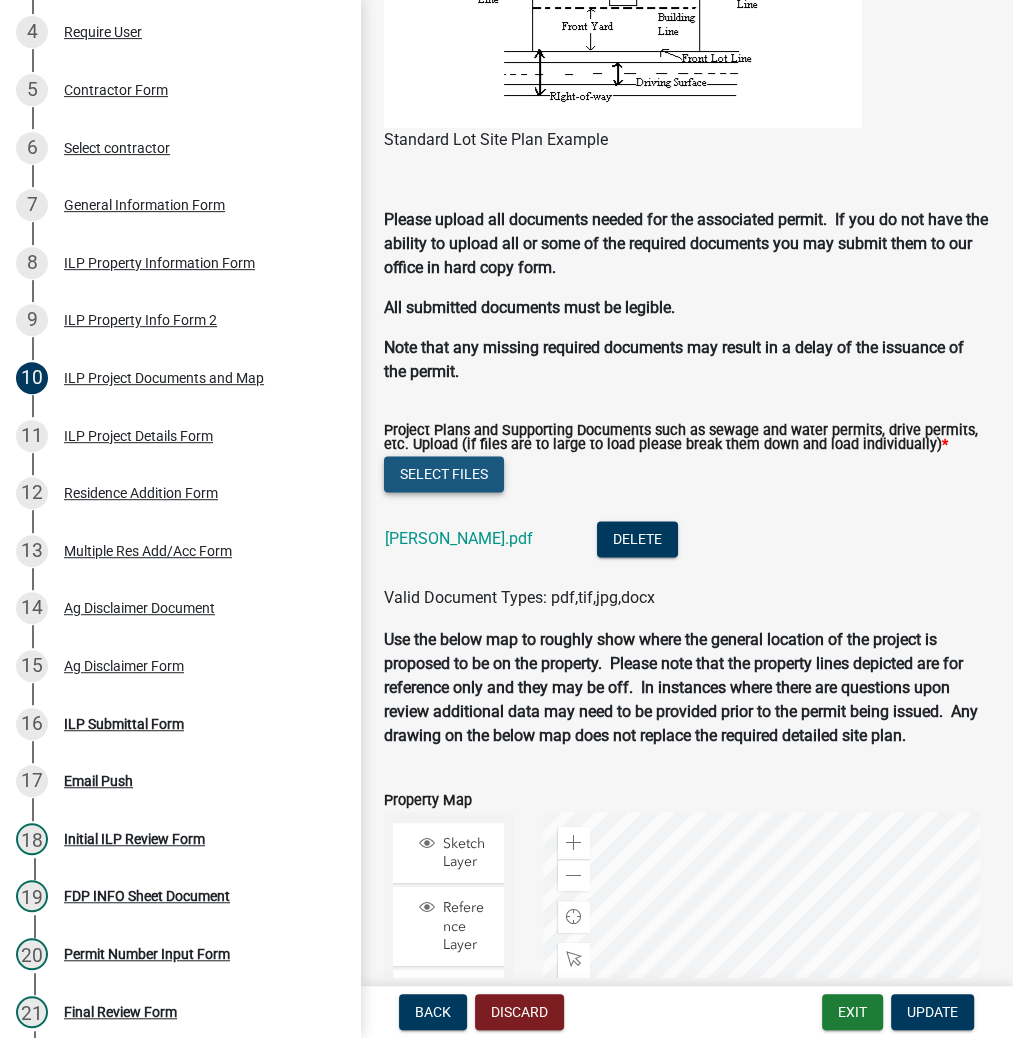
click at [459, 488] on button "Select files" at bounding box center [444, 474] width 120 height 36
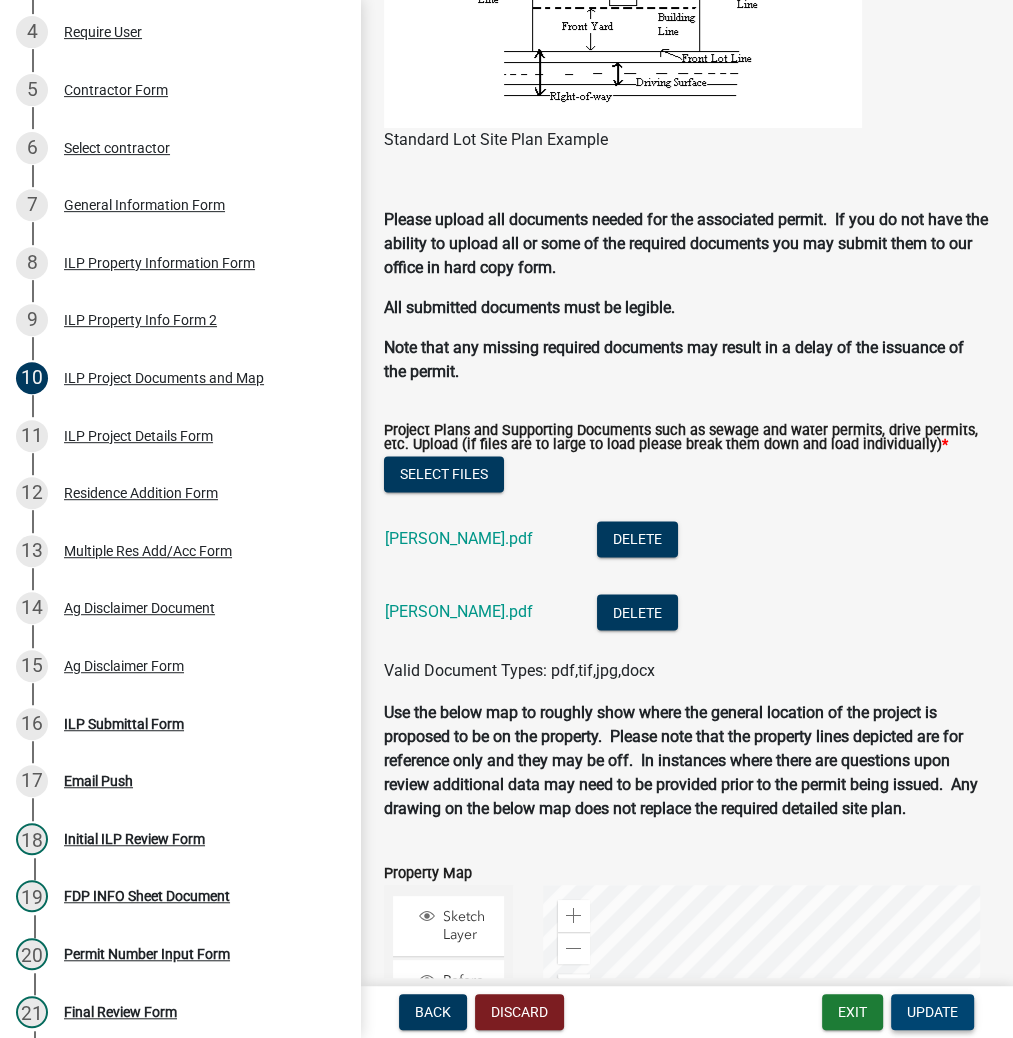
click at [920, 1020] on button "Update" at bounding box center [932, 1012] width 83 height 36
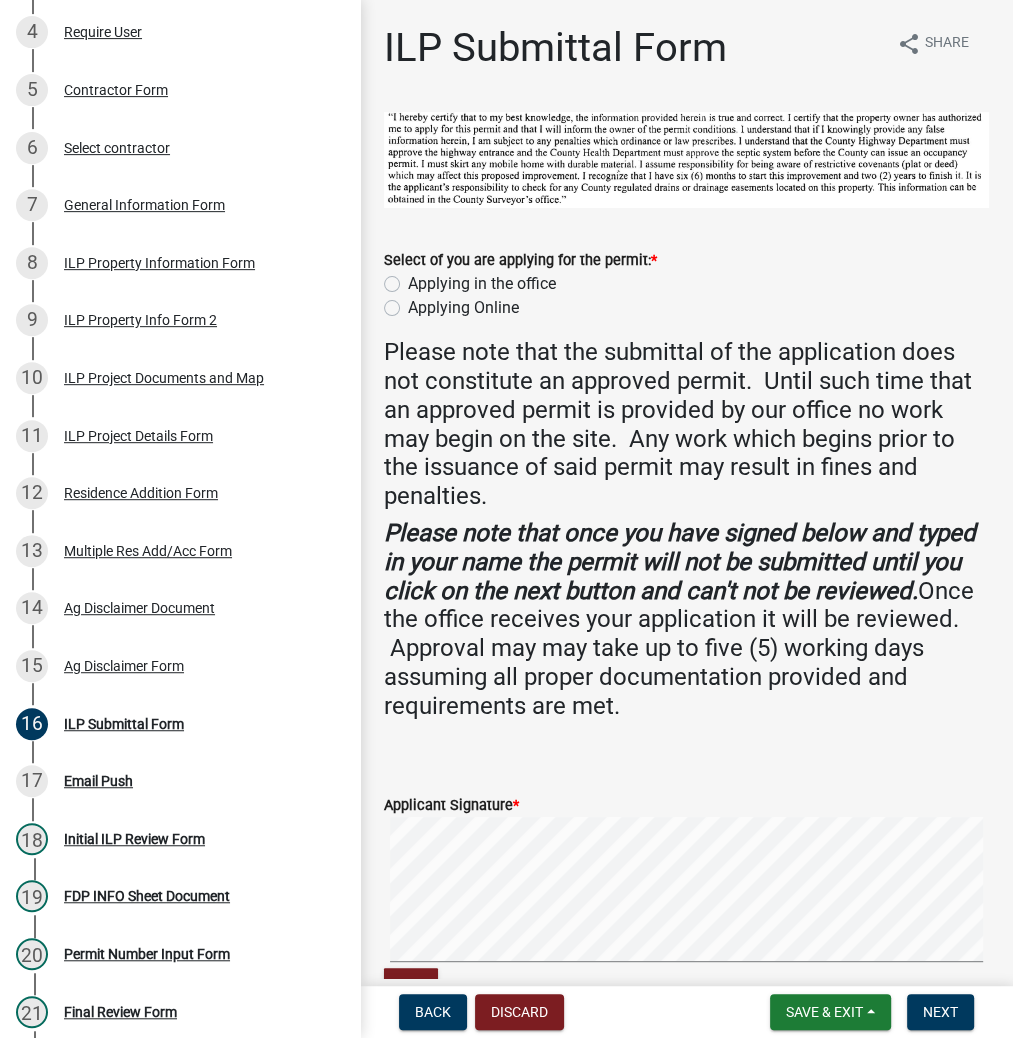
click at [408, 283] on label "Applying in the office" at bounding box center [482, 284] width 148 height 24
click at [408, 283] on input "Applying in the office" at bounding box center [414, 278] width 13 height 13
radio input "true"
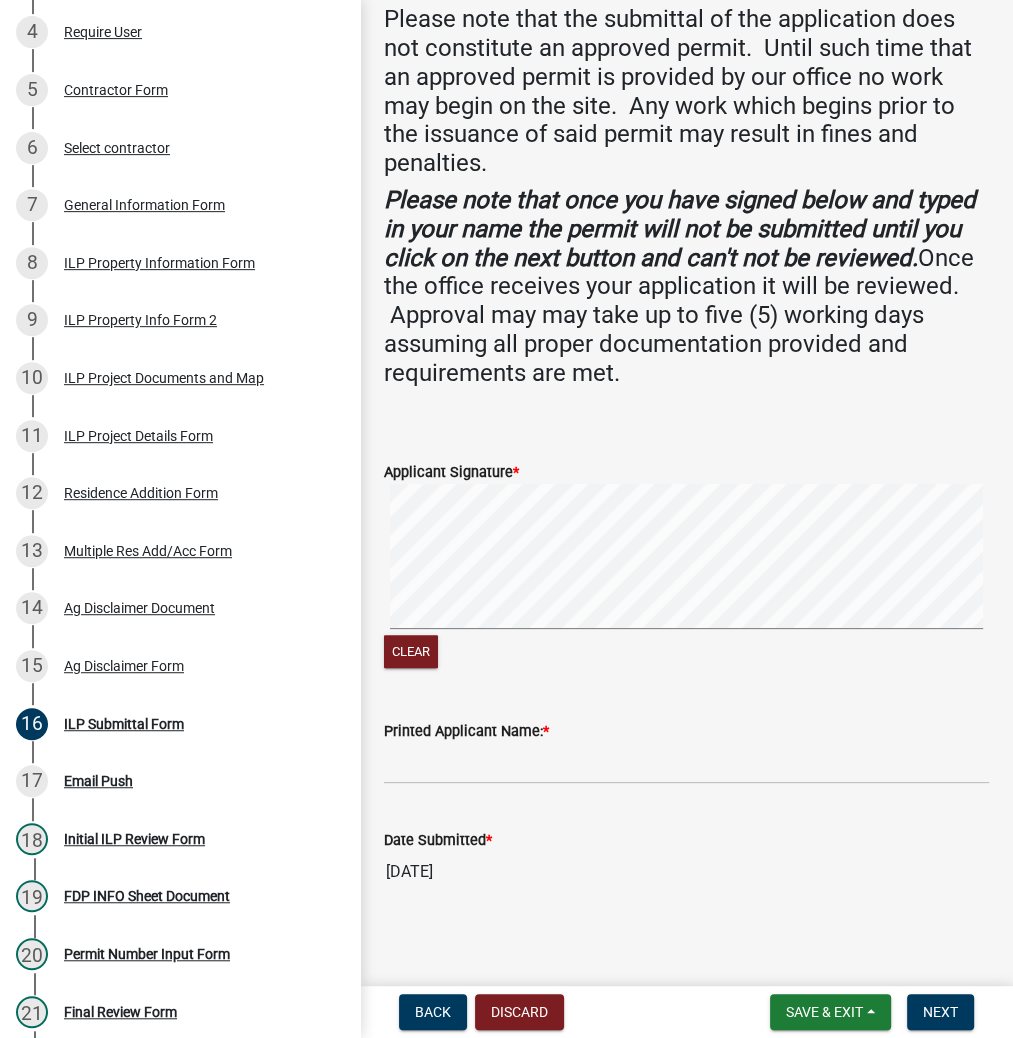
scroll to position [339, 0]
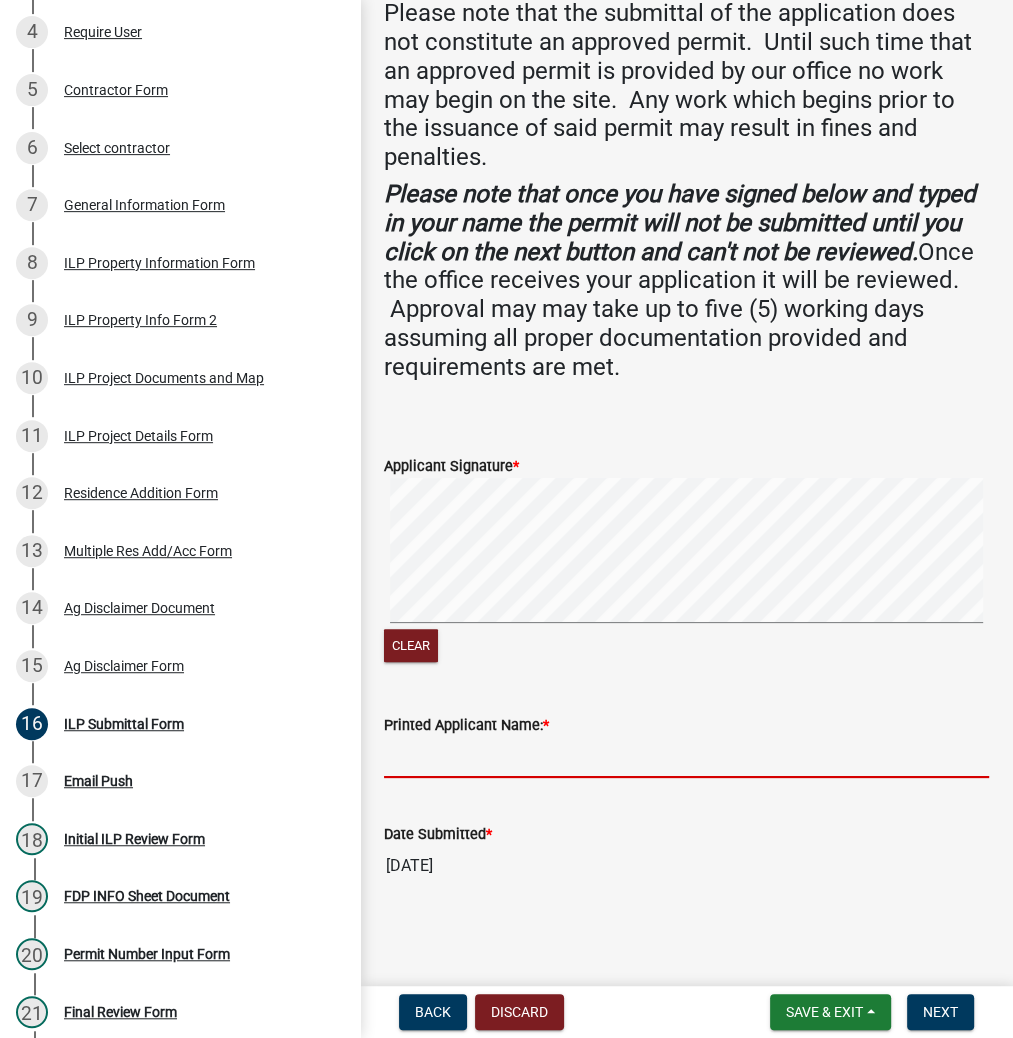
click at [434, 748] on input "Printed Applicant Name: *" at bounding box center [686, 757] width 605 height 41
paste input "DALEWILCOXSON"
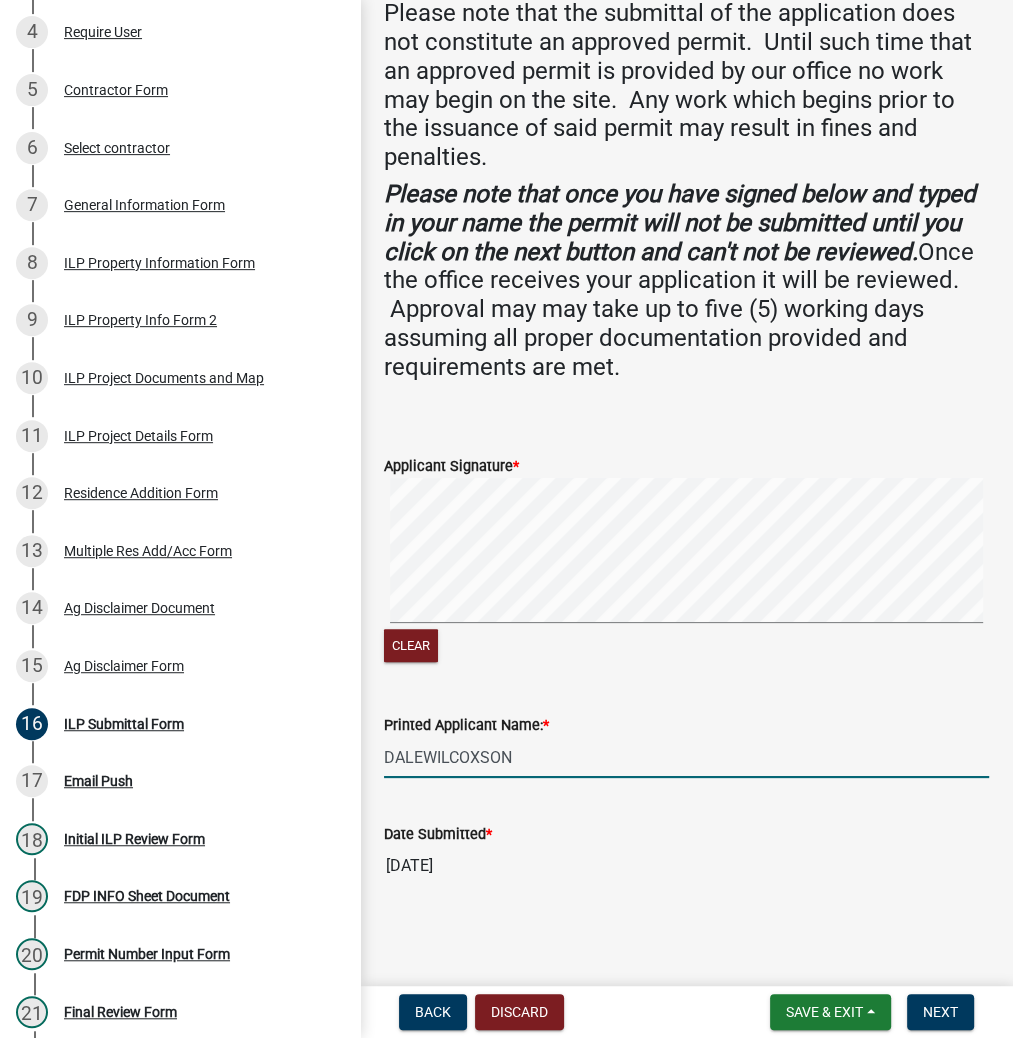
click at [428, 754] on input "DALEWILCOXSON" at bounding box center [686, 757] width 605 height 41
type input "[PERSON_NAME]"
click at [928, 1016] on span "Next" at bounding box center [940, 1012] width 35 height 16
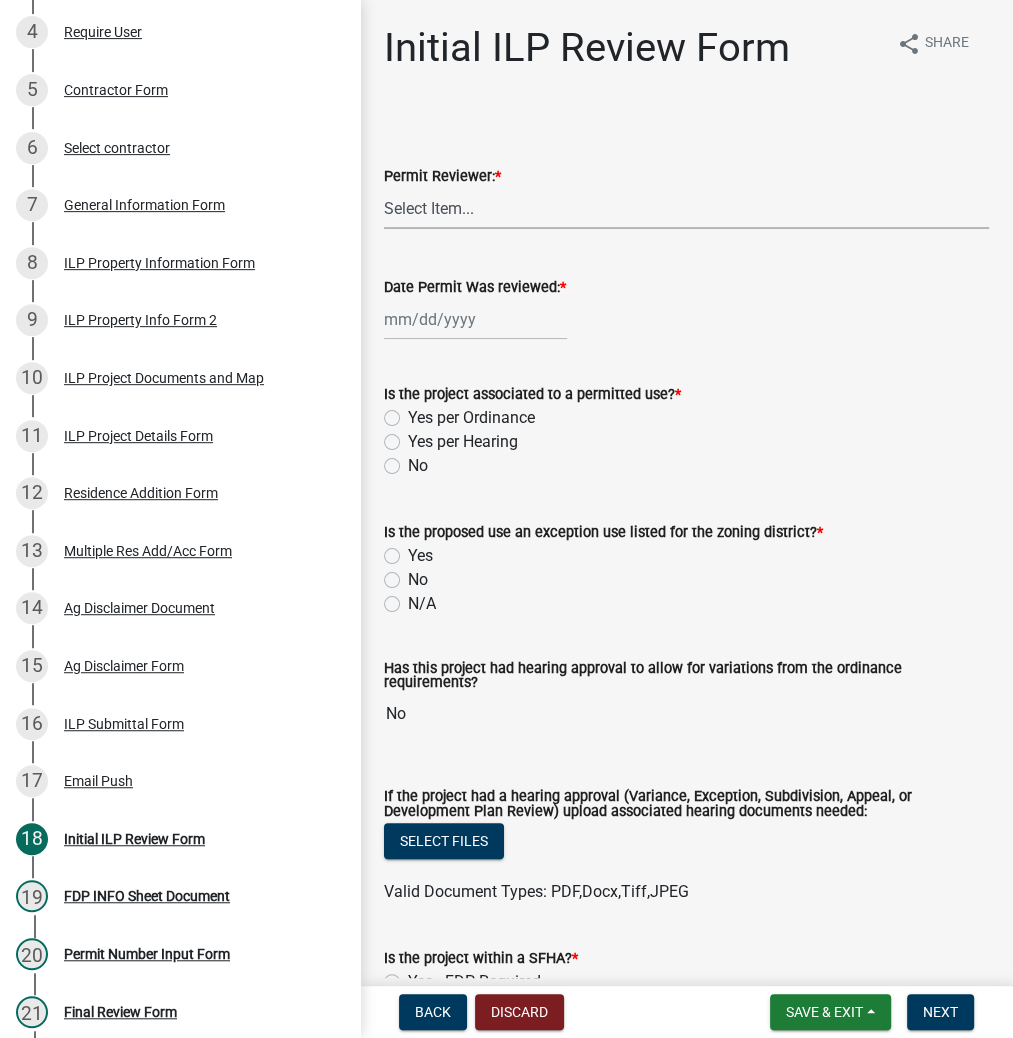
drag, startPoint x: 444, startPoint y: 203, endPoint x: 451, endPoint y: 225, distance: 23.1
click at [444, 203] on select "Select Item... MMS LT AT CS [PERSON_NAME]" at bounding box center [686, 208] width 605 height 41
click at [384, 188] on select "Select Item... MMS LT AT CS [PERSON_NAME]" at bounding box center [686, 208] width 605 height 41
select select "c872cdc8-ca01-49f1-a213-e4b05fa58cd2"
click at [422, 308] on div at bounding box center [475, 319] width 183 height 41
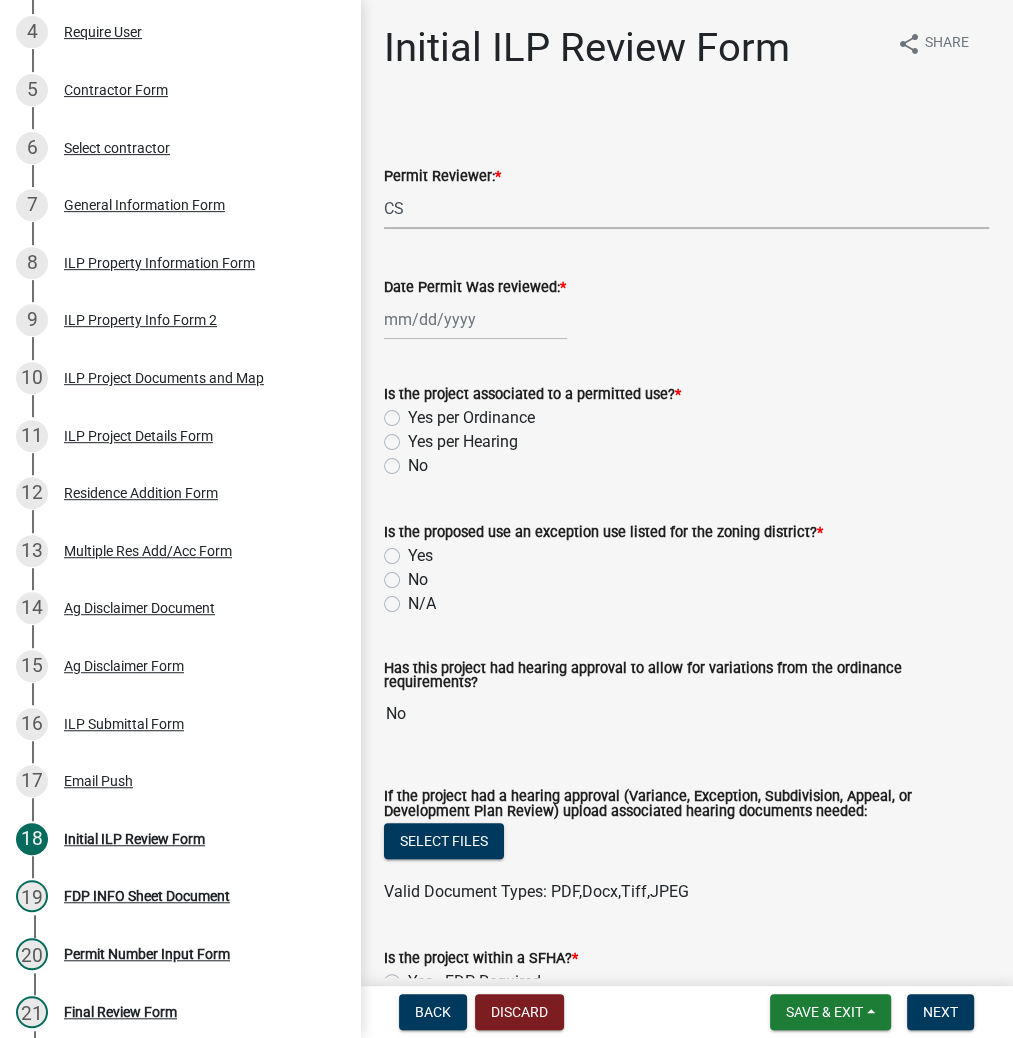
select select "9"
select select "2025"
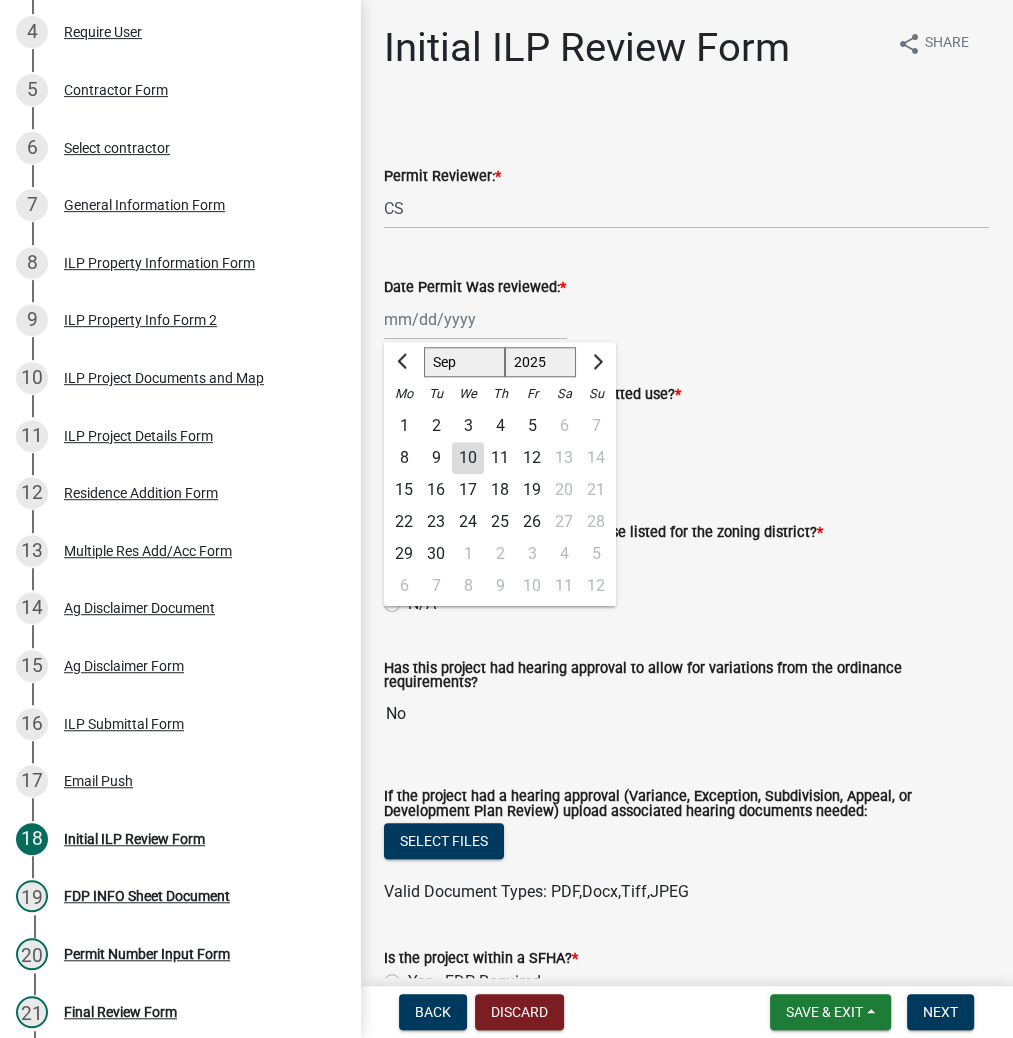
click at [473, 451] on div "10" at bounding box center [468, 458] width 32 height 32
type input "[DATE]"
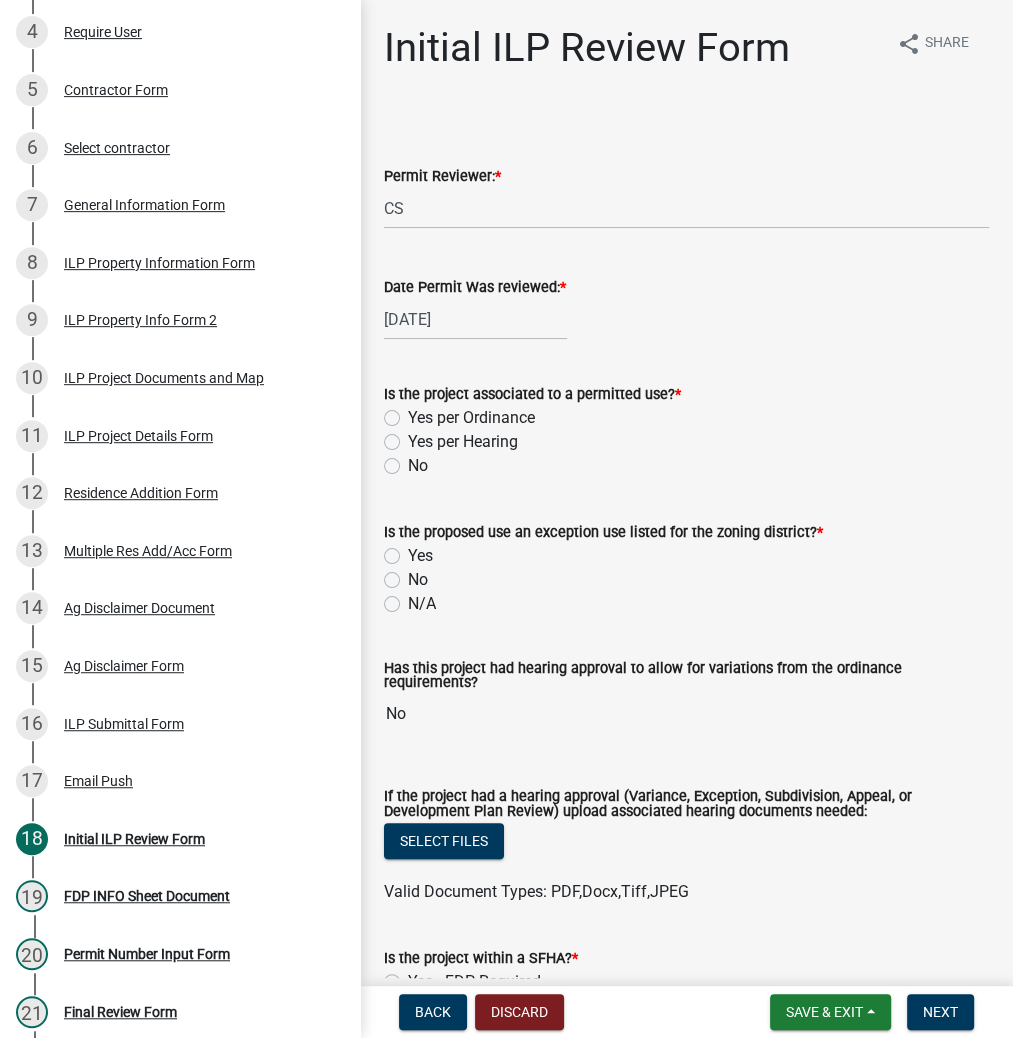
click at [408, 413] on label "Yes per Ordinance" at bounding box center [471, 418] width 127 height 24
click at [408, 413] on input "Yes per Ordinance" at bounding box center [414, 412] width 13 height 13
radio input "true"
click at [408, 579] on label "No" at bounding box center [418, 580] width 20 height 24
click at [408, 579] on input "No" at bounding box center [414, 574] width 13 height 13
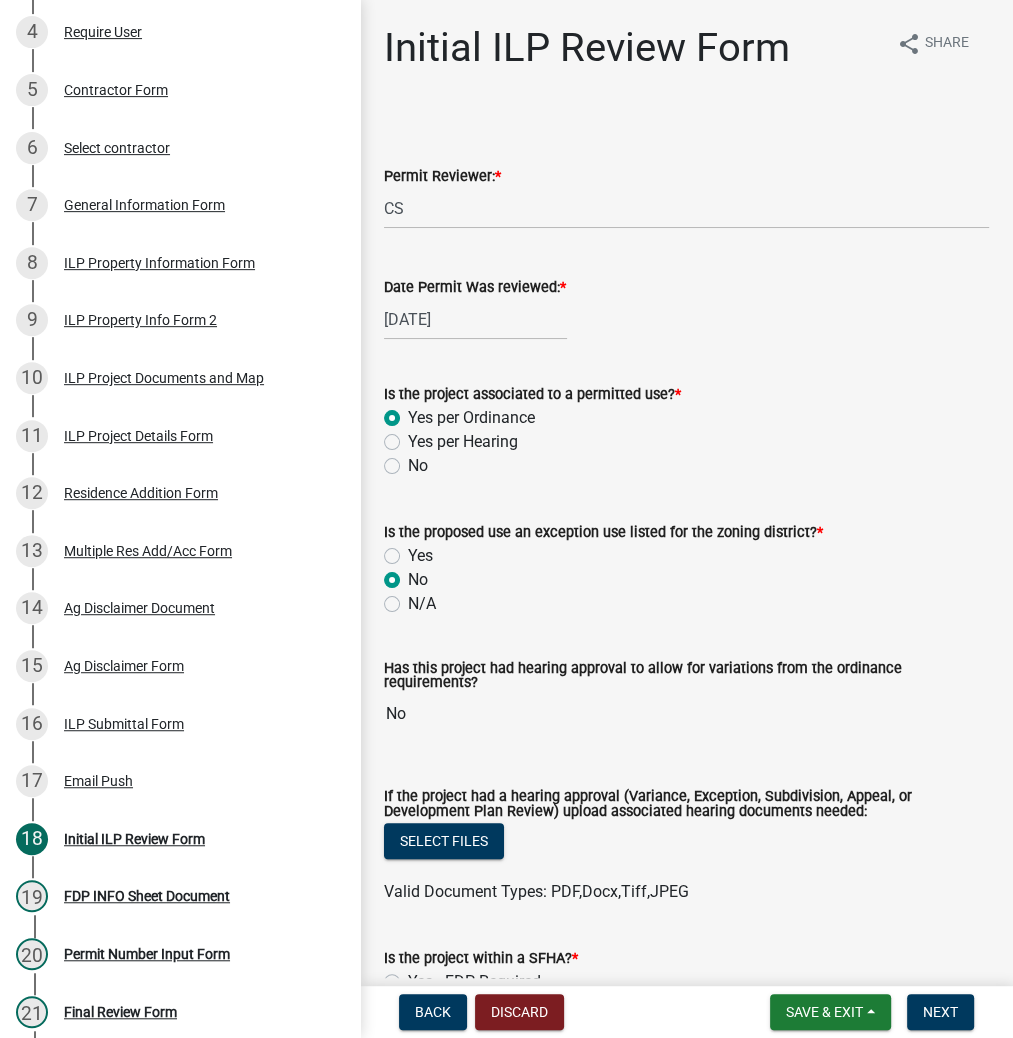
radio input "true"
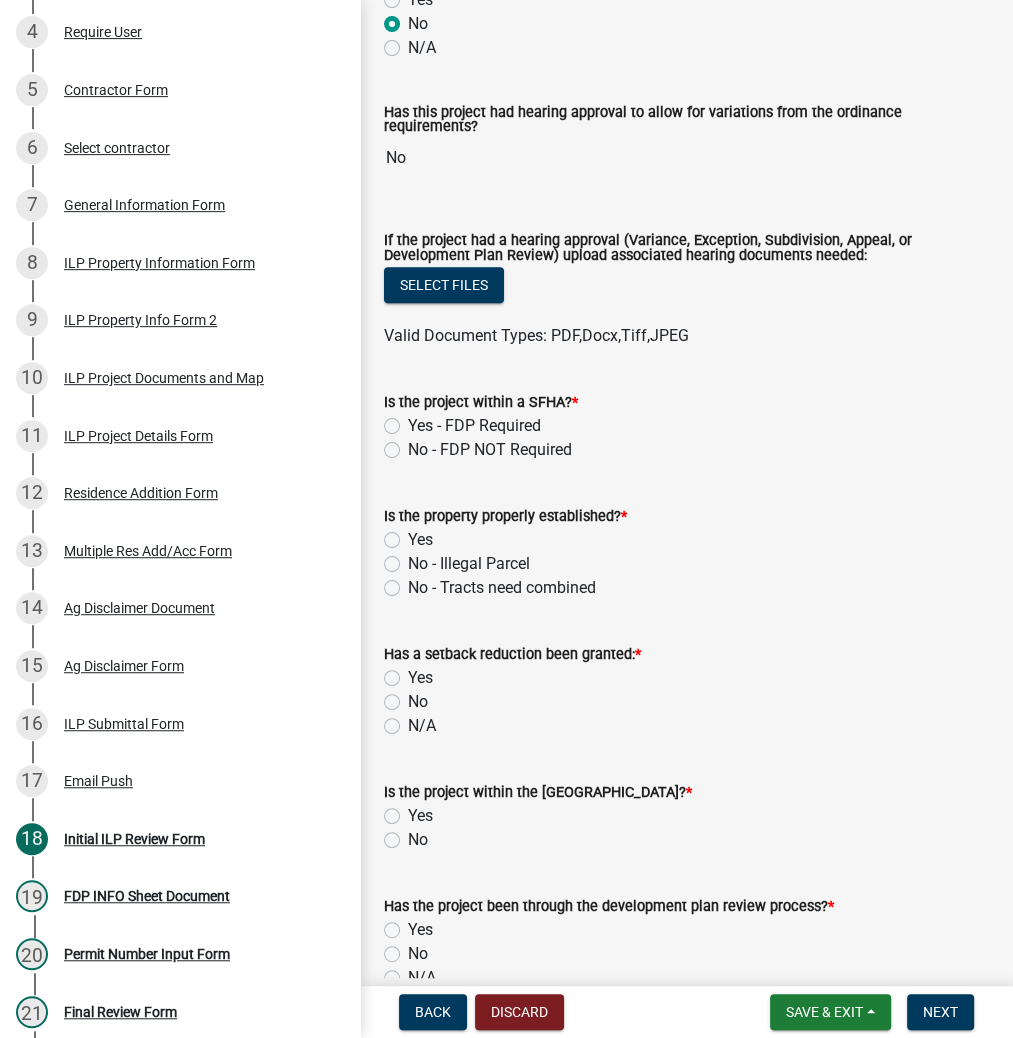
scroll to position [560, 0]
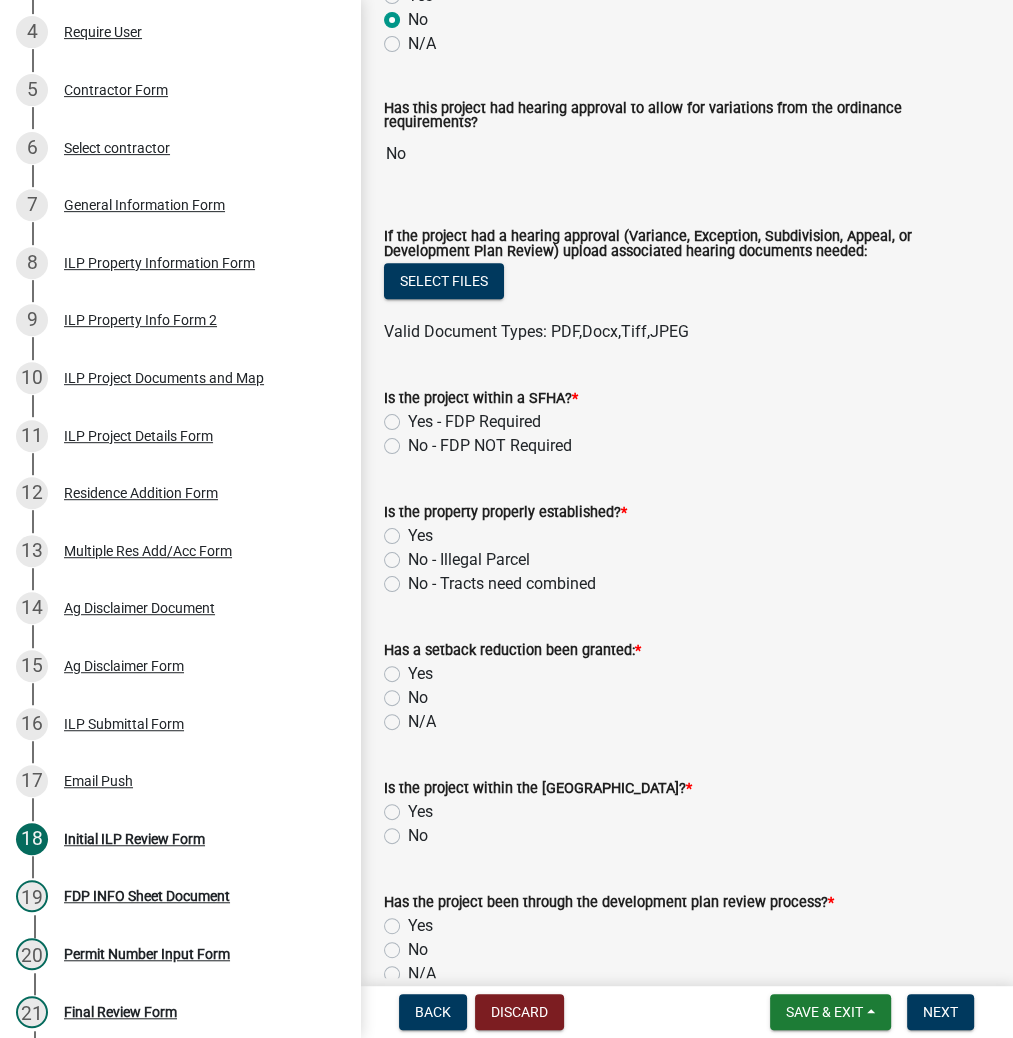
click at [408, 449] on label "No - FDP NOT Required" at bounding box center [490, 446] width 164 height 24
click at [408, 447] on input "No - FDP NOT Required" at bounding box center [414, 440] width 13 height 13
radio input "true"
click at [408, 533] on label "Yes" at bounding box center [420, 536] width 25 height 24
click at [408, 533] on input "Yes" at bounding box center [414, 530] width 13 height 13
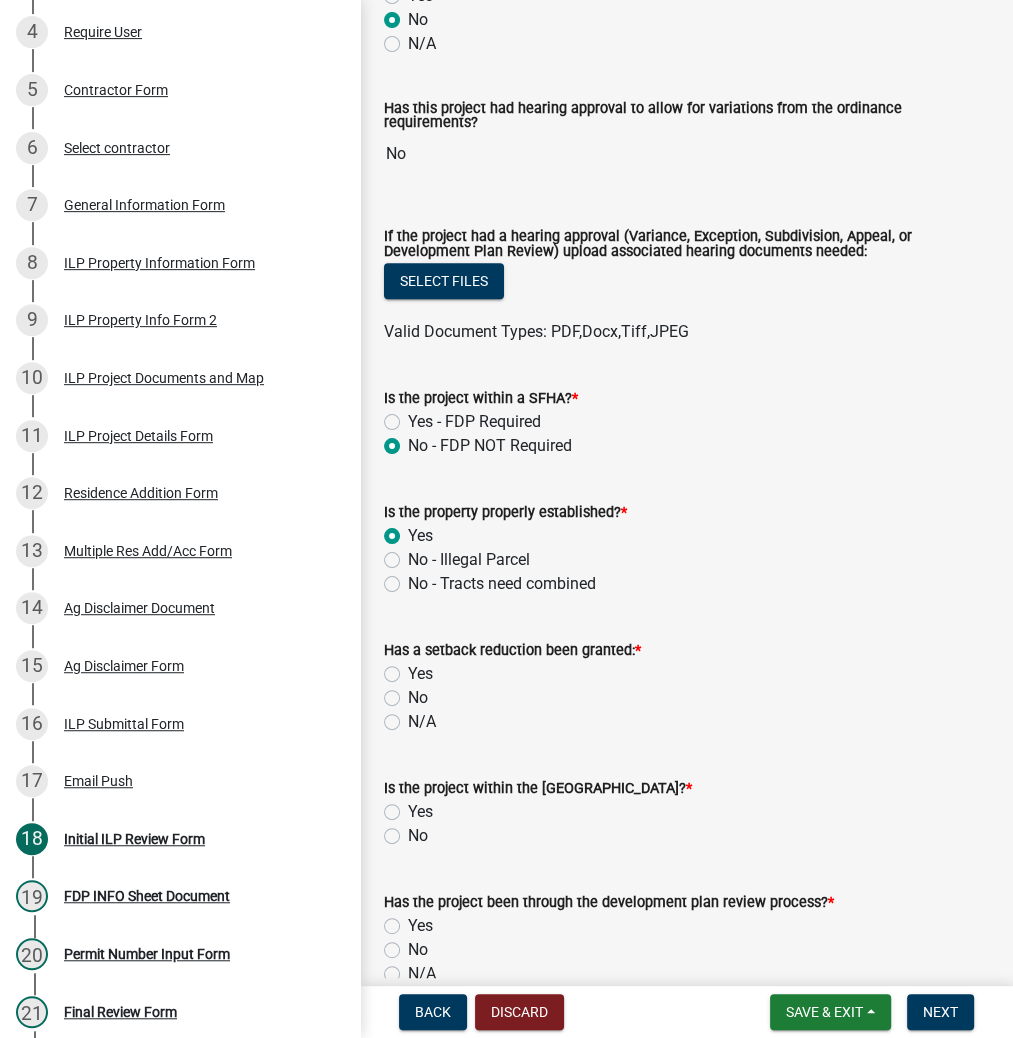
radio input "true"
click at [408, 693] on label "No" at bounding box center [418, 698] width 20 height 24
click at [408, 693] on input "No" at bounding box center [414, 692] width 13 height 13
radio input "true"
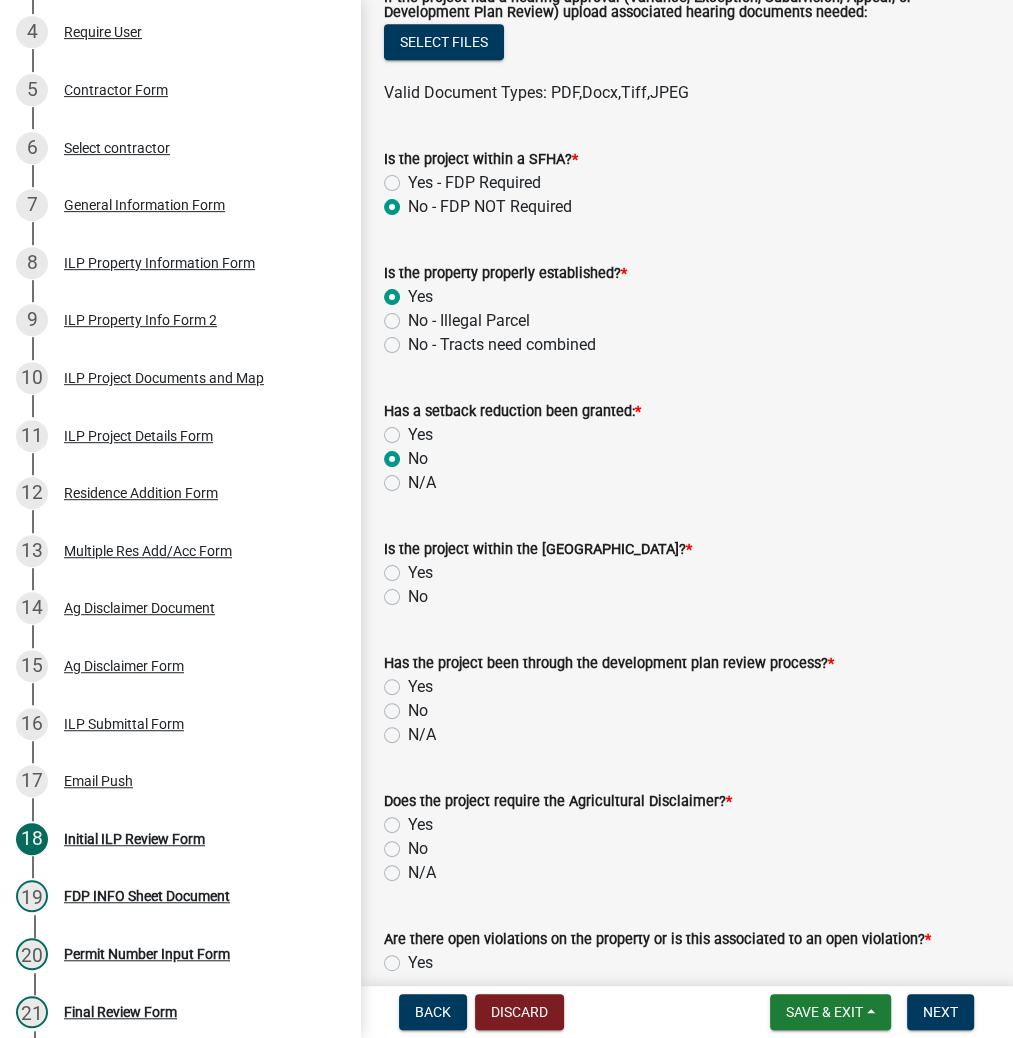
scroll to position [800, 0]
drag, startPoint x: 388, startPoint y: 591, endPoint x: 397, endPoint y: 604, distance: 15.8
click at [408, 592] on label "No" at bounding box center [418, 596] width 20 height 24
click at [408, 592] on input "No" at bounding box center [414, 590] width 13 height 13
radio input "true"
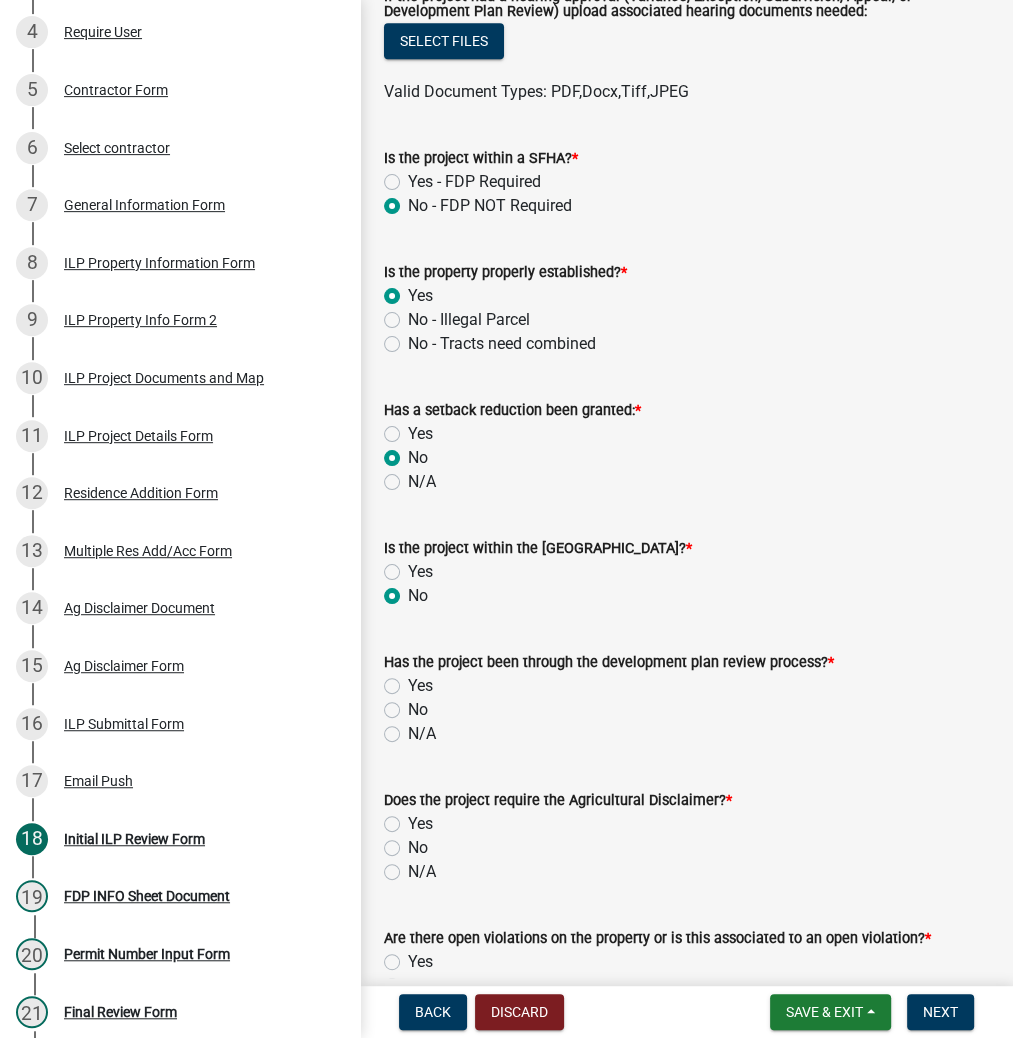
click at [408, 716] on label "No" at bounding box center [418, 710] width 20 height 24
click at [408, 711] on input "No" at bounding box center [414, 704] width 13 height 13
radio input "true"
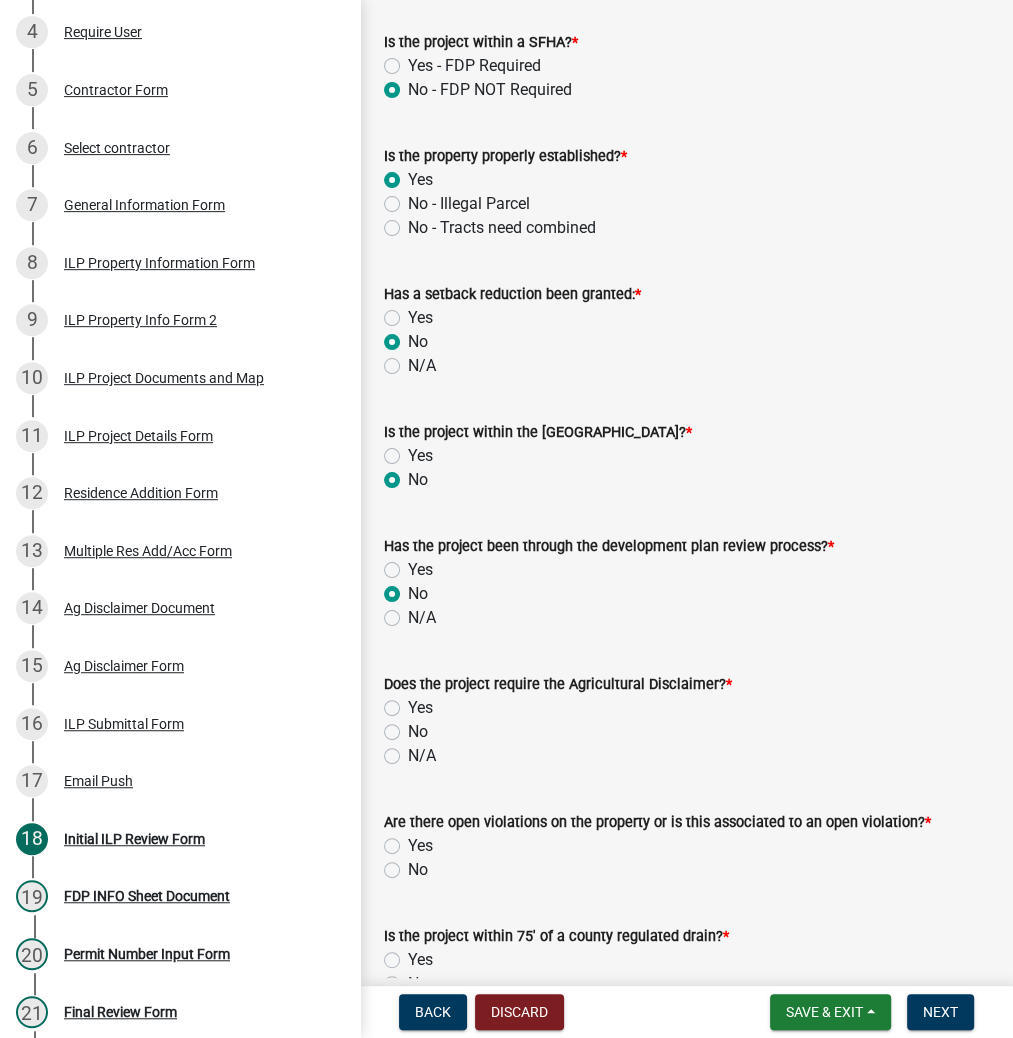
scroll to position [1040, 0]
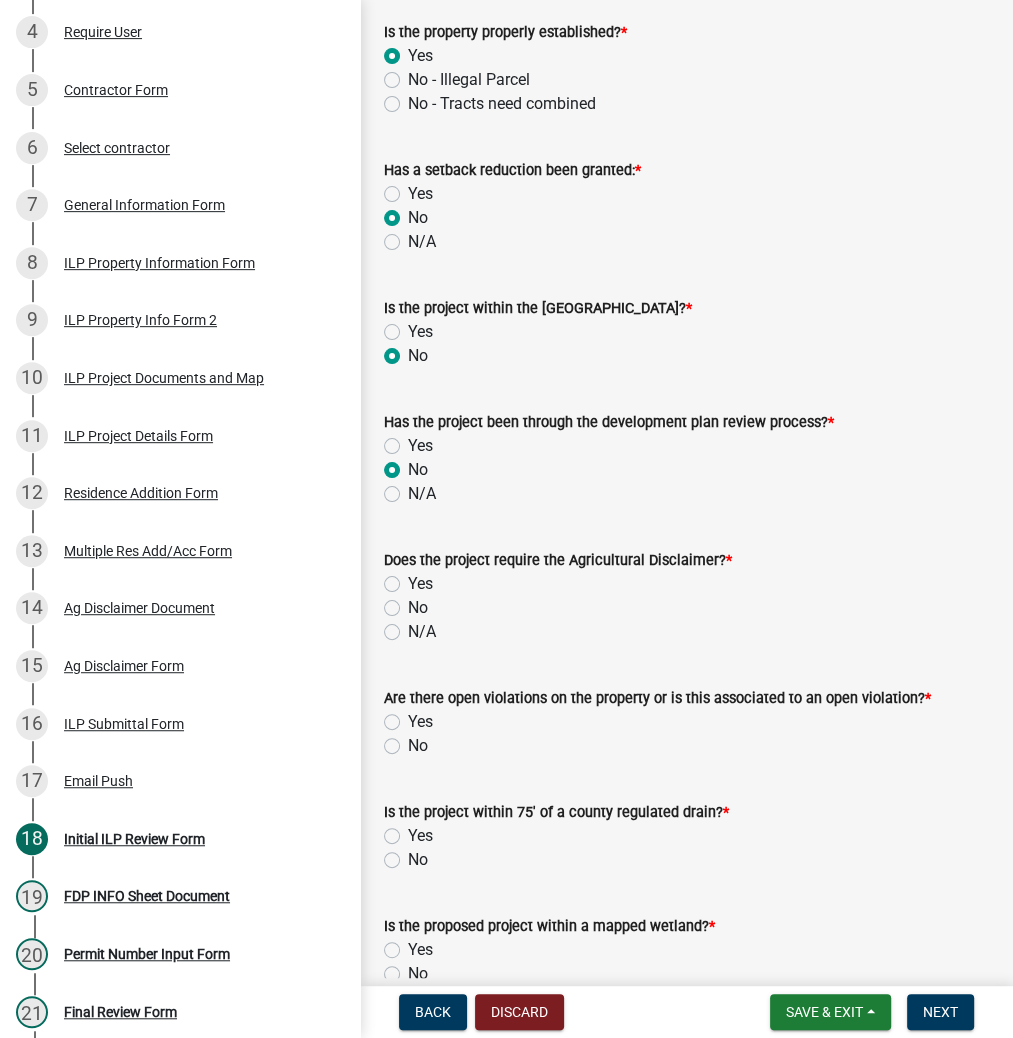
click at [390, 573] on div "Yes" at bounding box center [686, 584] width 605 height 24
click at [408, 586] on label "Yes" at bounding box center [420, 584] width 25 height 24
click at [408, 585] on input "Yes" at bounding box center [414, 578] width 13 height 13
radio input "true"
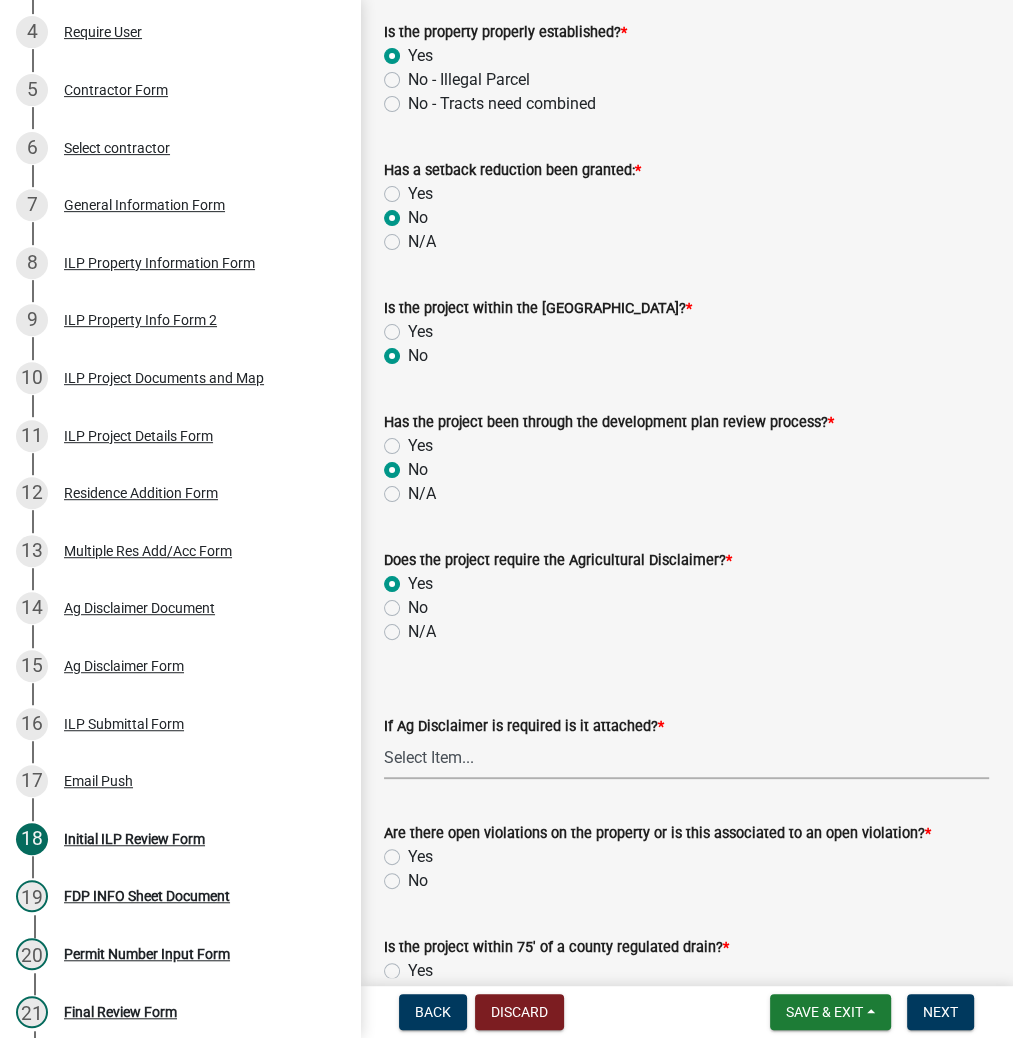
click at [436, 760] on select "Select Item... Yes No" at bounding box center [686, 758] width 605 height 41
click at [384, 738] on select "Select Item... Yes No" at bounding box center [686, 758] width 605 height 41
select select "c0fa77dd-9ee0-4144-9979-eb2eebb8c086"
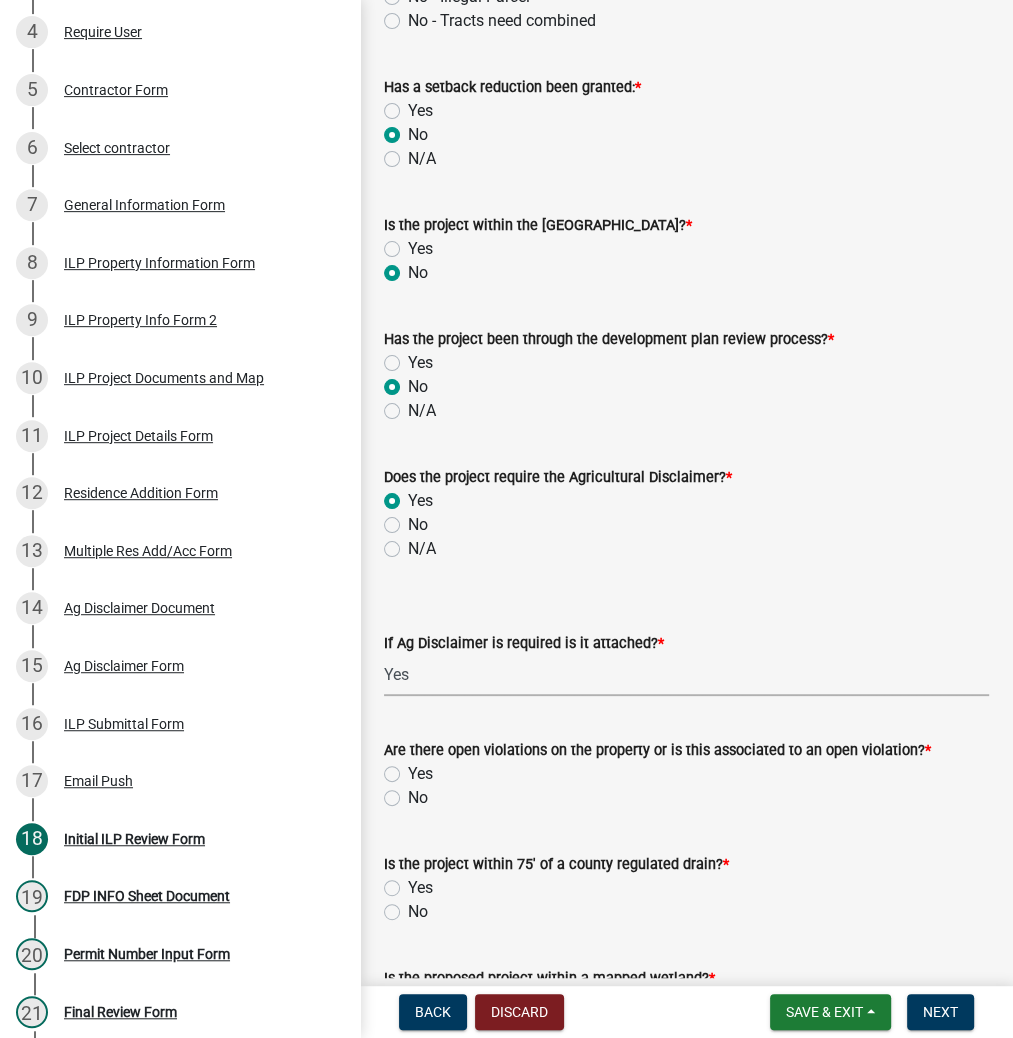
scroll to position [1360, 0]
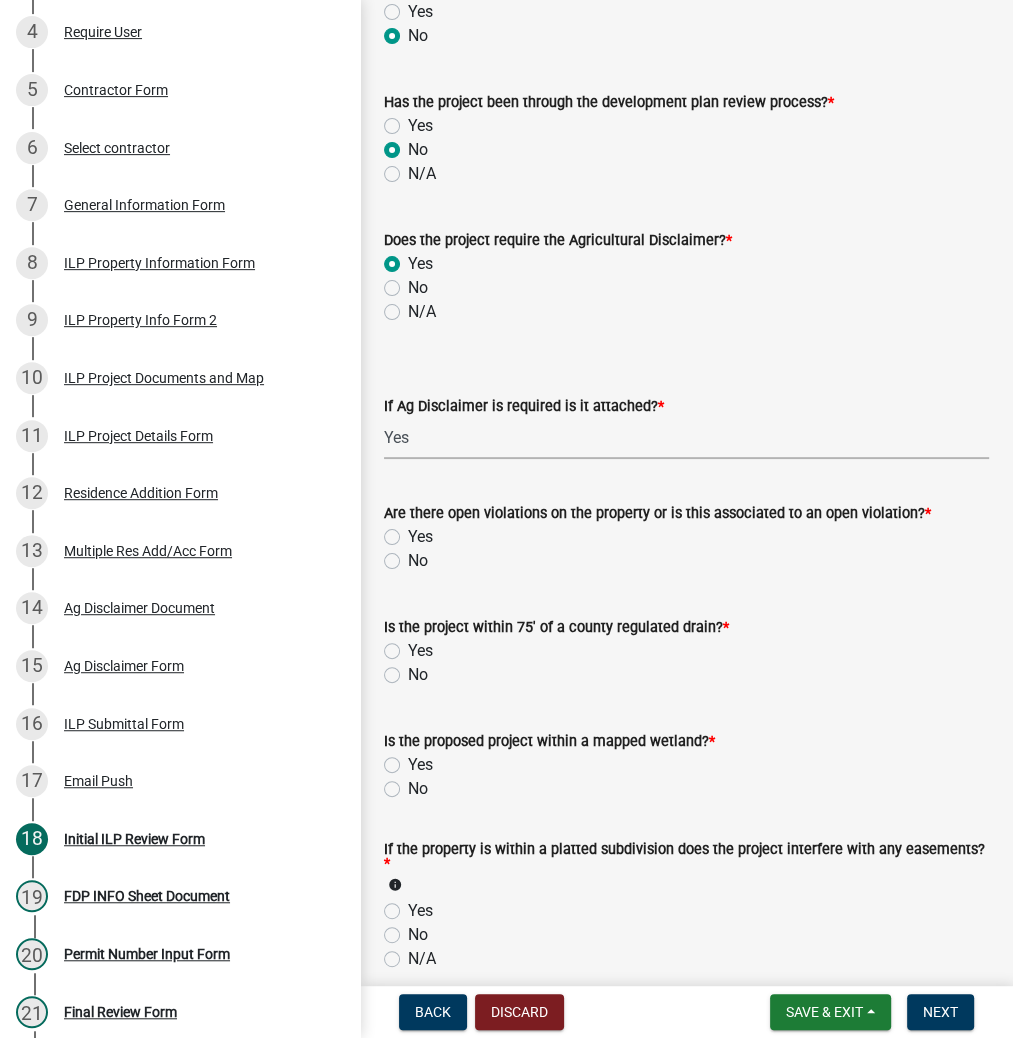
click at [408, 562] on label "No" at bounding box center [418, 561] width 20 height 24
click at [408, 562] on input "No" at bounding box center [414, 555] width 13 height 13
radio input "true"
click at [408, 673] on label "No" at bounding box center [418, 675] width 20 height 24
click at [408, 673] on input "No" at bounding box center [414, 669] width 13 height 13
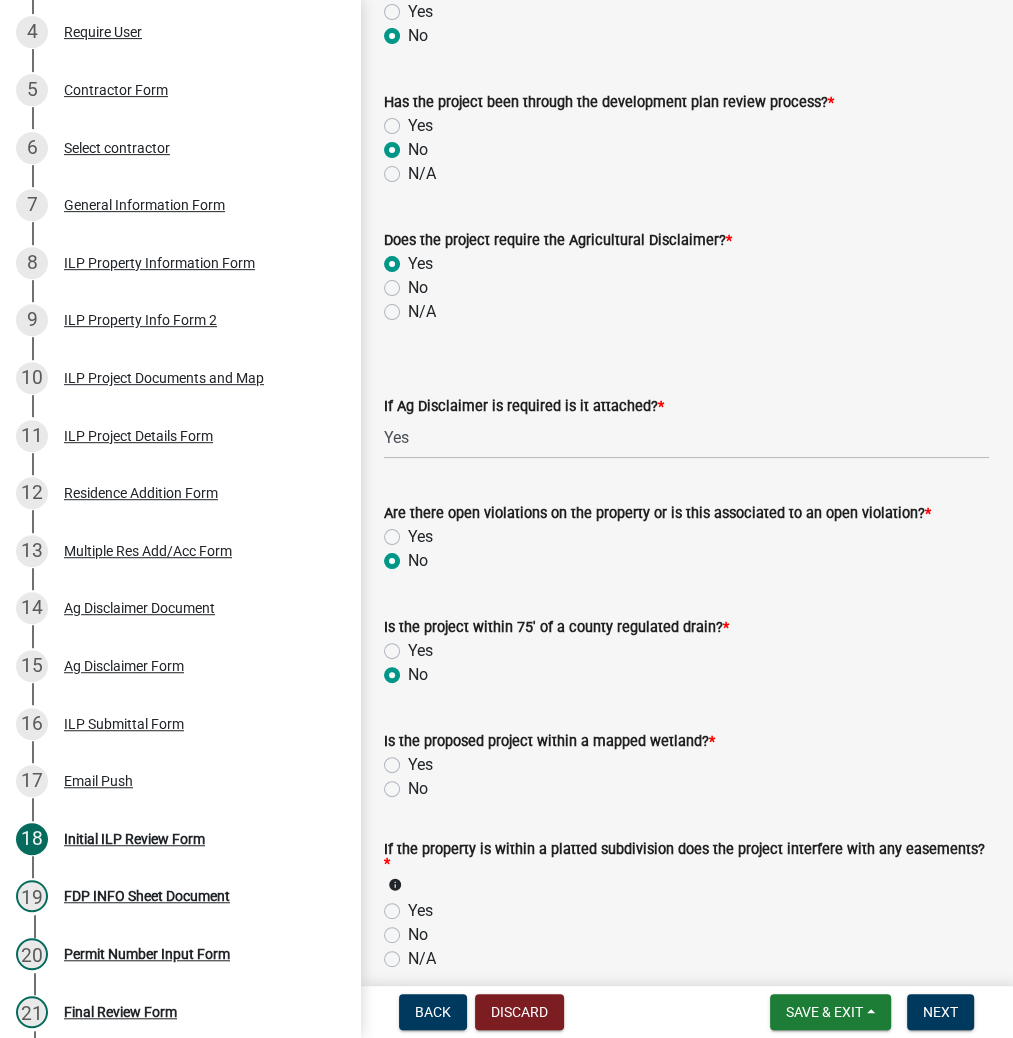
radio input "true"
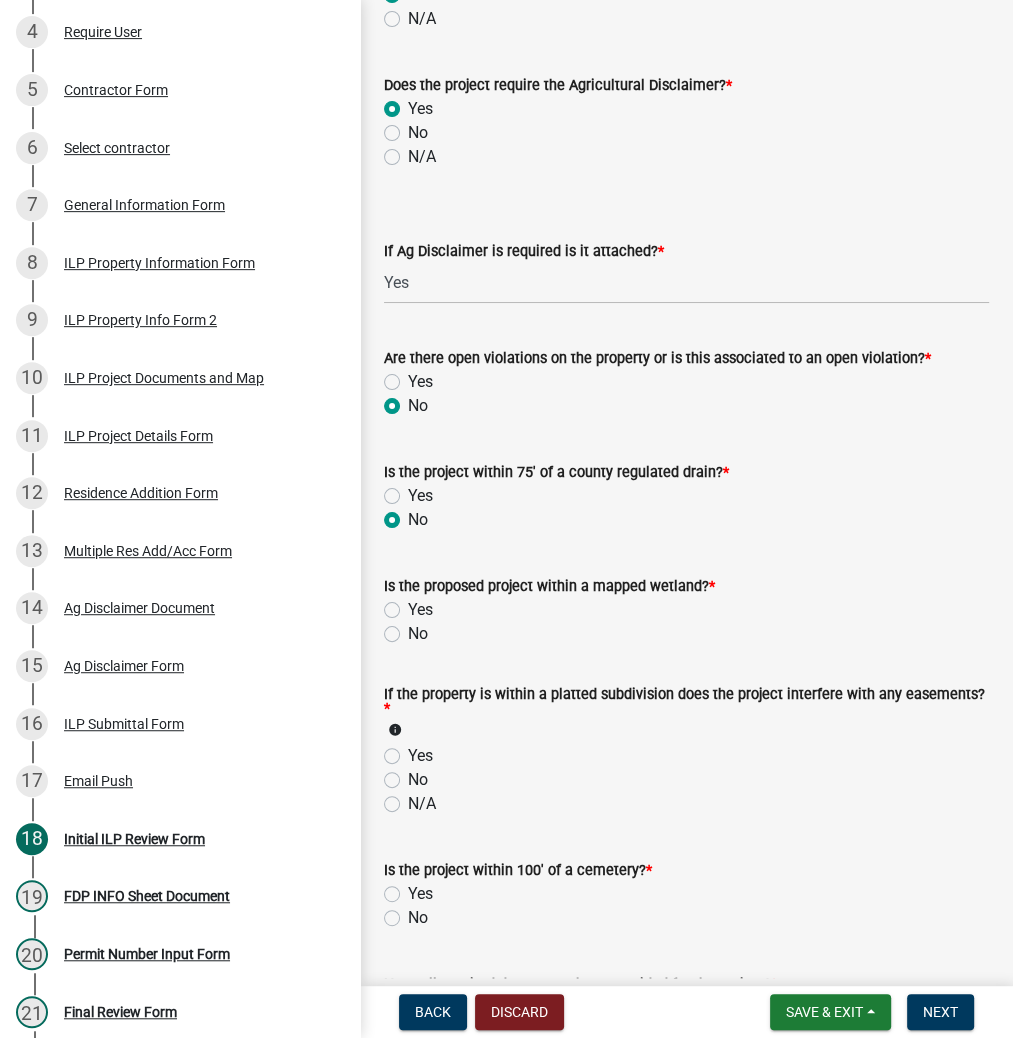
scroll to position [1520, 0]
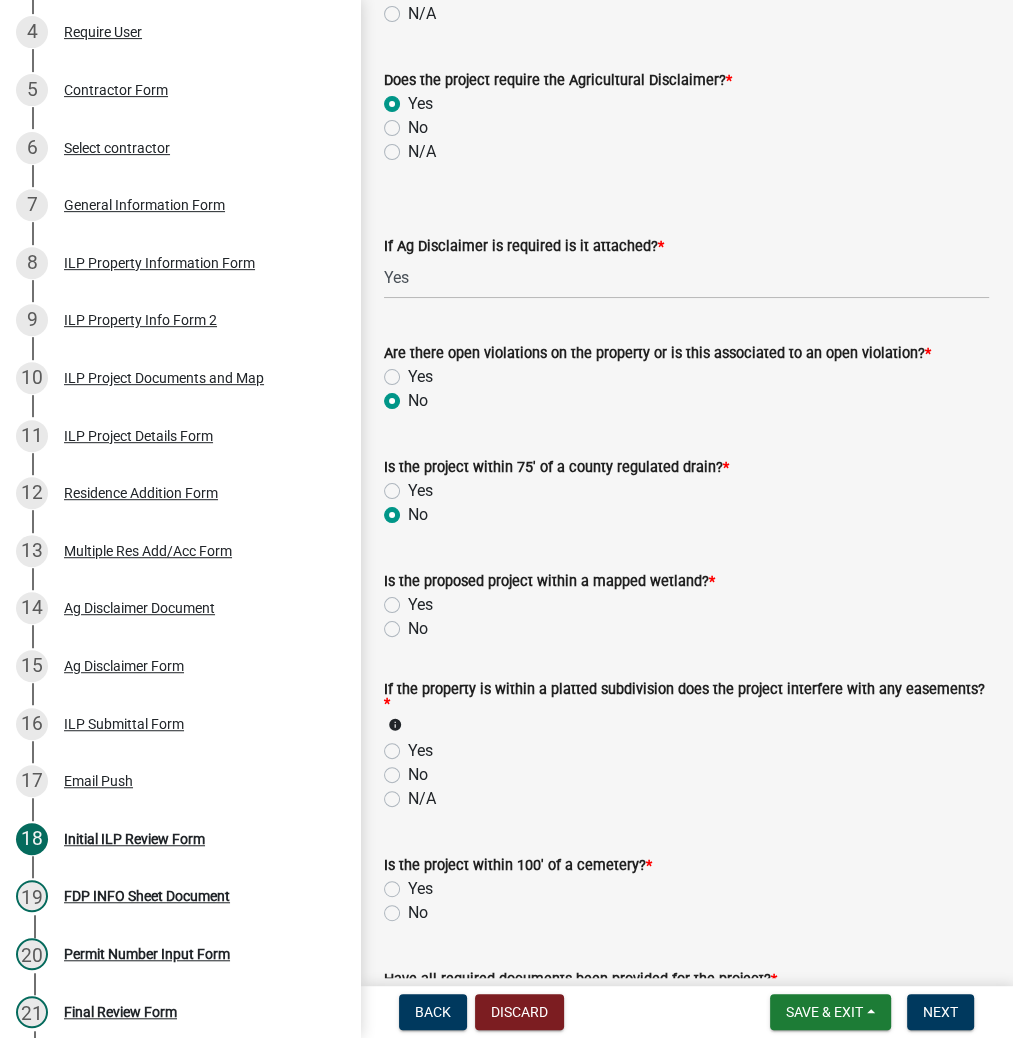
click at [408, 628] on label "No" at bounding box center [418, 629] width 20 height 24
click at [408, 628] on input "No" at bounding box center [414, 623] width 13 height 13
radio input "true"
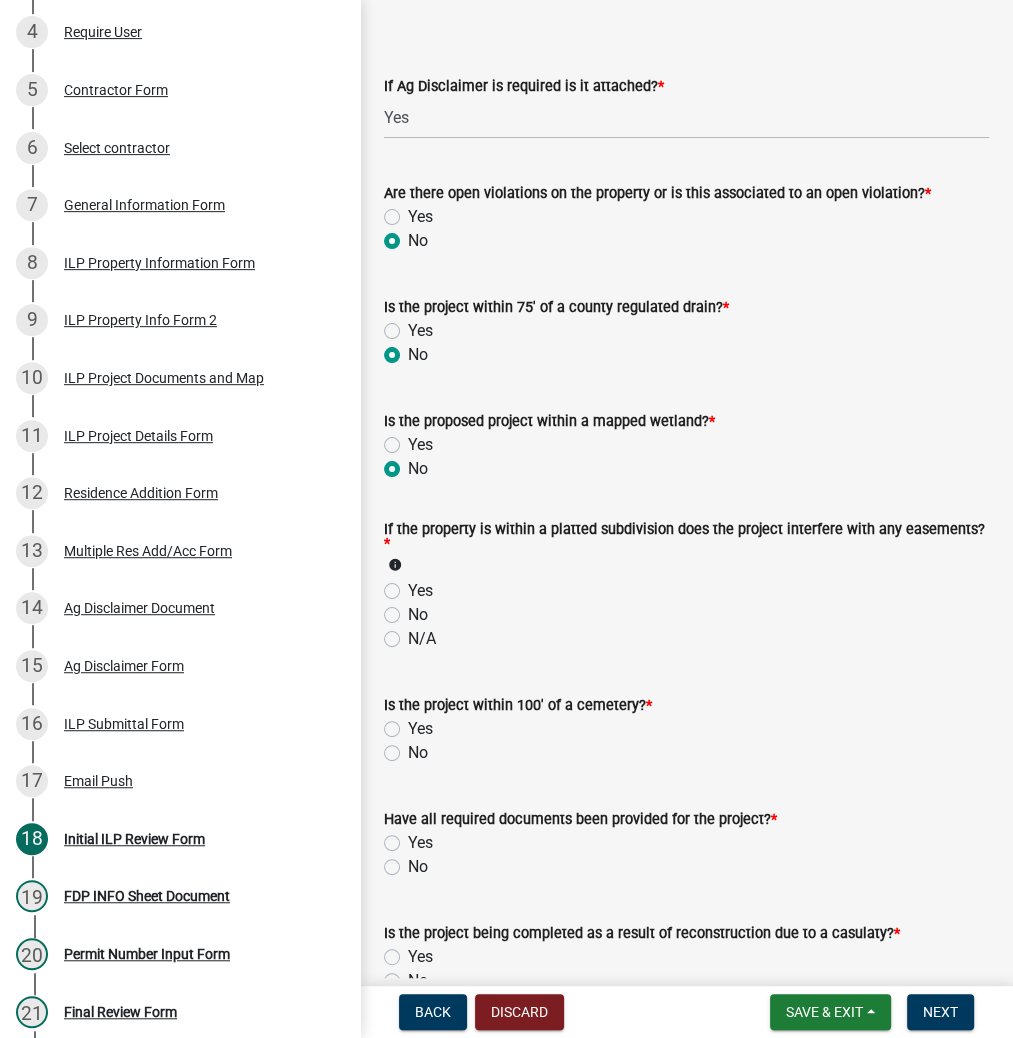
click at [408, 610] on label "No" at bounding box center [418, 615] width 20 height 24
click at [408, 610] on input "No" at bounding box center [414, 609] width 13 height 13
radio input "true"
click at [408, 753] on label "No" at bounding box center [418, 753] width 20 height 24
click at [408, 753] on input "No" at bounding box center [414, 747] width 13 height 13
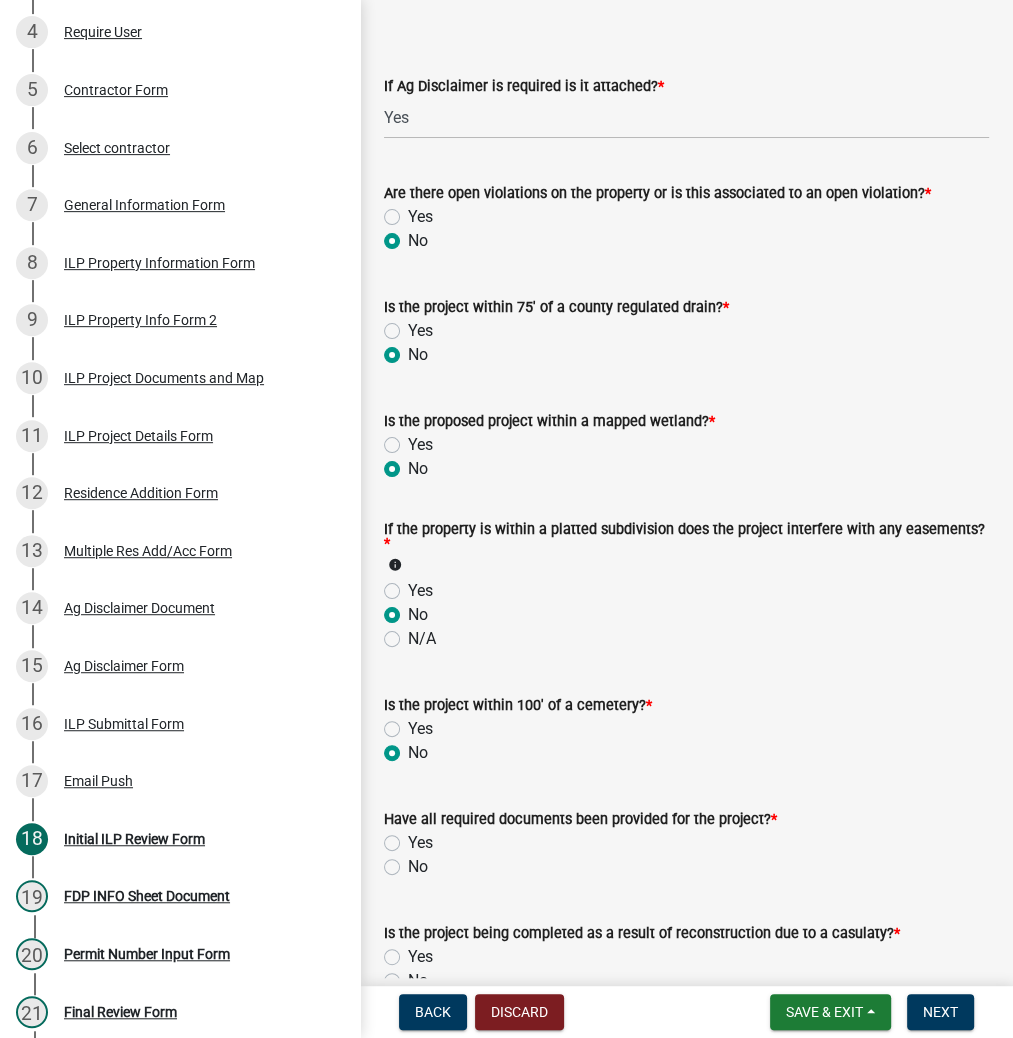
radio input "true"
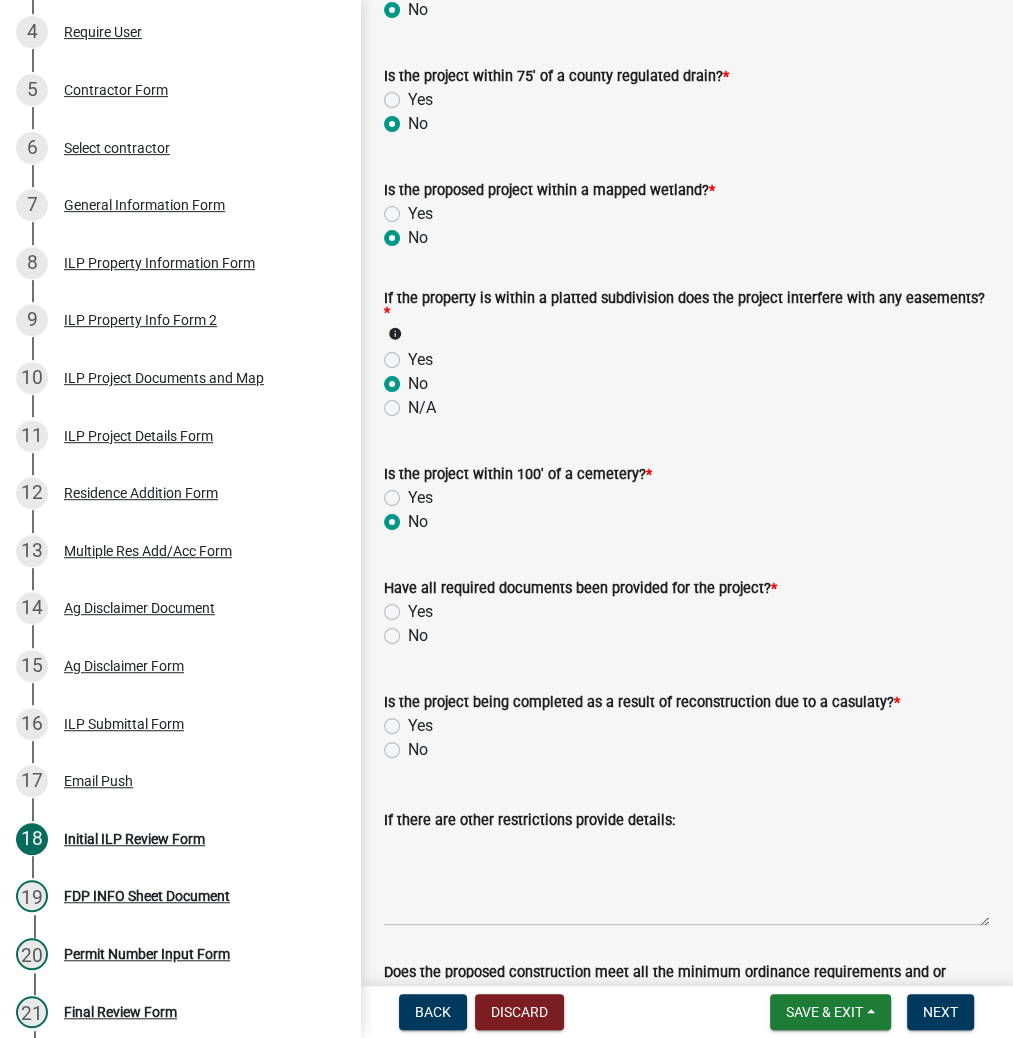
scroll to position [1920, 0]
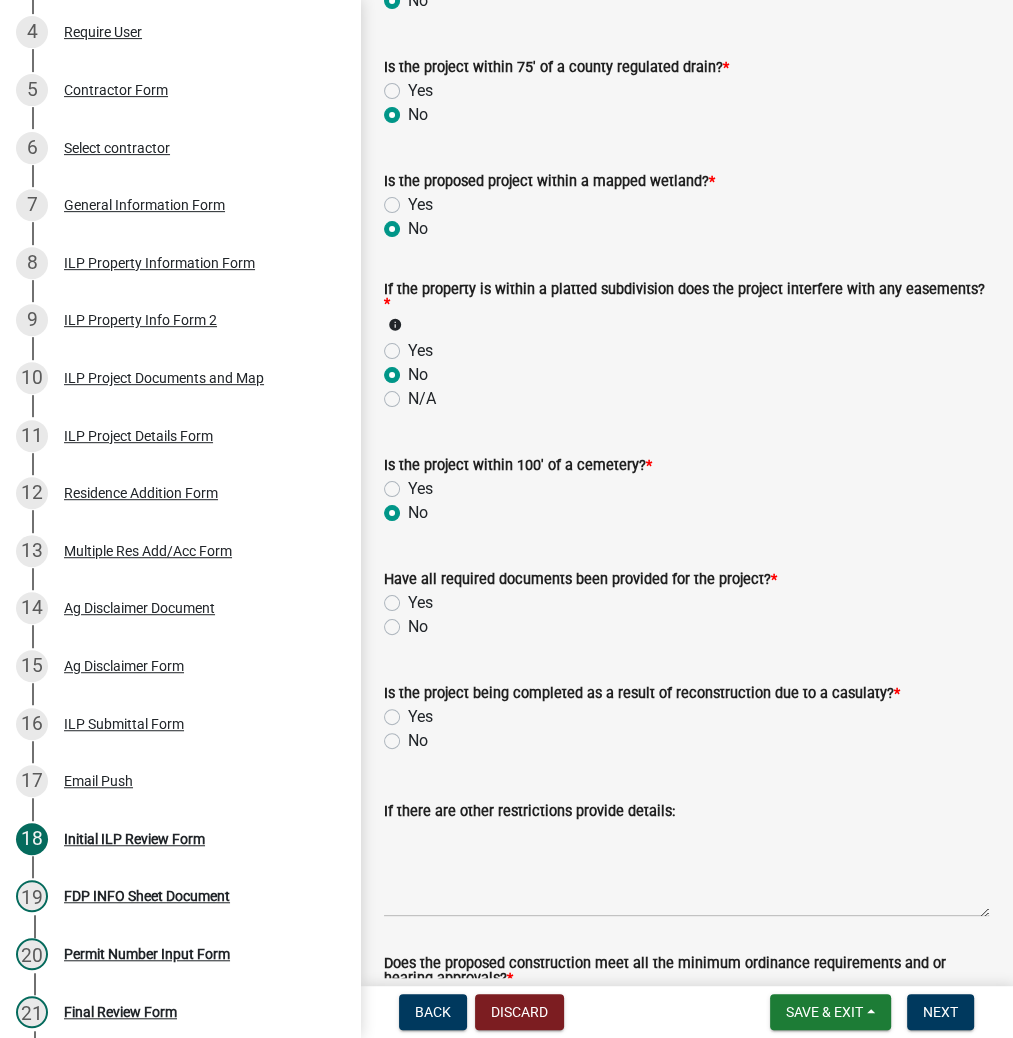
click at [408, 608] on label "Yes" at bounding box center [420, 603] width 25 height 24
click at [408, 604] on input "Yes" at bounding box center [414, 597] width 13 height 13
radio input "true"
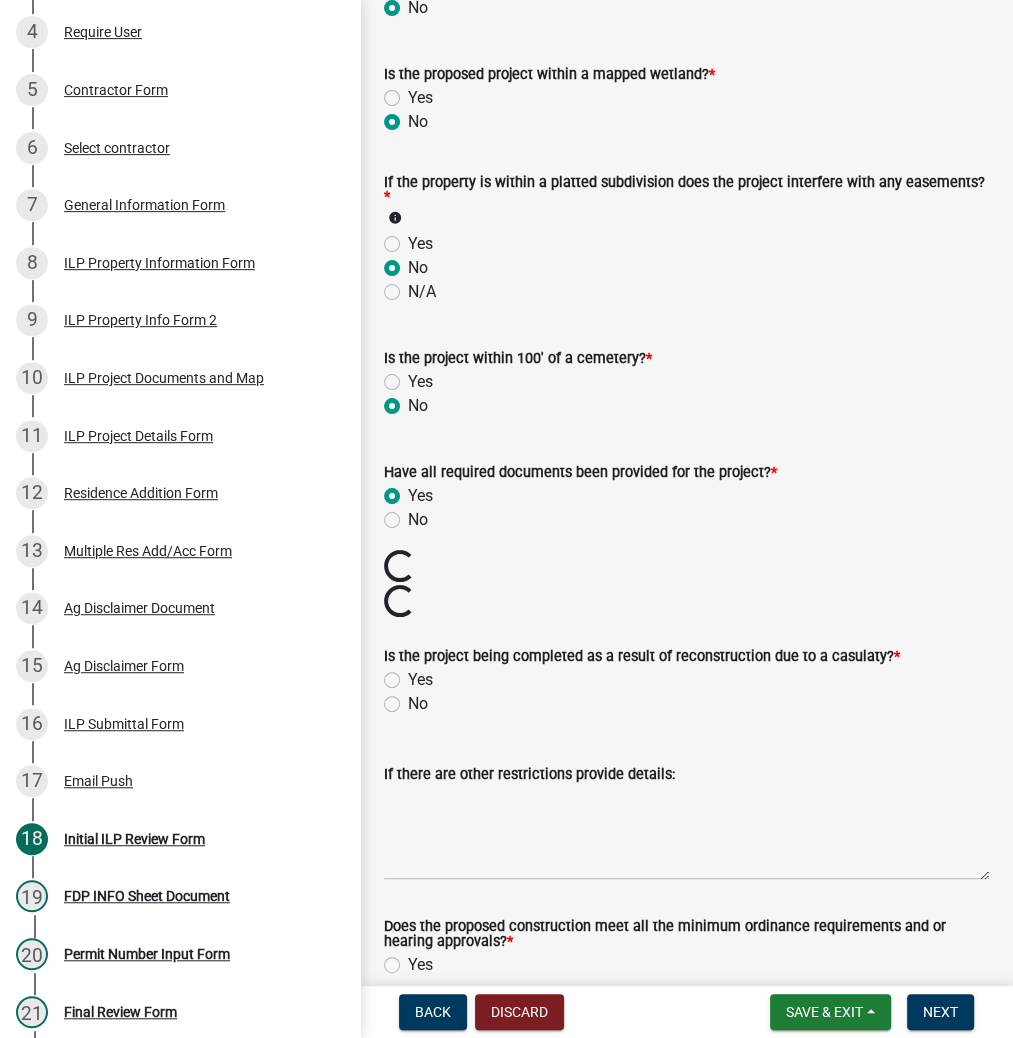
scroll to position [2145, 0]
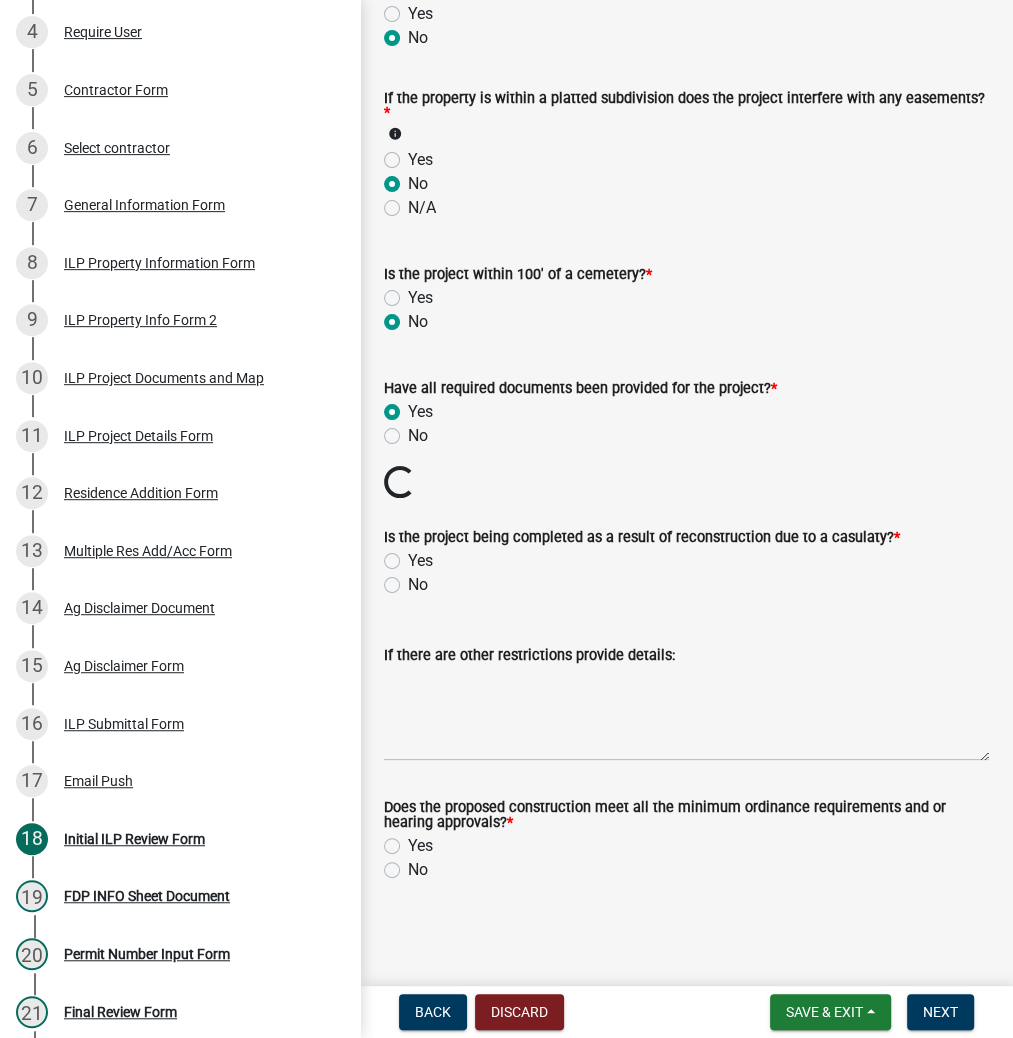
click at [408, 582] on label "No" at bounding box center [418, 585] width 20 height 24
click at [408, 582] on input "No" at bounding box center [414, 579] width 13 height 13
radio input "true"
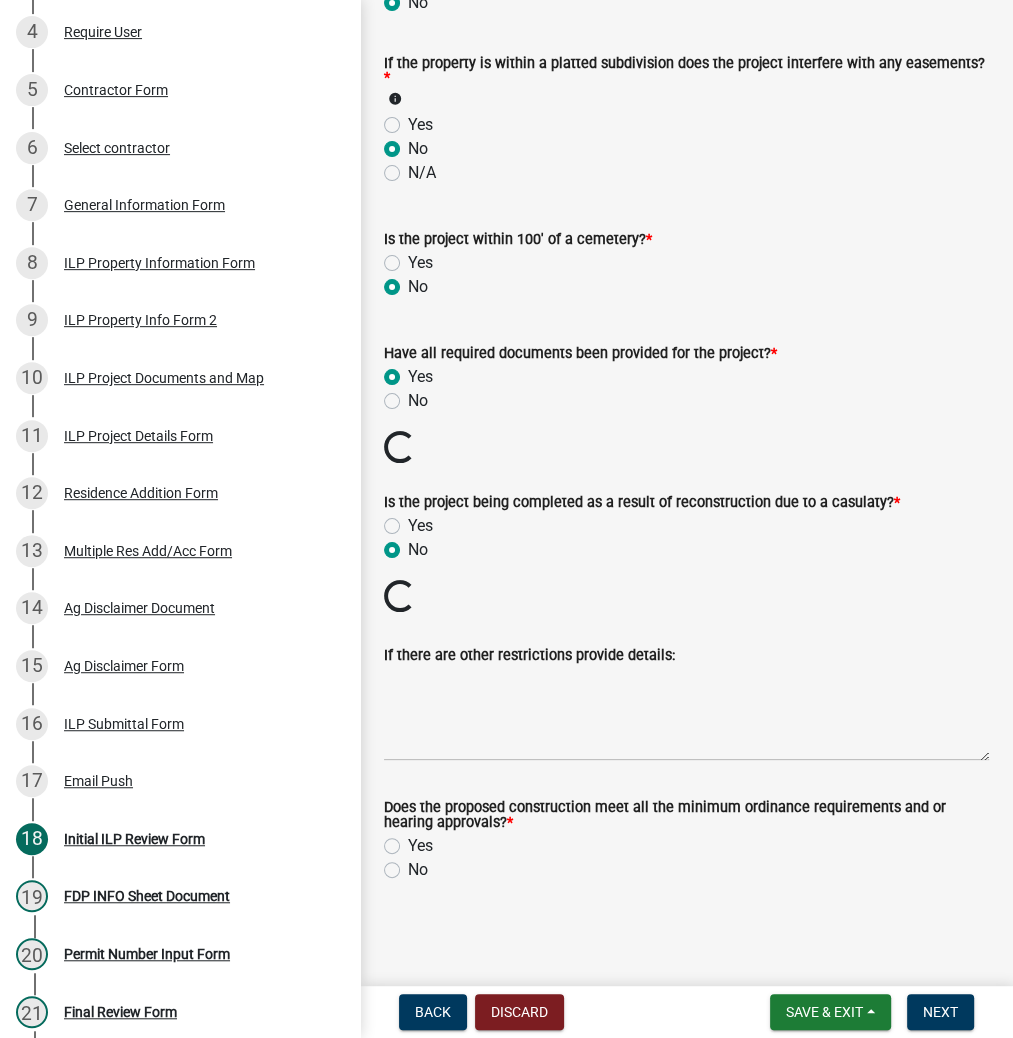
scroll to position [2076, 0]
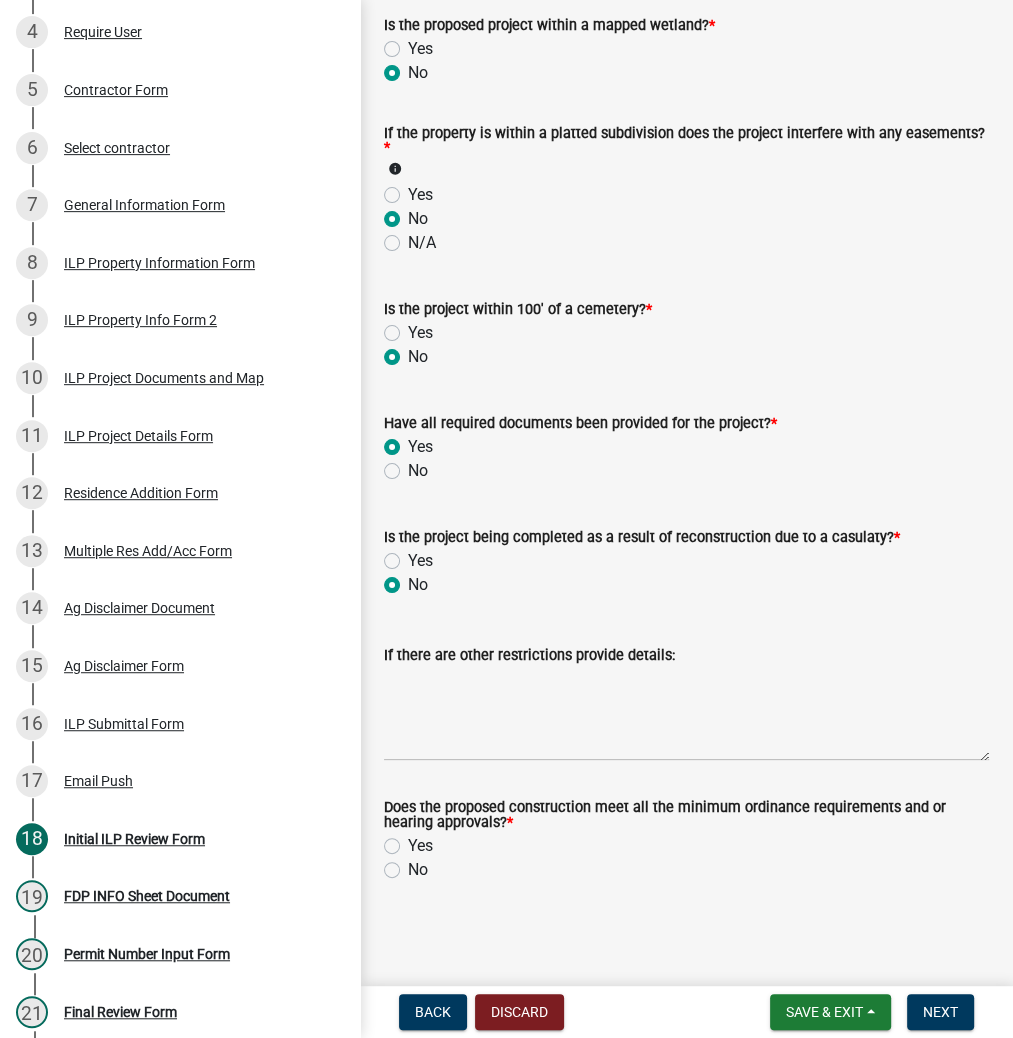
click at [408, 838] on label "Yes" at bounding box center [420, 846] width 25 height 24
click at [408, 838] on input "Yes" at bounding box center [414, 840] width 13 height 13
radio input "true"
click at [921, 1008] on button "Next" at bounding box center [940, 1012] width 67 height 36
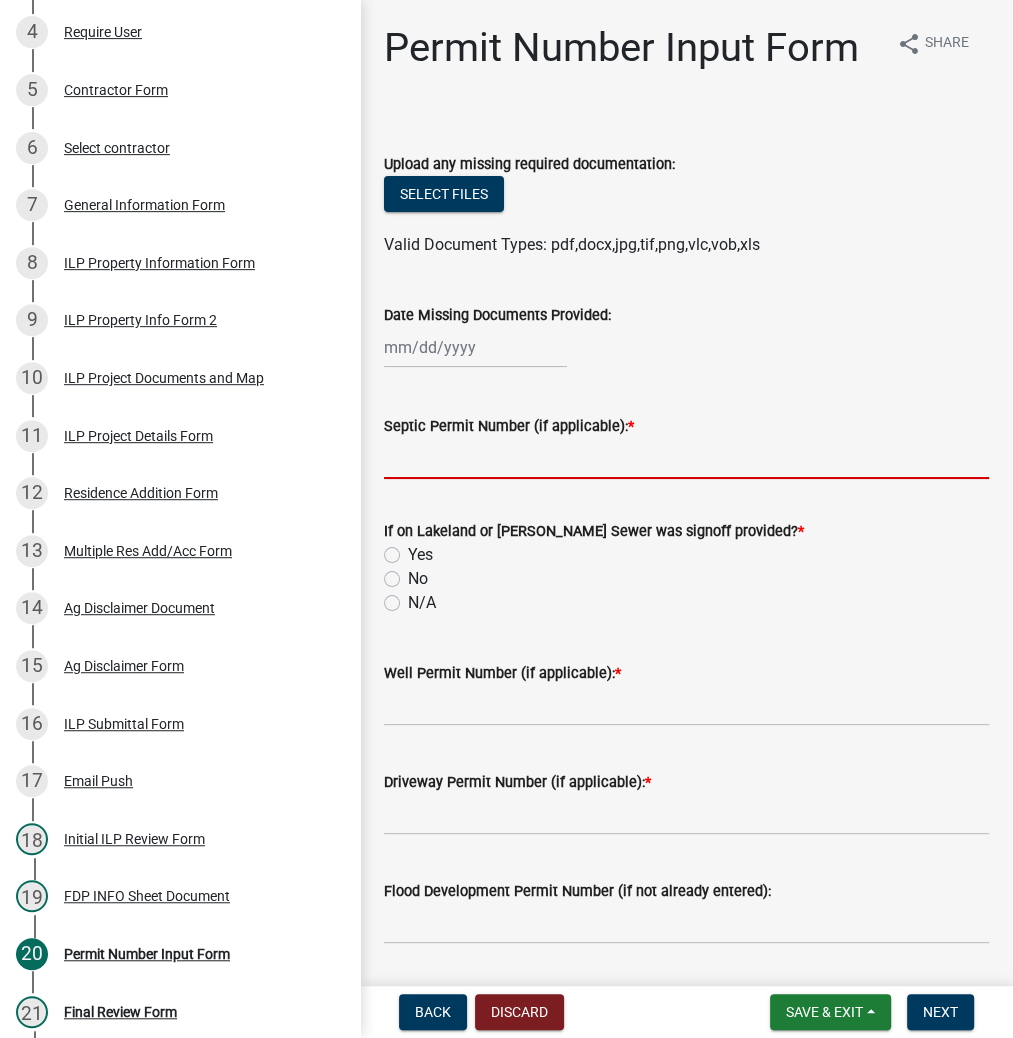
click at [556, 460] on input "Septic Permit Number (if applicable): *" at bounding box center [686, 458] width 605 height 41
type input "LONO"
click at [408, 572] on label "No" at bounding box center [418, 579] width 20 height 24
click at [408, 572] on input "No" at bounding box center [414, 573] width 13 height 13
radio input "true"
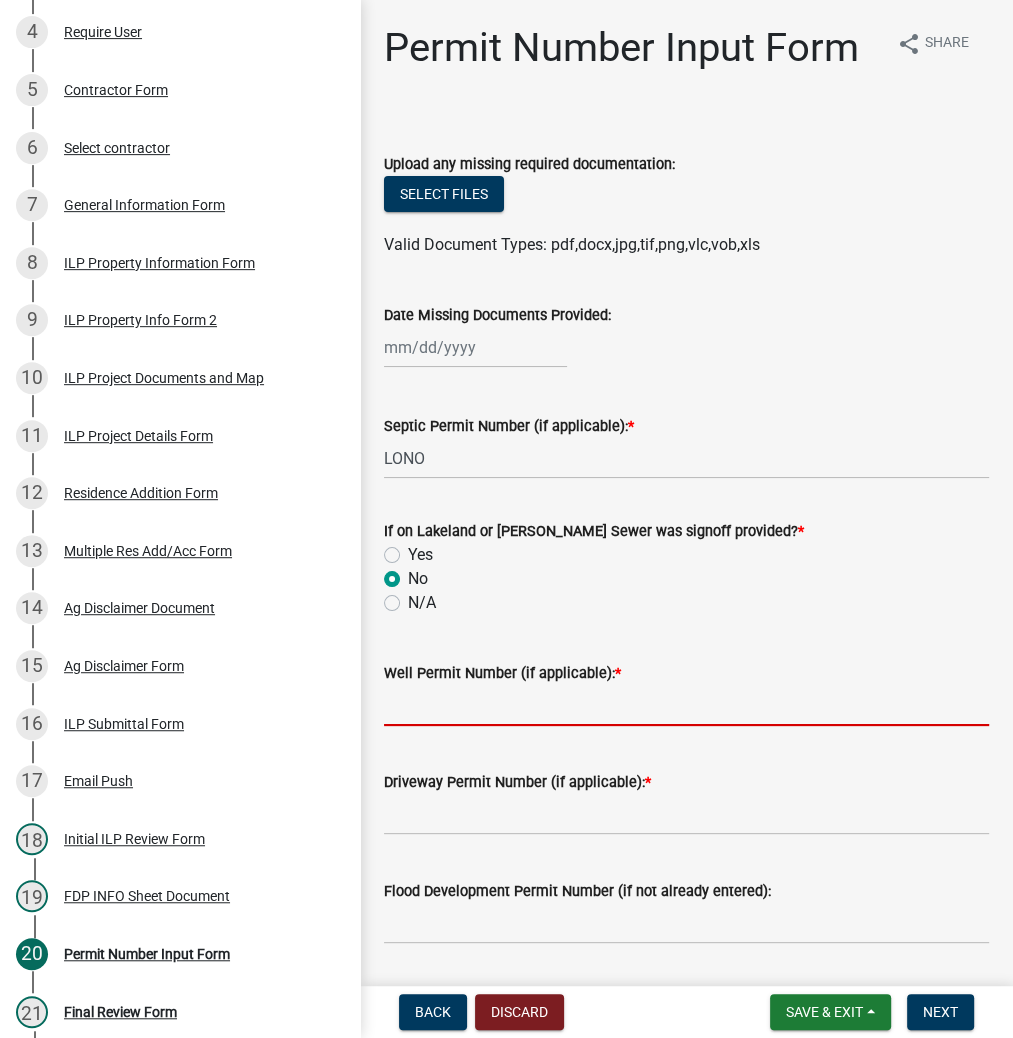
click at [404, 713] on input "Well Permit Number (if applicable): *" at bounding box center [686, 705] width 605 height 41
type input "16713"
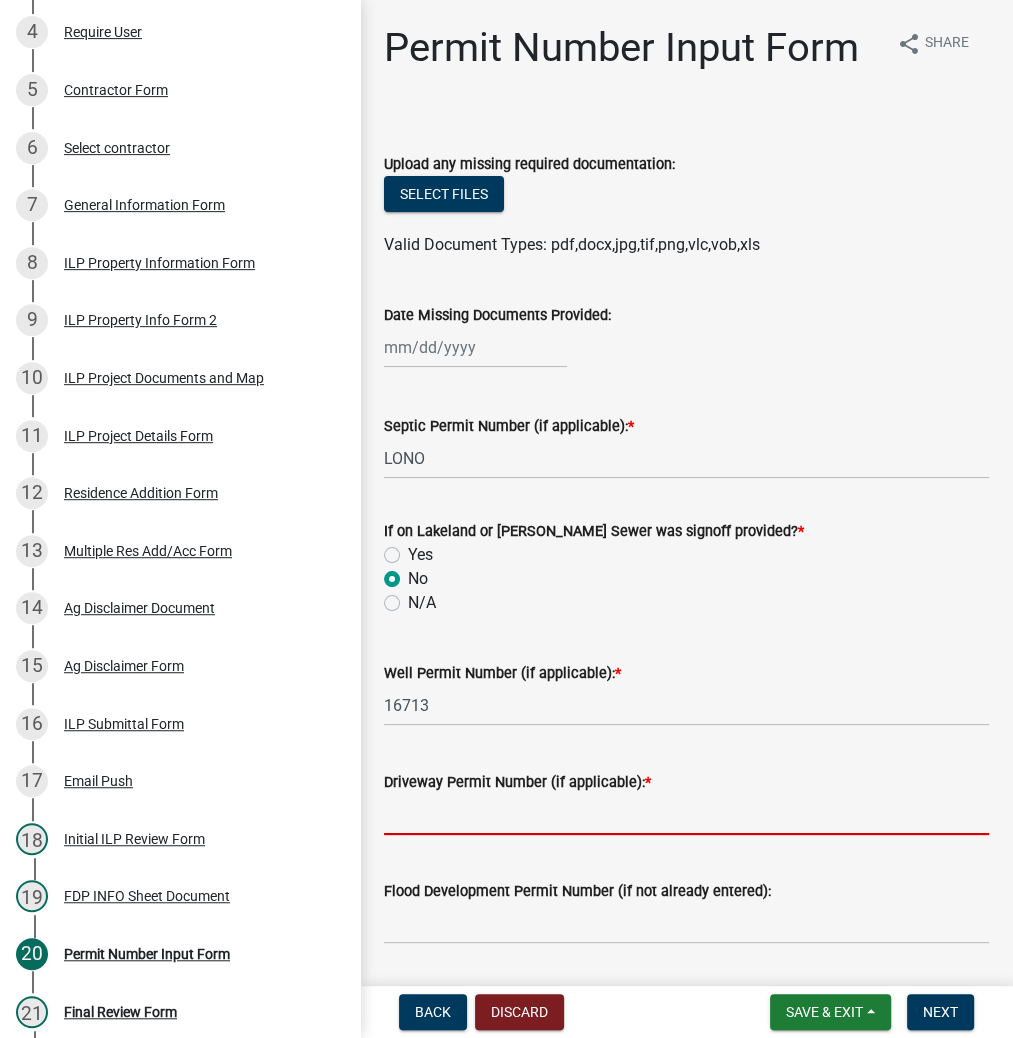
click at [430, 816] on input "Driveway Permit Number (if applicable): *" at bounding box center [686, 814] width 605 height 41
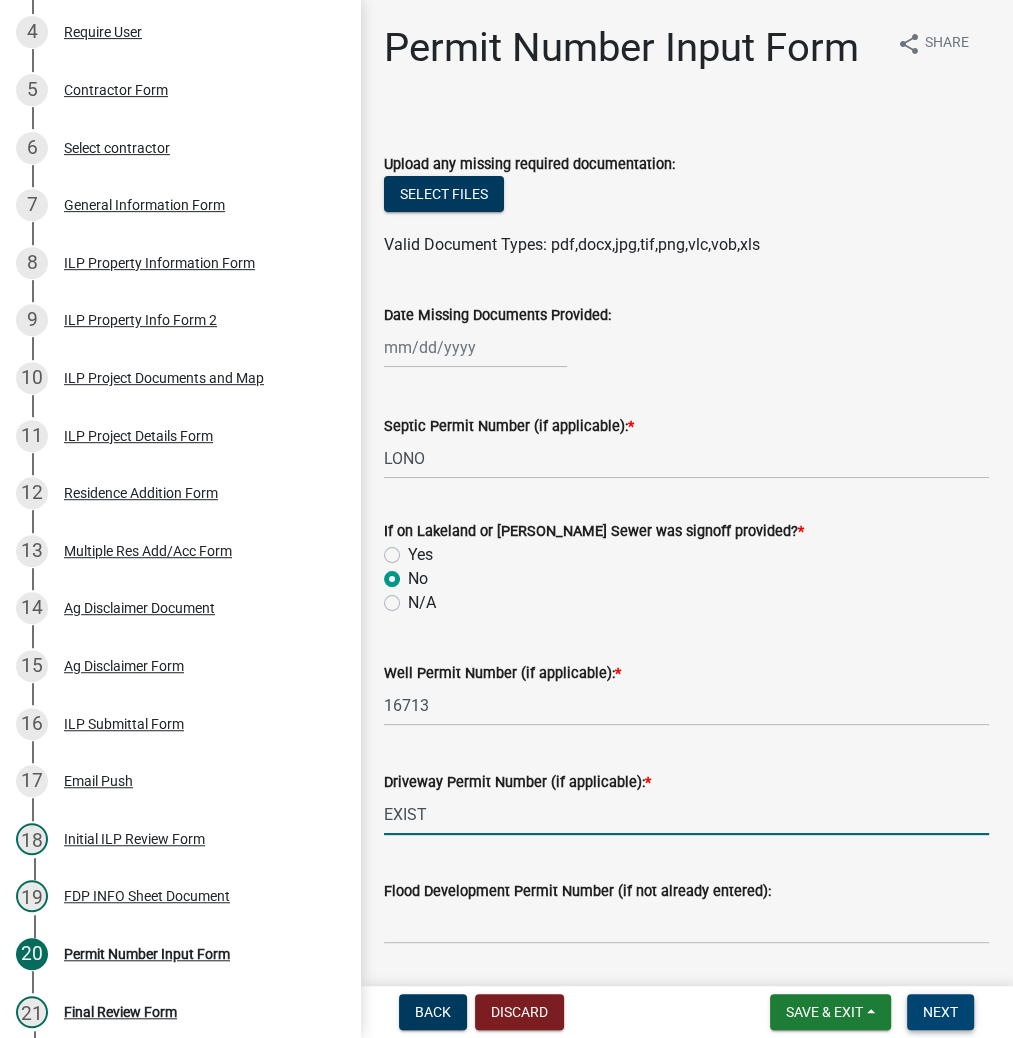
type input "EXIST"
click at [943, 1018] on span "Next" at bounding box center [940, 1012] width 35 height 16
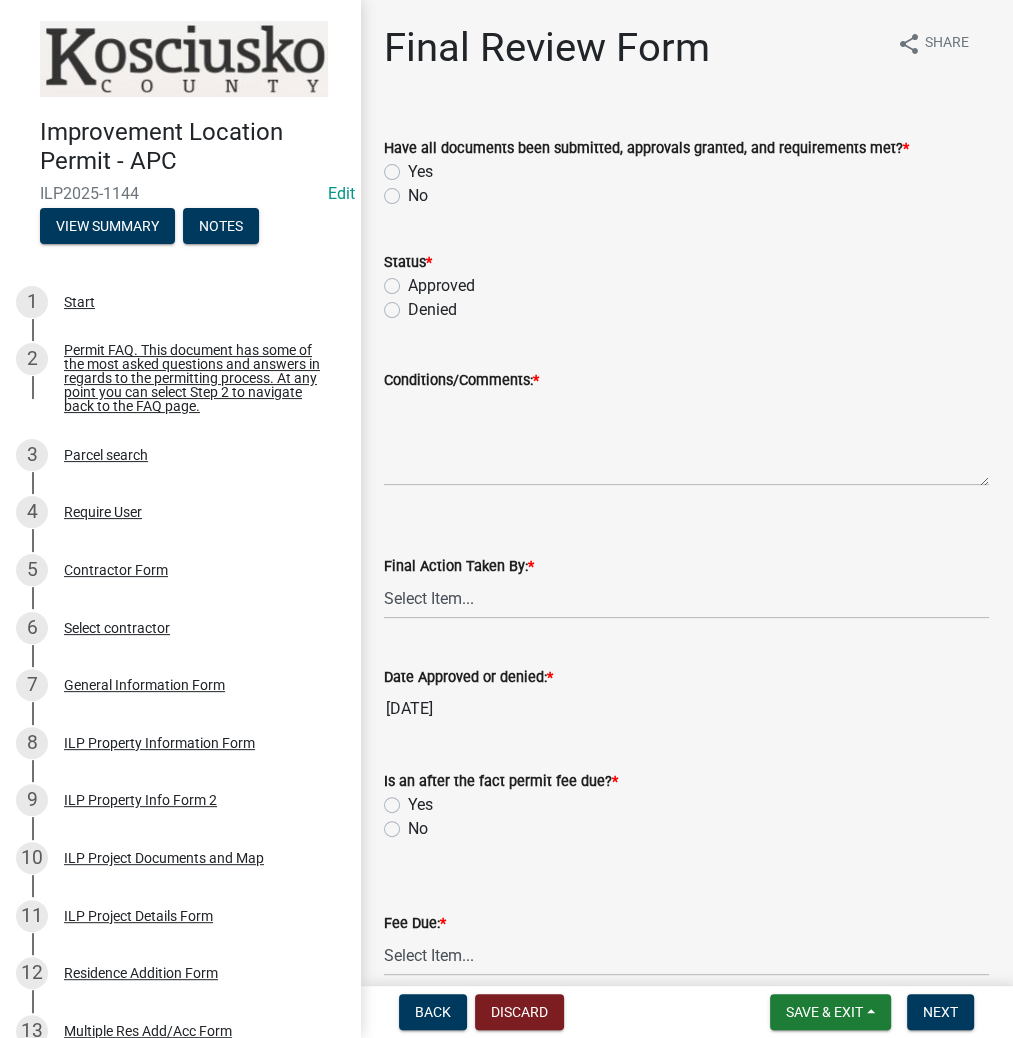
click at [408, 172] on label "Yes" at bounding box center [420, 172] width 25 height 24
click at [408, 172] on input "Yes" at bounding box center [414, 166] width 13 height 13
radio input "true"
click at [408, 284] on label "Approved" at bounding box center [441, 286] width 67 height 24
click at [408, 284] on input "Approved" at bounding box center [414, 280] width 13 height 13
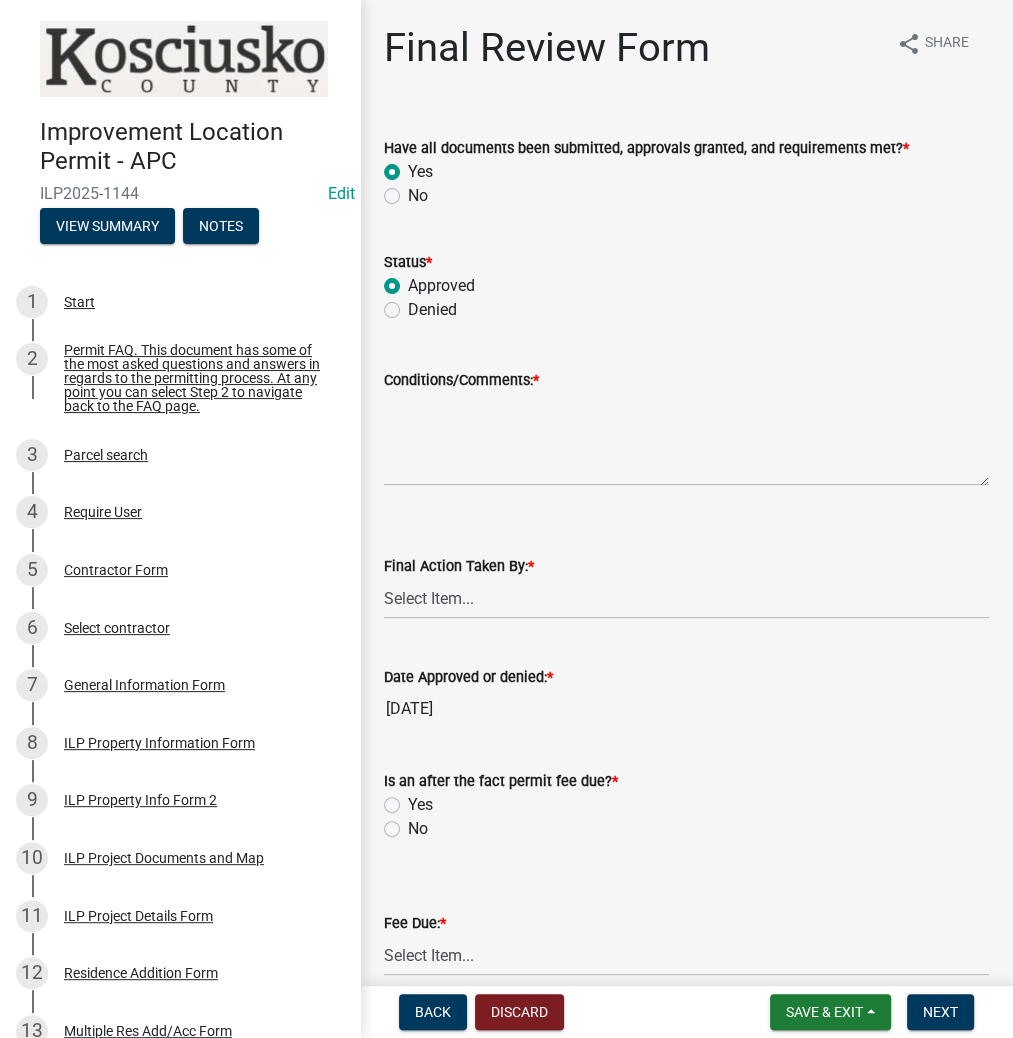
radio input "true"
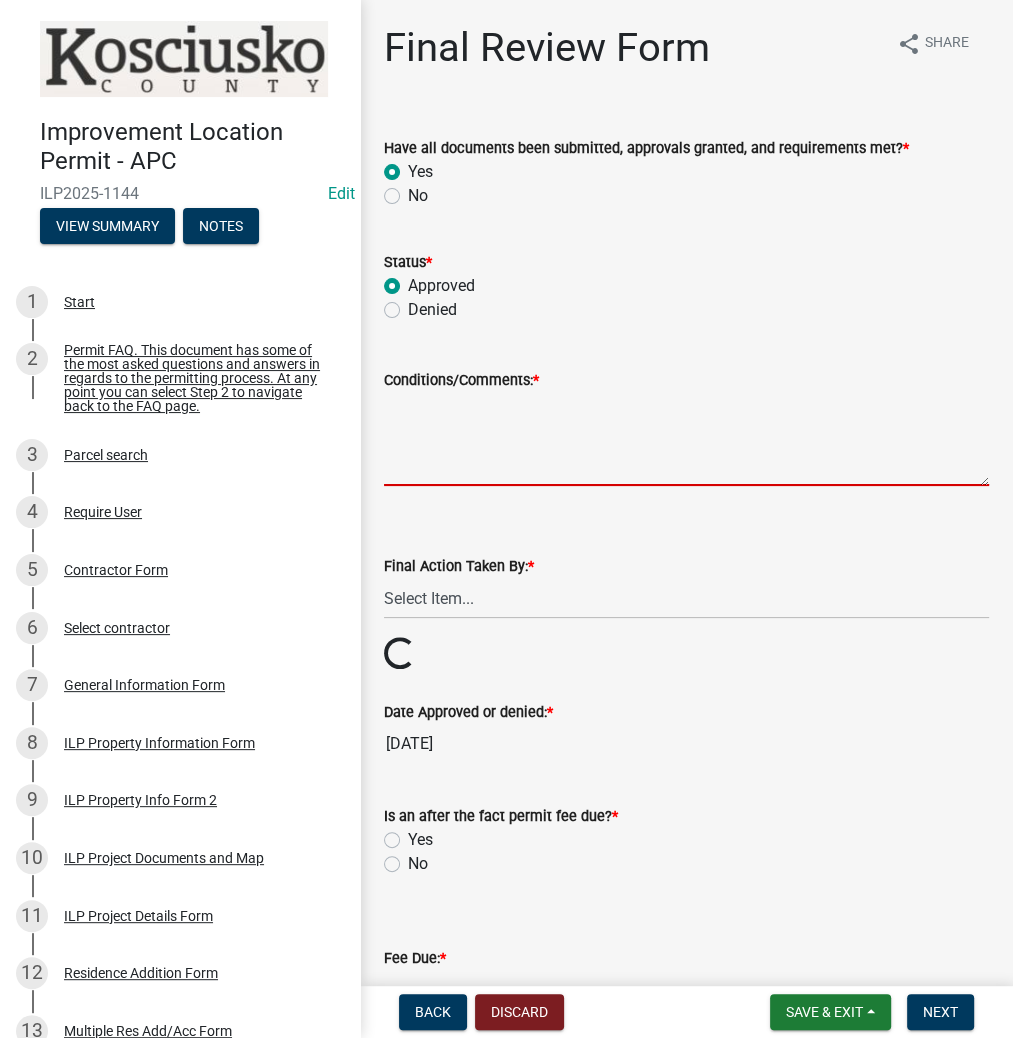
click at [397, 430] on textarea "Conditions/Comments: *" at bounding box center [686, 439] width 605 height 94
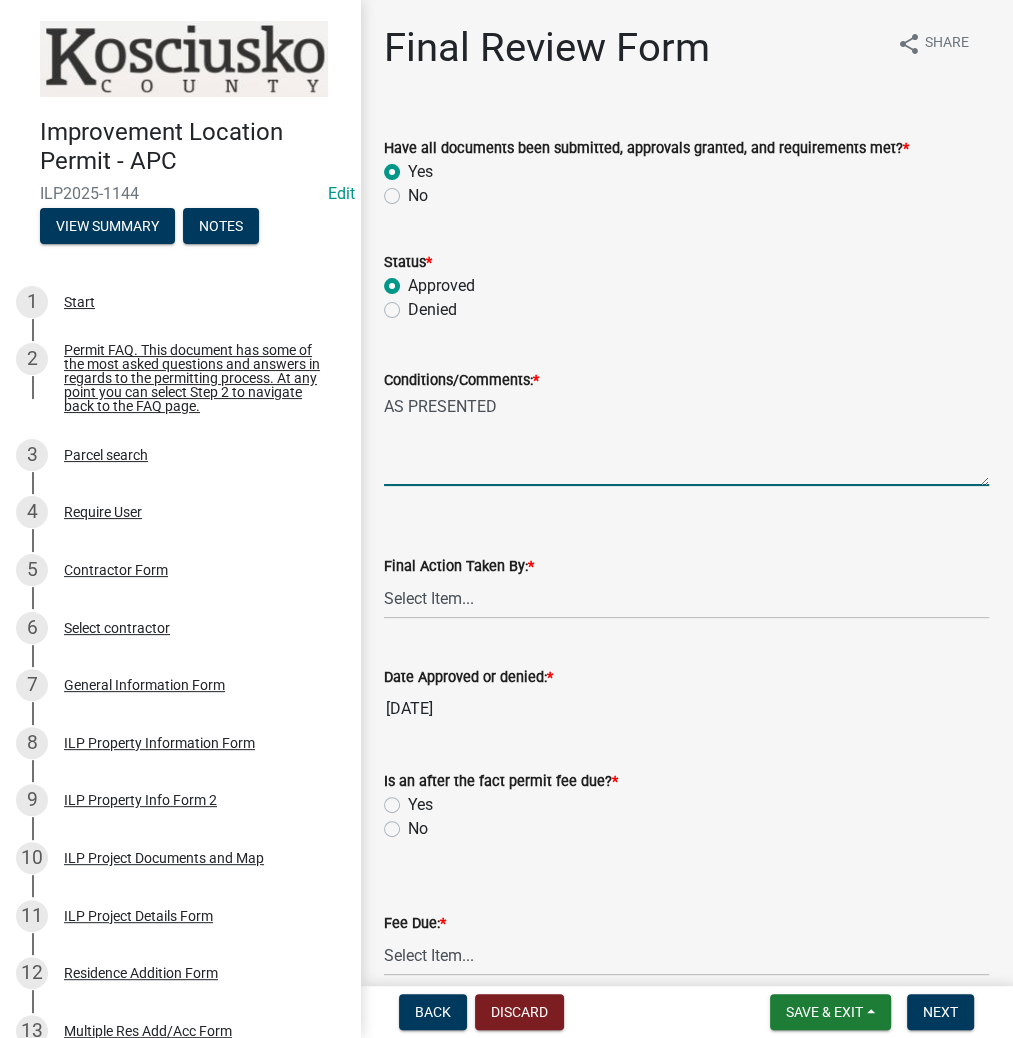
type textarea "AS PRESENTED"
click at [444, 581] on select "Select Item... MMS LT AT CS [PERSON_NAME]" at bounding box center [686, 598] width 605 height 41
click at [384, 578] on select "Select Item... MMS LT AT CS [PERSON_NAME]" at bounding box center [686, 598] width 605 height 41
select select "c872cdc8-ca01-49f1-a213-e4b05fa58cd2"
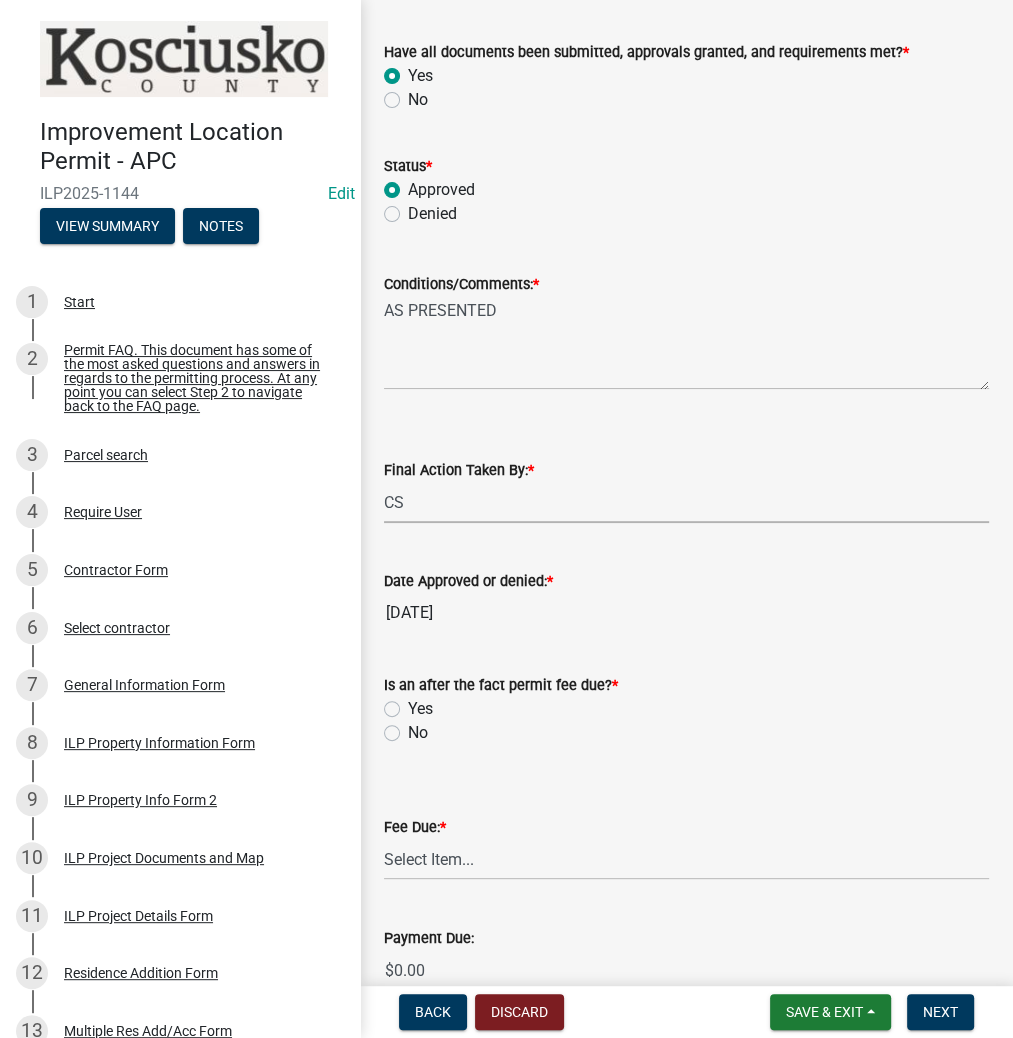
scroll to position [319, 0]
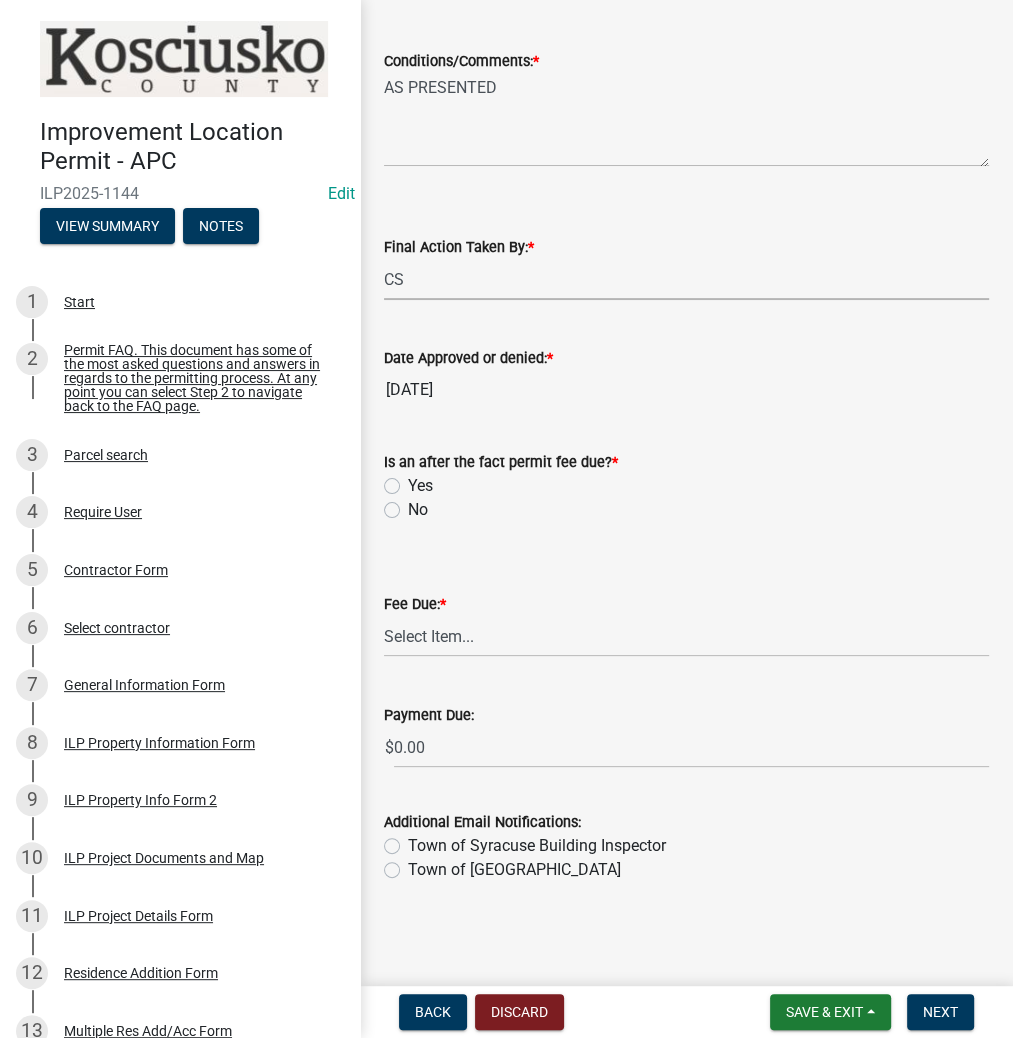
click at [408, 509] on label "No" at bounding box center [418, 510] width 20 height 24
click at [408, 509] on input "No" at bounding box center [414, 504] width 13 height 13
radio input "true"
drag, startPoint x: 421, startPoint y: 639, endPoint x: 426, endPoint y: 650, distance: 12.1
click at [421, 639] on select "Select Item... N/A $10.00 $25.00 $125.00 $250 $500 $500 + $10.00 for every 10 s…" at bounding box center [686, 636] width 605 height 41
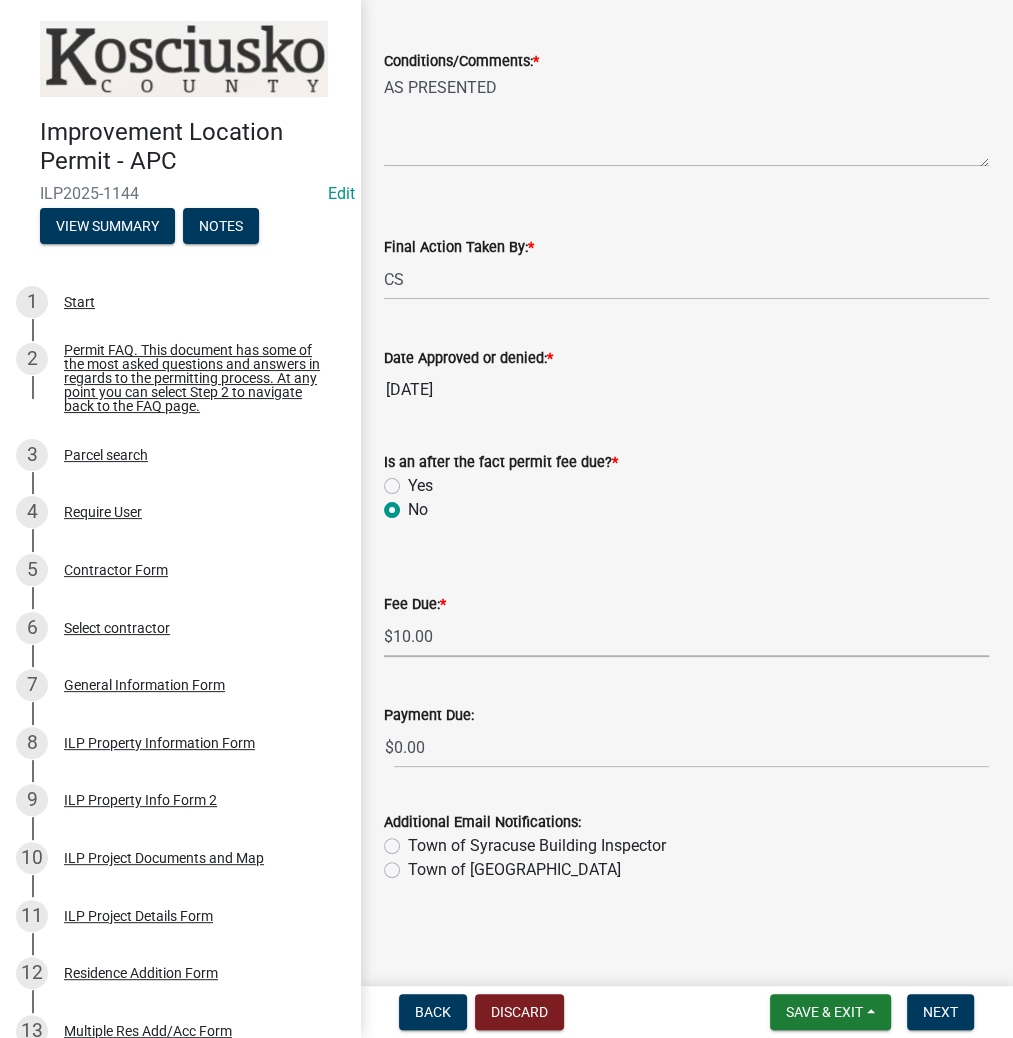
click at [384, 657] on select "Select Item... N/A $10.00 $25.00 $125.00 $250 $500 $500 + $10.00 for every 10 s…" at bounding box center [686, 636] width 605 height 41
select select "6f482d1d-eb35-47e6-92b0-143404755581"
click at [941, 1000] on button "Next" at bounding box center [940, 1012] width 67 height 36
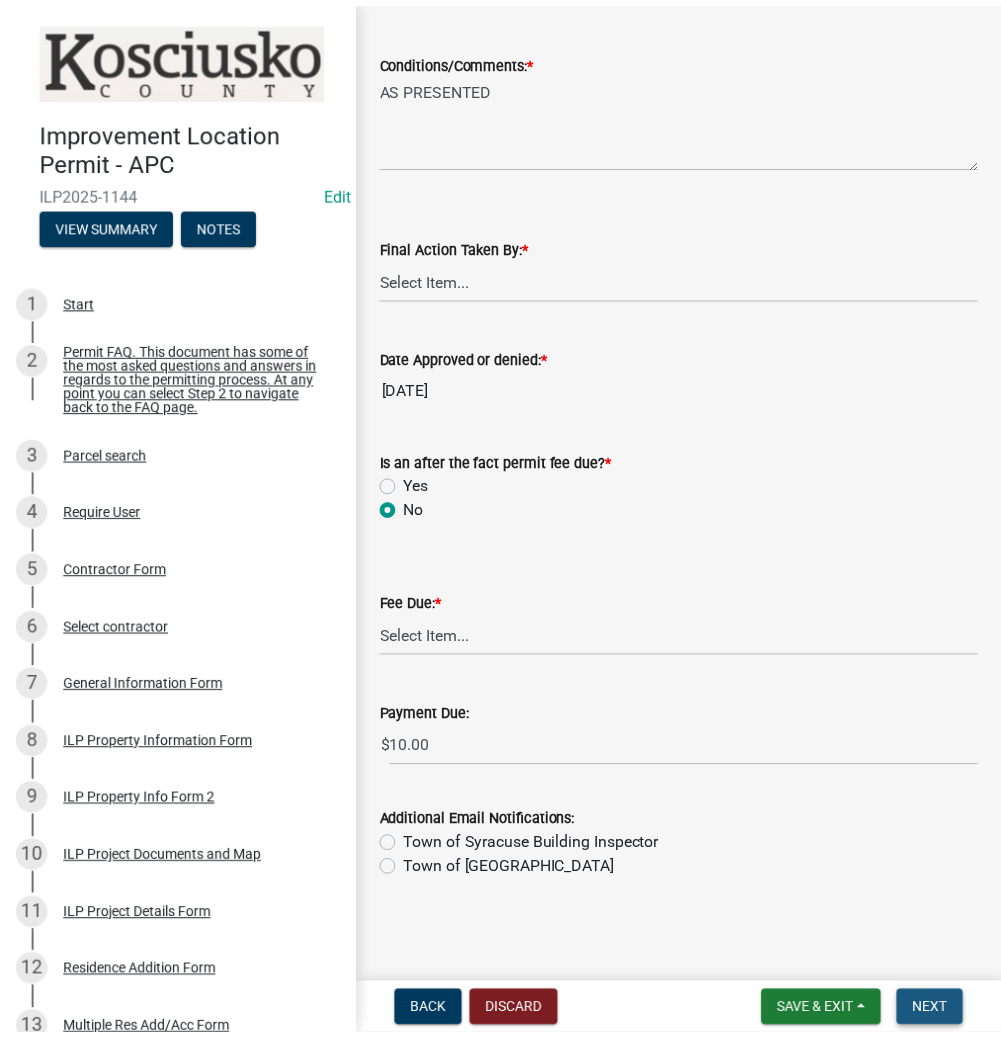
scroll to position [0, 0]
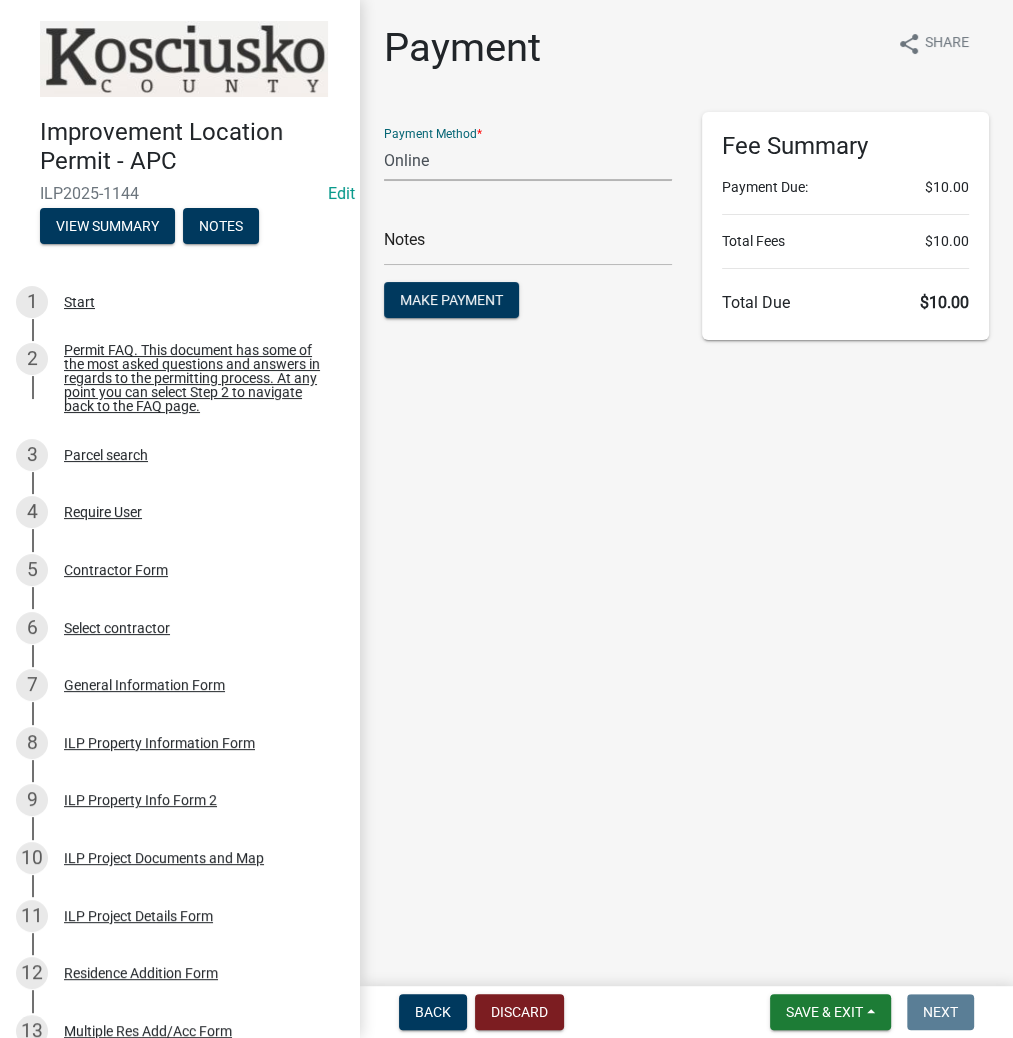
click at [433, 160] on select "Credit Card POS Check Cash Online" at bounding box center [528, 160] width 288 height 41
select select "2: 1"
click at [384, 140] on select "Credit Card POS Check Cash Online" at bounding box center [528, 160] width 288 height 41
click at [424, 225] on input "text" at bounding box center [528, 245] width 288 height 41
type input "ILP 2025-1144"
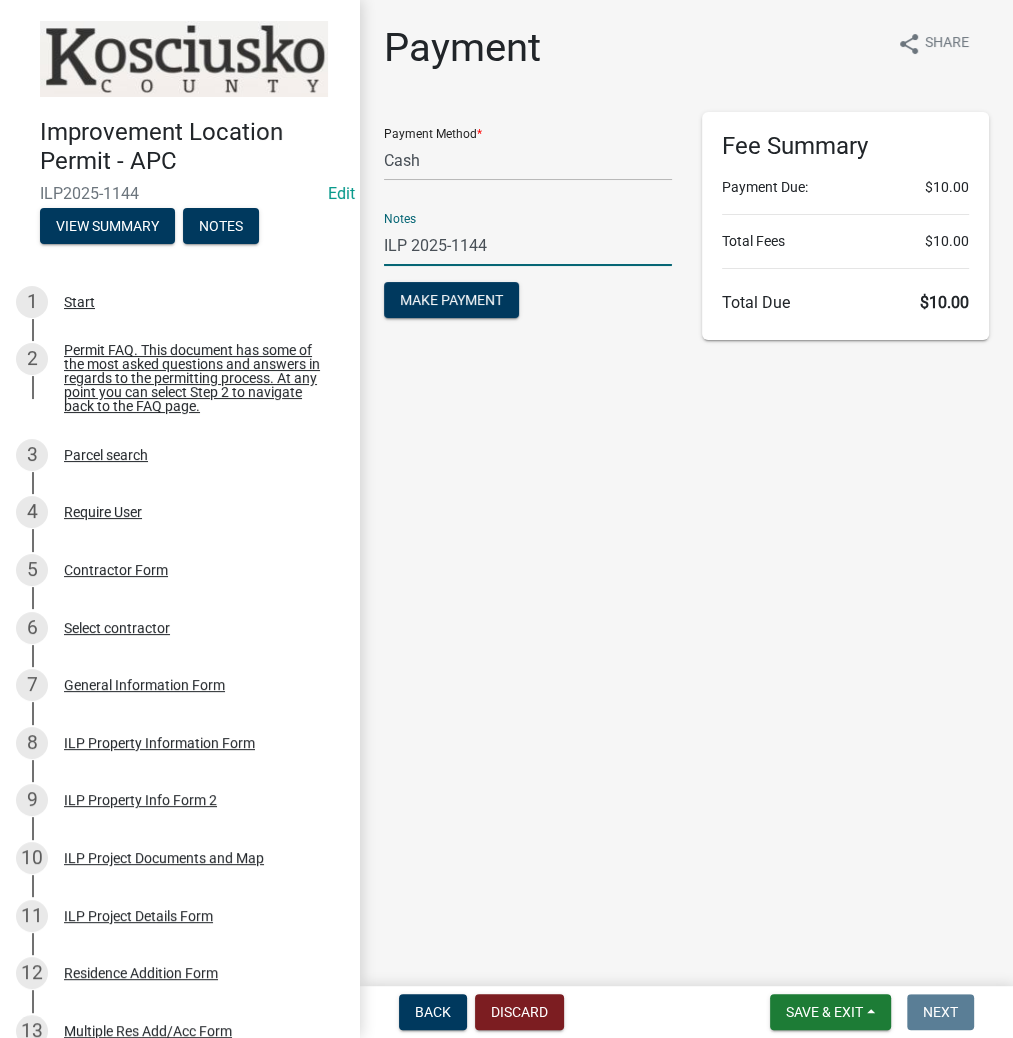
click at [384, 282] on button "Make Payment" at bounding box center [451, 300] width 135 height 36
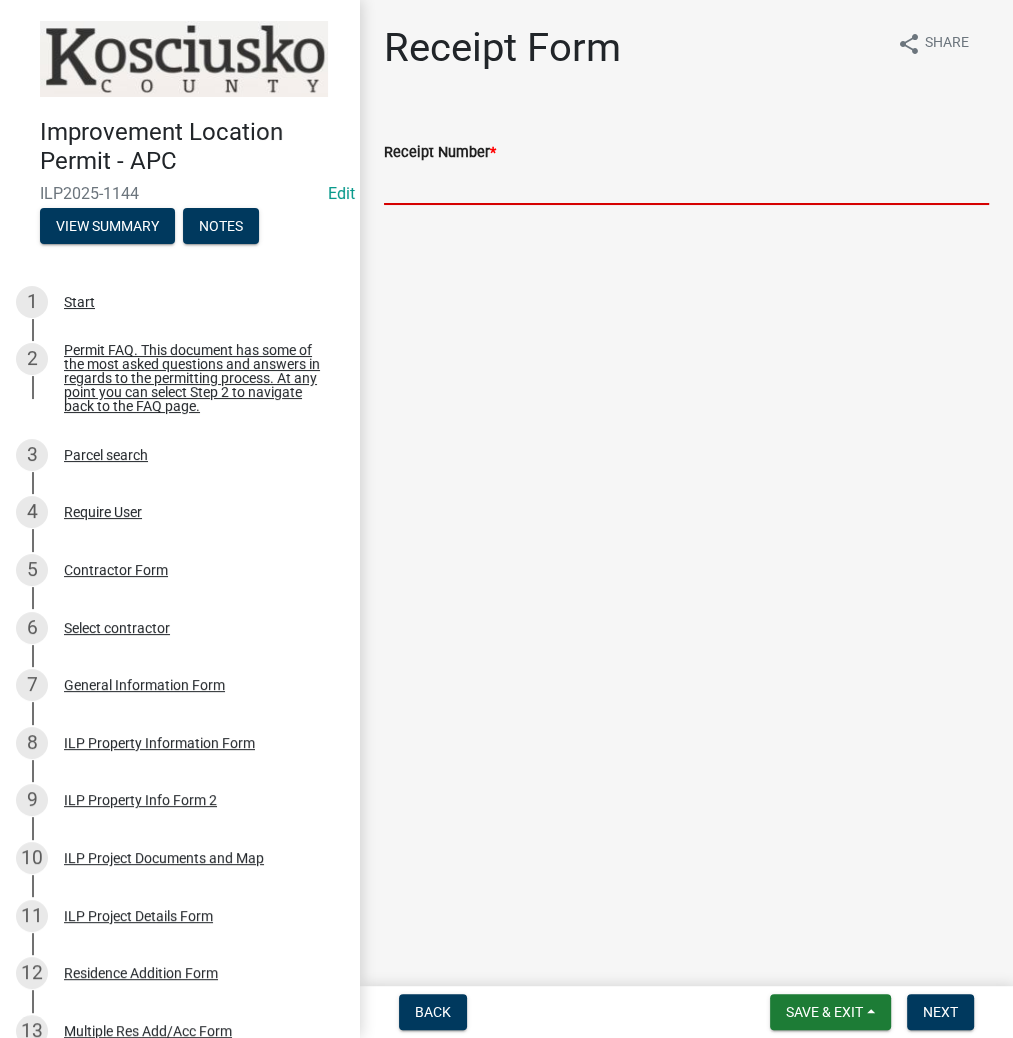
click at [484, 193] on input "Receipt Number *" at bounding box center [686, 184] width 605 height 41
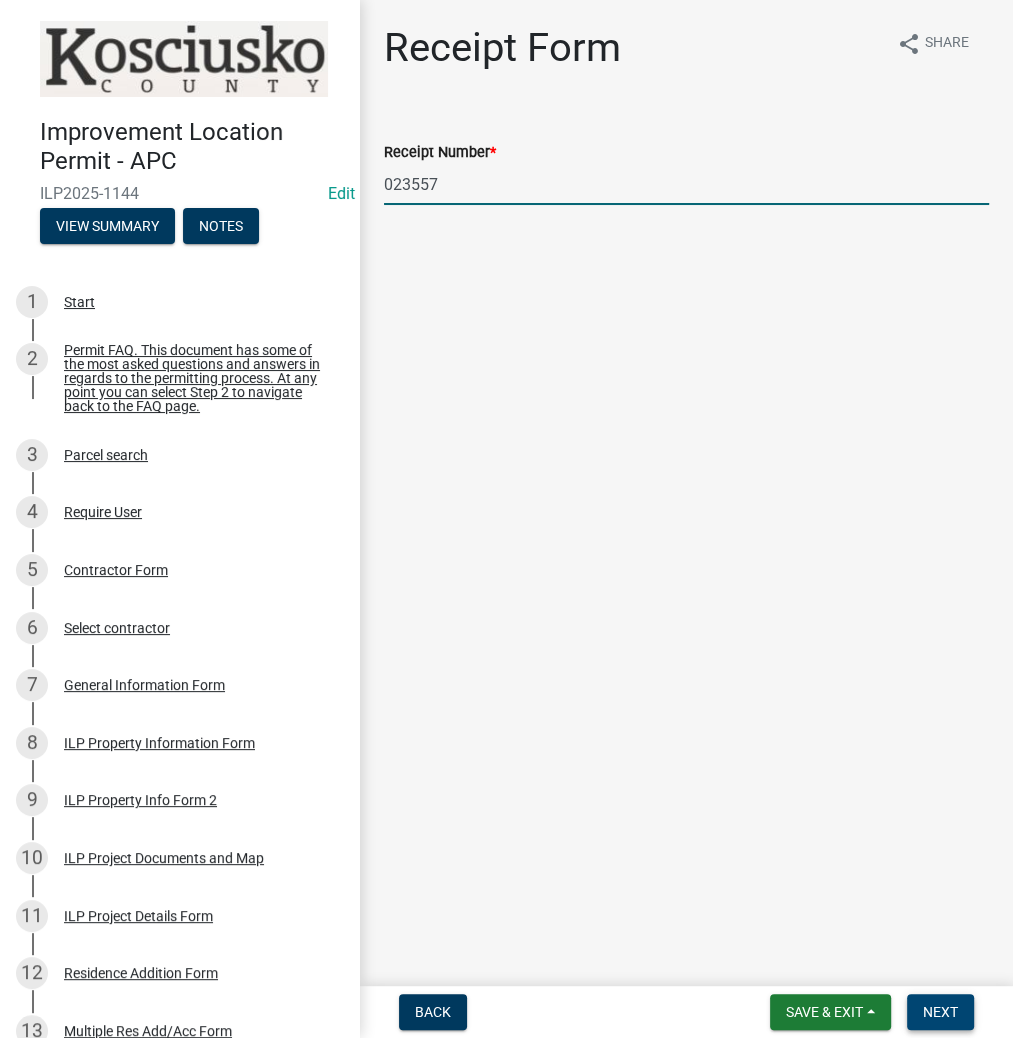
type input "023557"
click at [931, 1015] on span "Next" at bounding box center [940, 1012] width 35 height 16
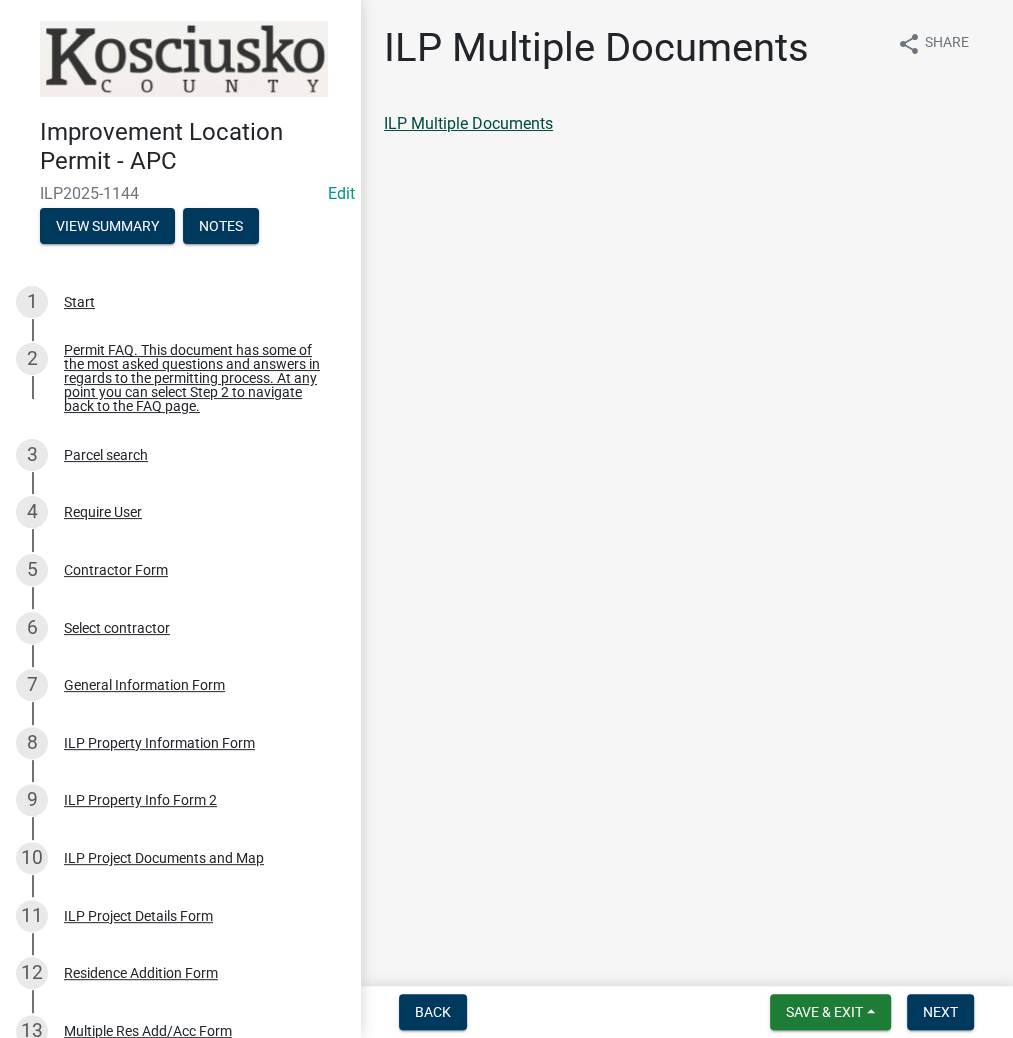
click at [512, 122] on link "ILP Multiple Documents" at bounding box center [468, 123] width 169 height 19
click at [923, 1004] on span "Next" at bounding box center [940, 1012] width 35 height 16
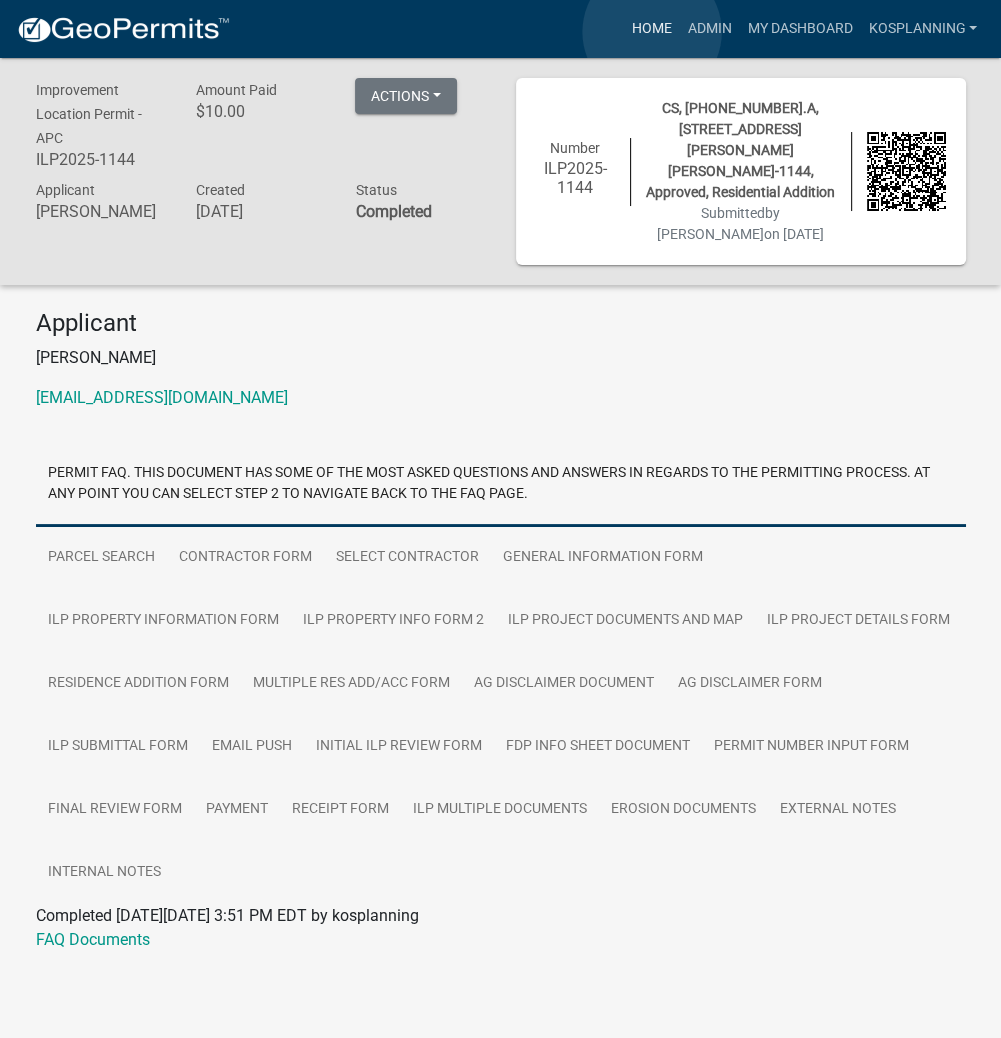
click at [652, 32] on link "Home" at bounding box center [651, 29] width 56 height 38
